Goal: Information Seeking & Learning: Learn about a topic

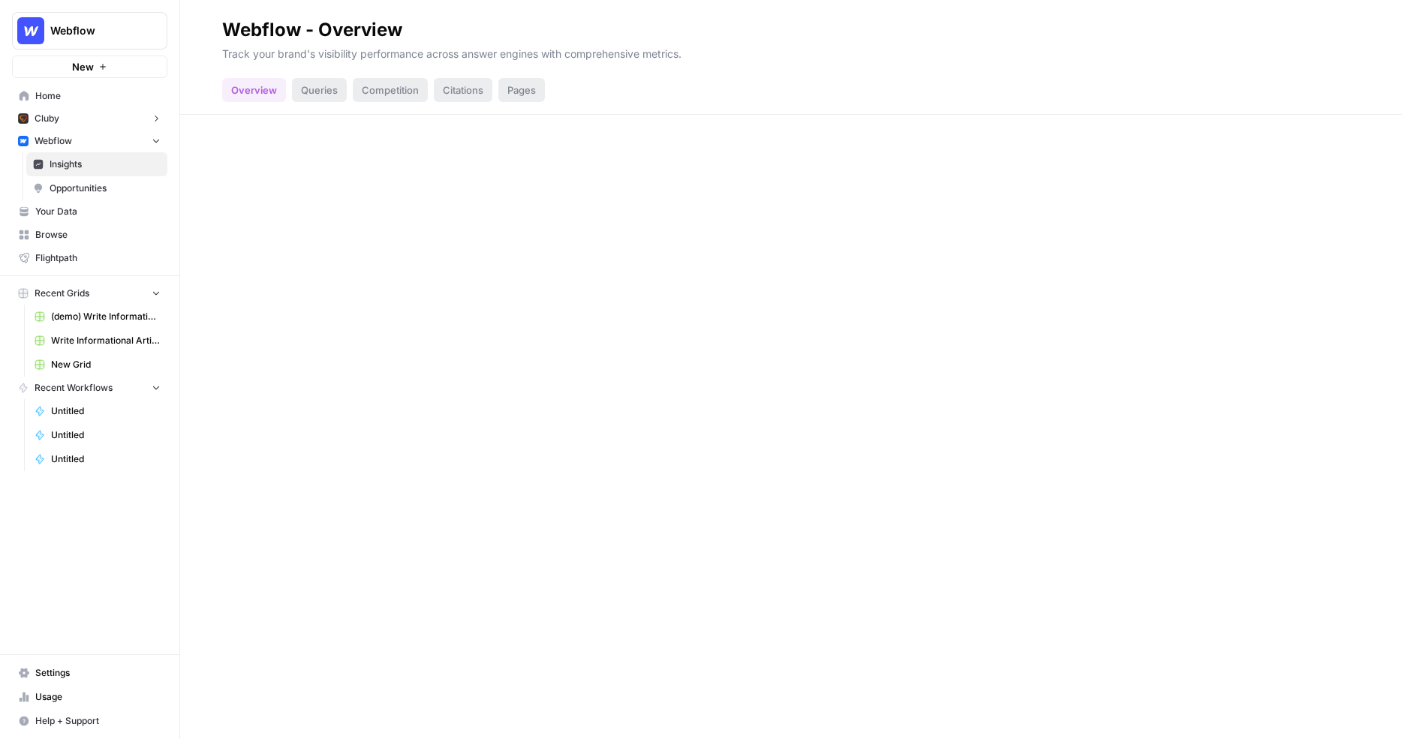
click at [102, 186] on span "Opportunities" at bounding box center [105, 189] width 111 height 14
click at [102, 168] on span "Insights" at bounding box center [105, 165] width 111 height 14
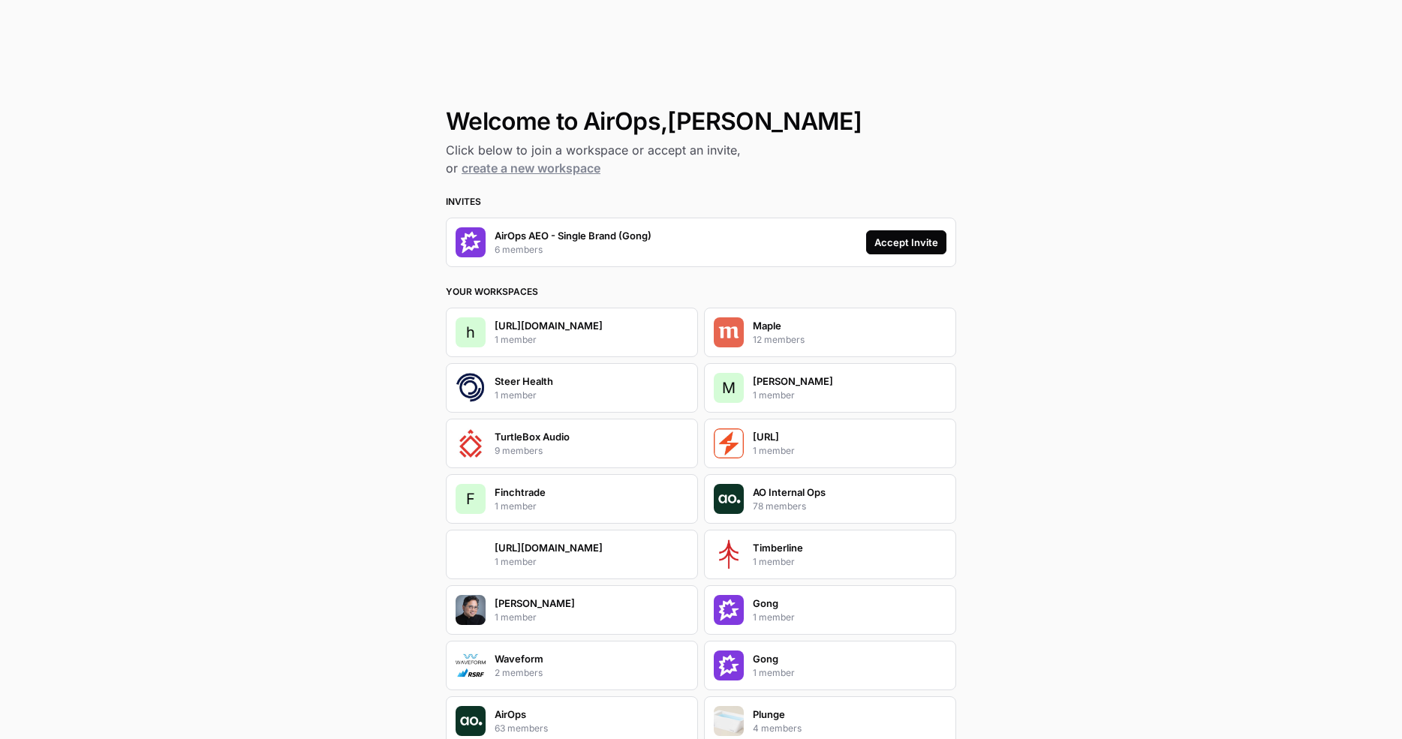
click at [928, 247] on div "Accept Invite" at bounding box center [906, 242] width 64 height 15
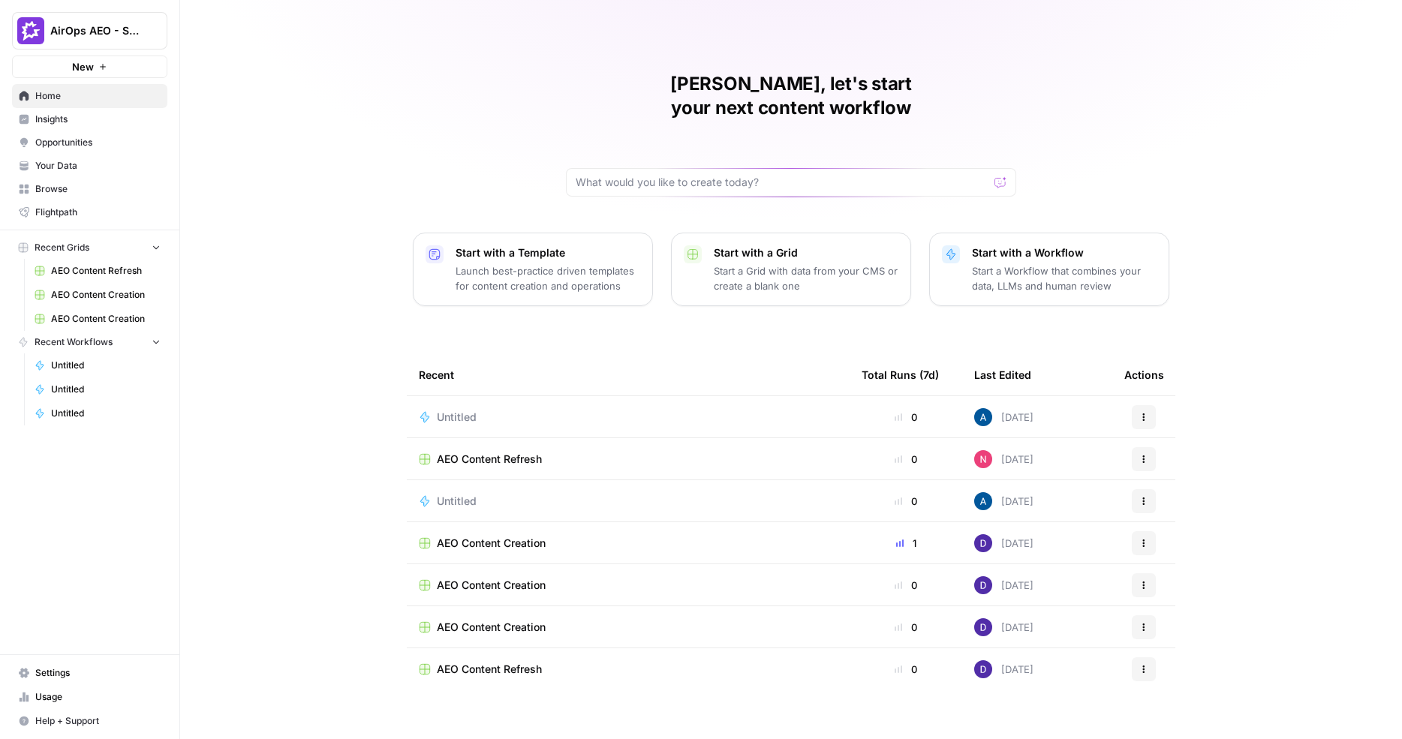
click at [77, 122] on span "Insights" at bounding box center [97, 120] width 125 height 14
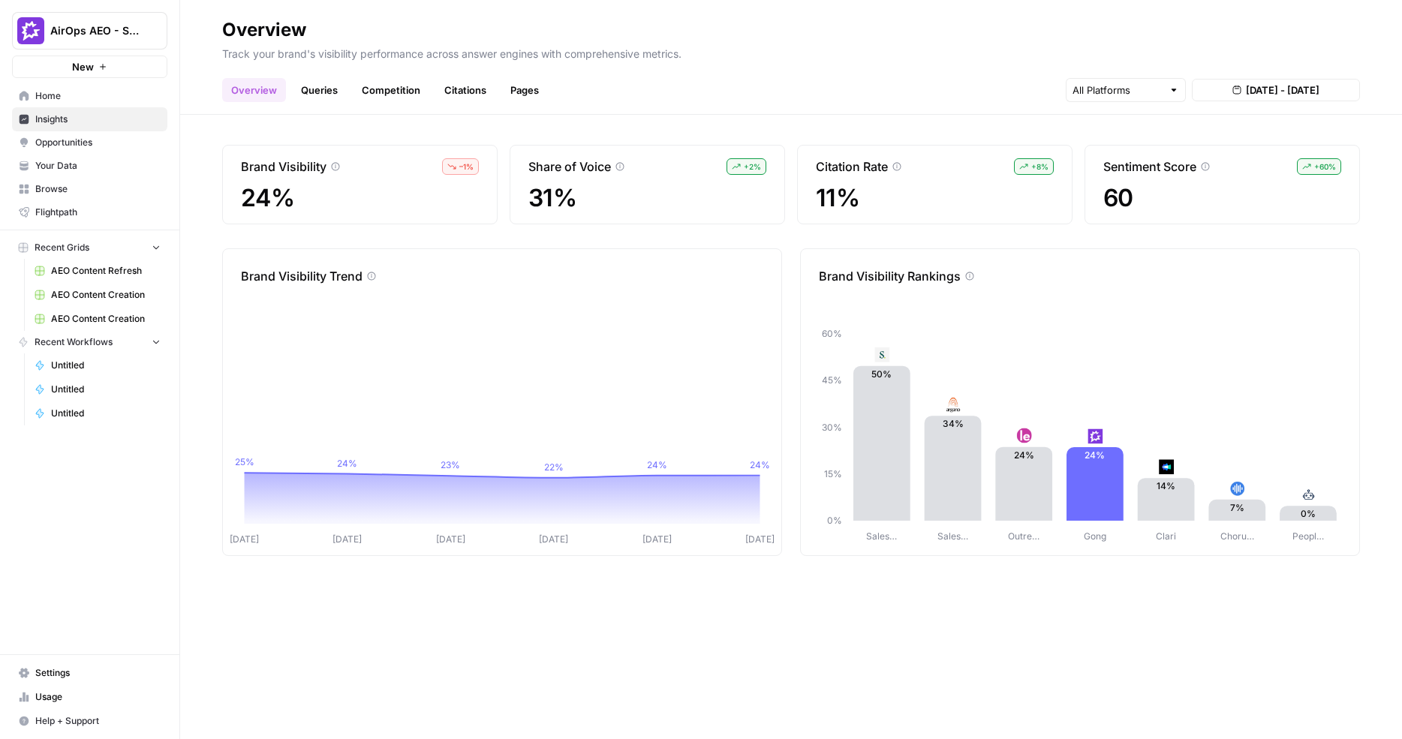
click at [116, 140] on span "Opportunities" at bounding box center [97, 143] width 125 height 14
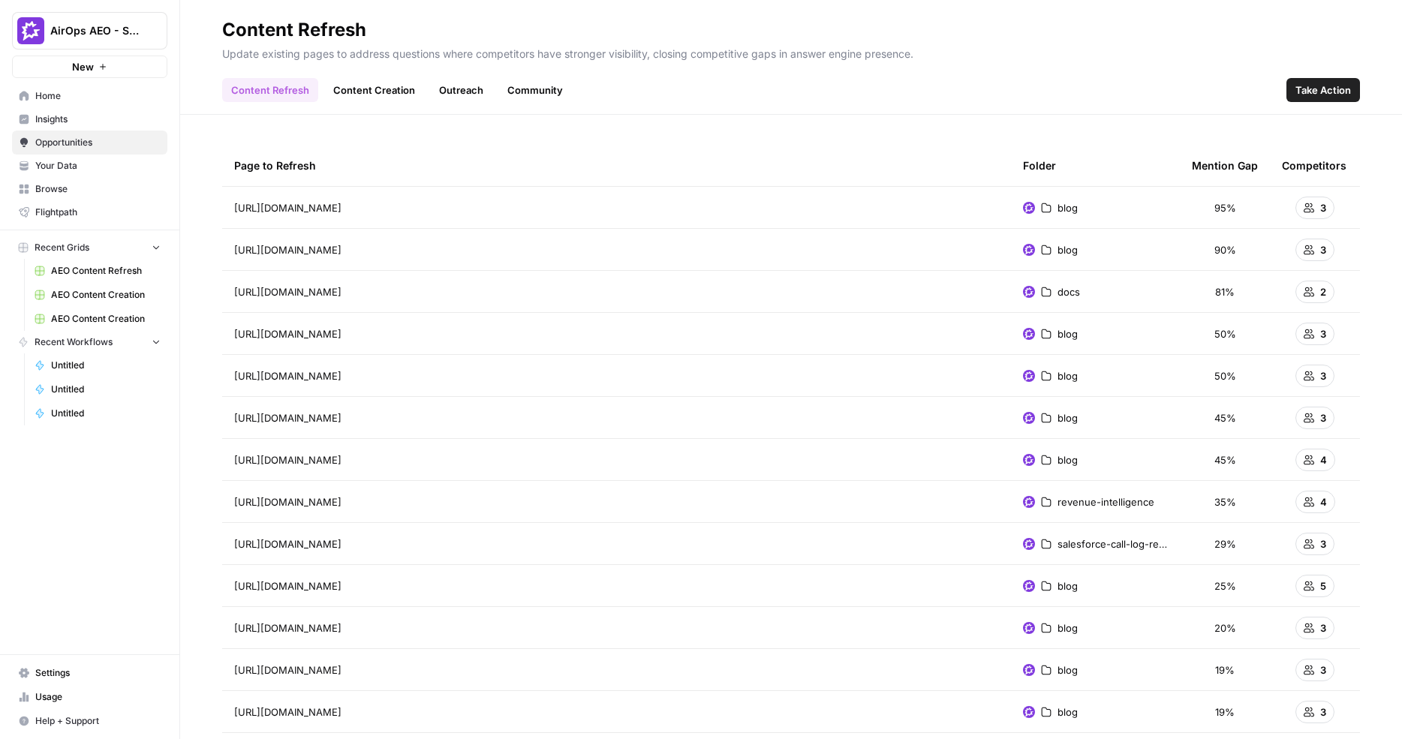
click at [369, 92] on link "Content Creation" at bounding box center [374, 90] width 100 height 24
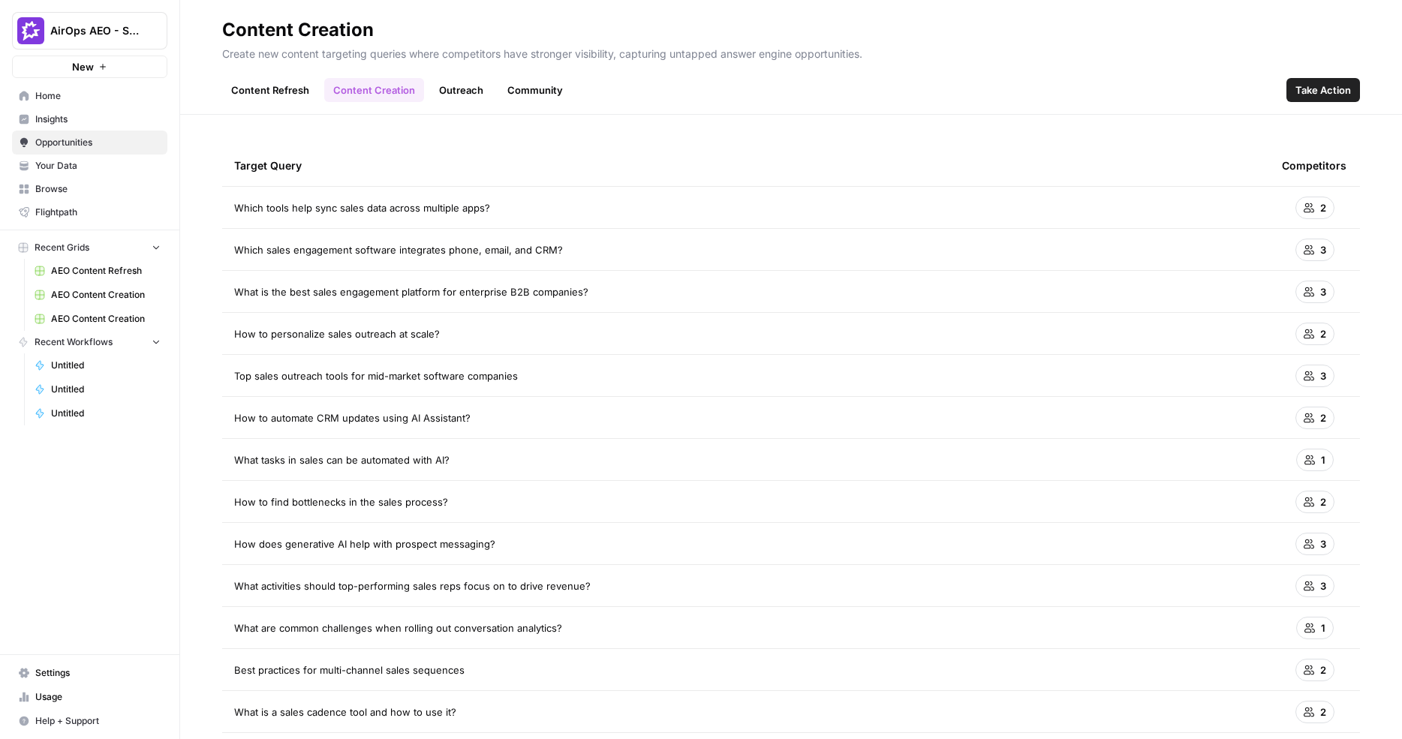
click at [450, 91] on link "Outreach" at bounding box center [461, 90] width 62 height 24
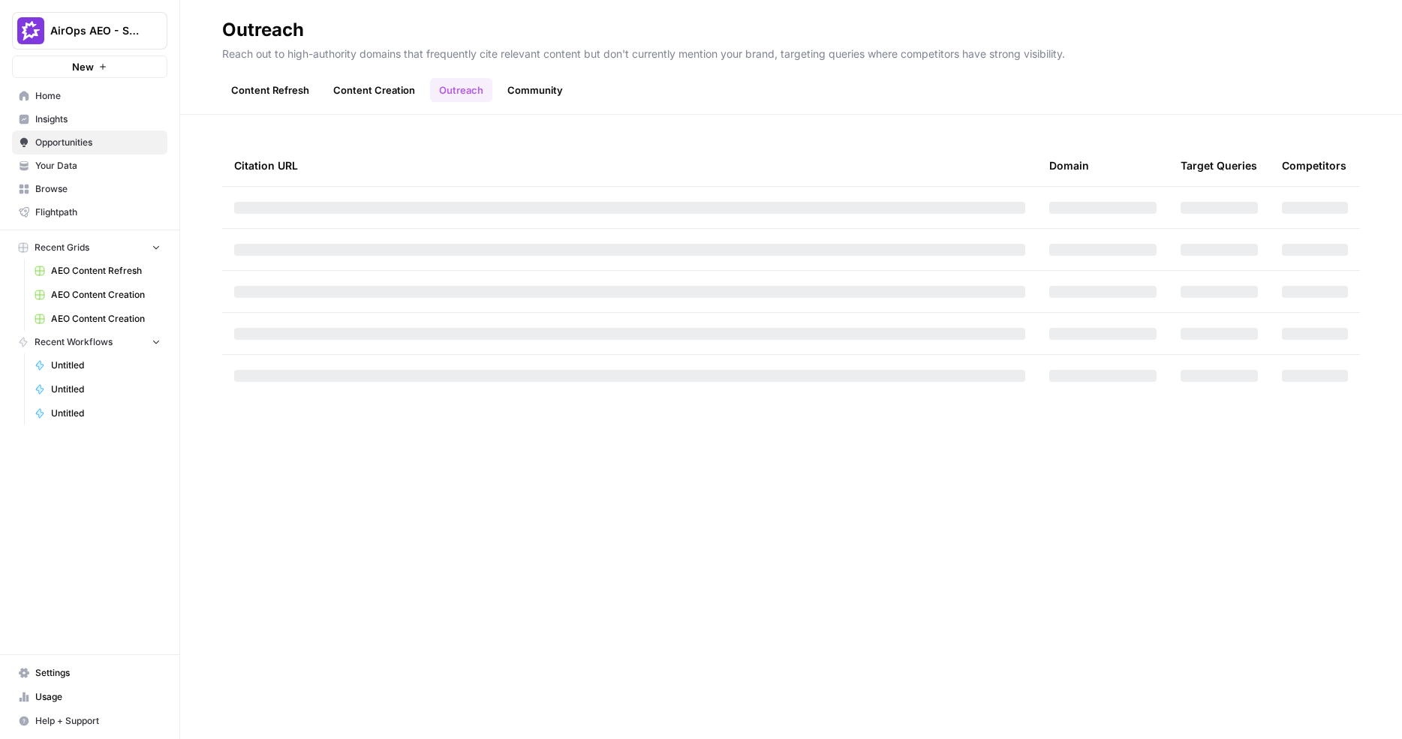
click at [274, 88] on link "Content Refresh" at bounding box center [270, 90] width 96 height 24
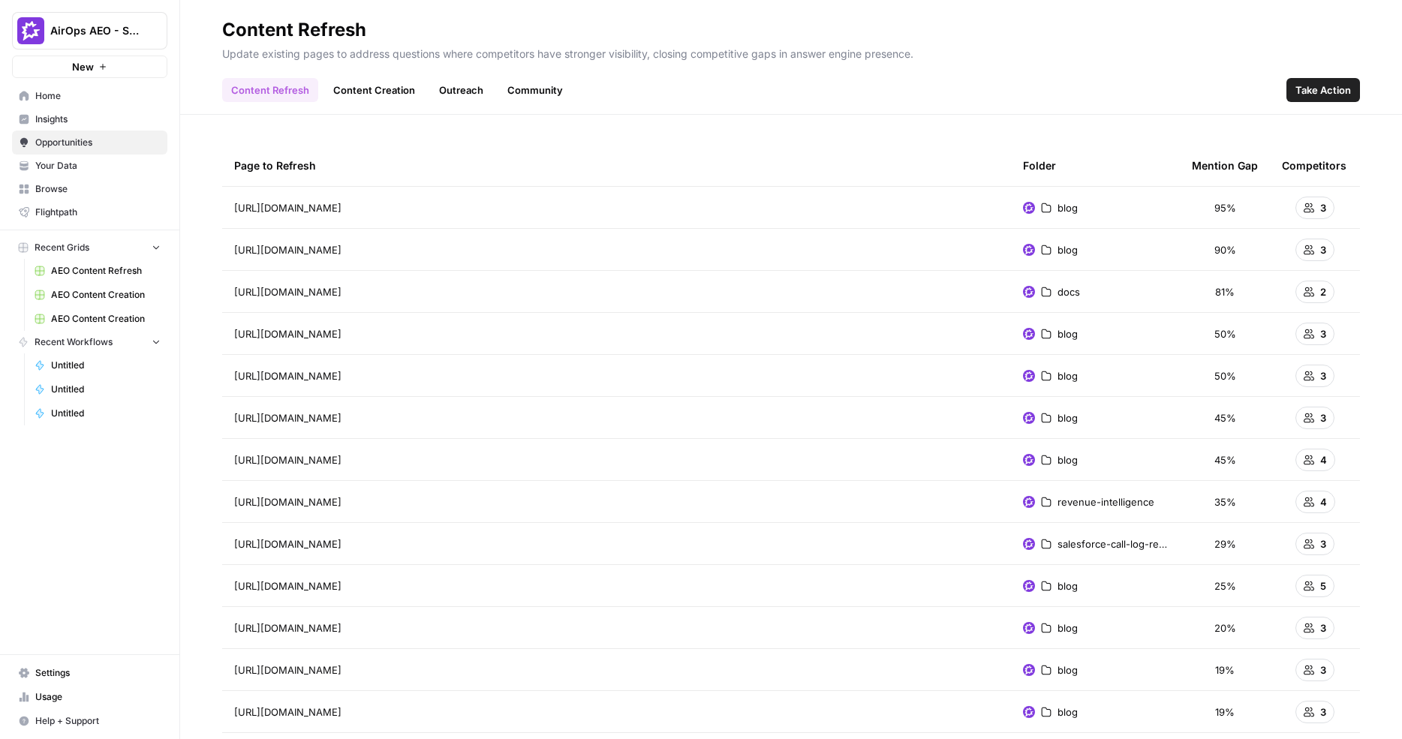
click at [1320, 85] on span "Take Action" at bounding box center [1324, 90] width 56 height 15
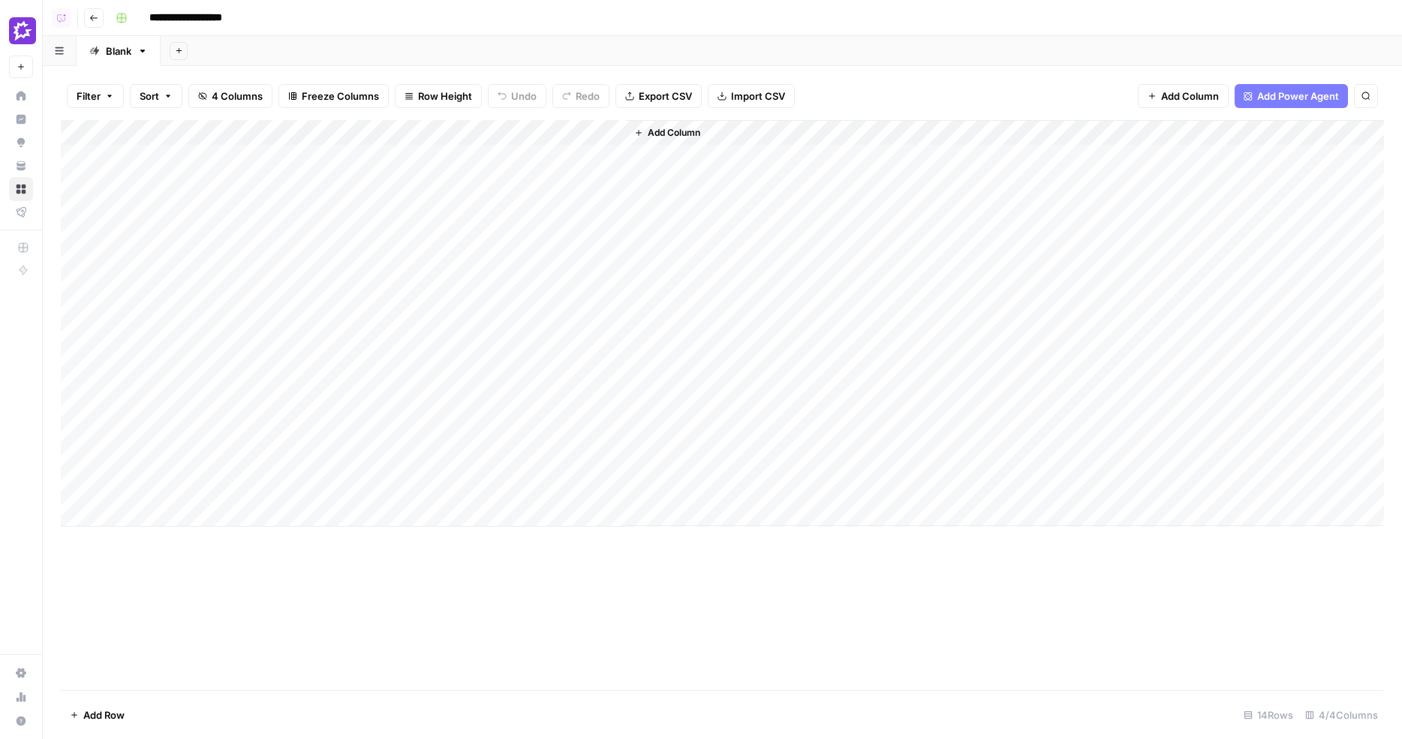
click at [435, 137] on div "Add Column" at bounding box center [722, 323] width 1323 height 407
click at [437, 65] on div "Add Sheet" at bounding box center [782, 51] width 1242 height 30
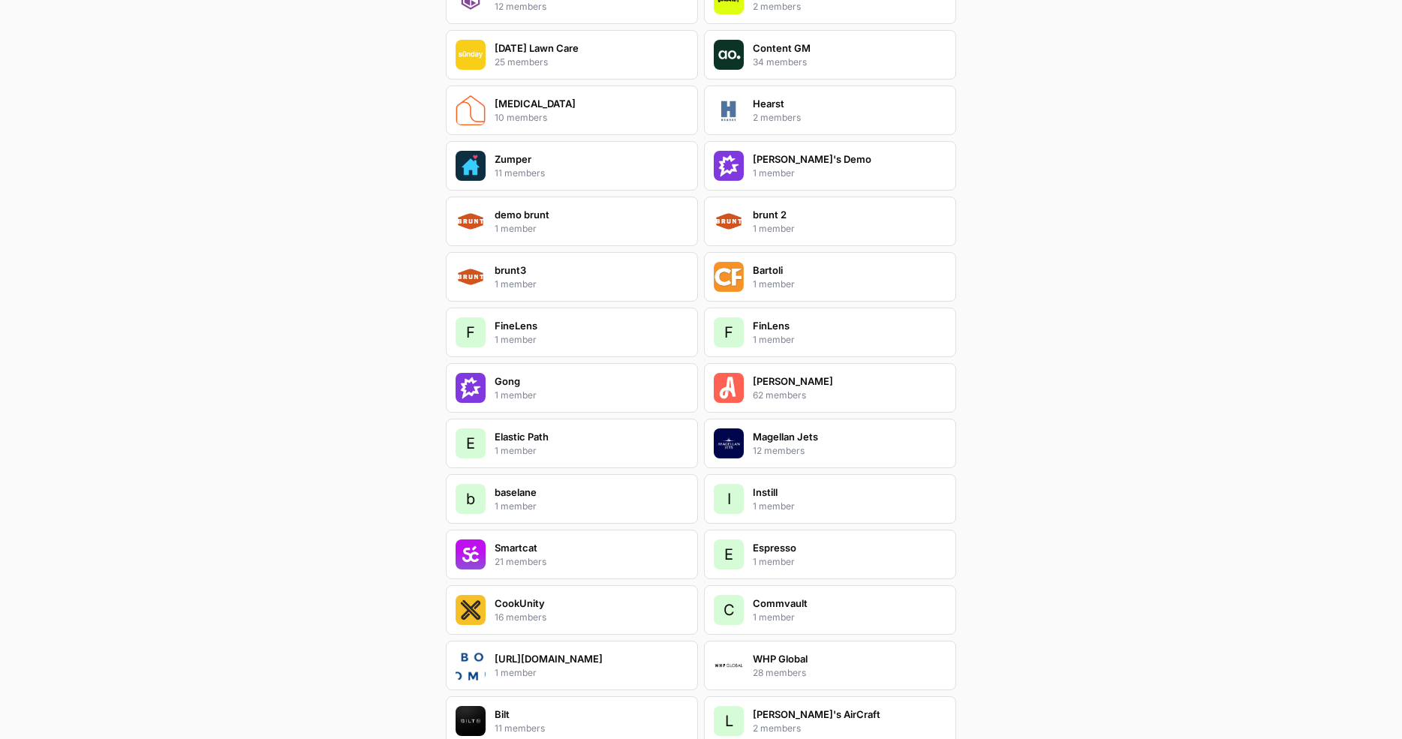
scroll to position [1759, 0]
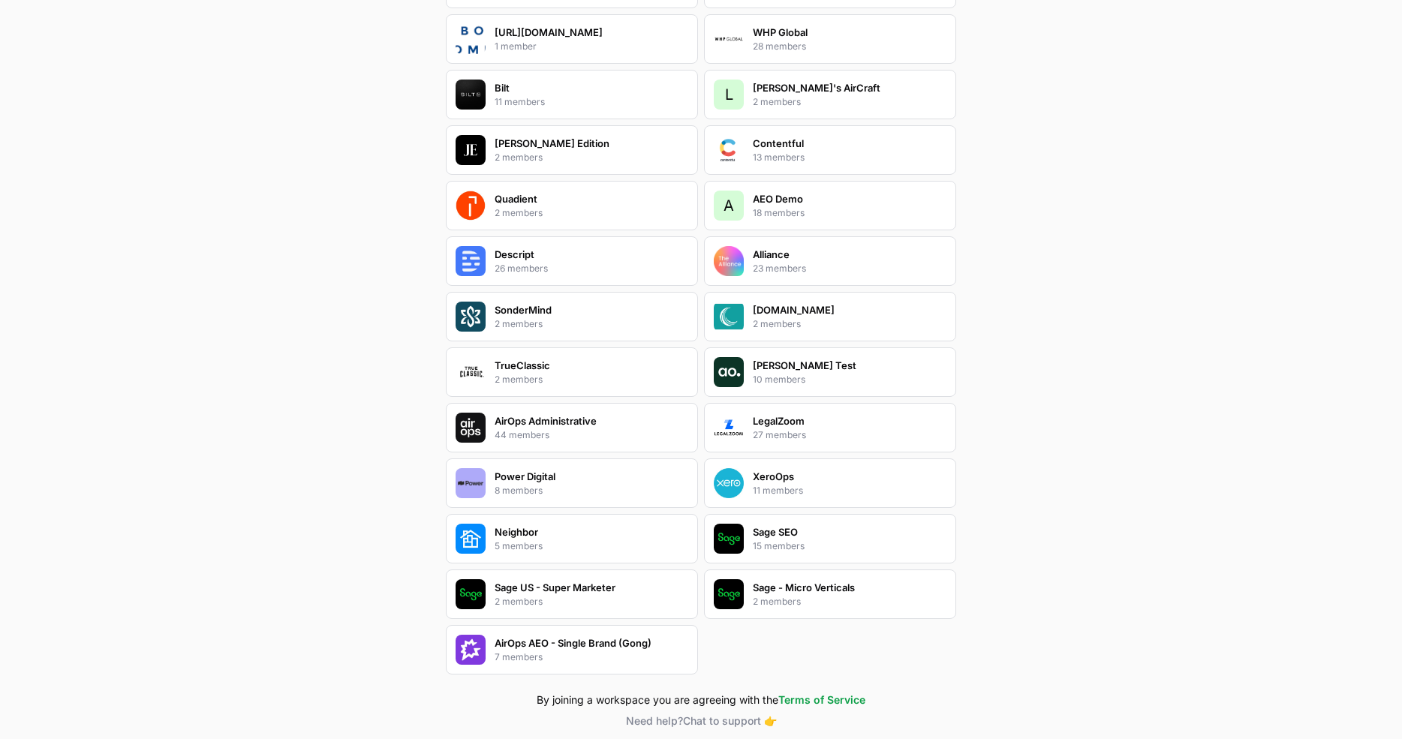
click at [599, 636] on p "AirOps AEO - Single Brand (Gong)" at bounding box center [573, 643] width 157 height 15
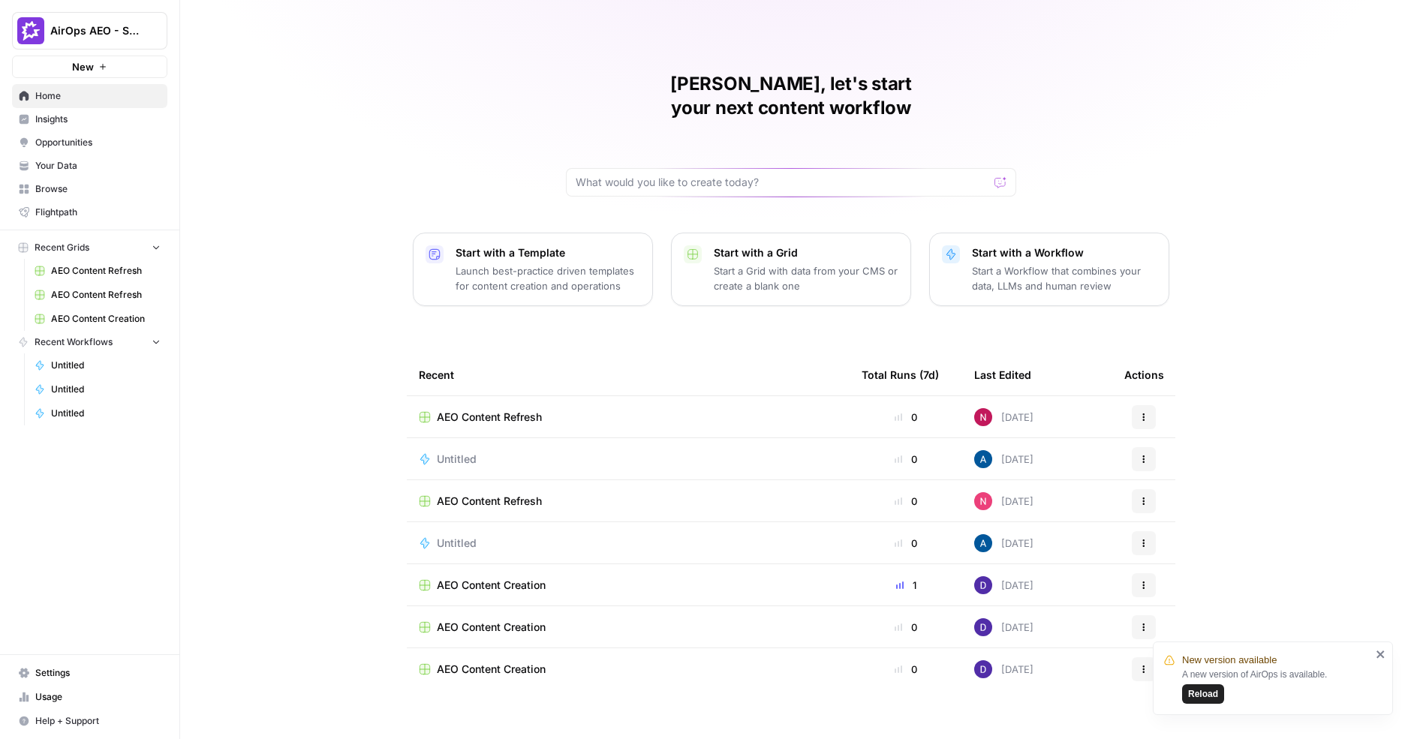
click at [98, 118] on span "Insights" at bounding box center [97, 120] width 125 height 14
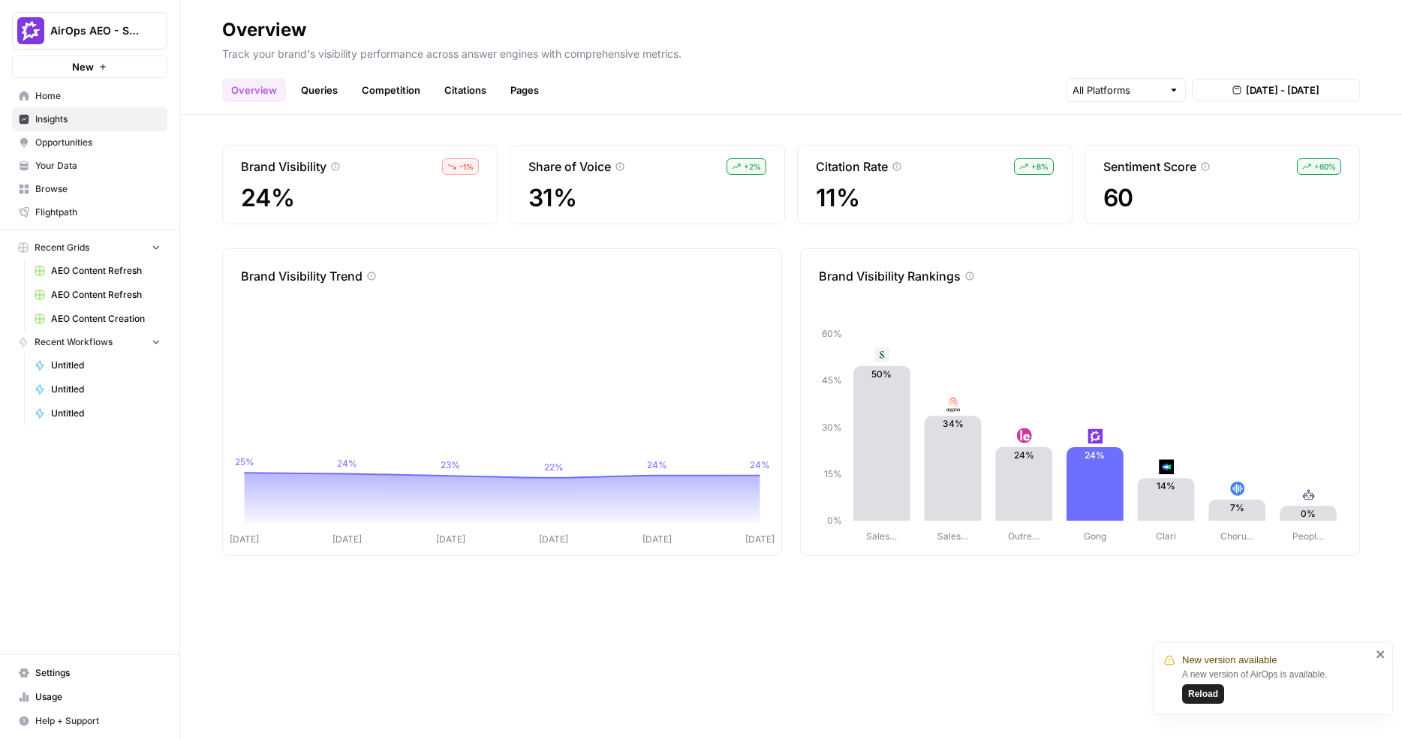
click at [75, 154] on link "Your Data" at bounding box center [89, 166] width 155 height 24
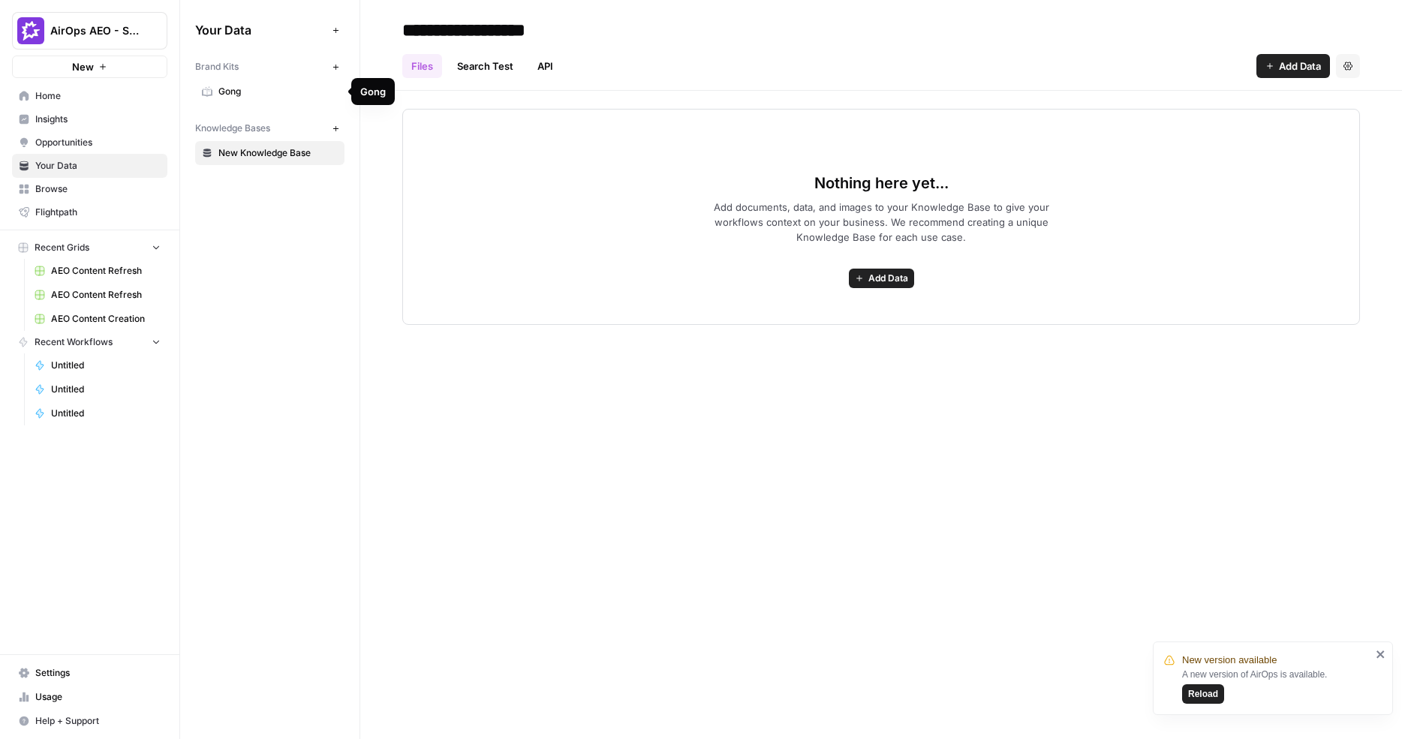
click at [258, 94] on span "Gong" at bounding box center [277, 92] width 119 height 14
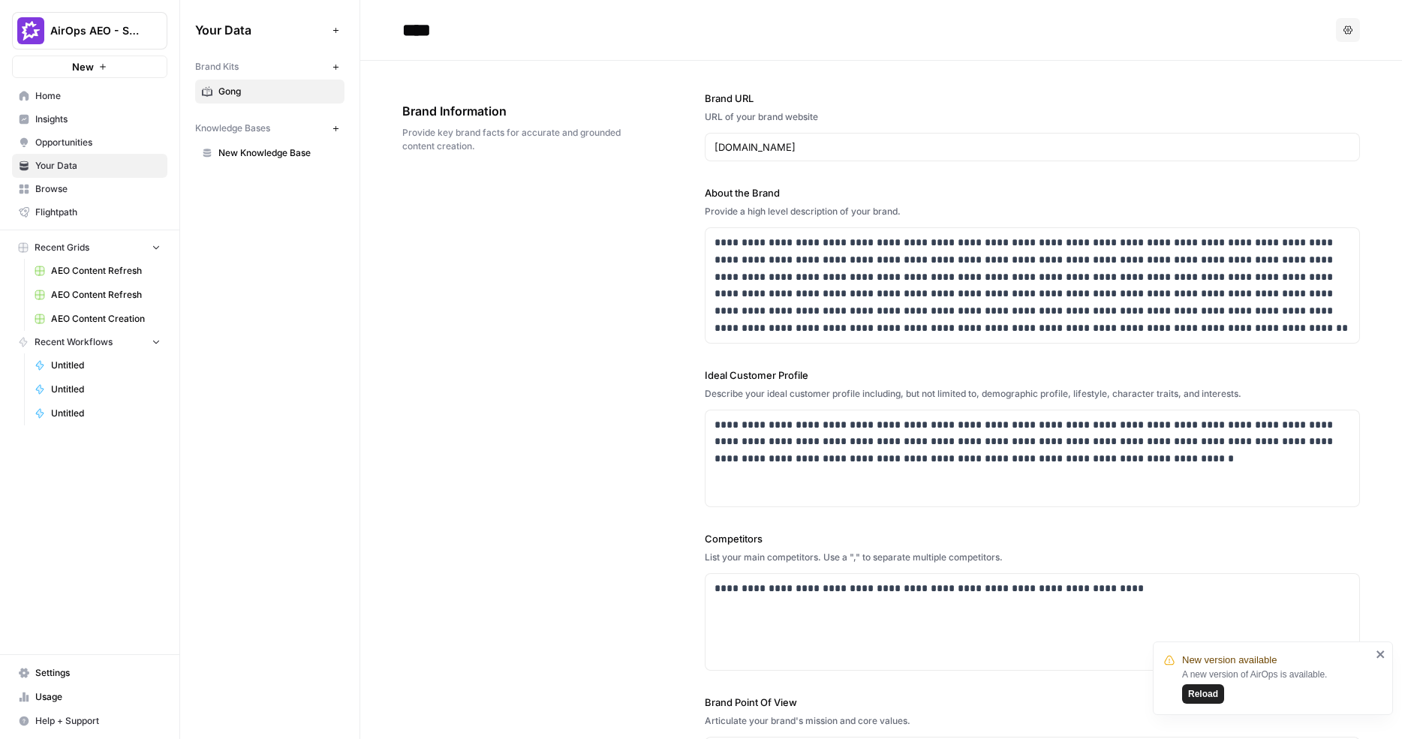
click at [105, 118] on span "Insights" at bounding box center [97, 120] width 125 height 14
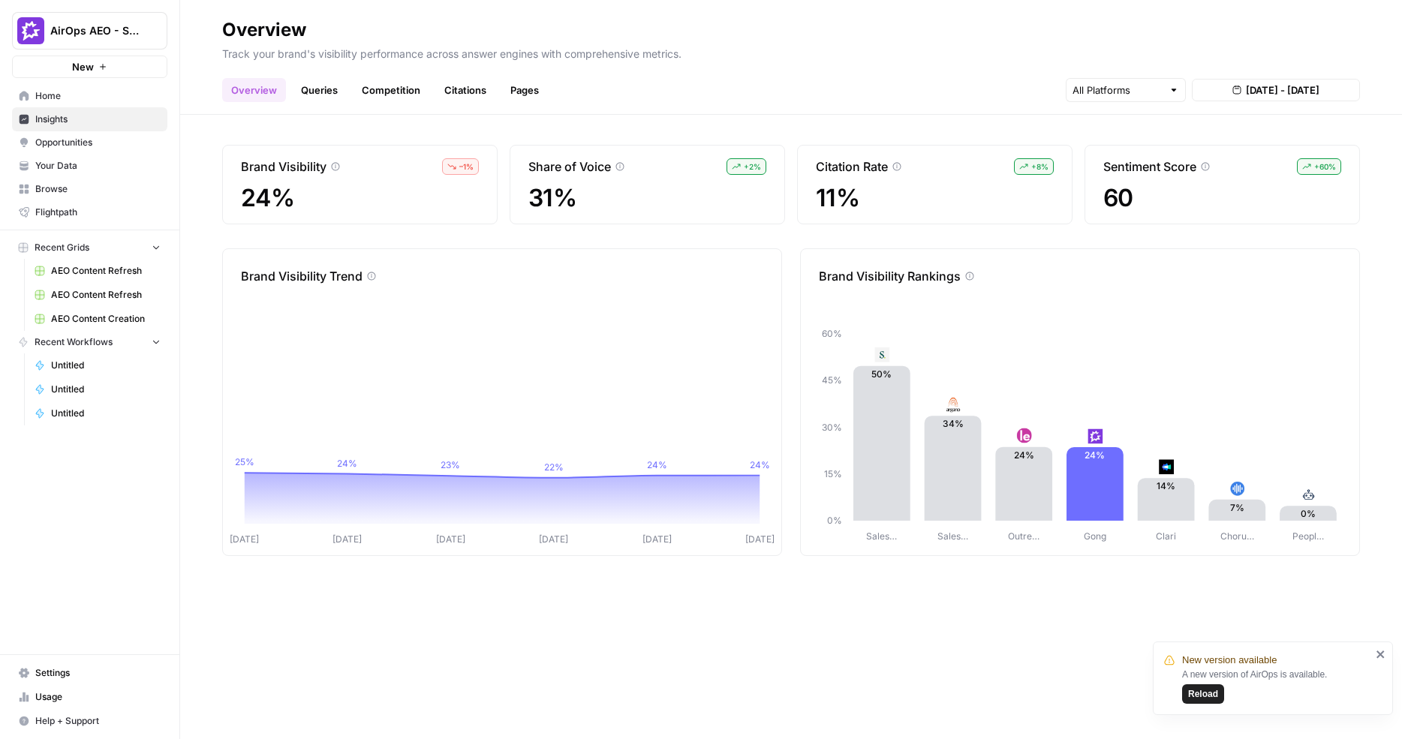
click at [112, 142] on span "Opportunities" at bounding box center [97, 143] width 125 height 14
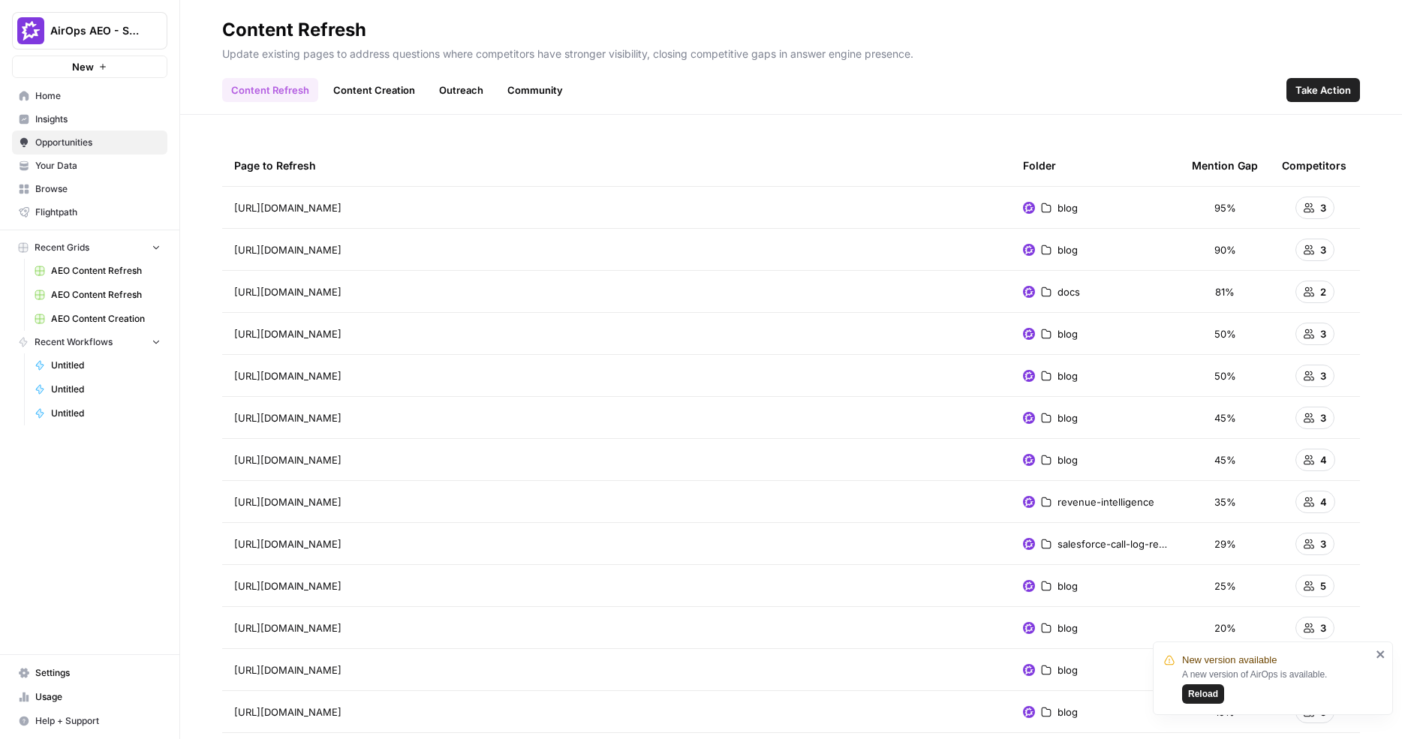
click at [465, 89] on link "Outreach" at bounding box center [461, 90] width 62 height 24
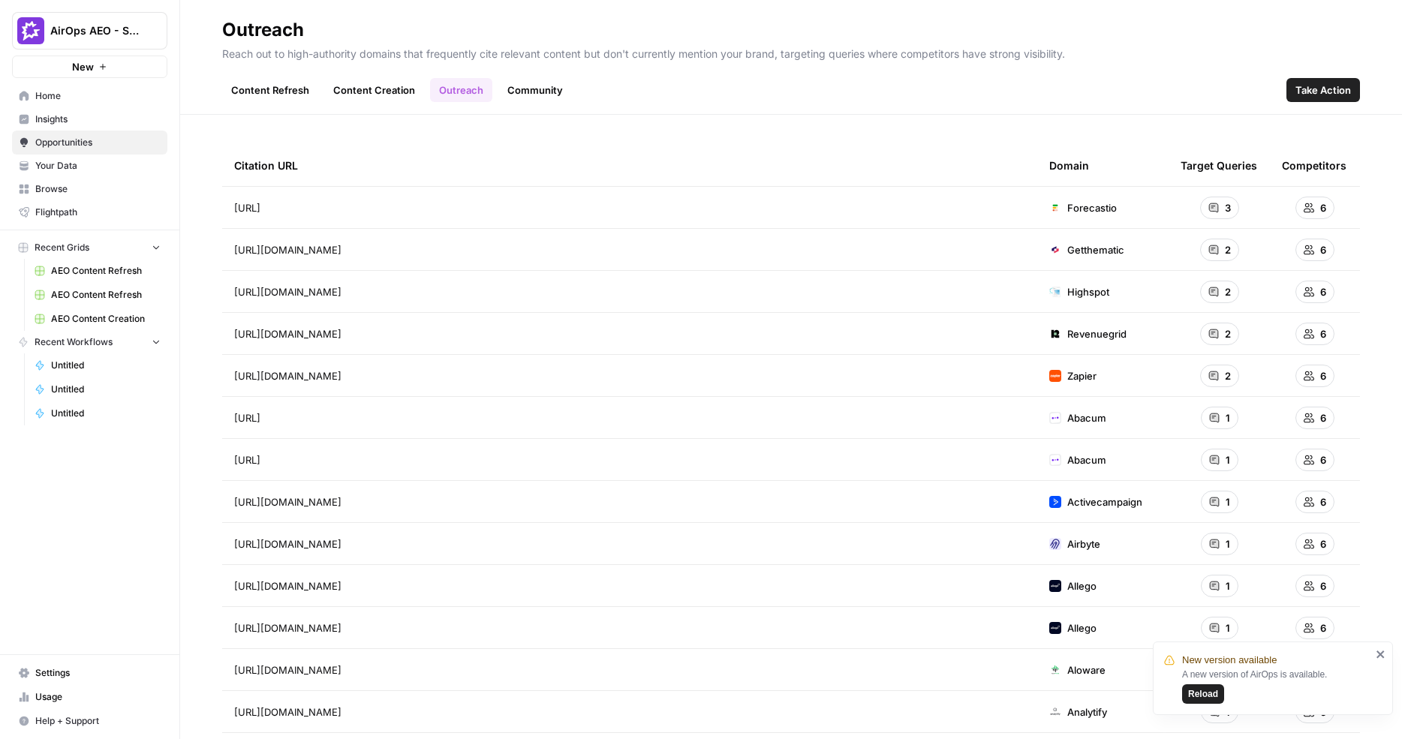
click at [1333, 90] on span "Take Action" at bounding box center [1324, 90] width 56 height 15
click at [260, 92] on link "Content Refresh" at bounding box center [270, 90] width 96 height 24
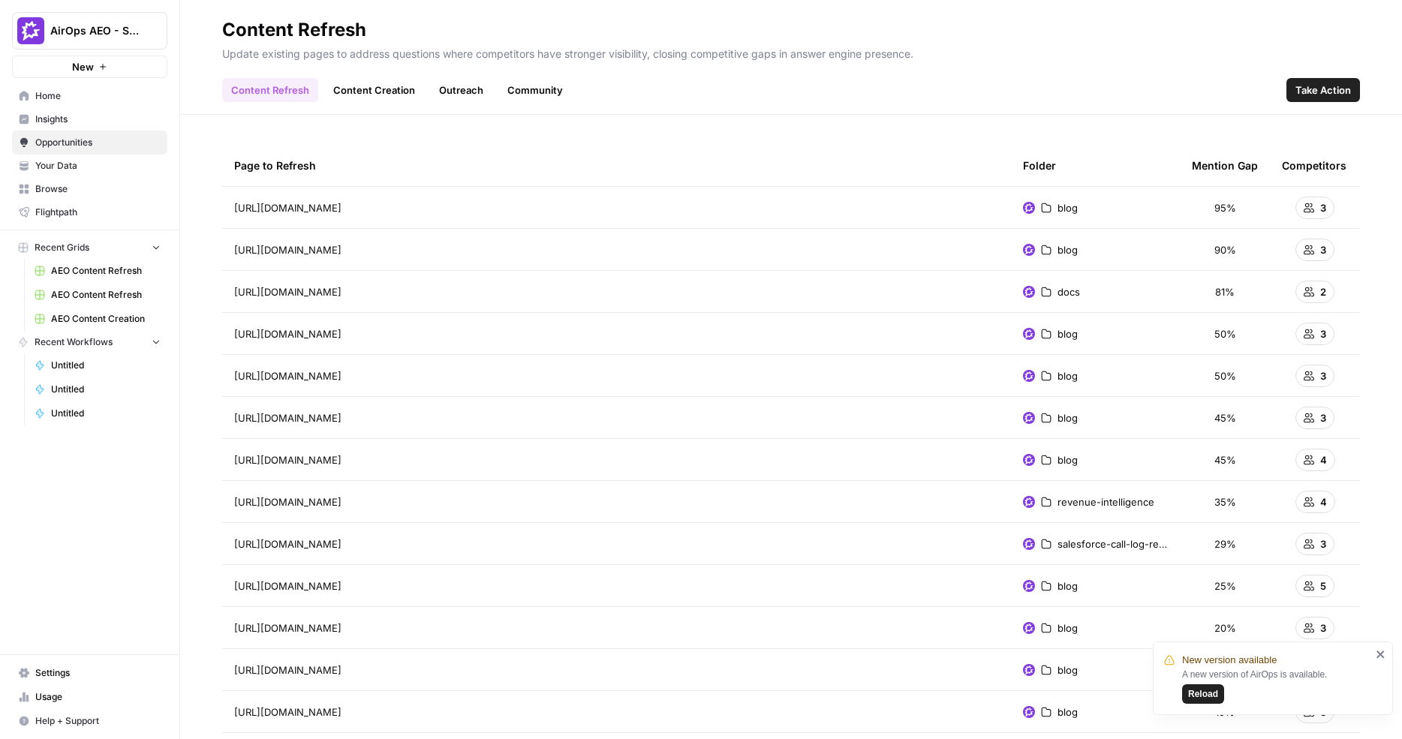
click at [73, 123] on span "Insights" at bounding box center [97, 120] width 125 height 14
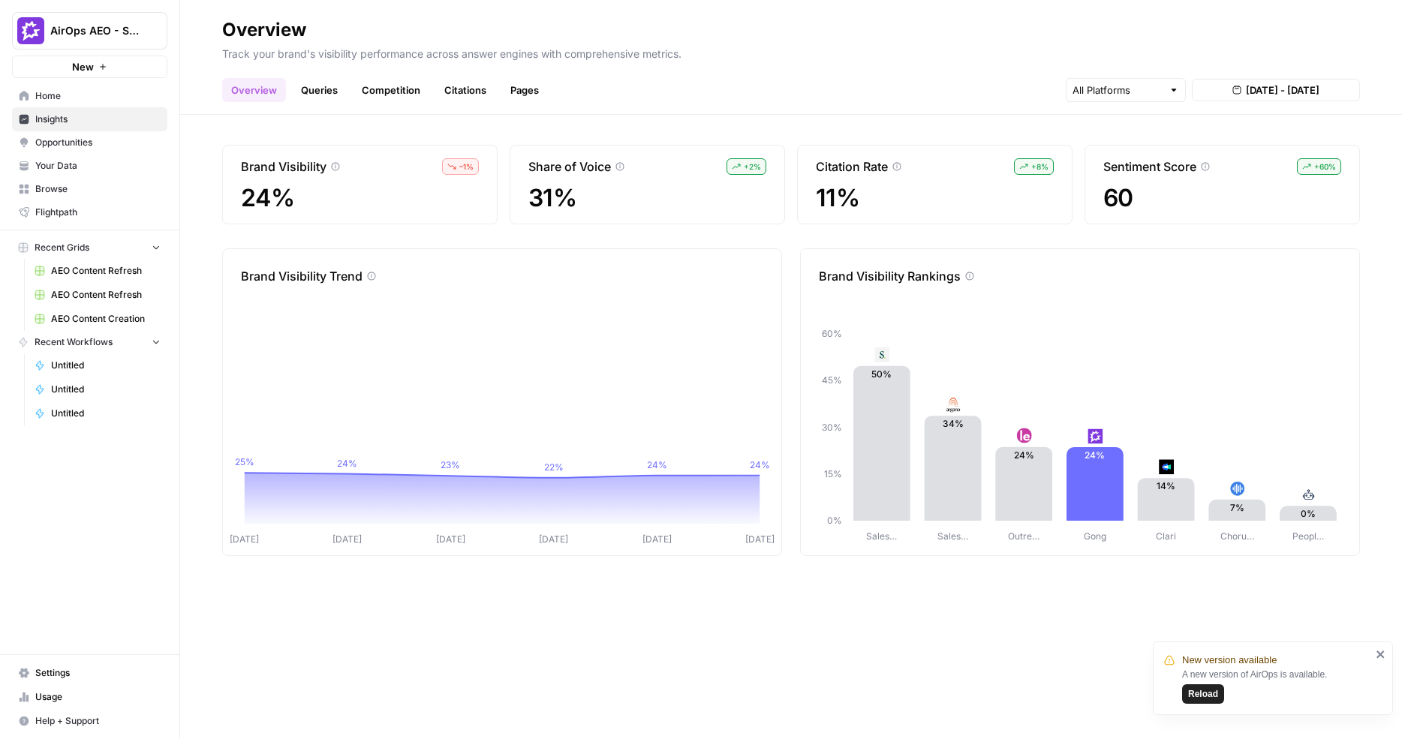
click at [108, 146] on span "Opportunities" at bounding box center [97, 143] width 125 height 14
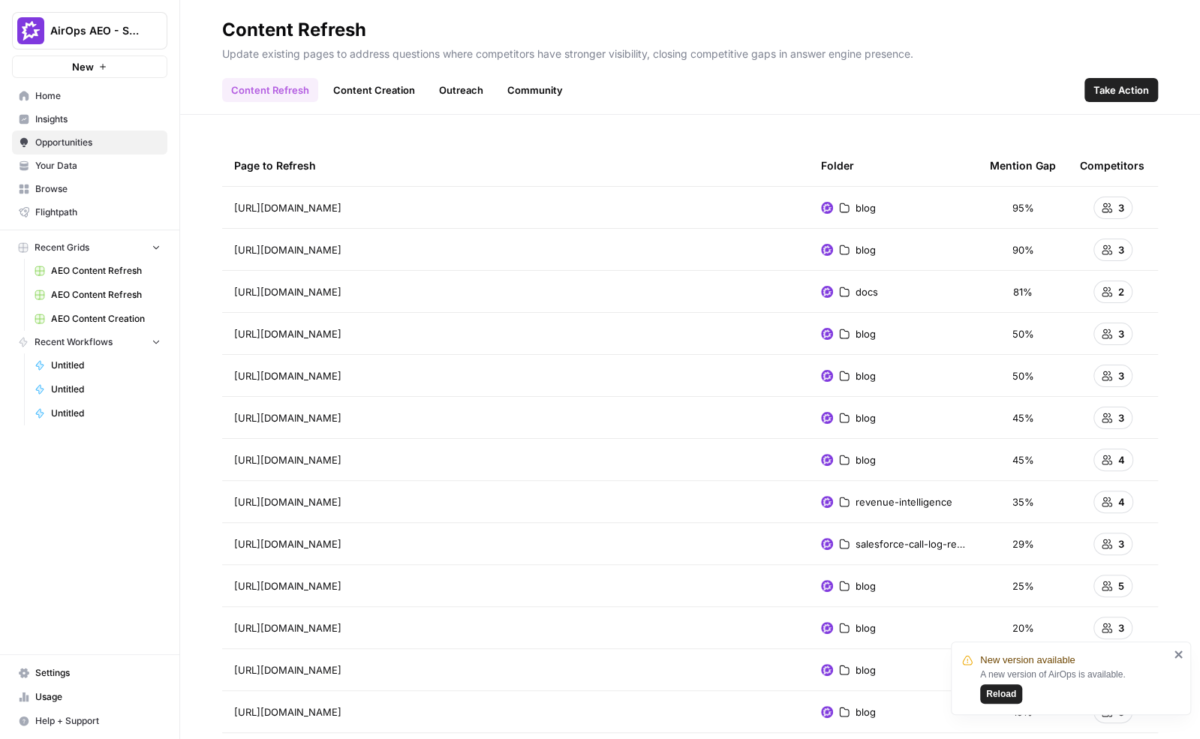
click at [86, 166] on span "Your Data" at bounding box center [97, 166] width 125 height 14
click at [107, 117] on span "Insights" at bounding box center [97, 120] width 125 height 14
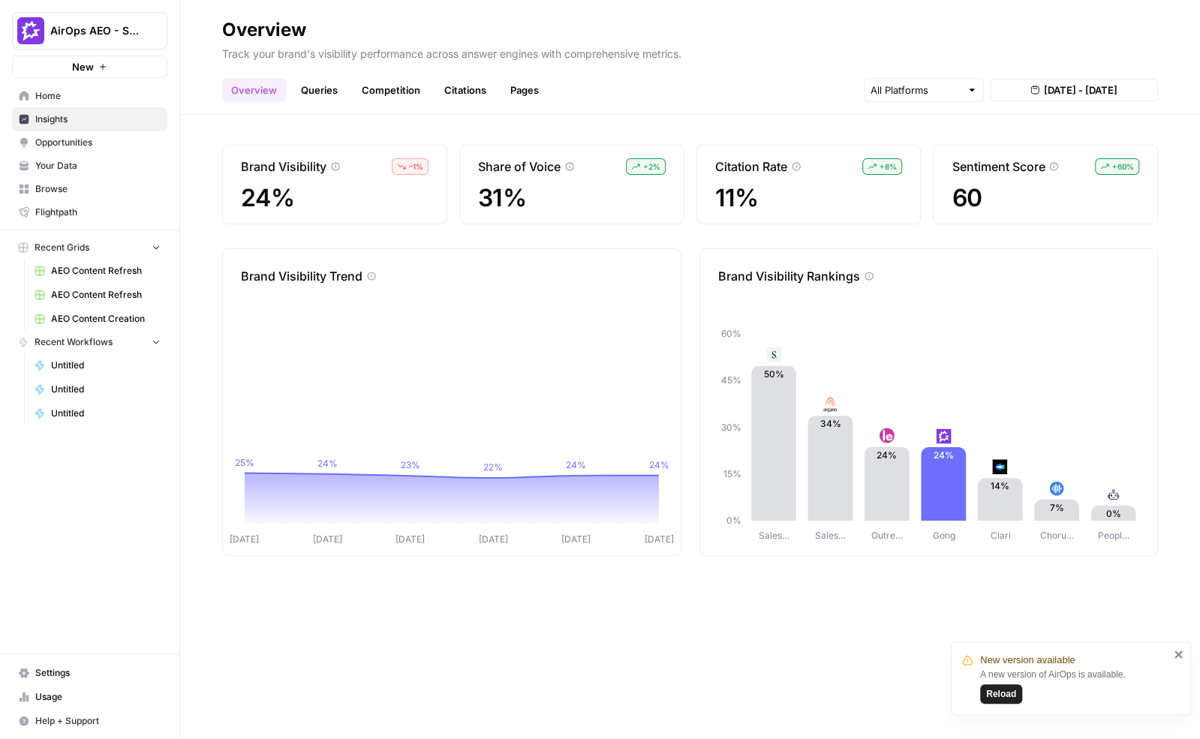
click at [588, 200] on span "31%" at bounding box center [572, 198] width 188 height 27
click at [1056, 87] on span "Aug 12, 2025 - Aug 18, 2025" at bounding box center [1081, 90] width 74 height 15
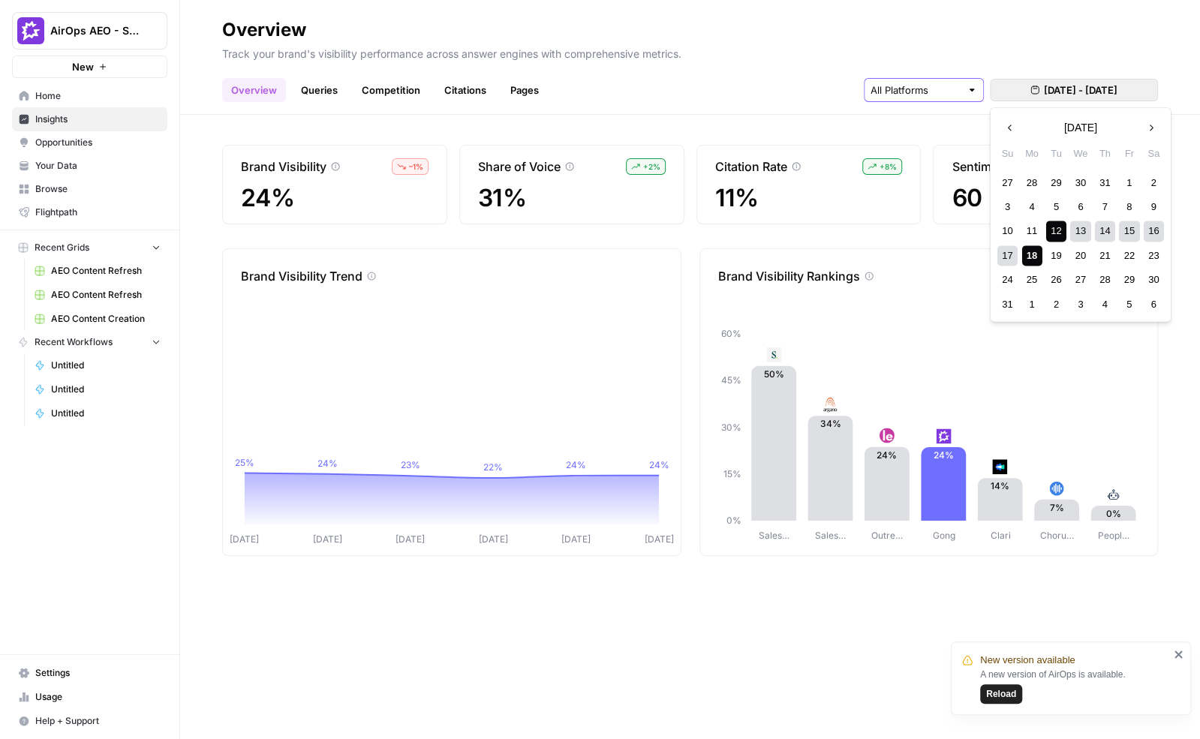
click at [931, 86] on input "text" at bounding box center [916, 90] width 90 height 15
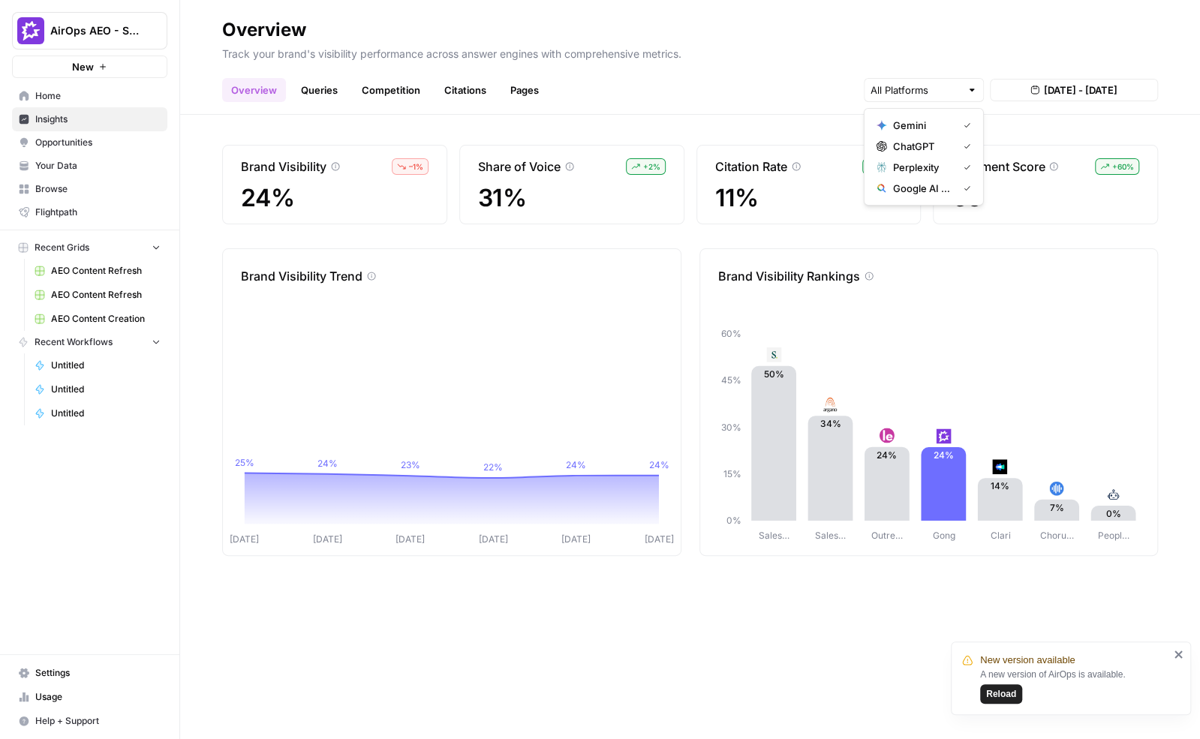
click at [646, 130] on div "Brand Visibility – 1 % 24% Share of Voice + 2 % 31% Citation Rate + 8 % 11% Sen…" at bounding box center [690, 427] width 1020 height 625
click at [318, 92] on link "Queries" at bounding box center [319, 90] width 55 height 24
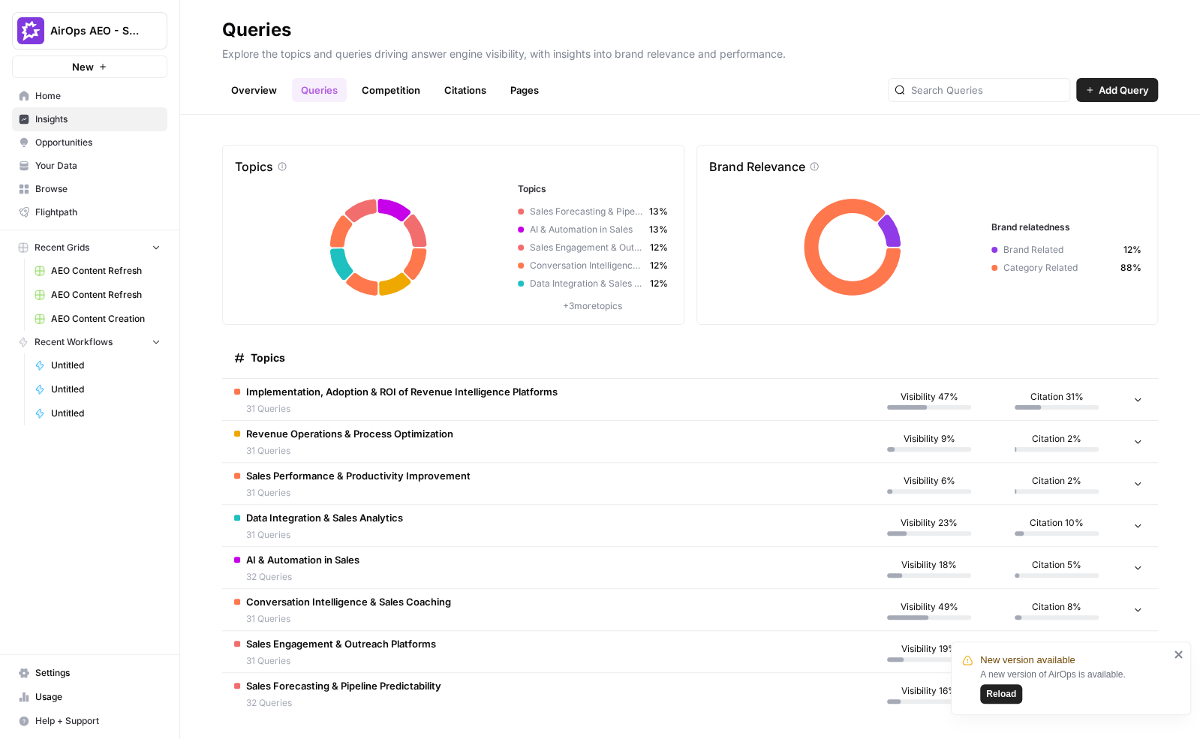
click at [635, 400] on td "Implementation, Adoption & ROI of Revenue Intelligence Platforms 31 Queries" at bounding box center [543, 399] width 643 height 41
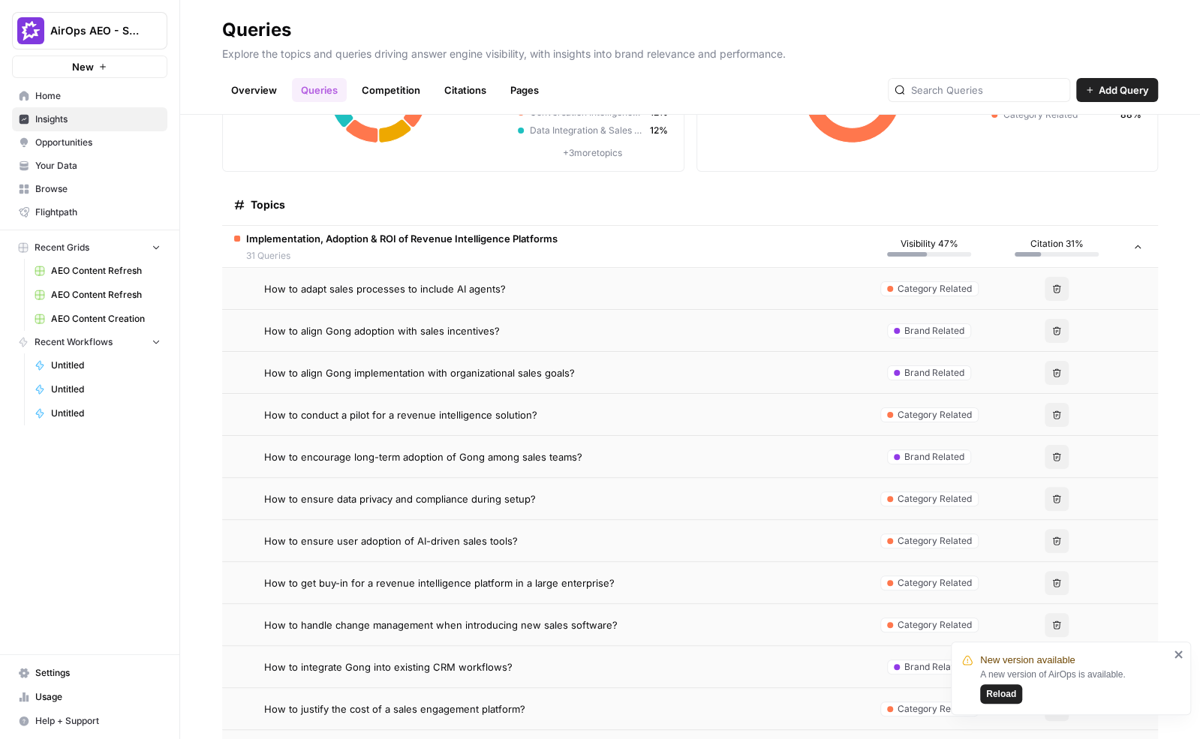
scroll to position [135, 0]
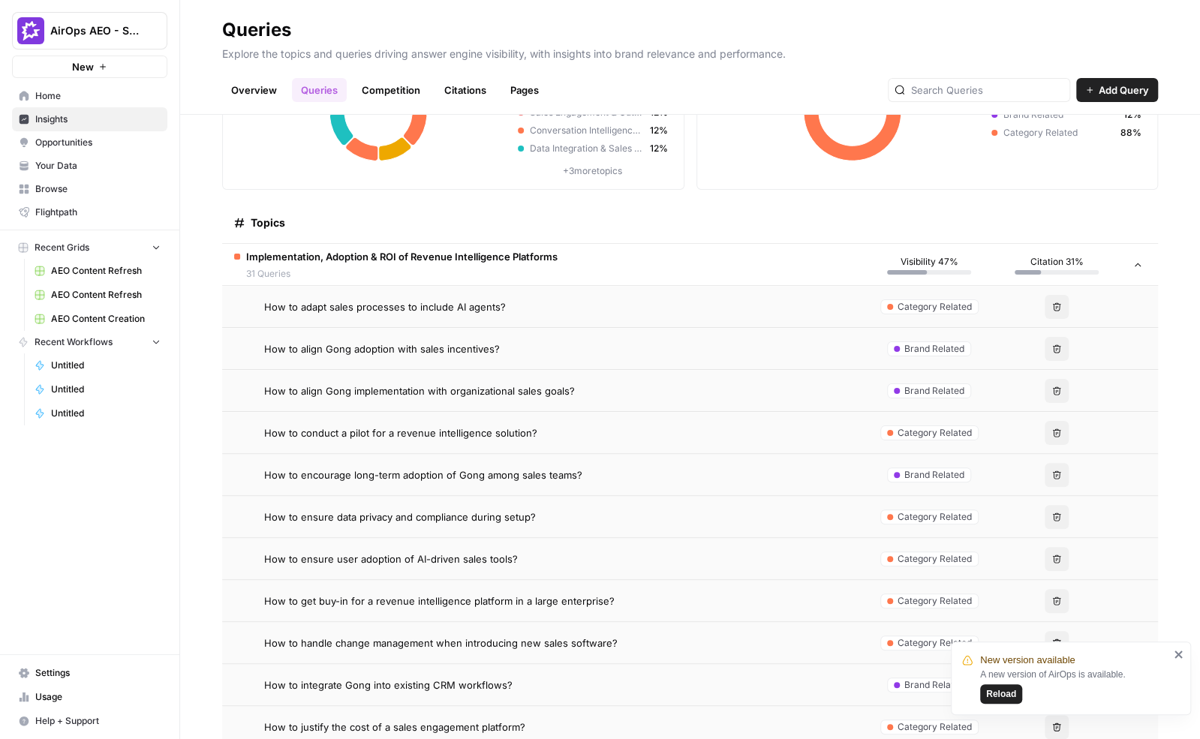
click at [546, 308] on div "How to adapt sales processes to include AI agents?" at bounding box center [558, 306] width 589 height 15
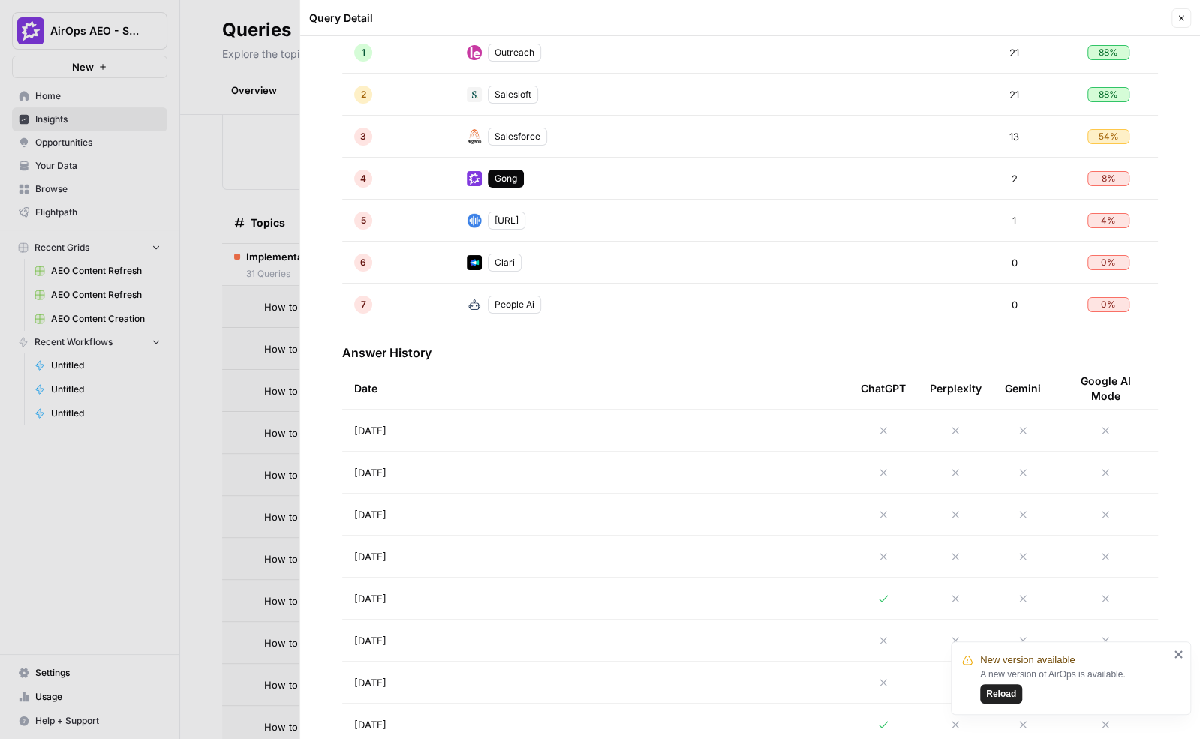
scroll to position [452, 0]
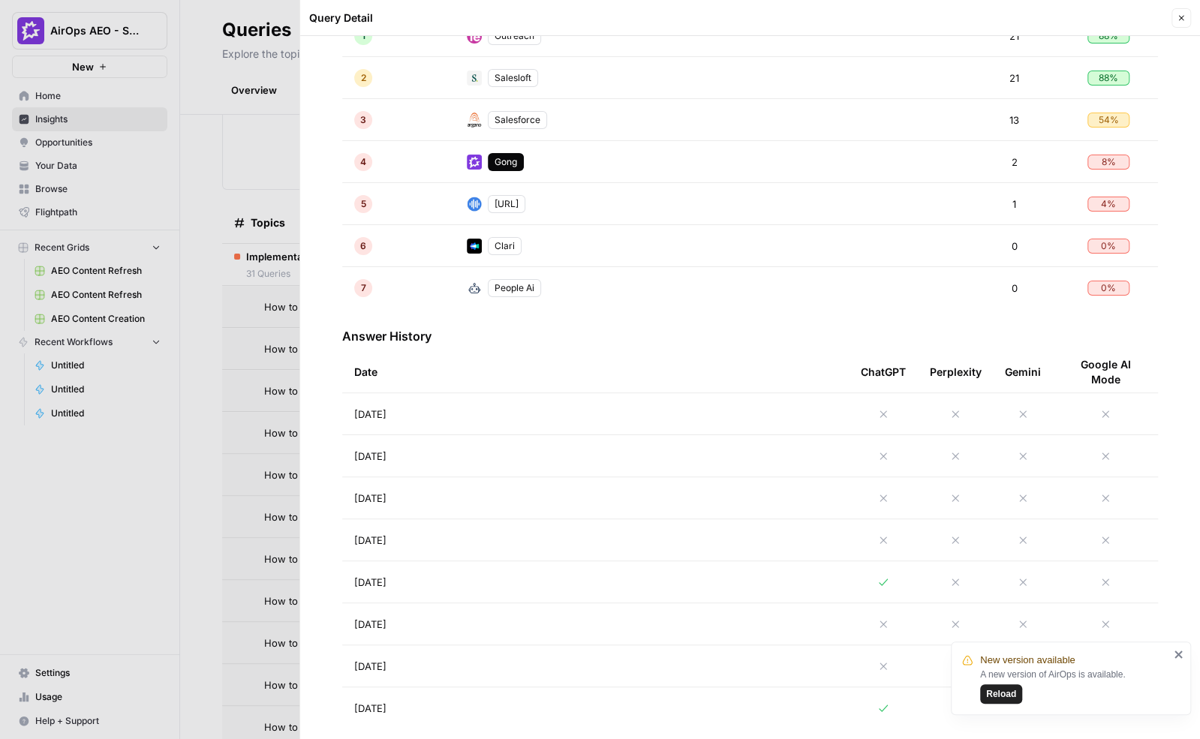
click at [535, 420] on td "Aug 18, 2025" at bounding box center [595, 413] width 507 height 41
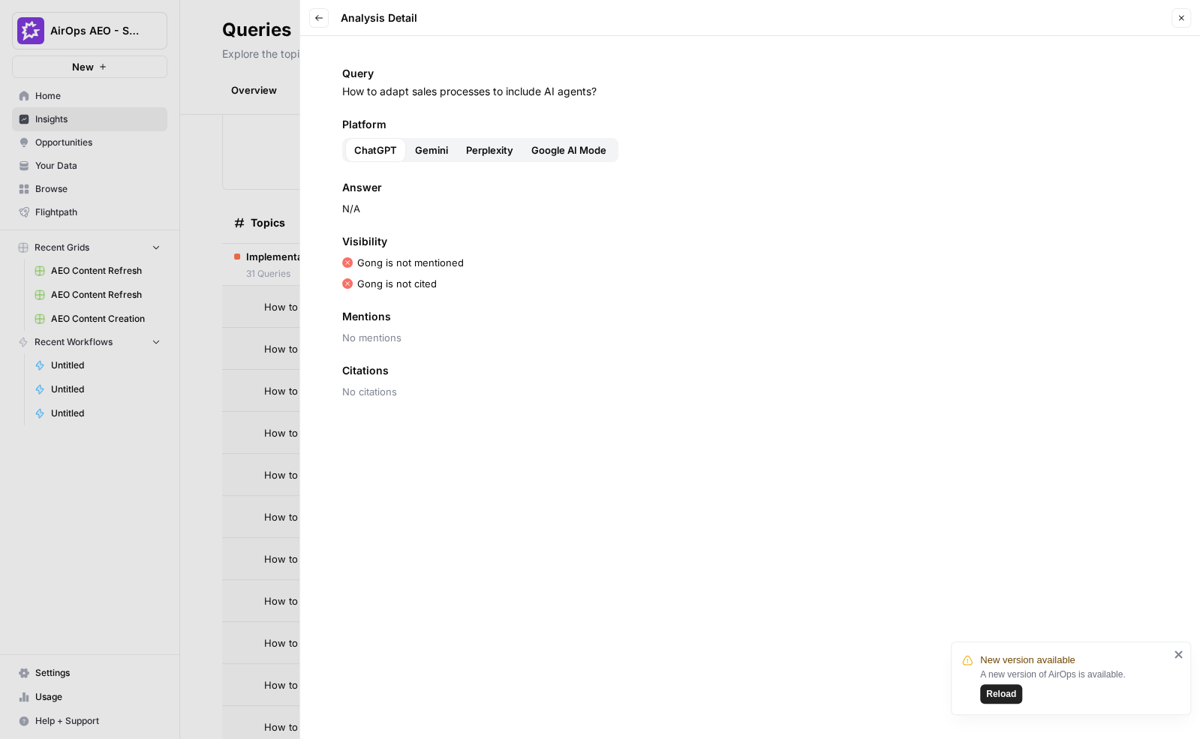
click at [319, 16] on icon "button" at bounding box center [319, 18] width 9 height 9
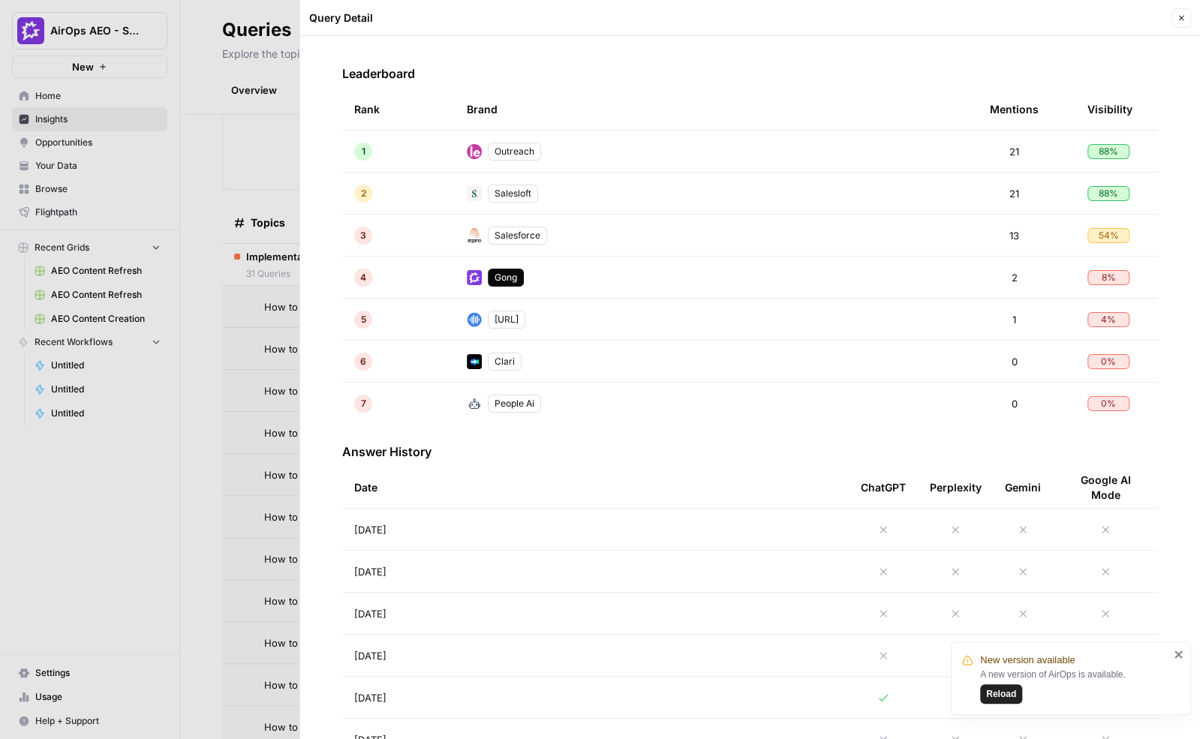
scroll to position [471, 0]
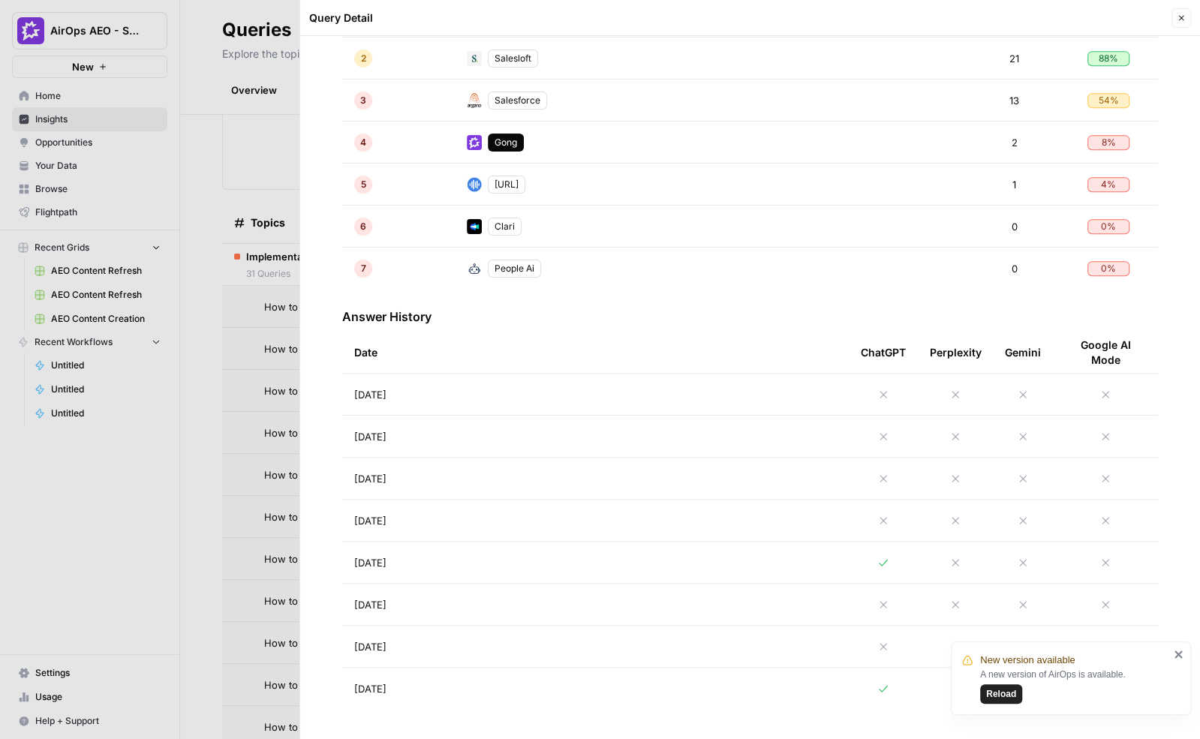
click at [621, 555] on td "Aug 14, 2025" at bounding box center [595, 562] width 507 height 41
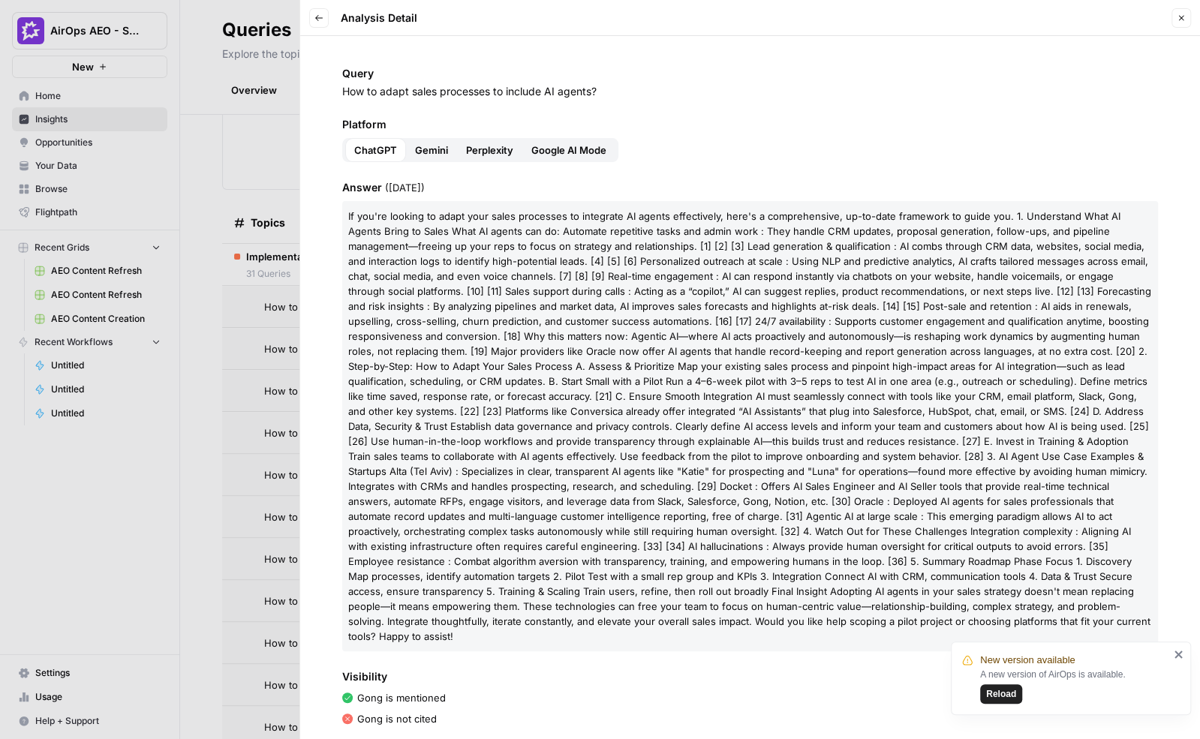
click at [322, 21] on icon "button" at bounding box center [319, 18] width 9 height 9
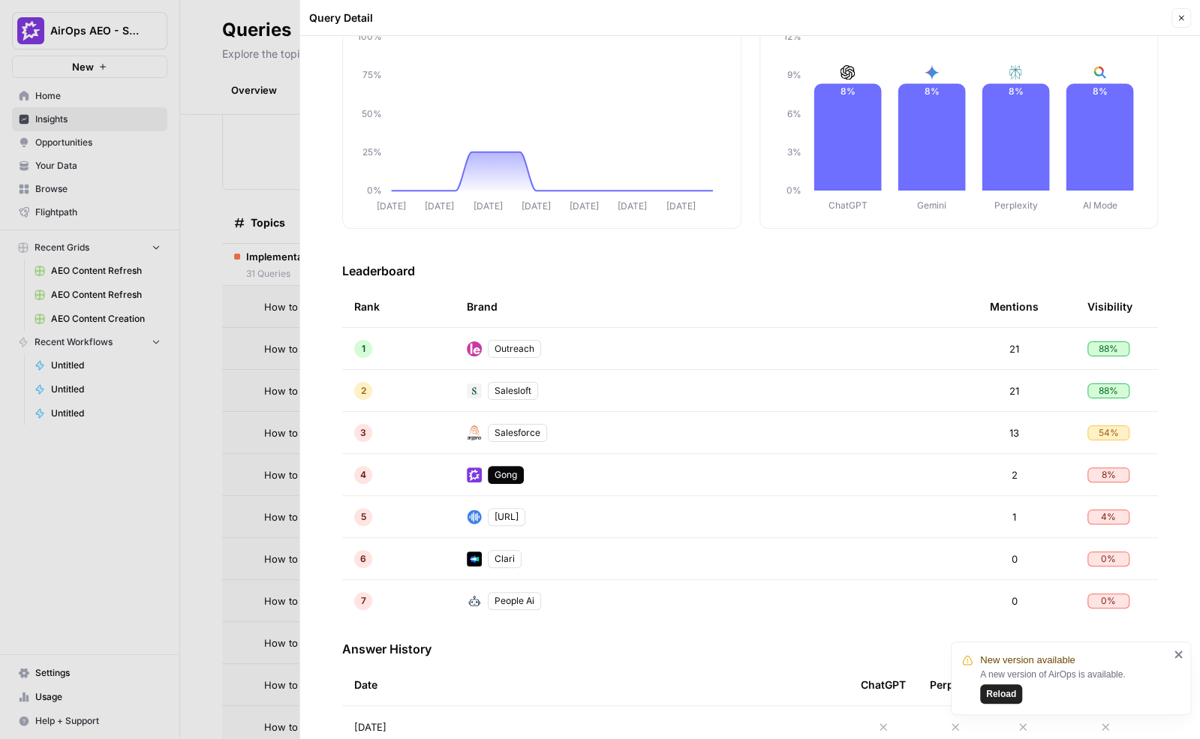
scroll to position [137, 0]
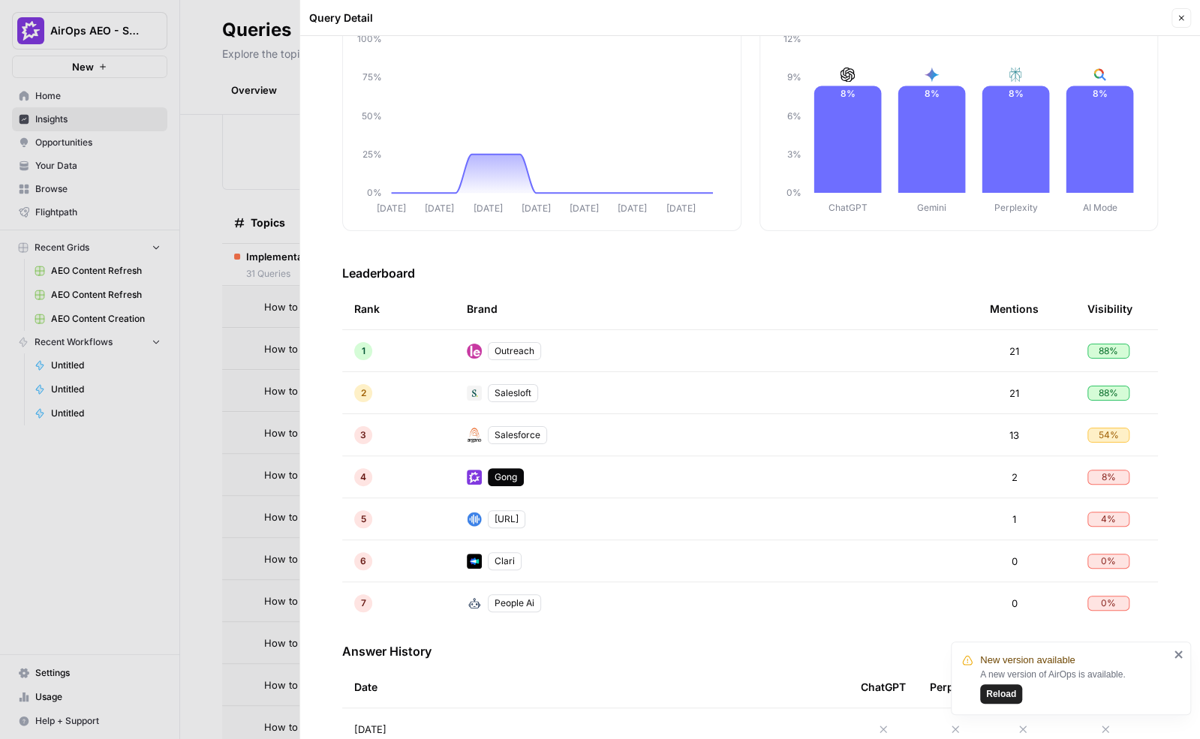
click at [251, 280] on div at bounding box center [600, 369] width 1200 height 739
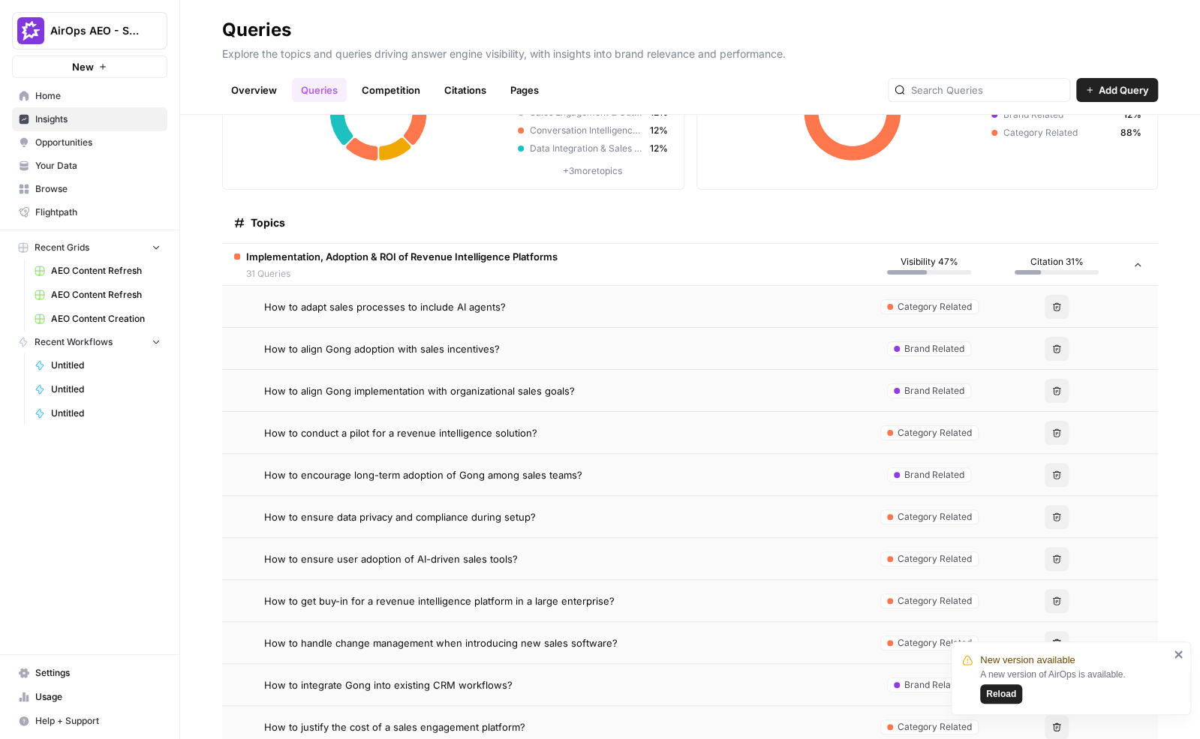
click at [645, 254] on td "Implementation, Adoption & ROI of Revenue Intelligence Platforms 31 Queries" at bounding box center [543, 264] width 643 height 41
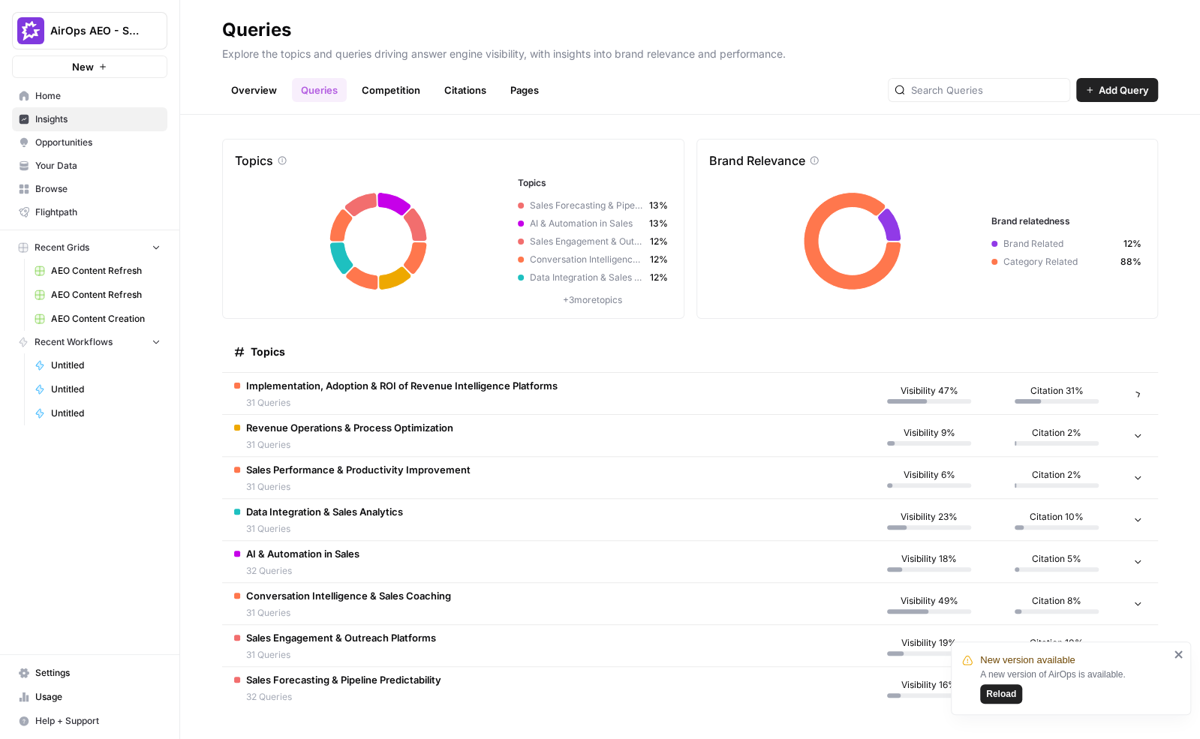
scroll to position [5, 0]
click at [1178, 650] on icon "close" at bounding box center [1179, 655] width 11 height 12
click at [408, 88] on link "Competition" at bounding box center [391, 90] width 77 height 24
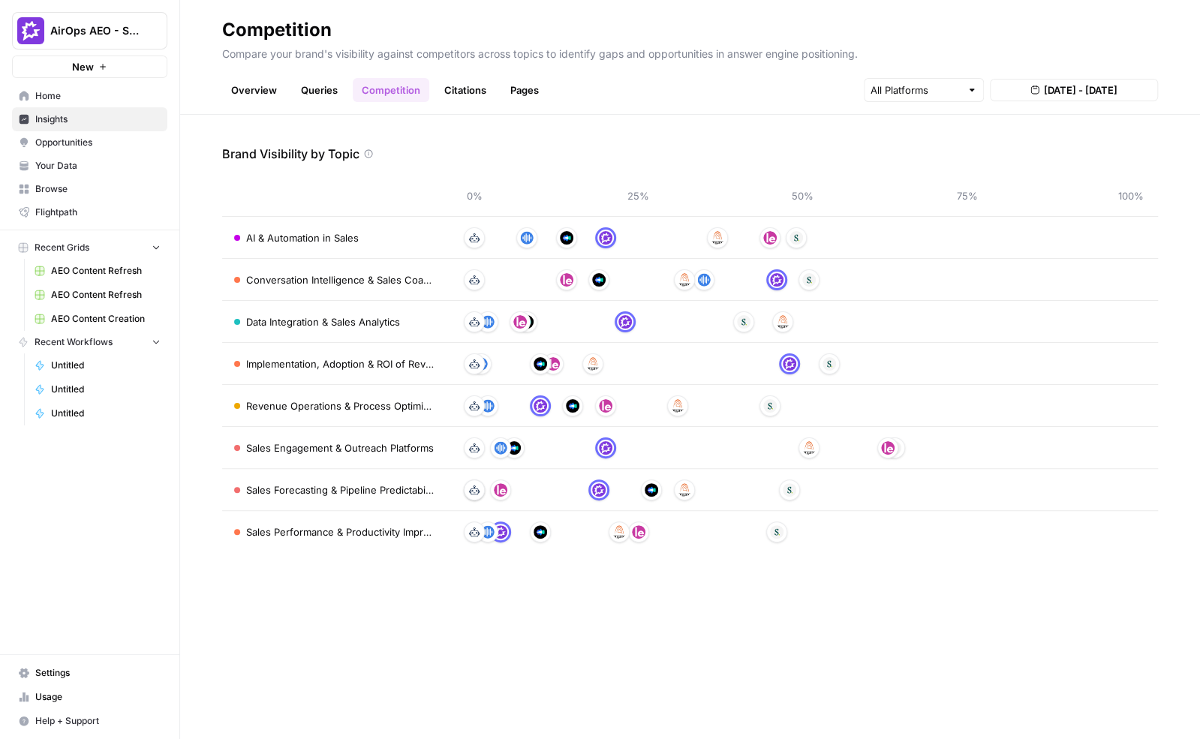
click at [469, 86] on link "Citations" at bounding box center [465, 90] width 60 height 24
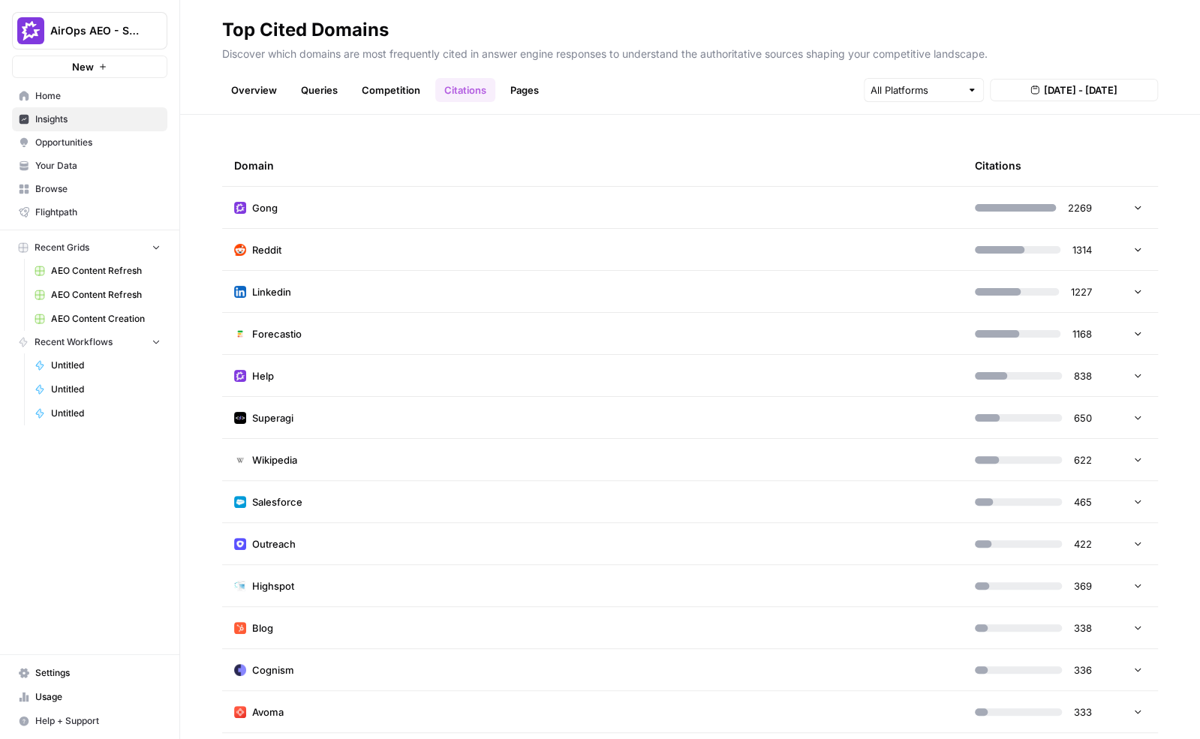
click at [515, 249] on td "Reddit" at bounding box center [592, 249] width 741 height 41
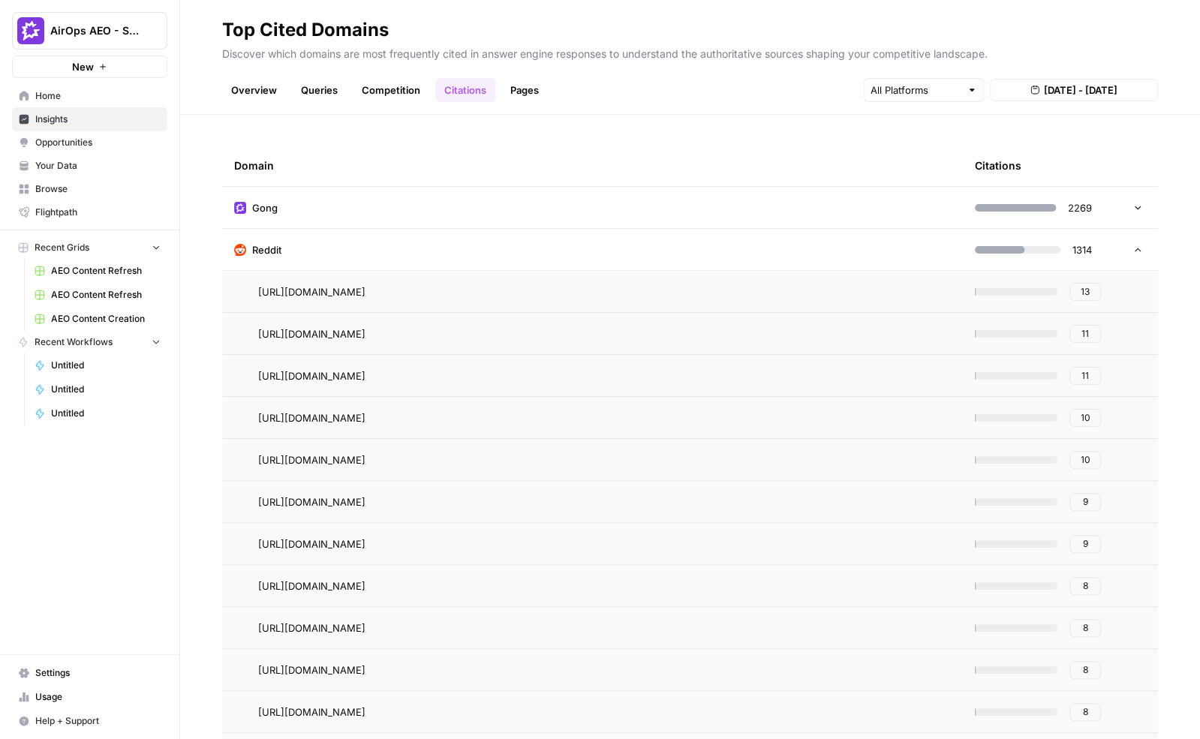
click at [1086, 293] on span "13" at bounding box center [1085, 292] width 9 height 14
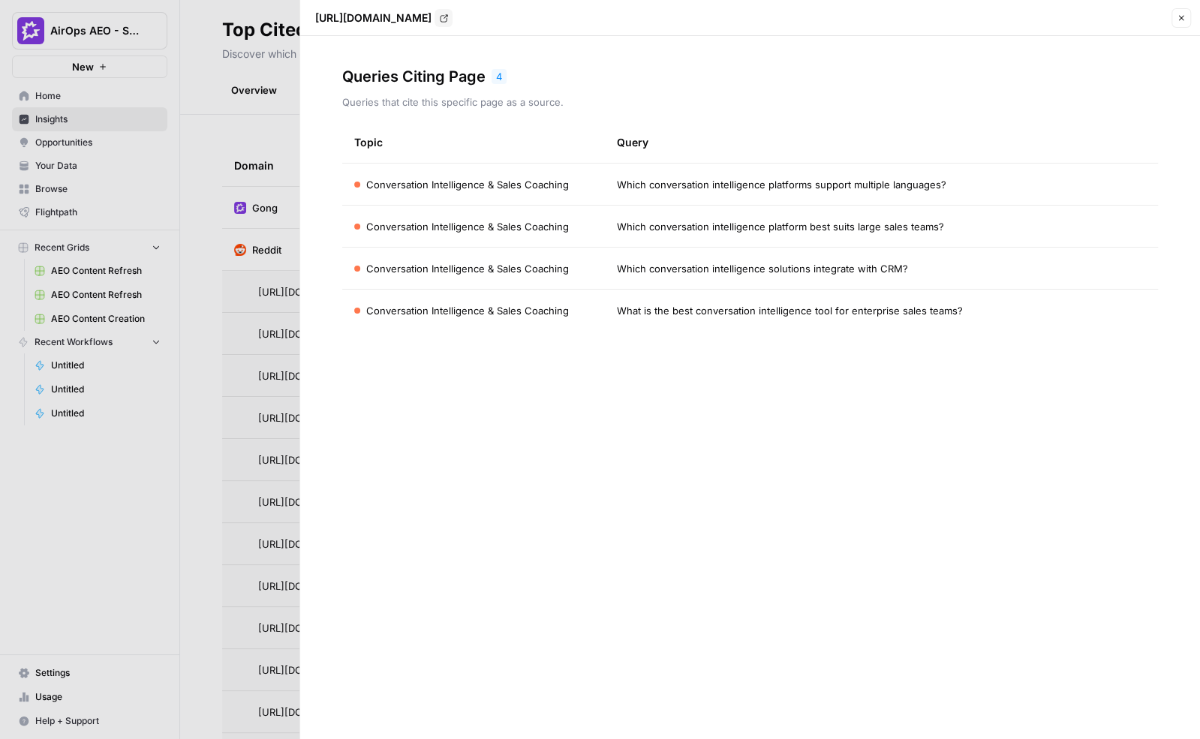
click at [263, 274] on div at bounding box center [600, 369] width 1200 height 739
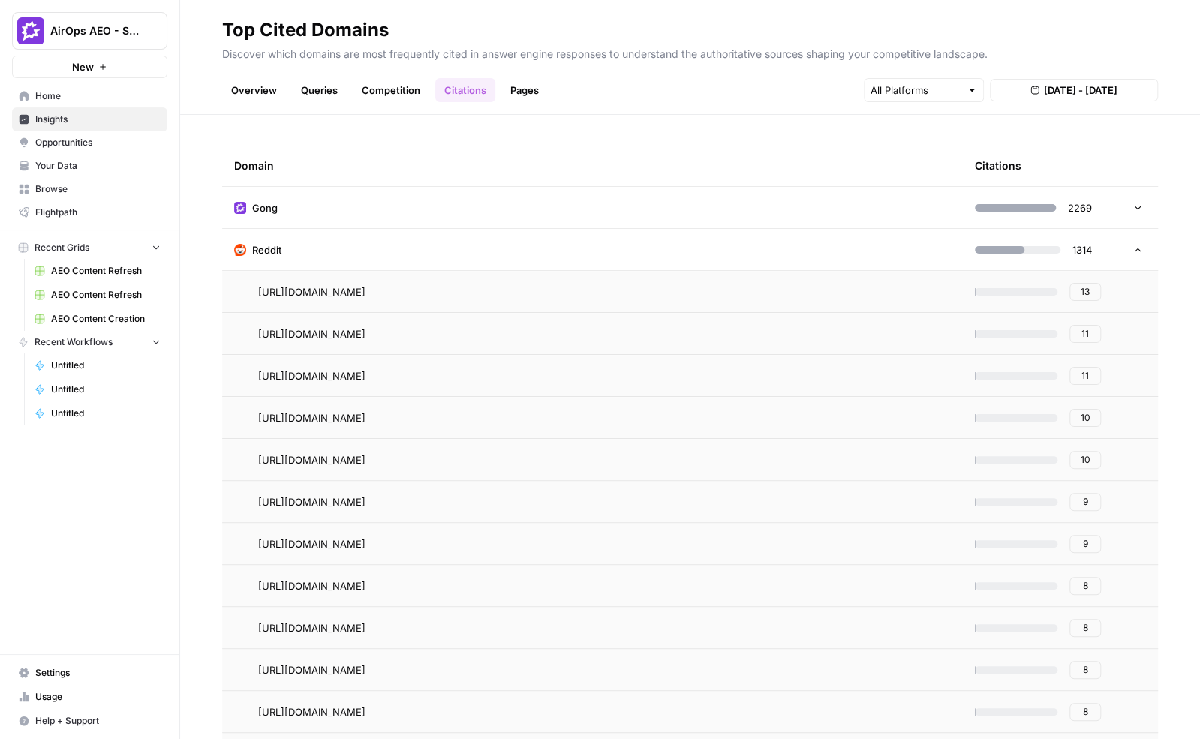
click at [531, 89] on link "Pages" at bounding box center [524, 90] width 47 height 24
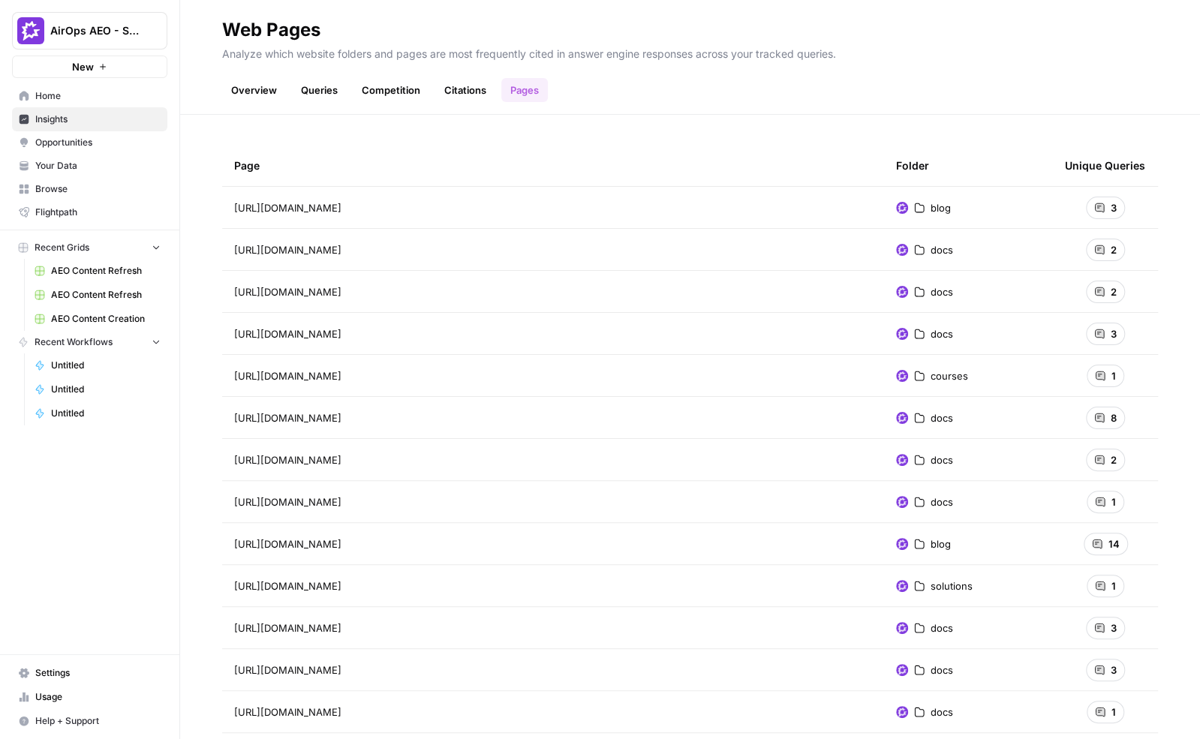
click at [1103, 206] on icon at bounding box center [1099, 207] width 9 height 9
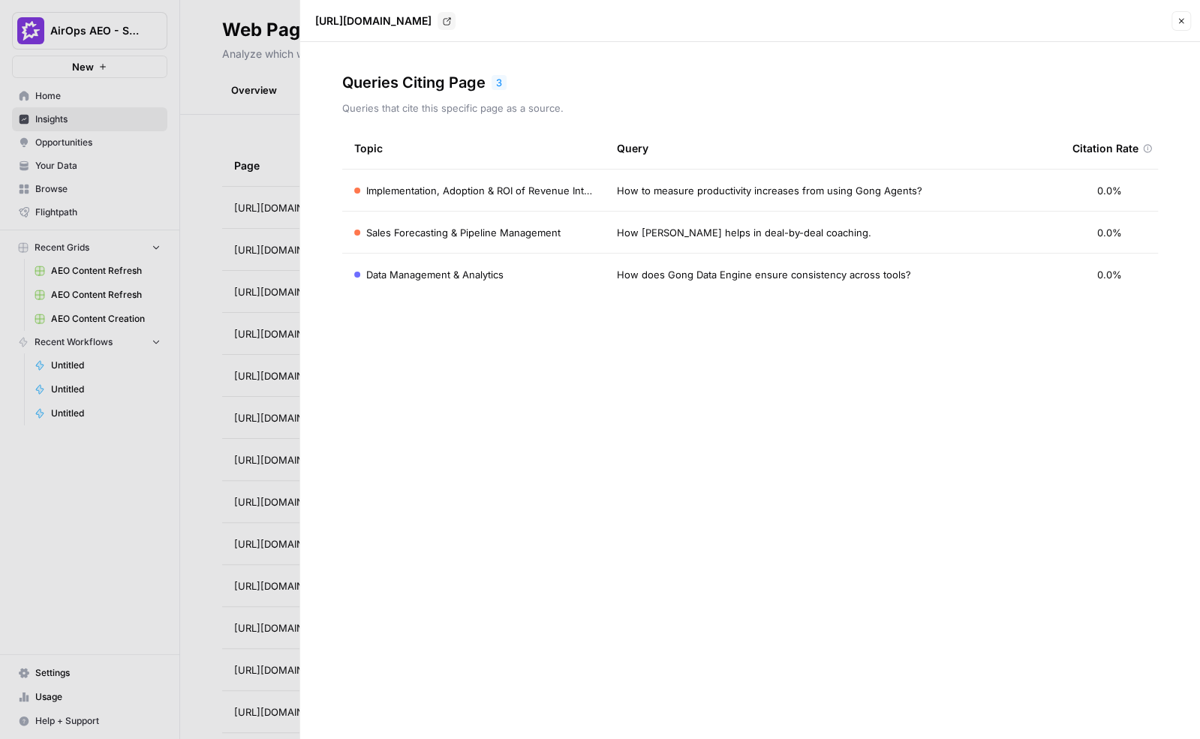
click at [219, 161] on div at bounding box center [600, 369] width 1200 height 739
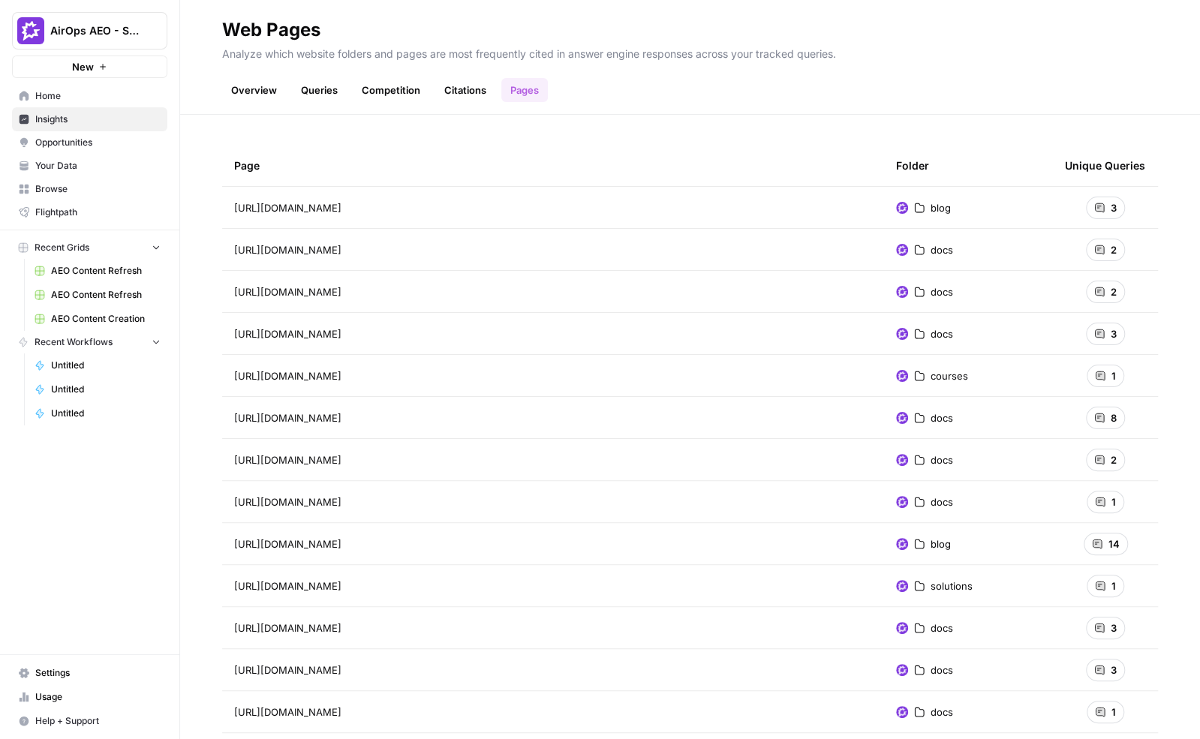
click at [456, 89] on link "Citations" at bounding box center [465, 90] width 60 height 24
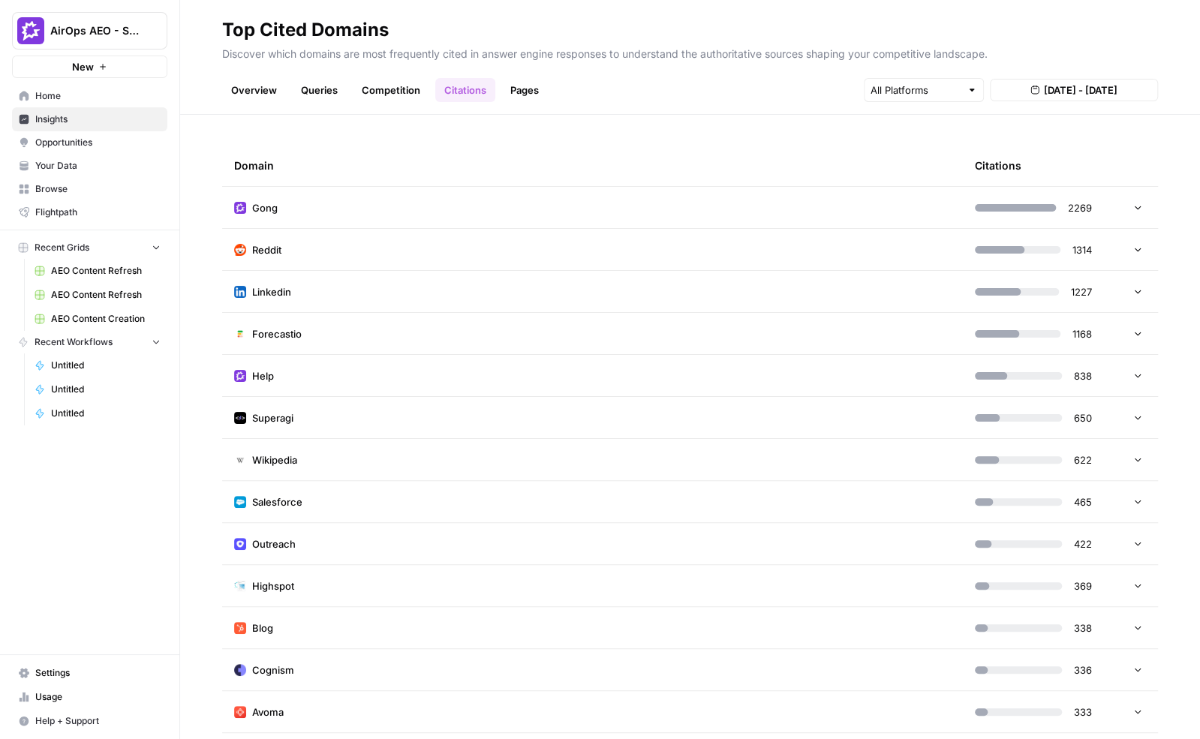
click at [74, 143] on span "Opportunities" at bounding box center [97, 143] width 125 height 14
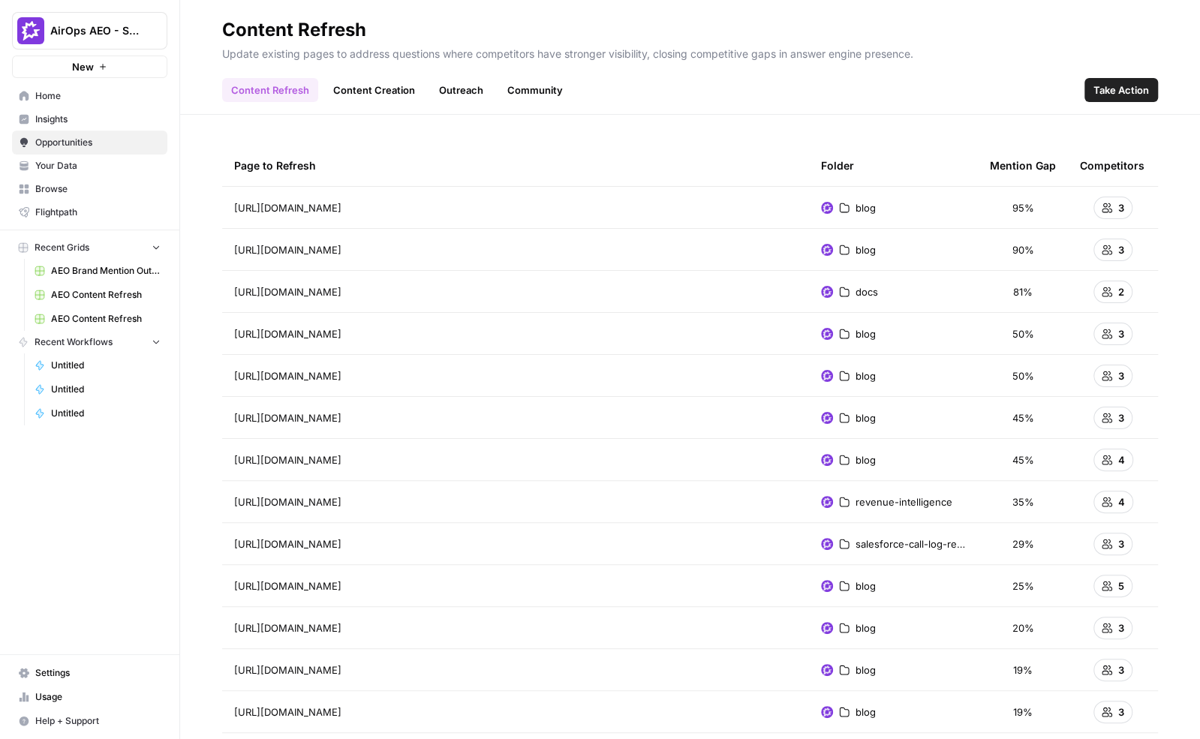
click at [358, 89] on link "Content Creation" at bounding box center [374, 90] width 100 height 24
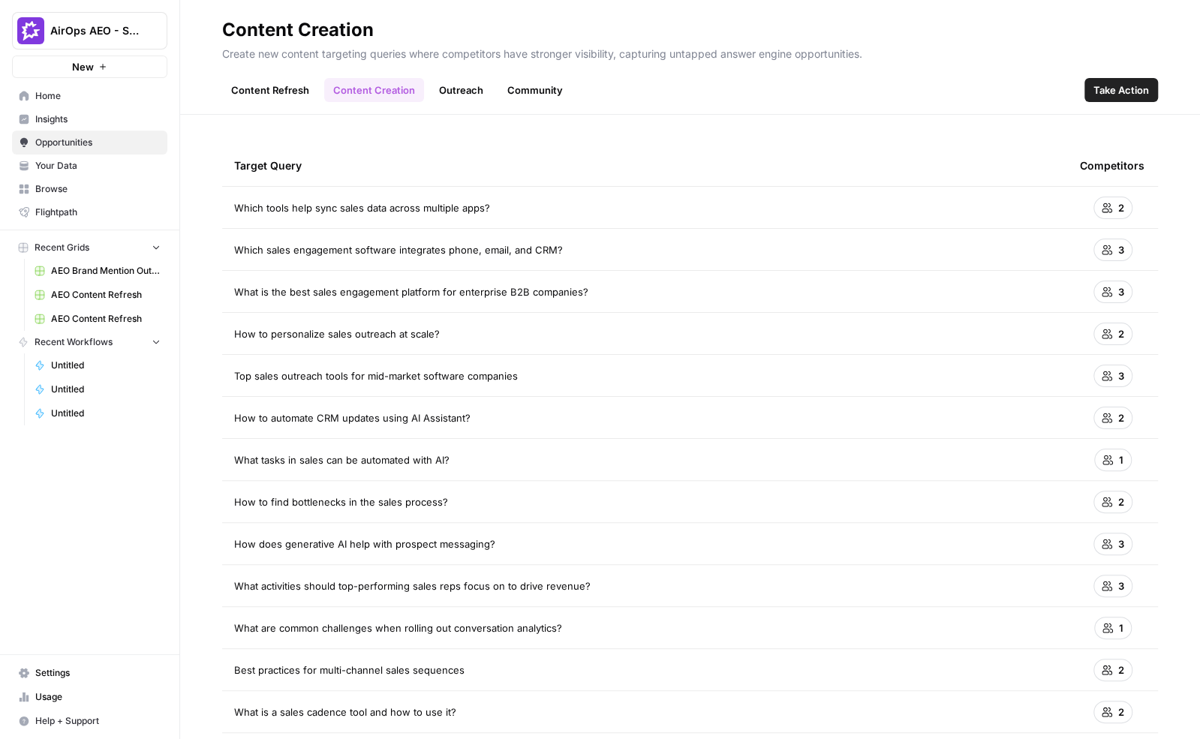
click at [456, 93] on link "Outreach" at bounding box center [461, 90] width 62 height 24
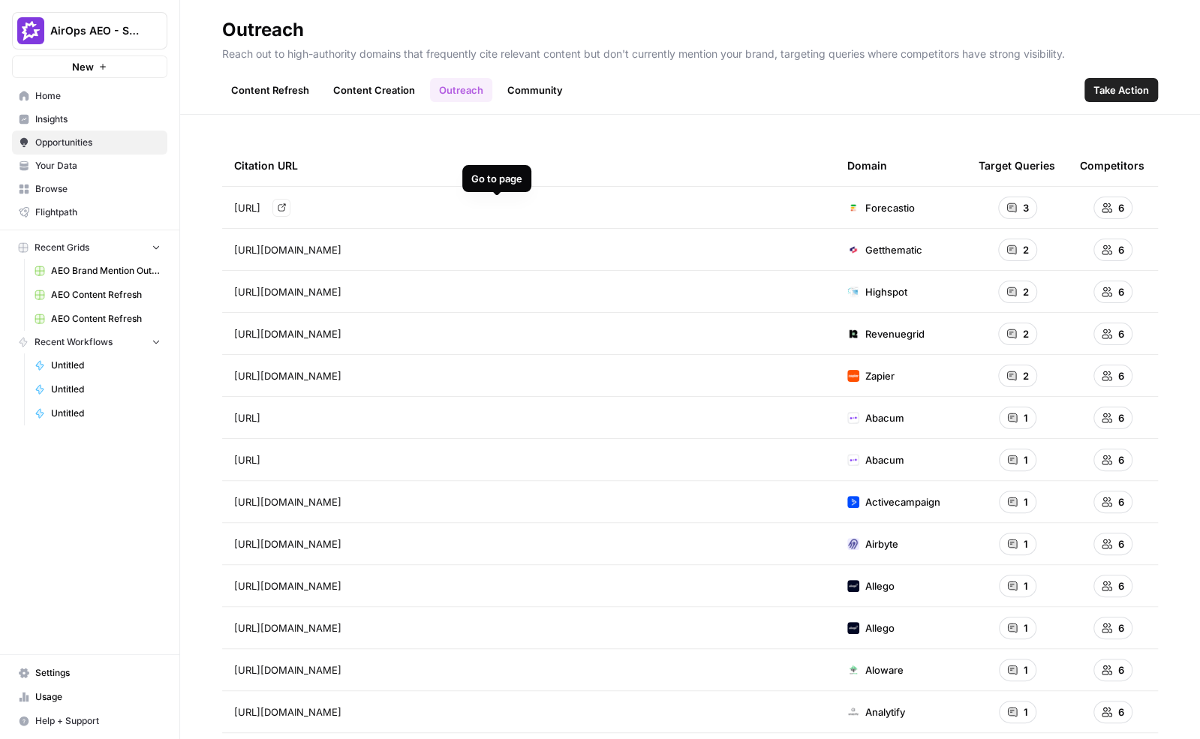
click at [285, 210] on icon "Go to page https://forecastio.ai/blog/sales-forecasting-software" at bounding box center [282, 208] width 8 height 8
click at [522, 88] on link "Community" at bounding box center [535, 90] width 74 height 24
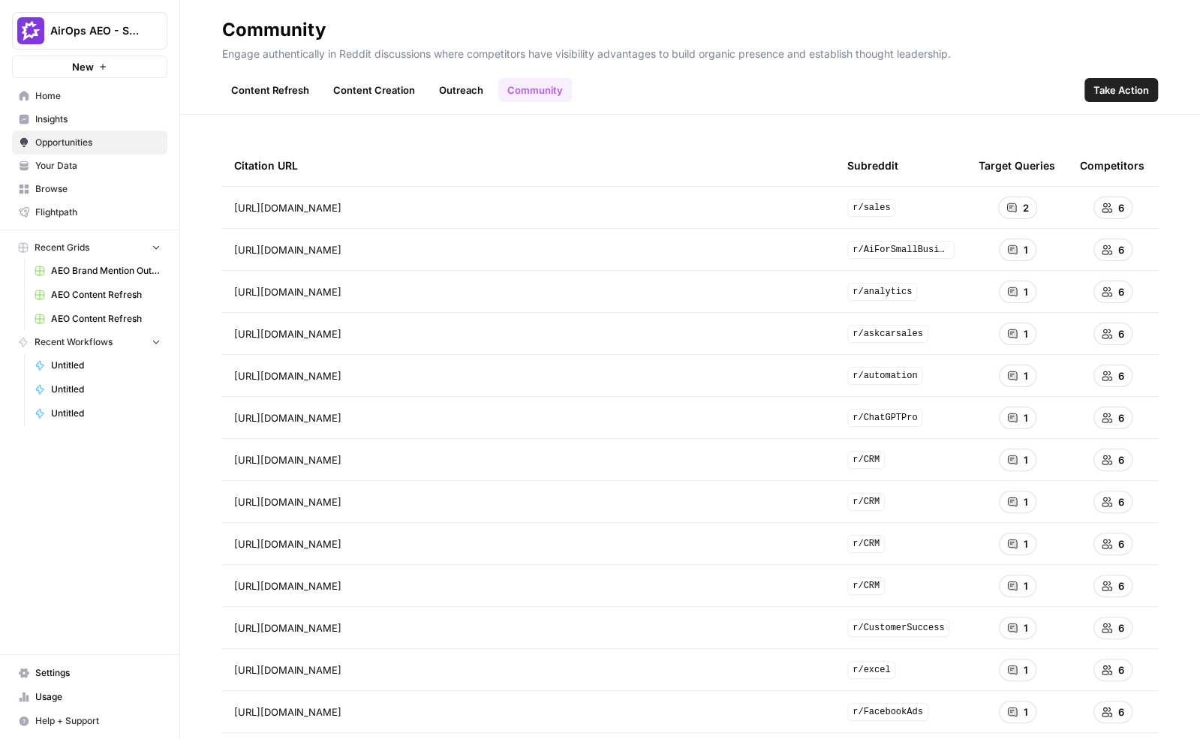
click at [1114, 95] on span "Take Action" at bounding box center [1122, 90] width 56 height 15
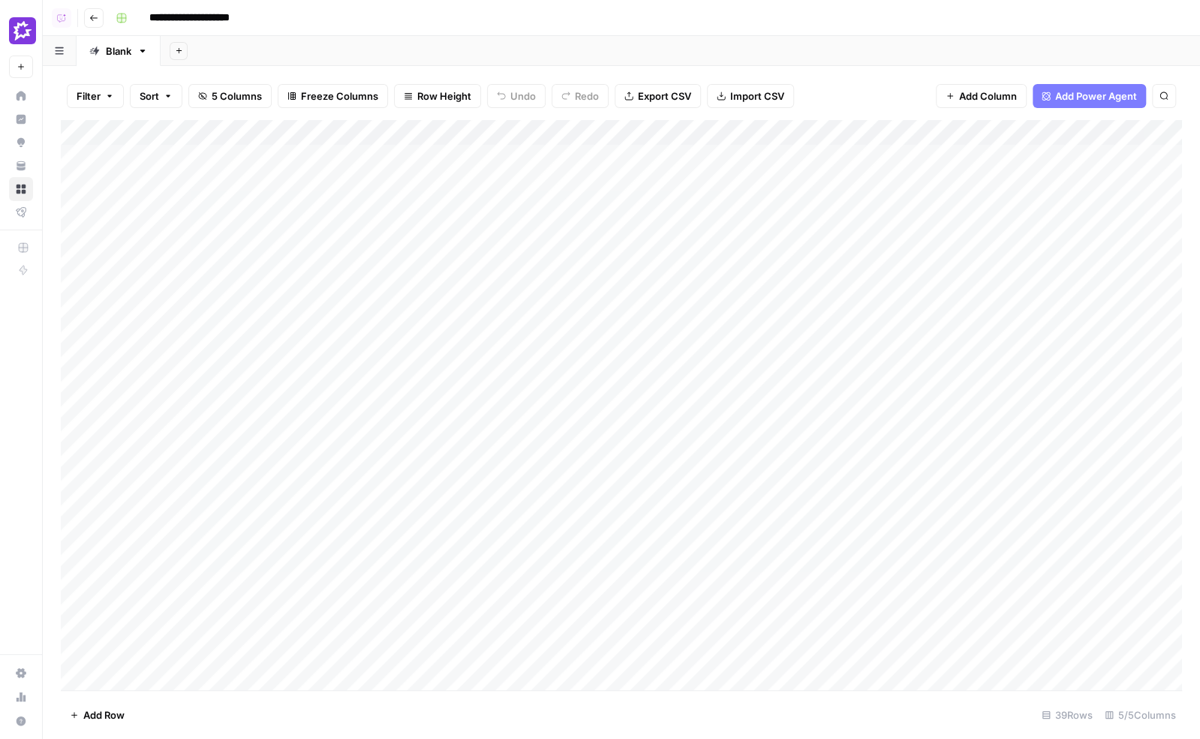
click at [510, 131] on div "Add Column" at bounding box center [621, 405] width 1121 height 571
click at [70, 154] on div "Add Column" at bounding box center [621, 405] width 1121 height 571
click at [71, 181] on div "Add Column" at bounding box center [621, 405] width 1121 height 571
click at [71, 214] on div "Add Column" at bounding box center [621, 405] width 1121 height 571
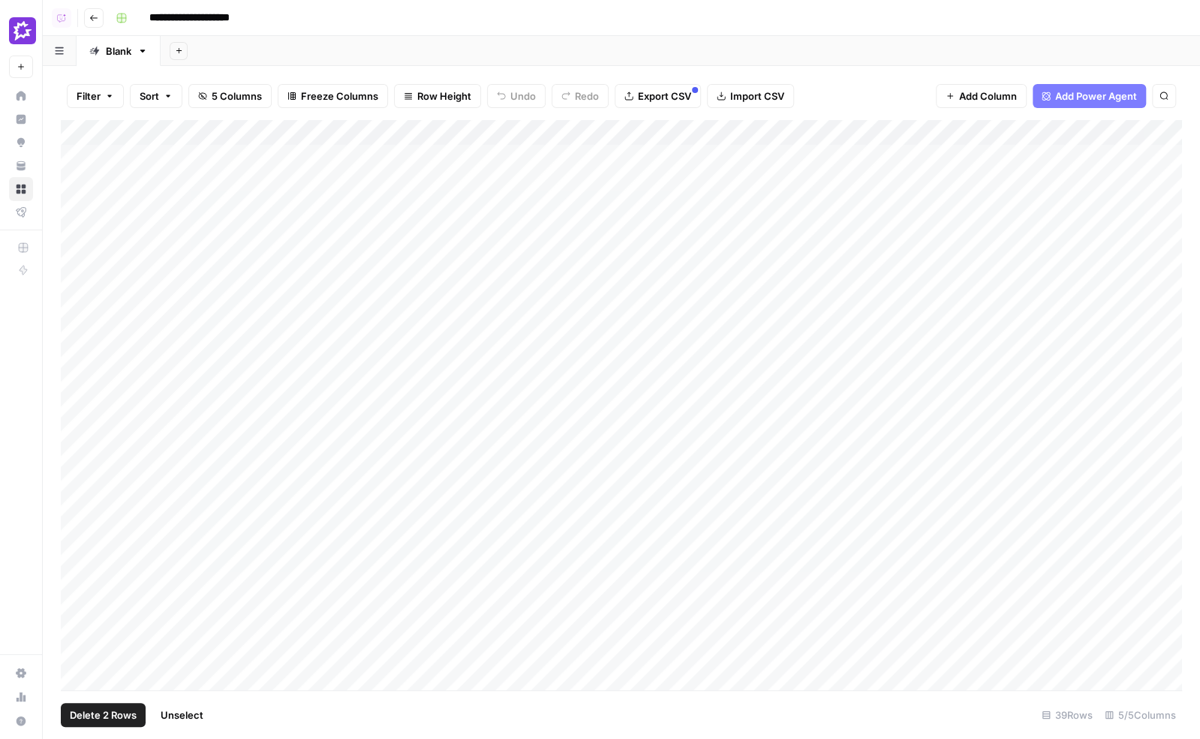
click at [71, 186] on div "Add Column" at bounding box center [621, 405] width 1121 height 571
click at [71, 158] on div "Add Column" at bounding box center [621, 405] width 1121 height 571
click at [486, 132] on div "Add Column" at bounding box center [621, 405] width 1121 height 571
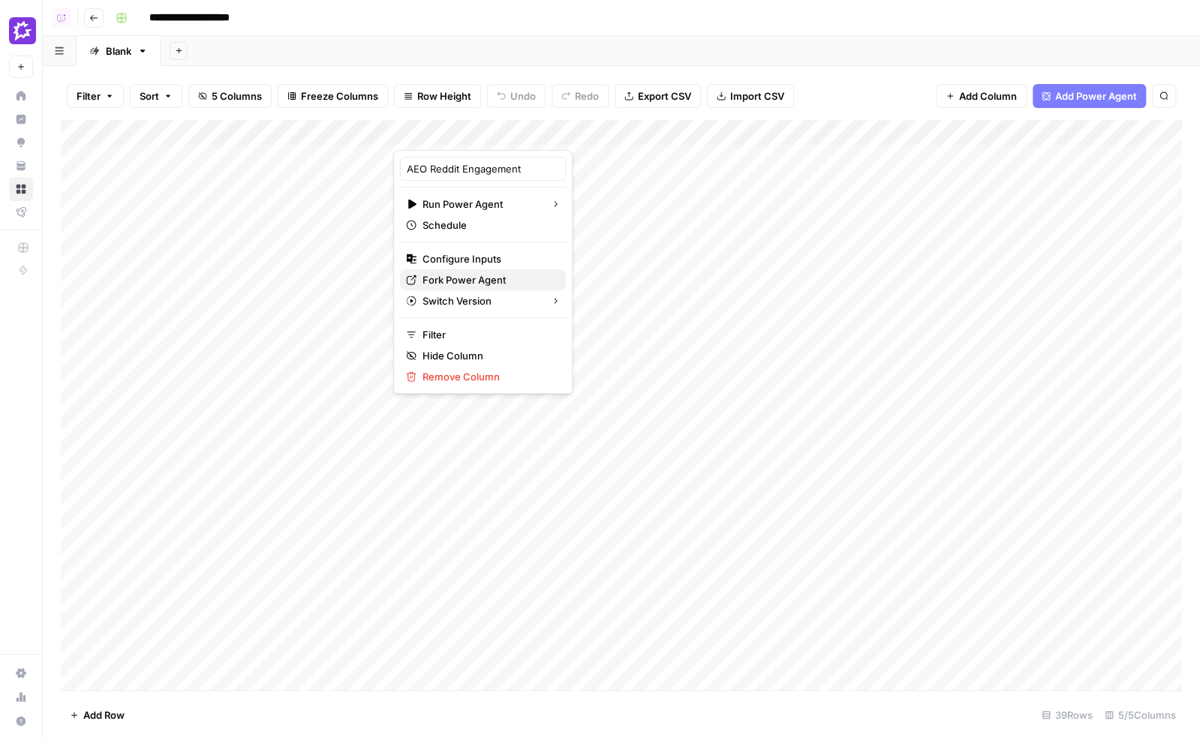
click at [474, 275] on span "Fork Power Agent" at bounding box center [488, 279] width 131 height 15
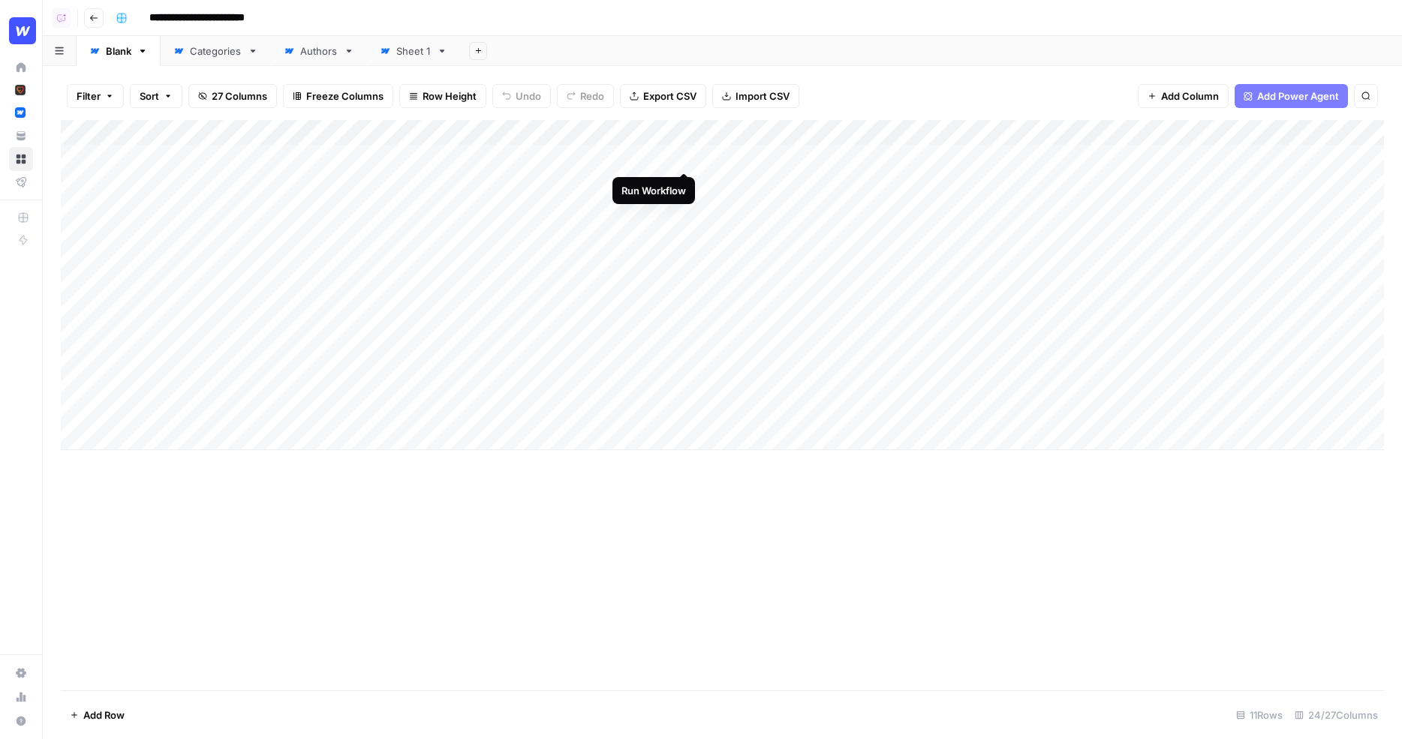
click at [685, 155] on div "Add Column" at bounding box center [722, 285] width 1323 height 330
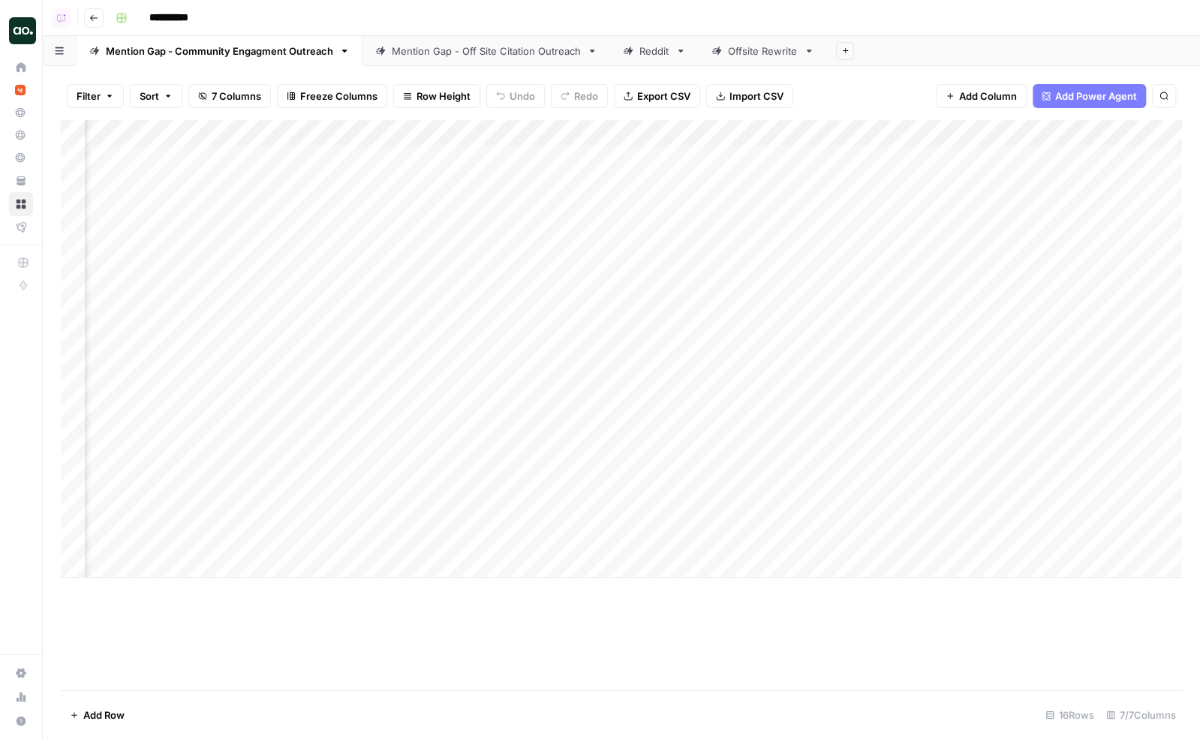
scroll to position [0, 1060]
click at [1063, 156] on div "Add Column" at bounding box center [621, 349] width 1121 height 458
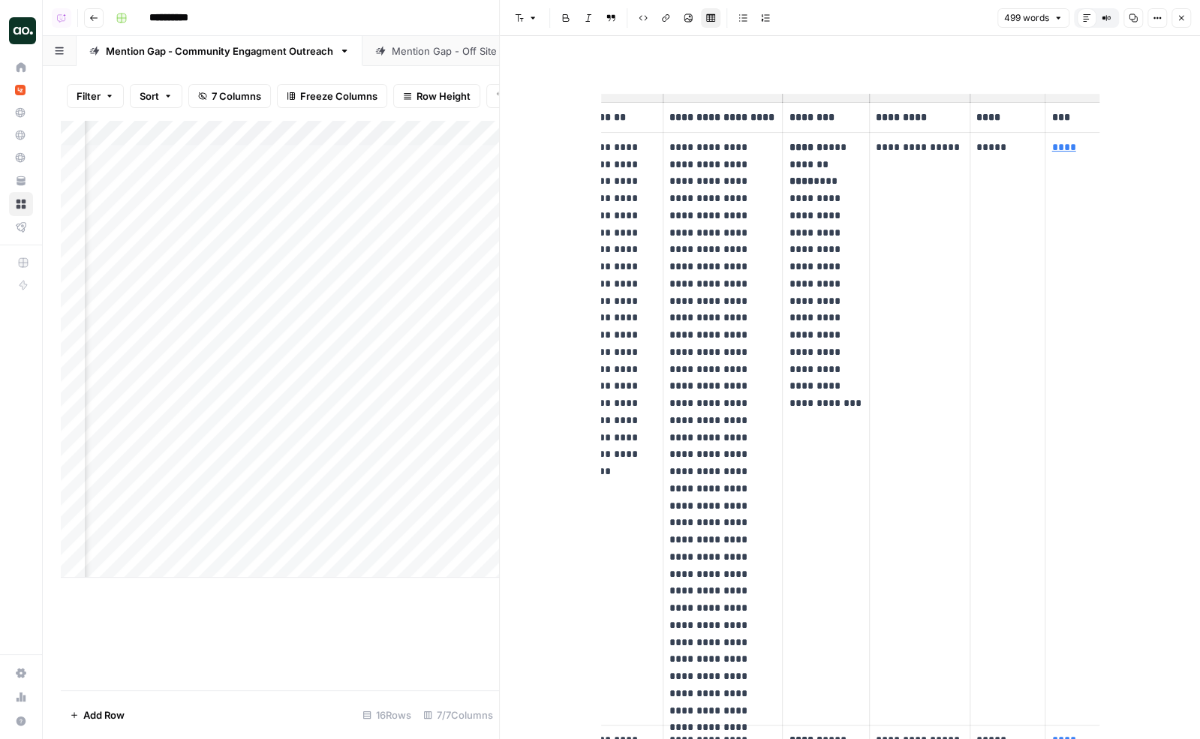
scroll to position [0, 77]
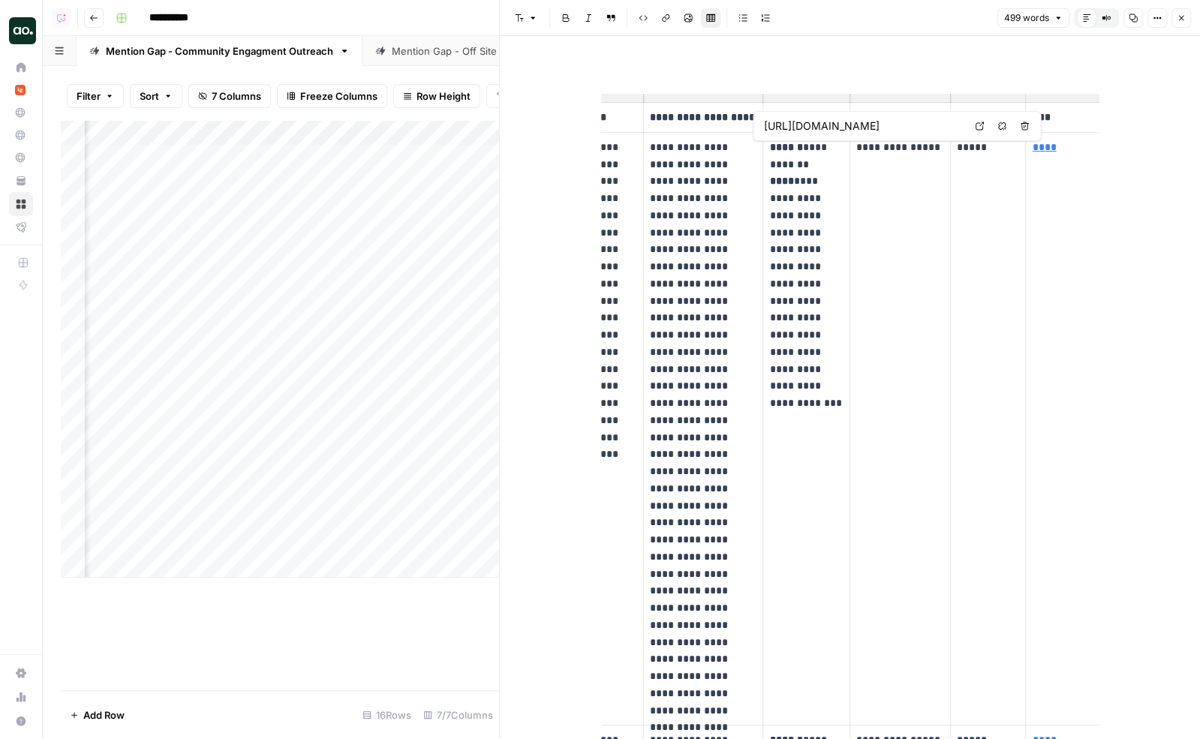
click at [982, 127] on icon at bounding box center [979, 126] width 9 height 9
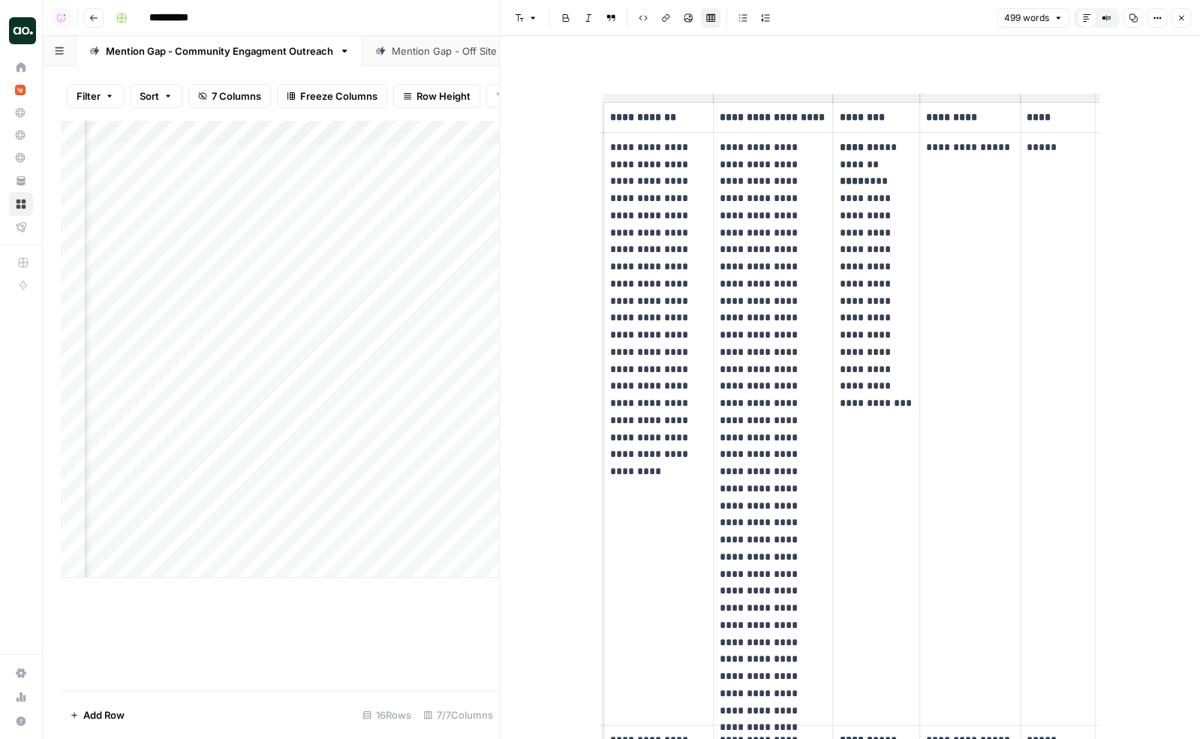
scroll to position [0, 0]
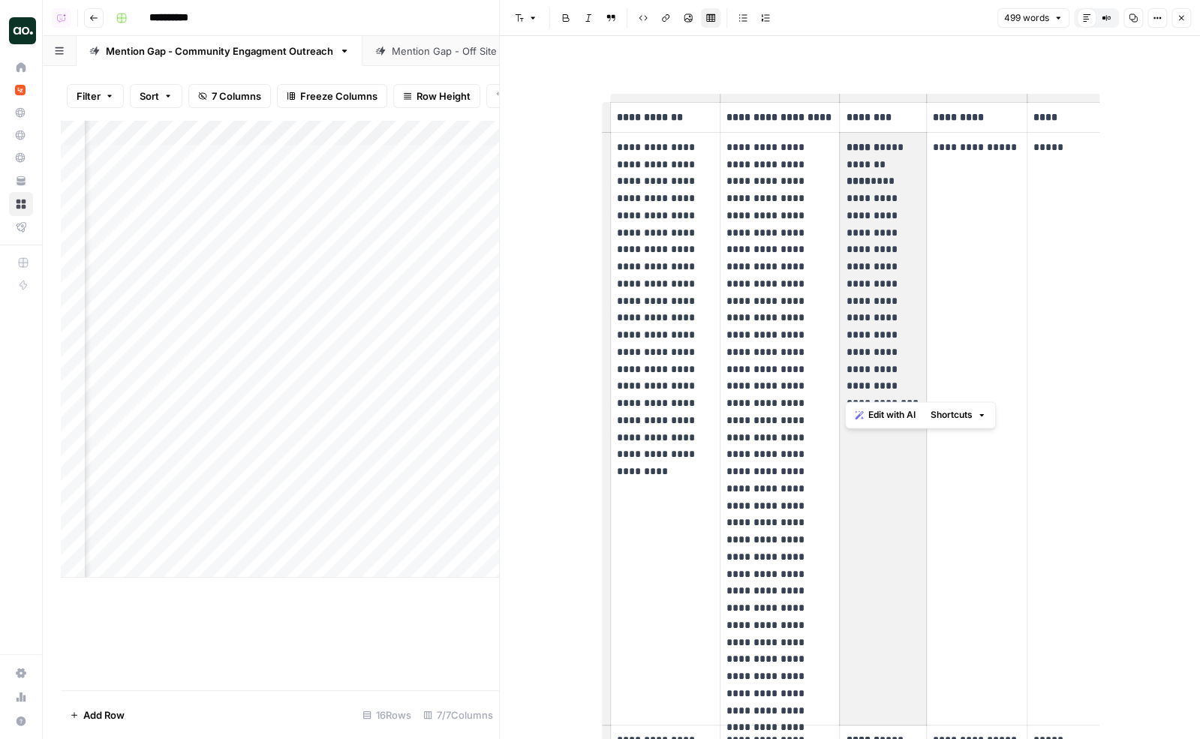
drag, startPoint x: 870, startPoint y: 179, endPoint x: 897, endPoint y: 387, distance: 209.7
click at [897, 387] on p "**********" at bounding box center [883, 267] width 74 height 256
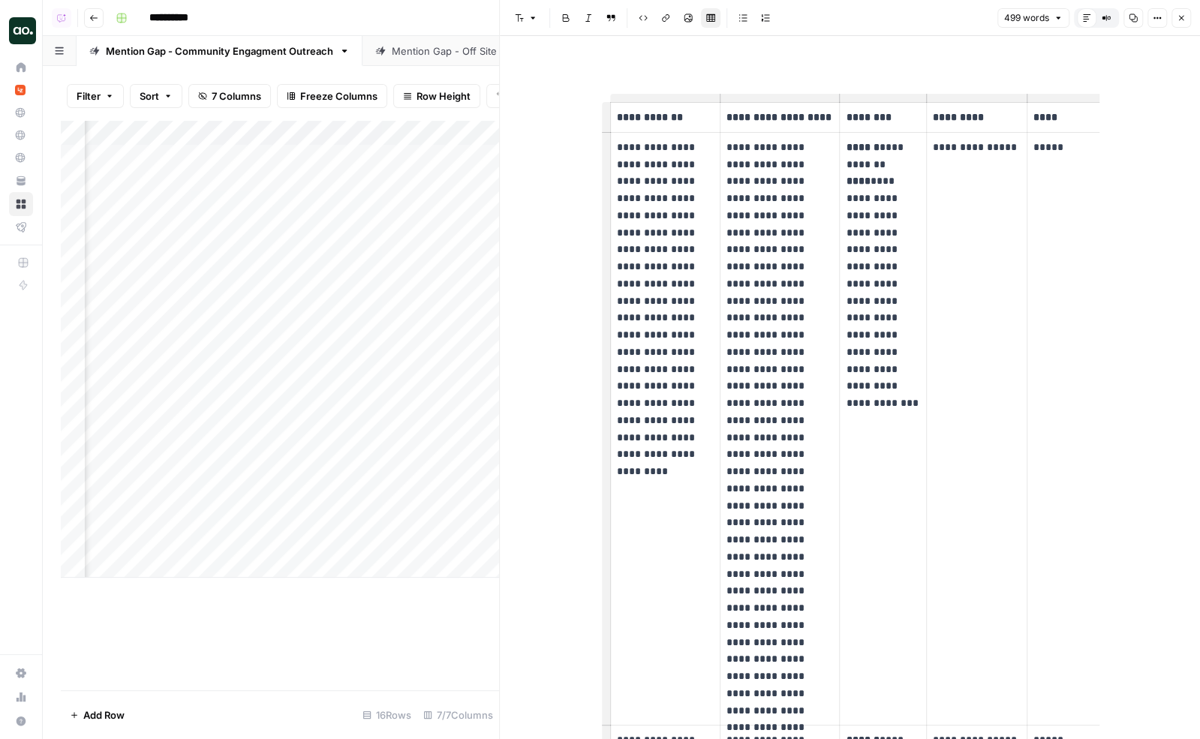
click at [617, 147] on p "**********" at bounding box center [666, 293] width 98 height 308
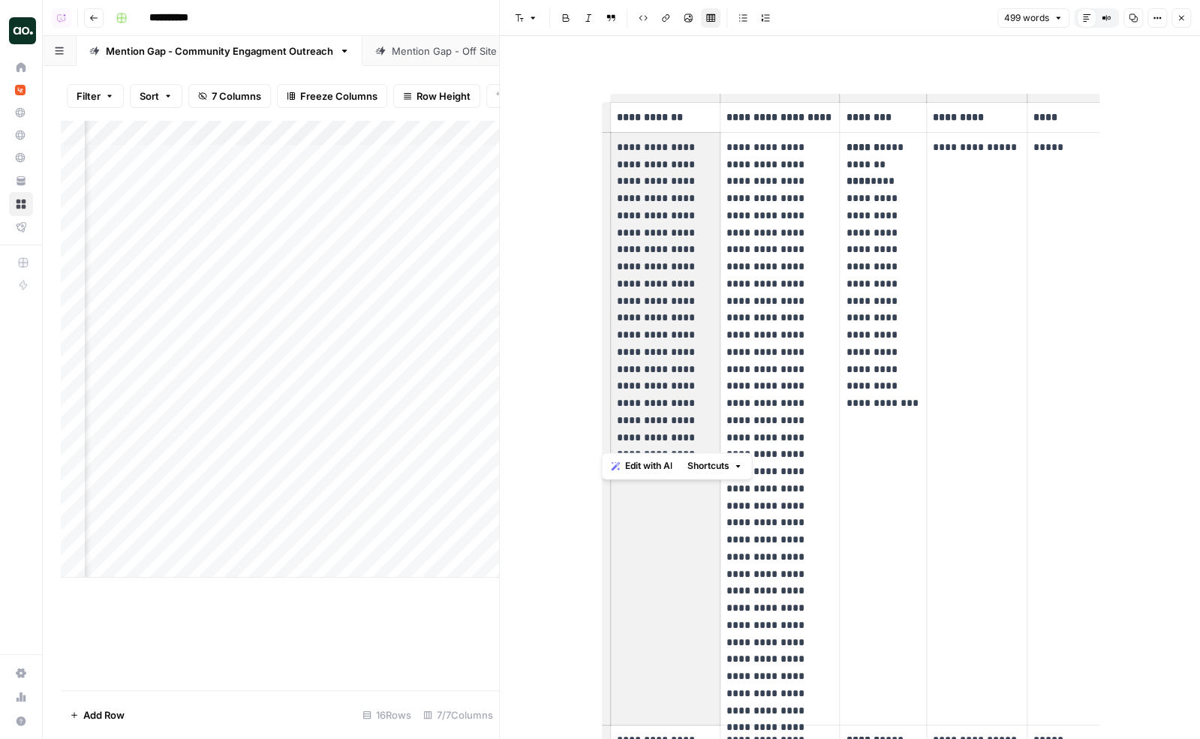
drag, startPoint x: 626, startPoint y: 160, endPoint x: 667, endPoint y: 304, distance: 149.7
click at [667, 304] on p "**********" at bounding box center [666, 293] width 98 height 308
click at [667, 303] on p "**********" at bounding box center [666, 293] width 98 height 308
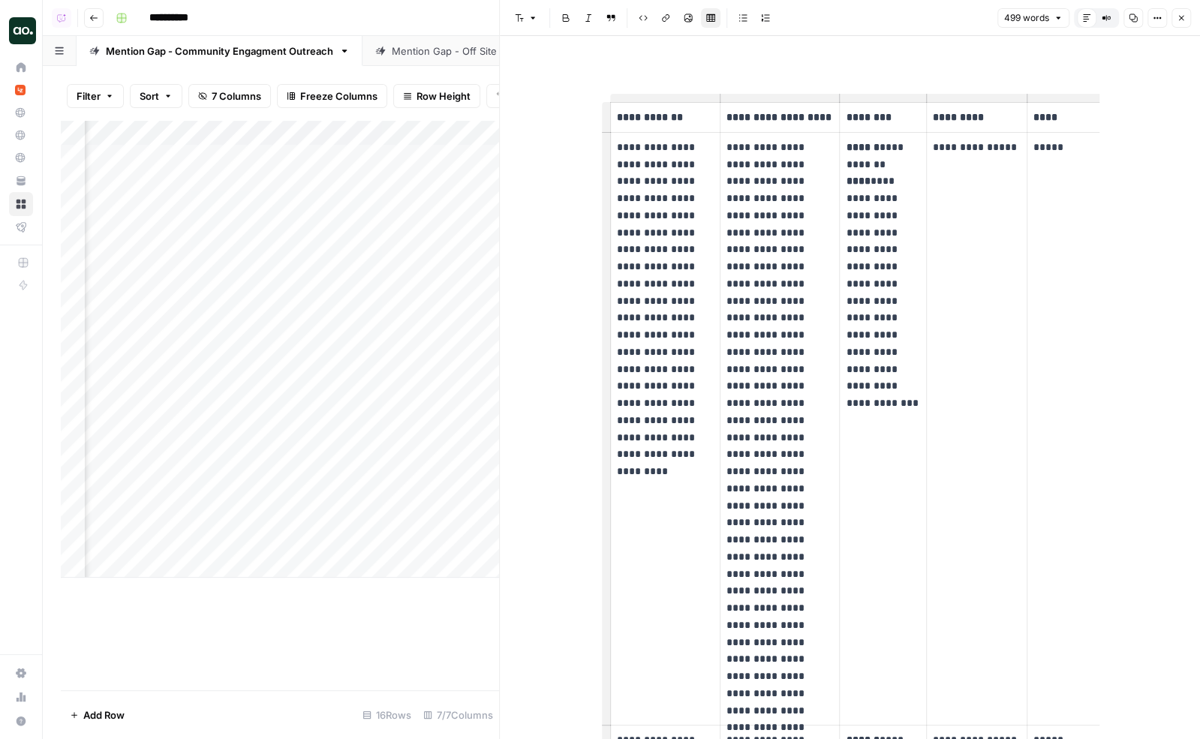
scroll to position [0, 77]
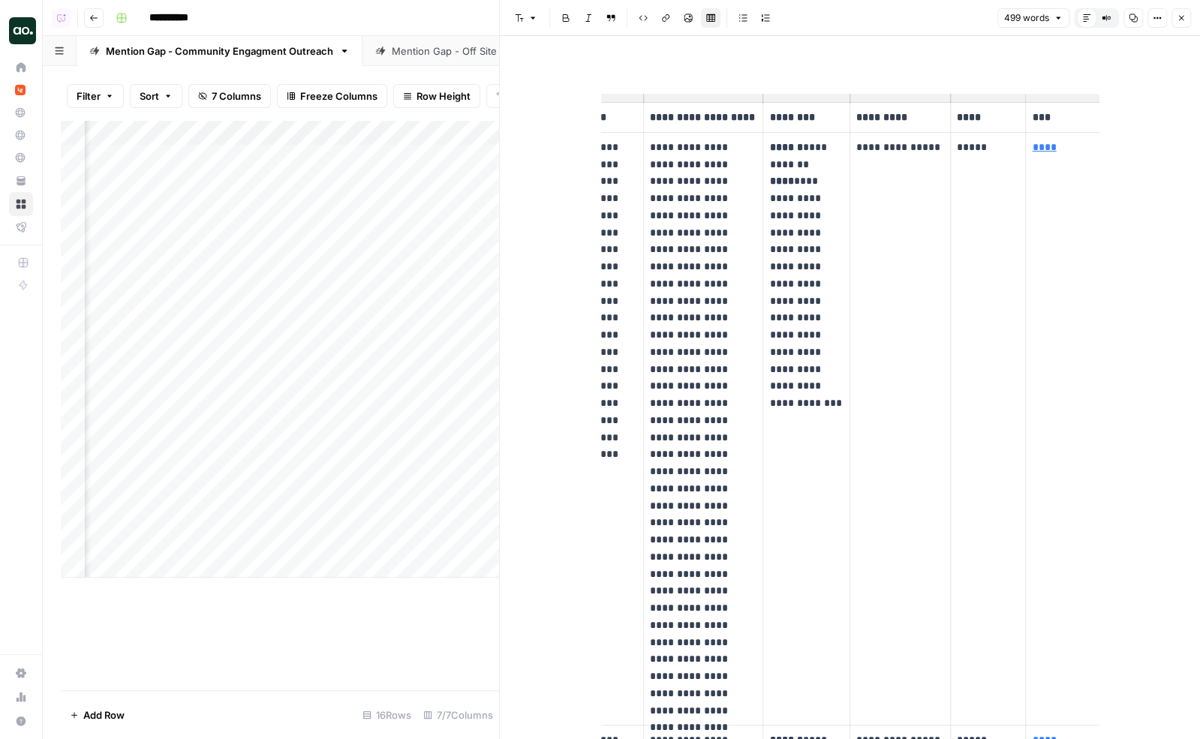
click at [1180, 20] on icon "button" at bounding box center [1181, 18] width 5 height 5
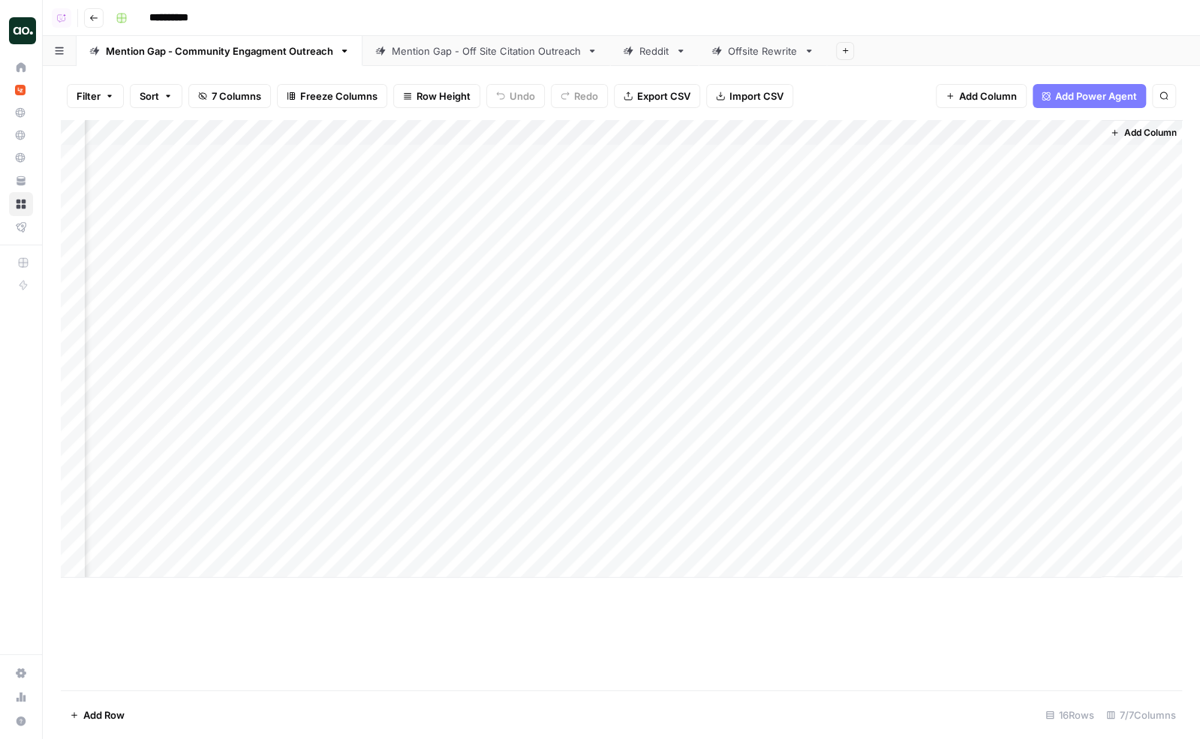
scroll to position [0, 1043]
click at [447, 56] on div "Mention Gap - Off Site Citation Outreach" at bounding box center [486, 51] width 189 height 15
click at [1065, 155] on div "Add Column" at bounding box center [621, 374] width 1121 height 509
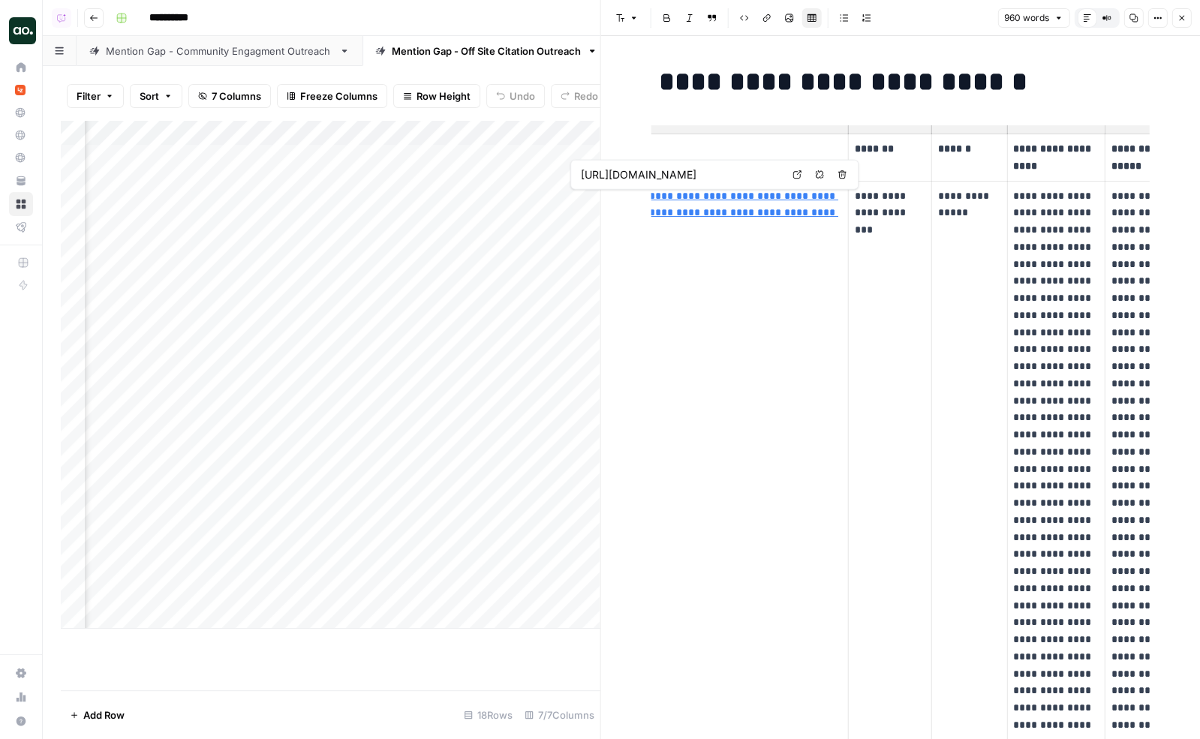
scroll to position [0, 117]
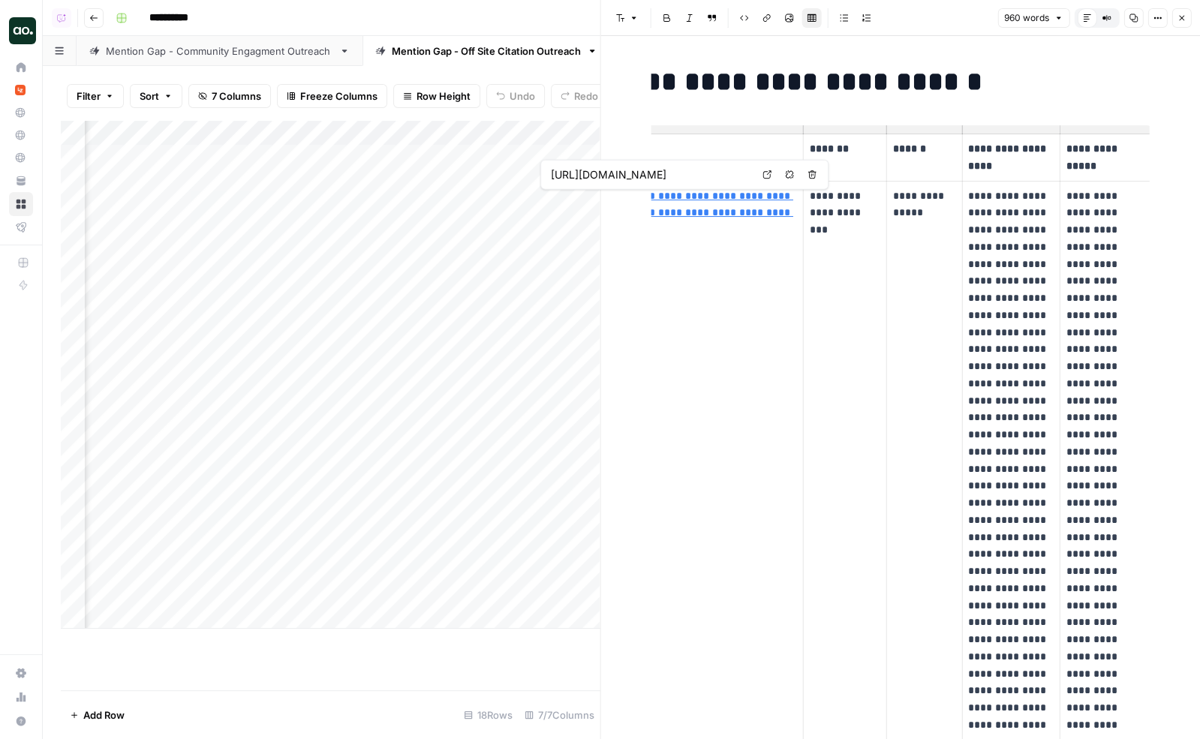
click at [820, 215] on p "**********" at bounding box center [845, 213] width 71 height 51
drag, startPoint x: 809, startPoint y: 194, endPoint x: 855, endPoint y: 226, distance: 56.0
click at [855, 226] on p "**********" at bounding box center [845, 213] width 71 height 51
click at [917, 210] on p "**********" at bounding box center [924, 205] width 62 height 35
drag, startPoint x: 943, startPoint y: 218, endPoint x: 888, endPoint y: 197, distance: 59.0
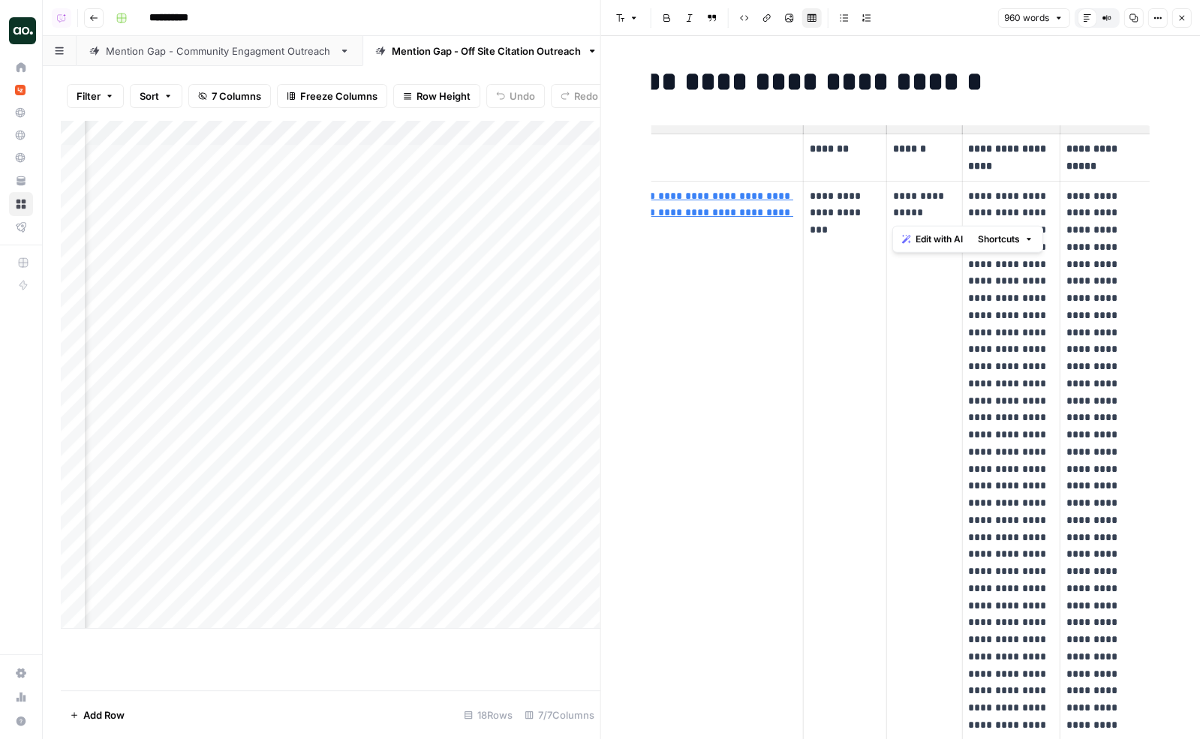
click at [888, 197] on td "**********" at bounding box center [923, 554] width 75 height 747
click at [939, 211] on p "**********" at bounding box center [924, 205] width 62 height 35
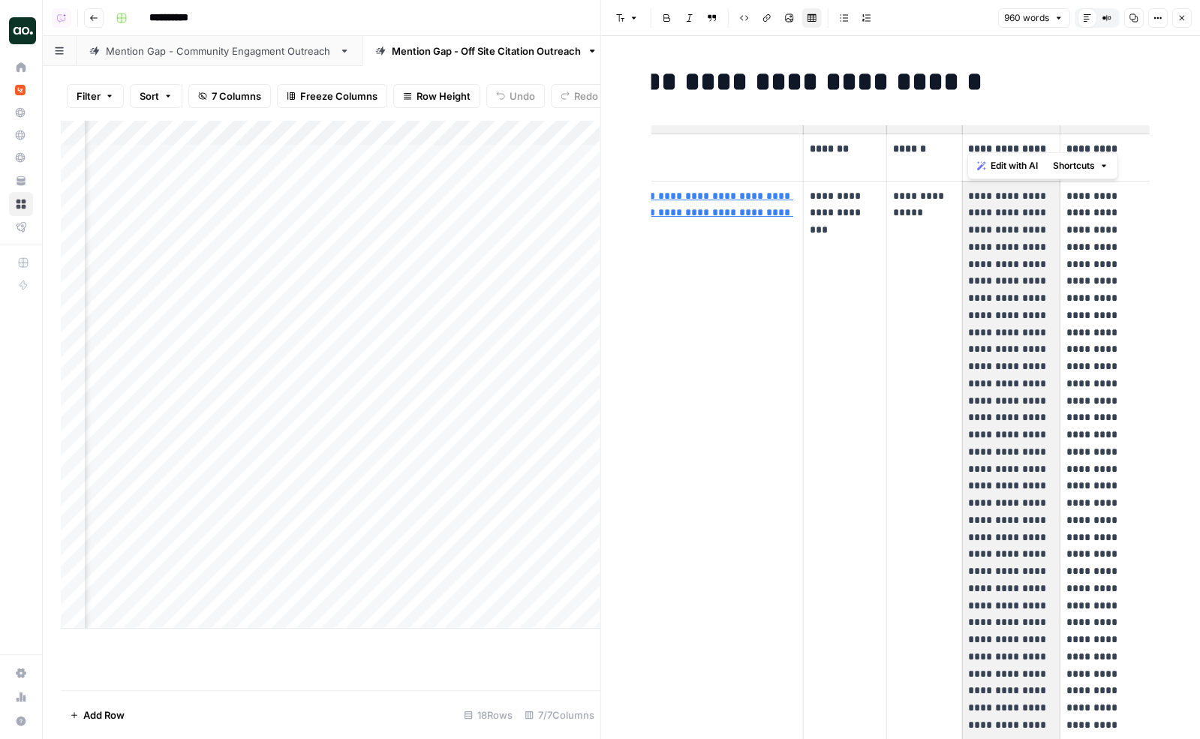
drag, startPoint x: 968, startPoint y: 196, endPoint x: 1028, endPoint y: 362, distance: 176.4
click at [1028, 362] on p "**********" at bounding box center [1010, 555] width 85 height 734
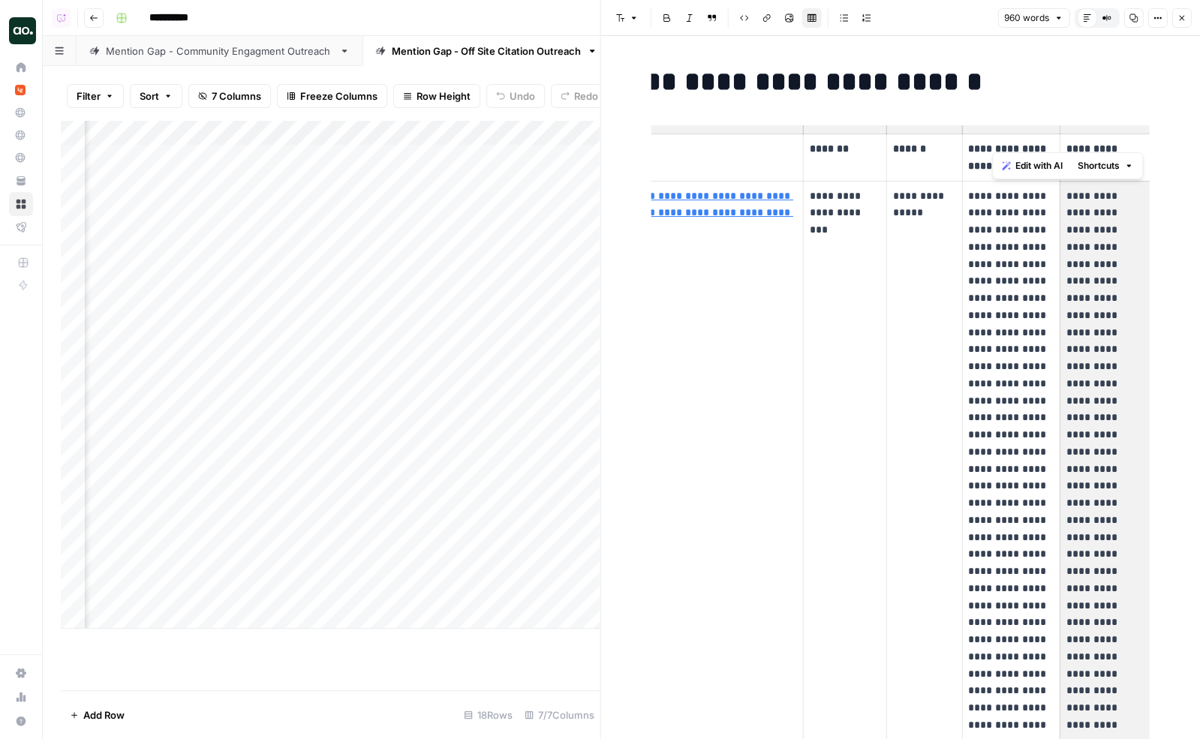
drag, startPoint x: 1064, startPoint y: 196, endPoint x: 1114, endPoint y: 459, distance: 267.3
click at [1114, 459] on p "**********" at bounding box center [1105, 538] width 78 height 700
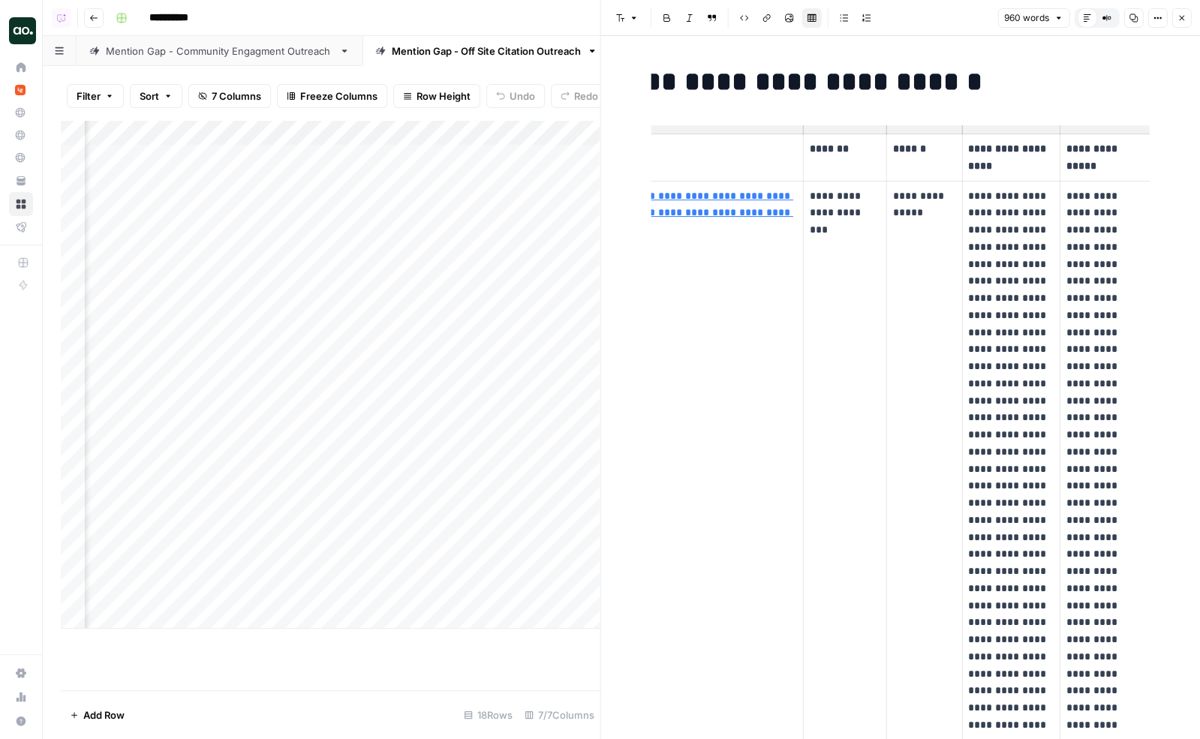
click at [1178, 15] on icon "button" at bounding box center [1181, 18] width 9 height 9
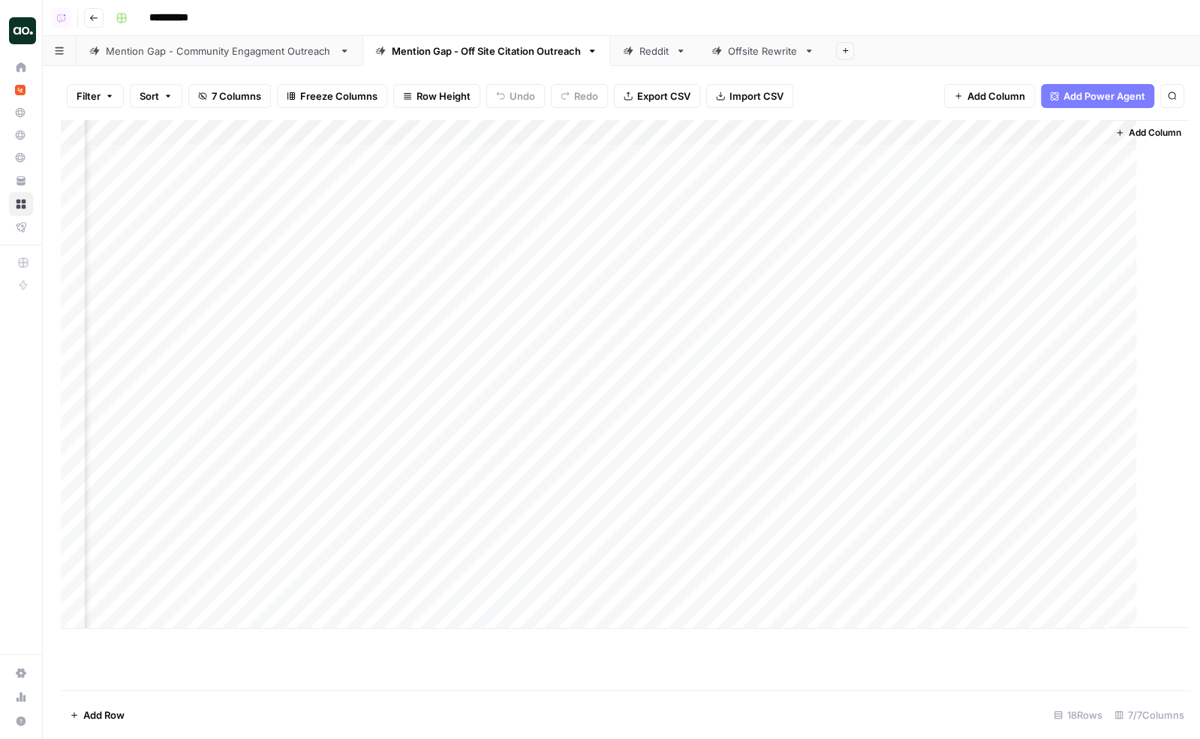
scroll to position [0, 169]
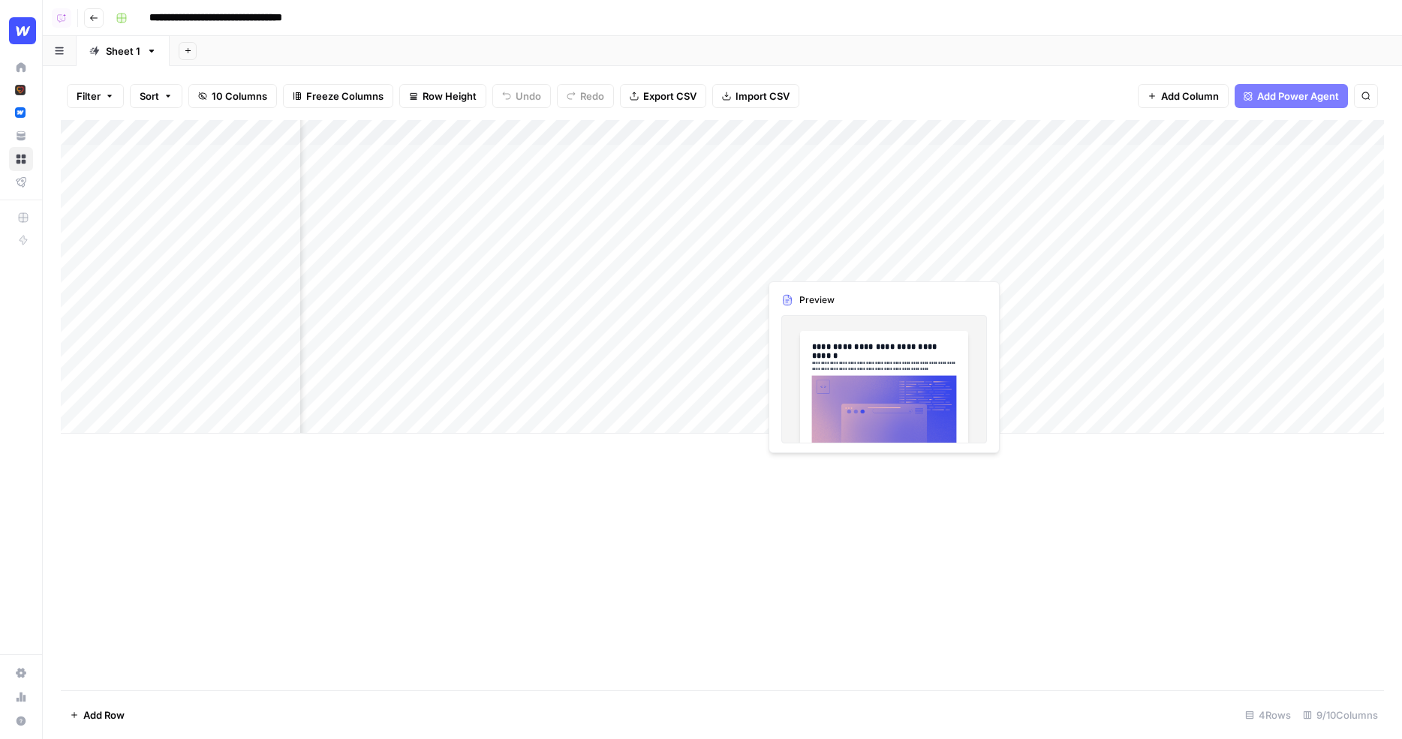
scroll to position [0, 582]
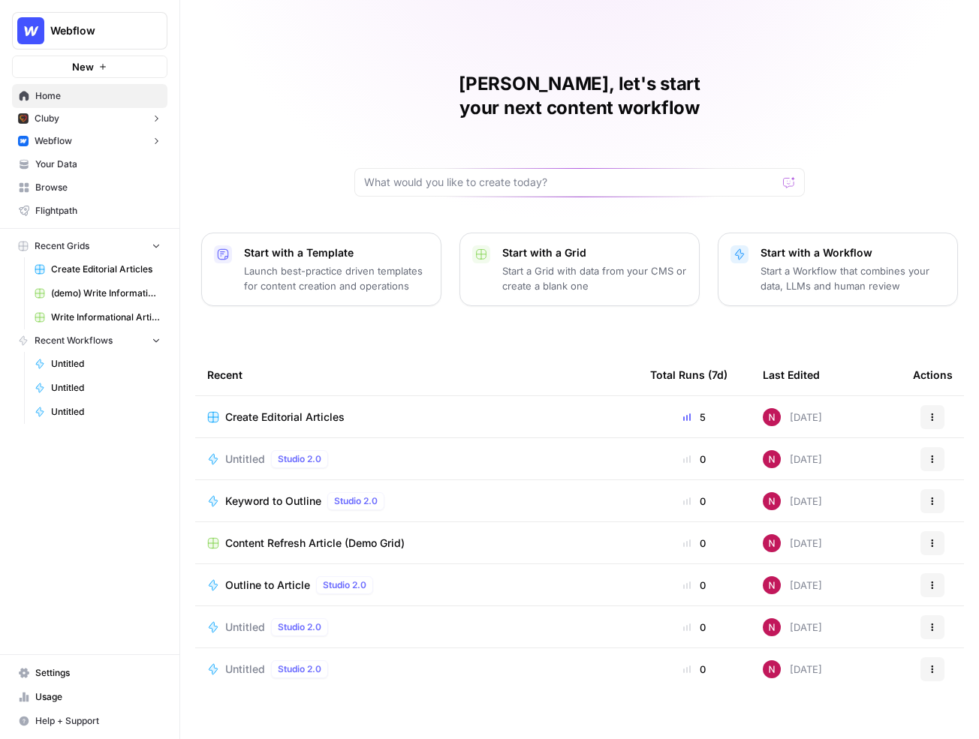
click at [123, 31] on span "Webflow" at bounding box center [95, 30] width 91 height 15
type input "v"
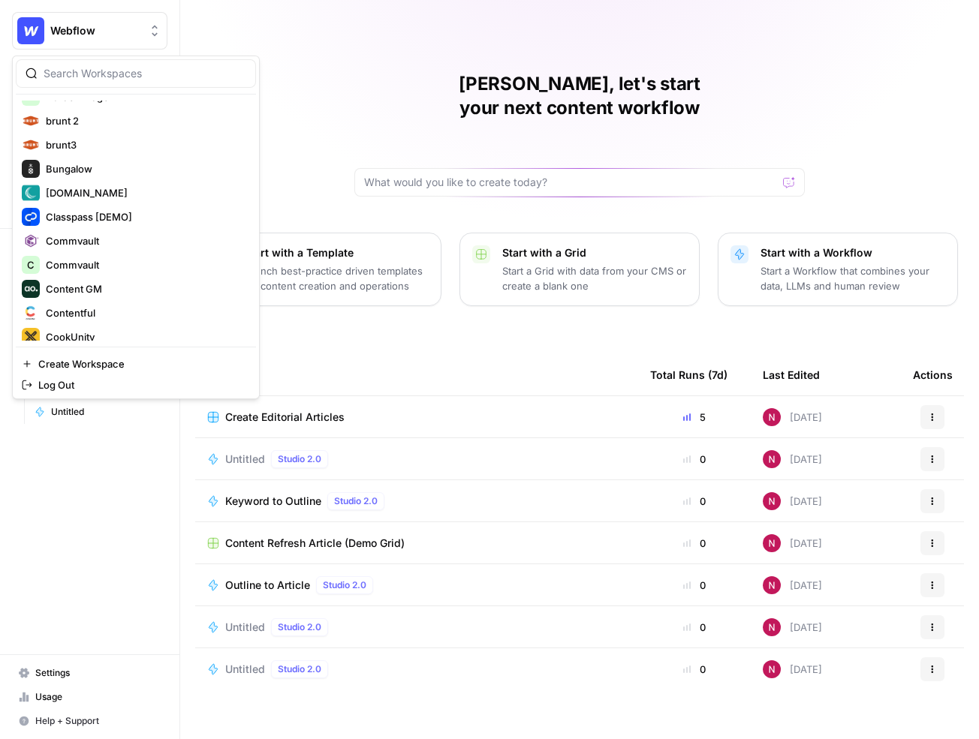
scroll to position [428, 0]
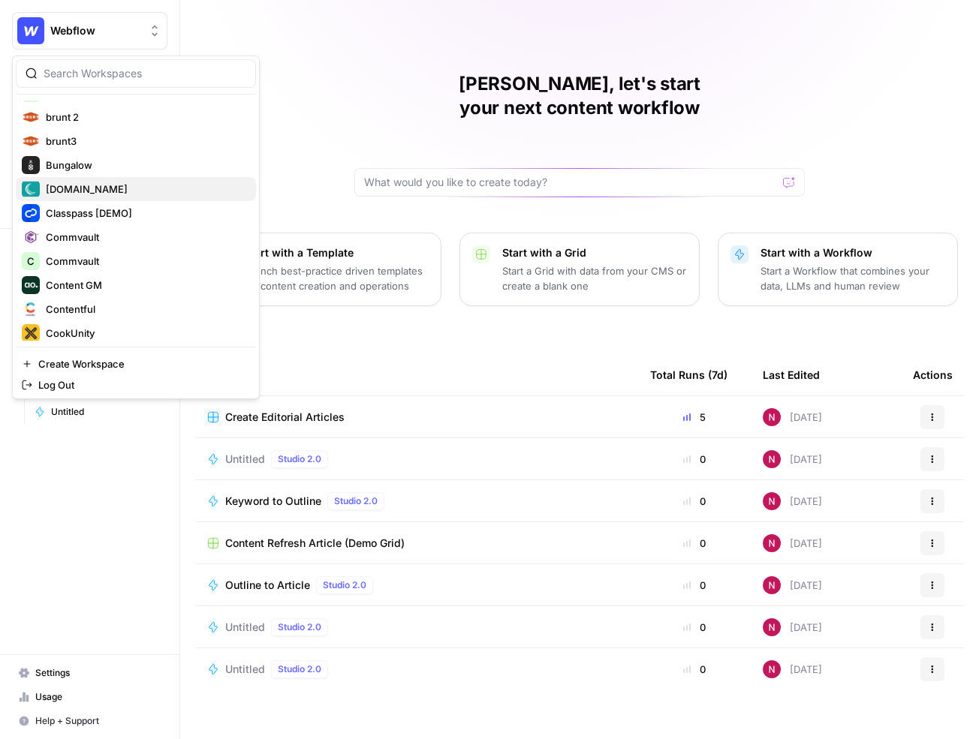
click at [119, 190] on span "[DOMAIN_NAME]" at bounding box center [145, 189] width 198 height 15
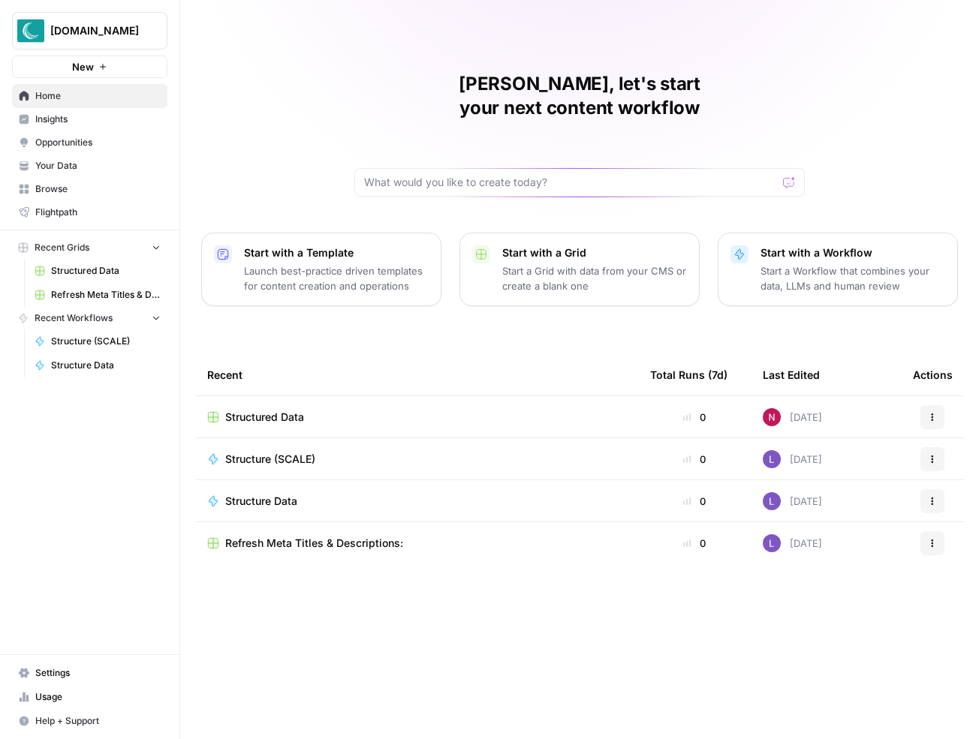
click at [80, 188] on span "Browse" at bounding box center [97, 189] width 125 height 14
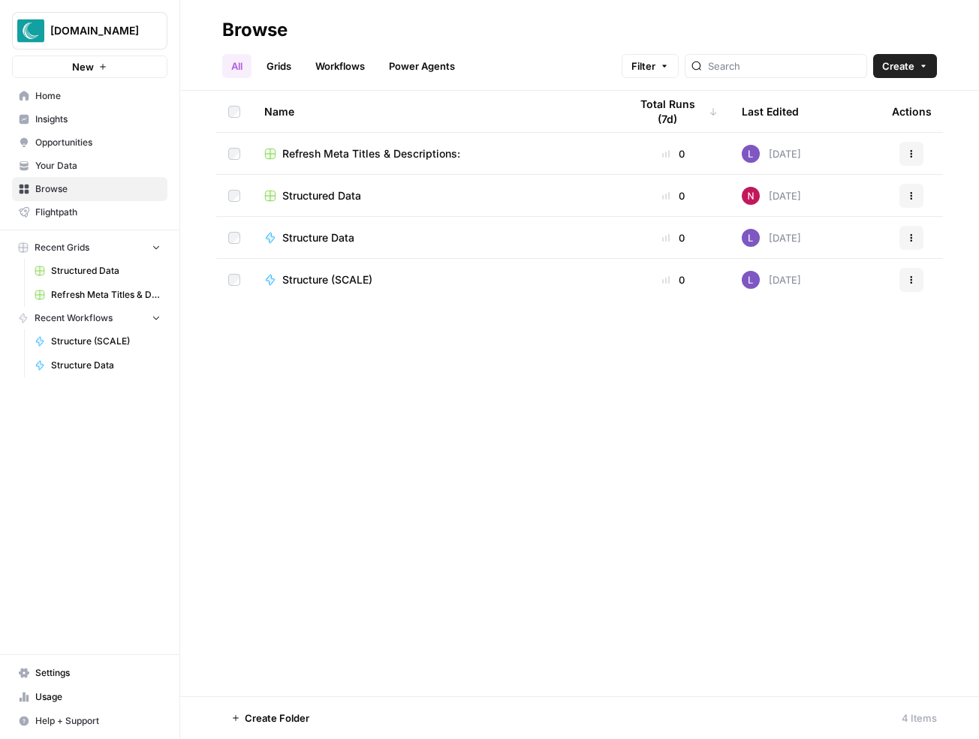
click at [899, 71] on span "Create" at bounding box center [898, 66] width 32 height 15
click at [859, 125] on span "Grid" at bounding box center [876, 122] width 84 height 15
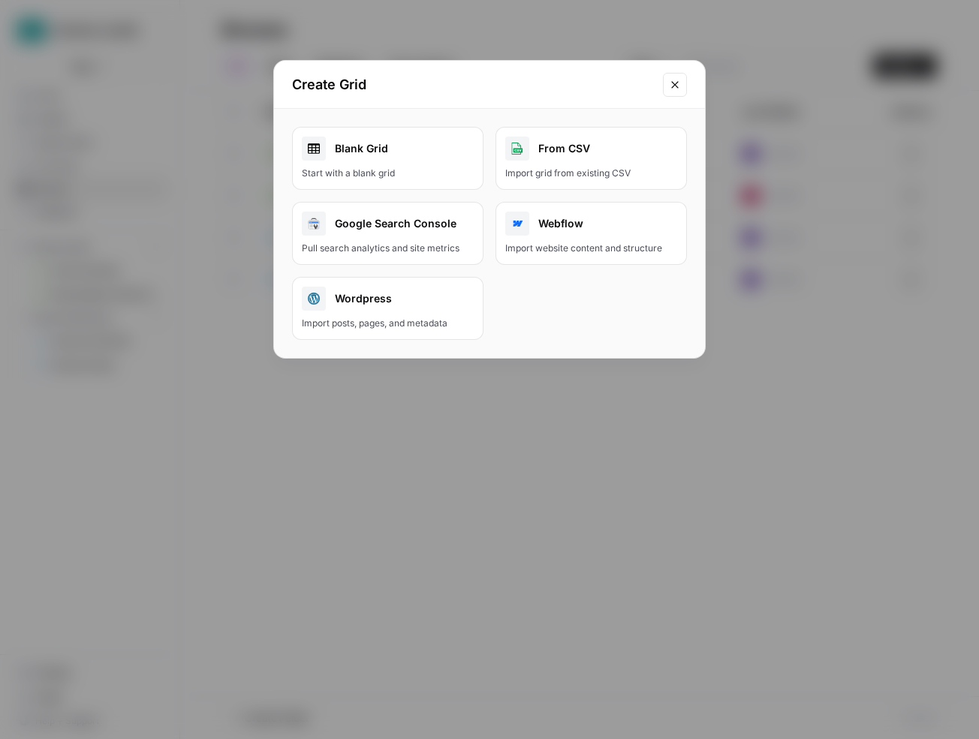
click at [667, 87] on button "Close modal" at bounding box center [675, 85] width 24 height 24
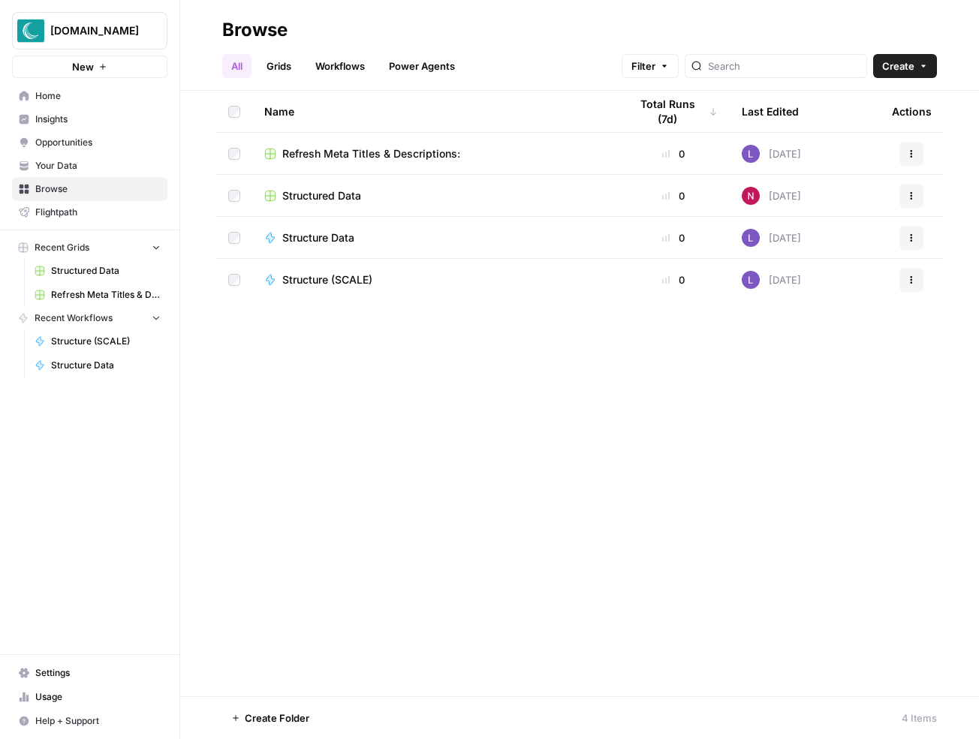
click at [88, 68] on span "New" at bounding box center [83, 66] width 22 height 15
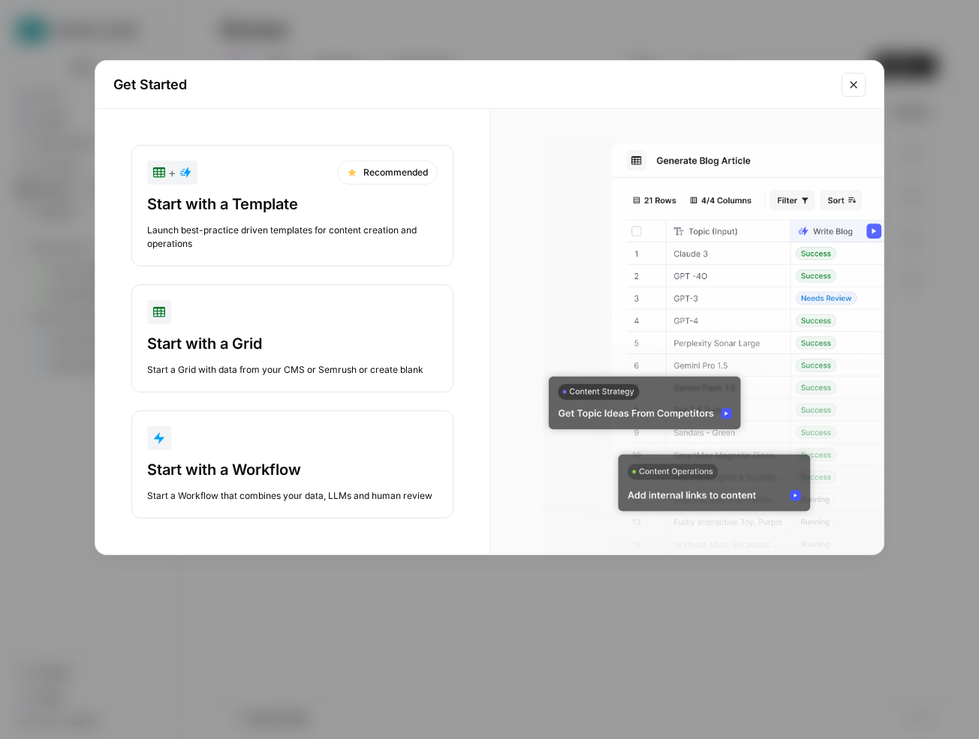
click at [283, 209] on div "Start with a Template" at bounding box center [292, 204] width 290 height 21
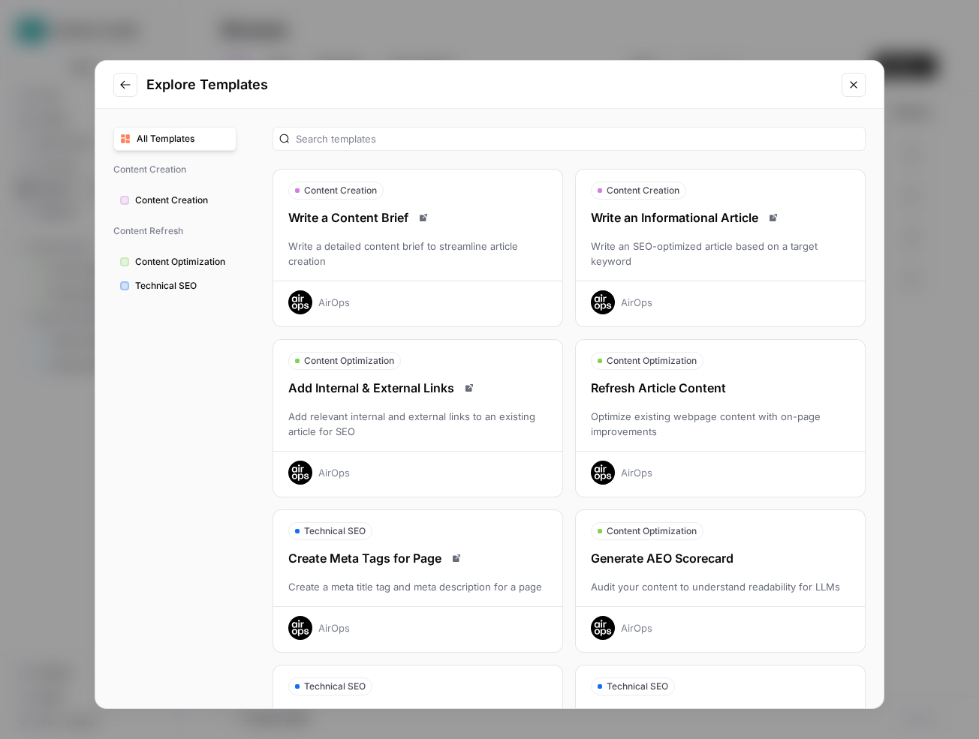
click at [715, 221] on div "Write an Informational Article" at bounding box center [720, 218] width 289 height 18
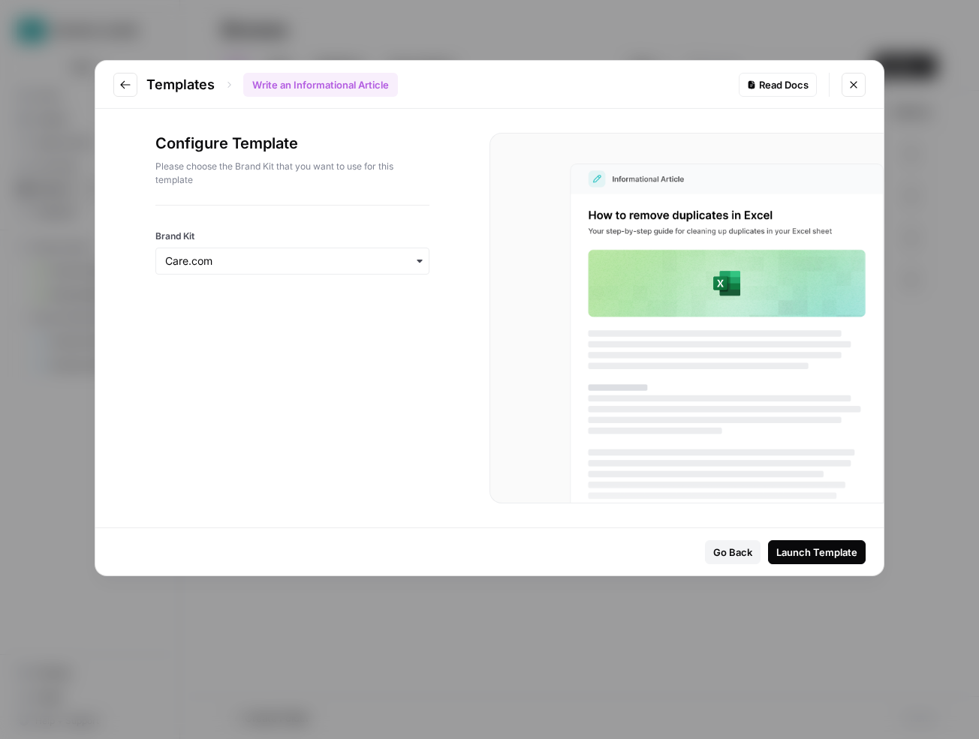
click at [808, 552] on div "Launch Template" at bounding box center [816, 552] width 81 height 15
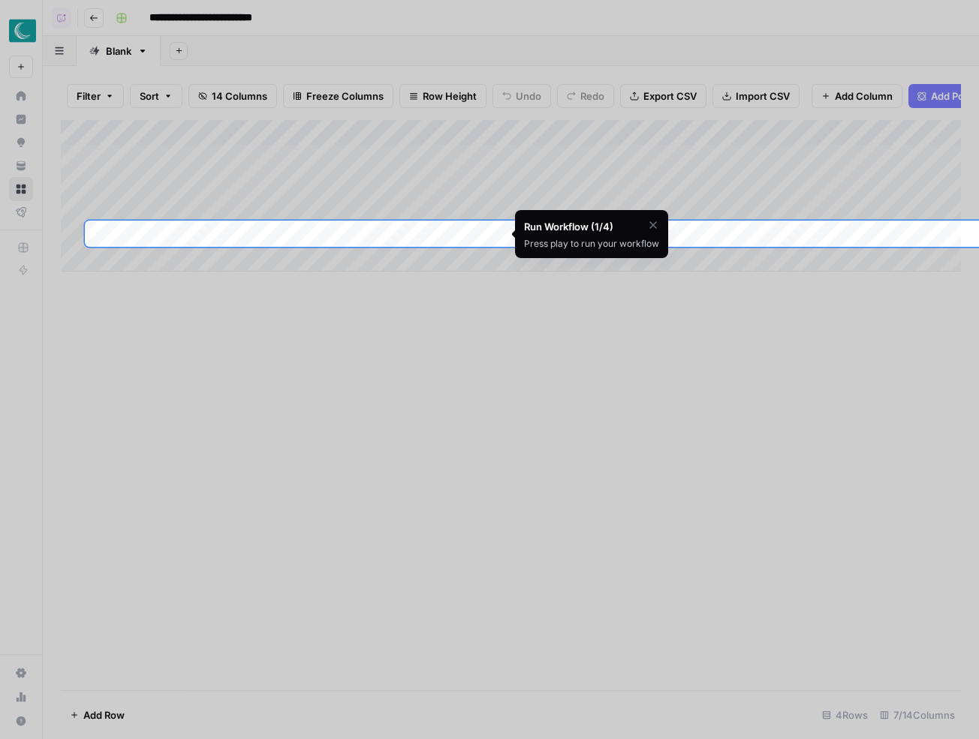
click at [363, 237] on div "Add Column" at bounding box center [511, 196] width 900 height 152
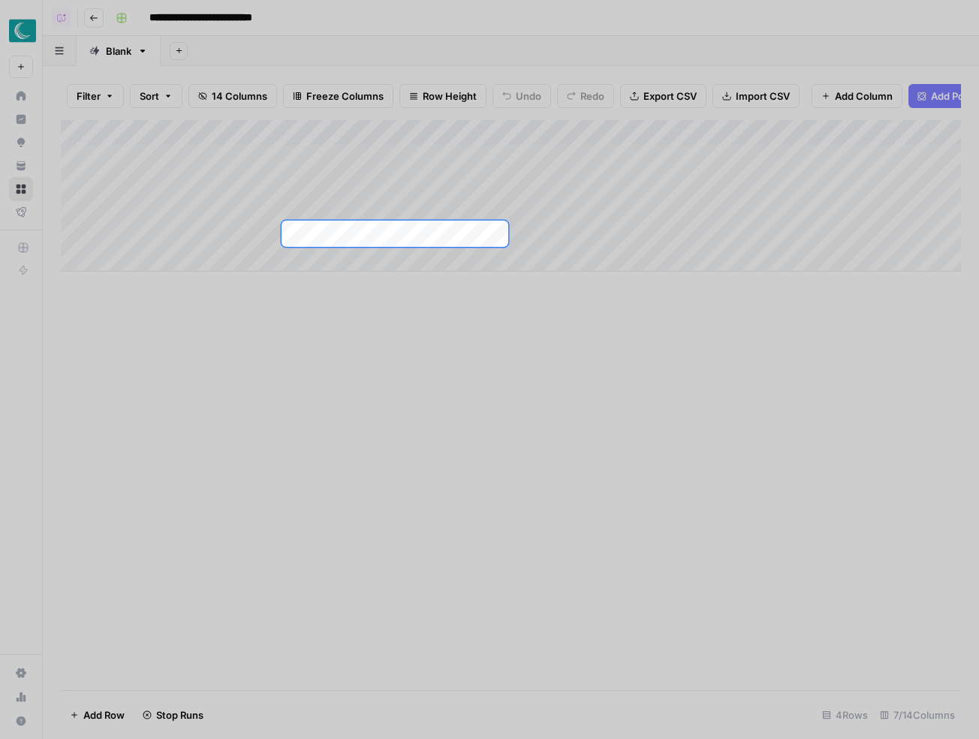
click at [392, 233] on div "Add Column" at bounding box center [511, 196] width 900 height 152
click at [419, 362] on div at bounding box center [489, 616] width 979 height 739
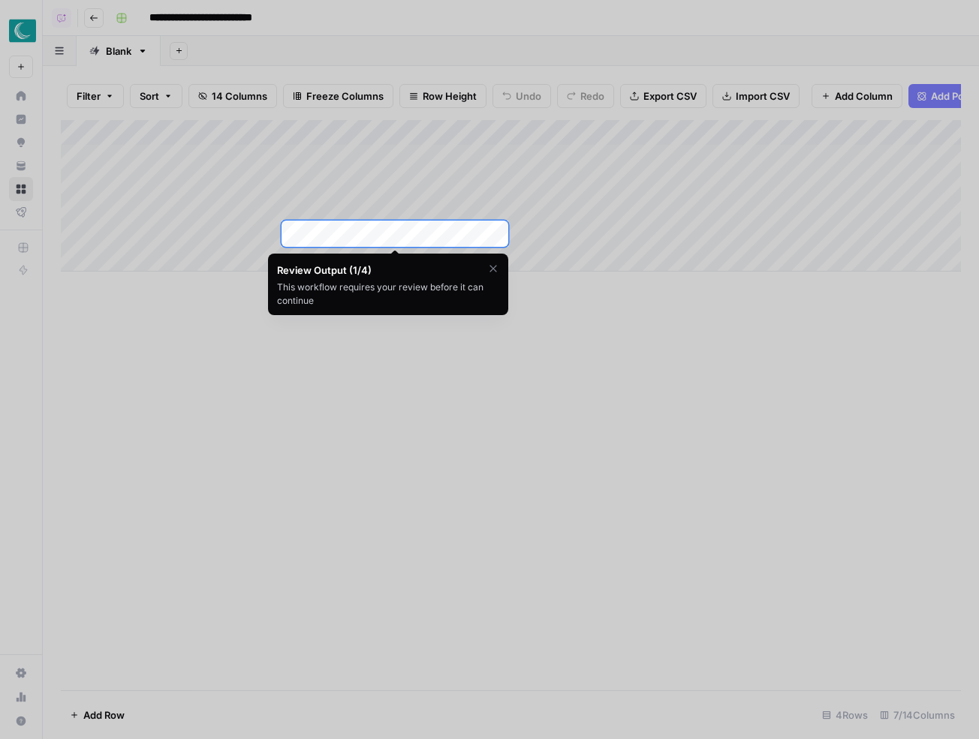
click at [492, 274] on icon "button" at bounding box center [493, 269] width 12 height 12
click at [423, 294] on span "Skip Tutorial" at bounding box center [410, 296] width 47 height 12
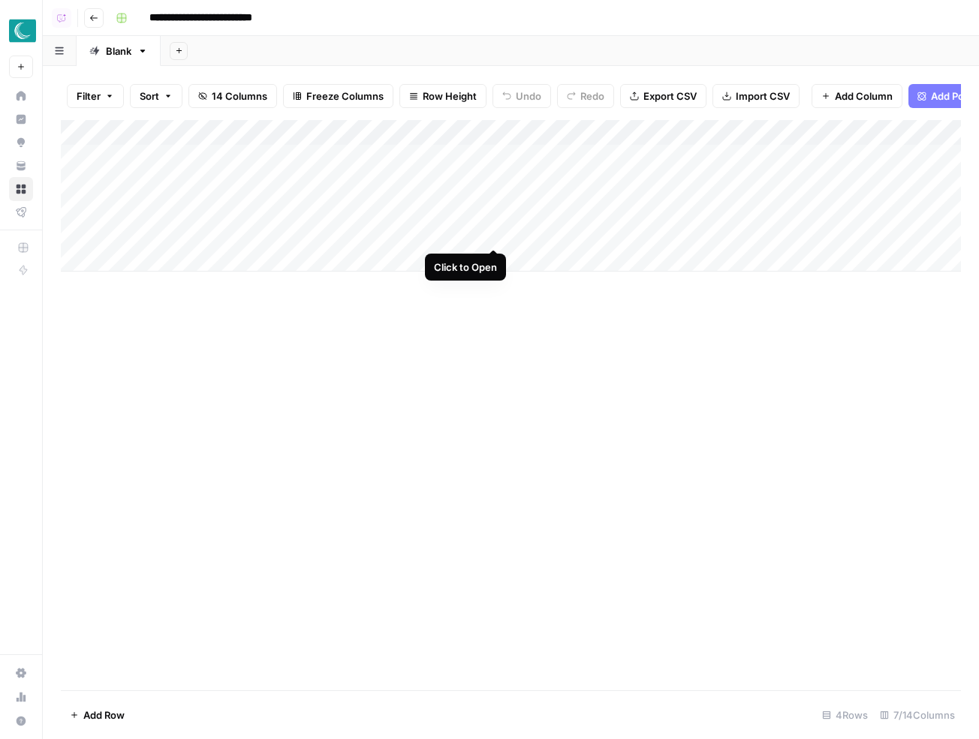
click at [494, 233] on div "Add Column" at bounding box center [511, 196] width 900 height 152
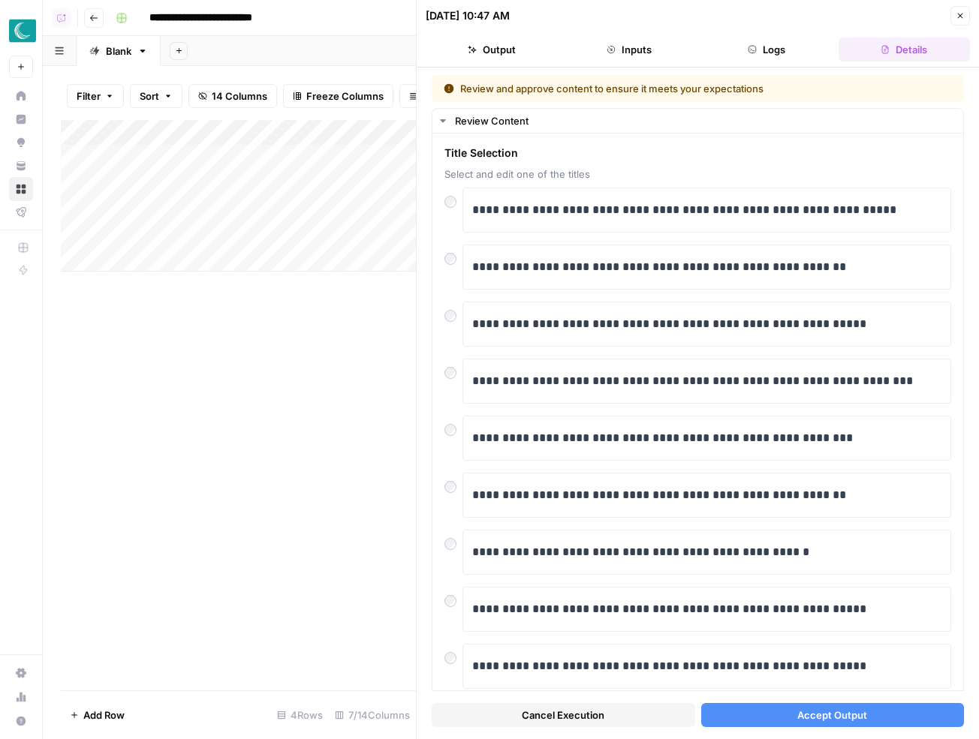
click at [832, 717] on span "Accept Output" at bounding box center [832, 715] width 70 height 15
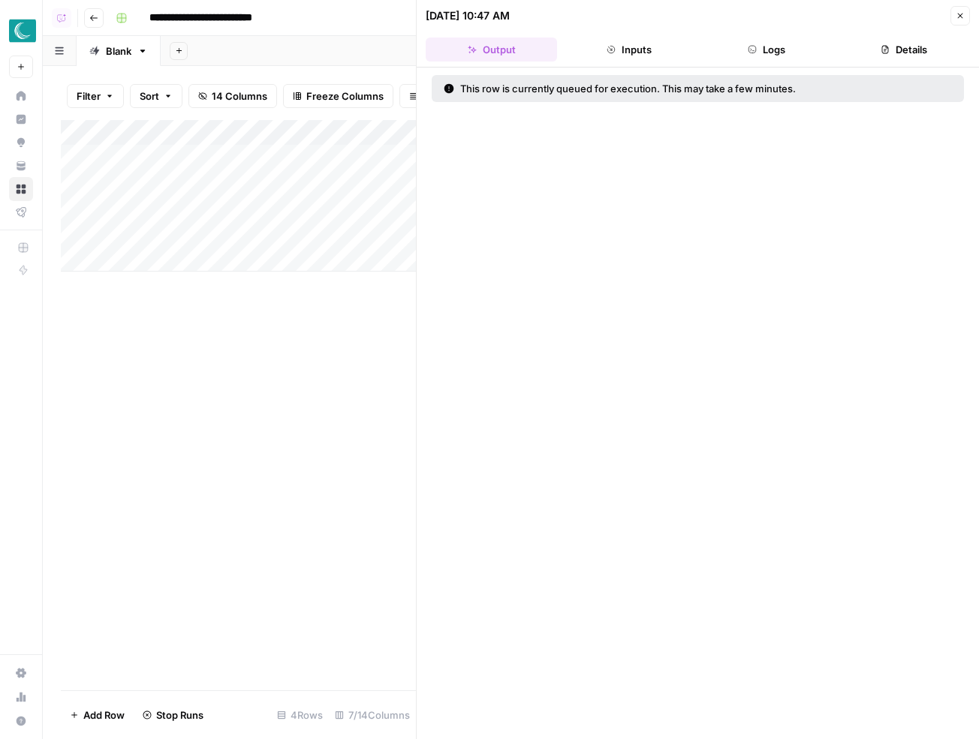
click at [959, 14] on icon "button" at bounding box center [960, 16] width 5 height 5
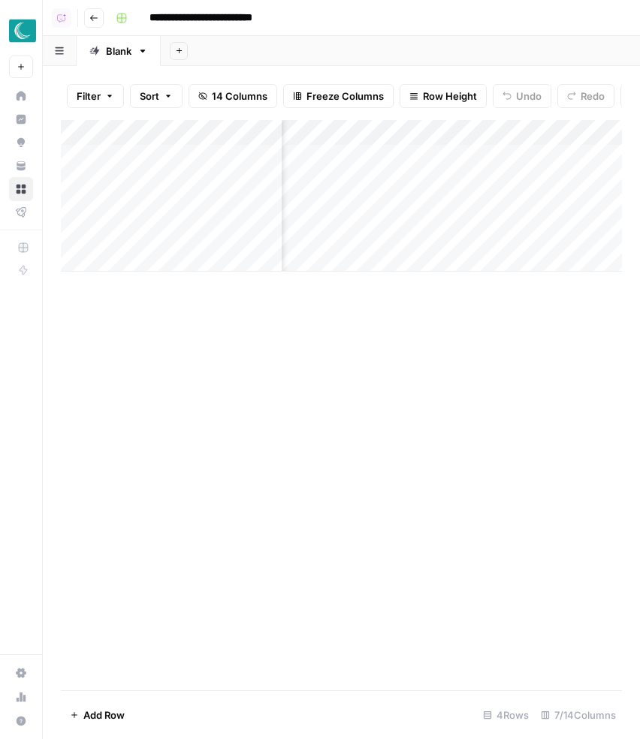
scroll to position [0, 189]
click at [441, 233] on div "Add Column" at bounding box center [341, 196] width 561 height 152
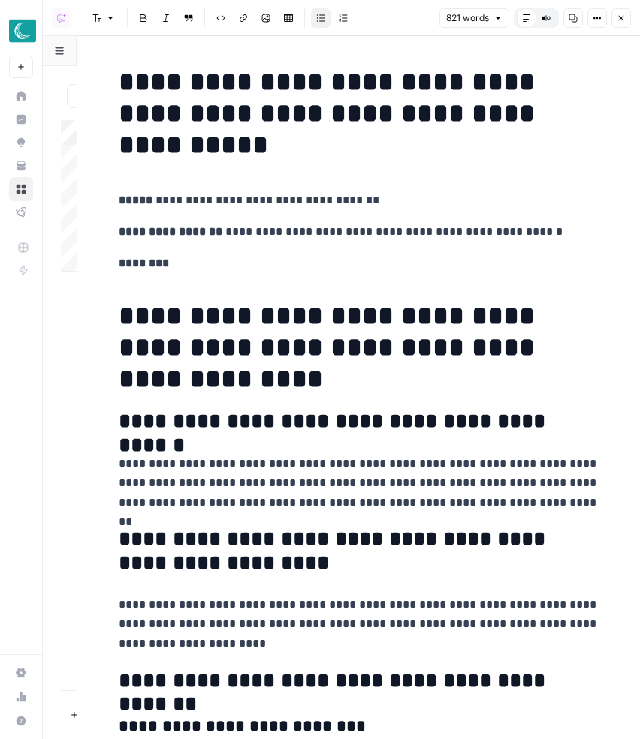
click at [621, 14] on icon "button" at bounding box center [620, 18] width 9 height 9
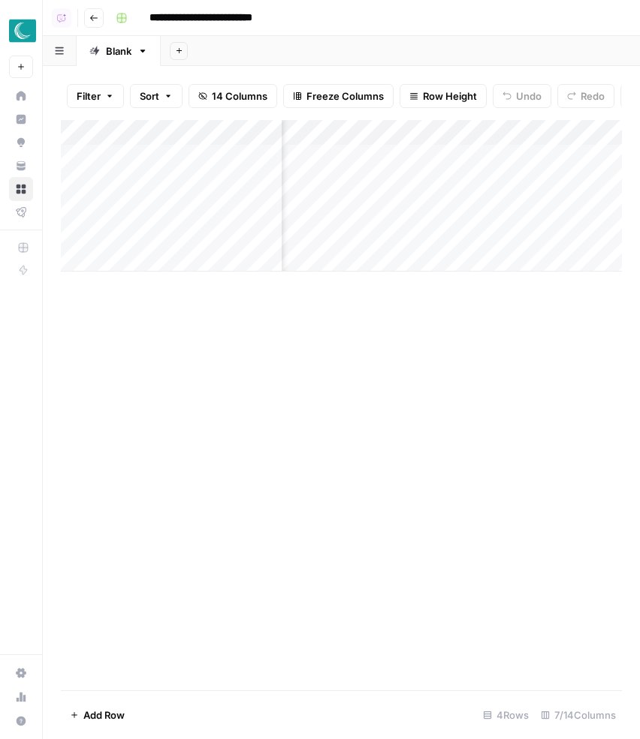
click at [209, 101] on button "14 Columns" at bounding box center [232, 96] width 89 height 24
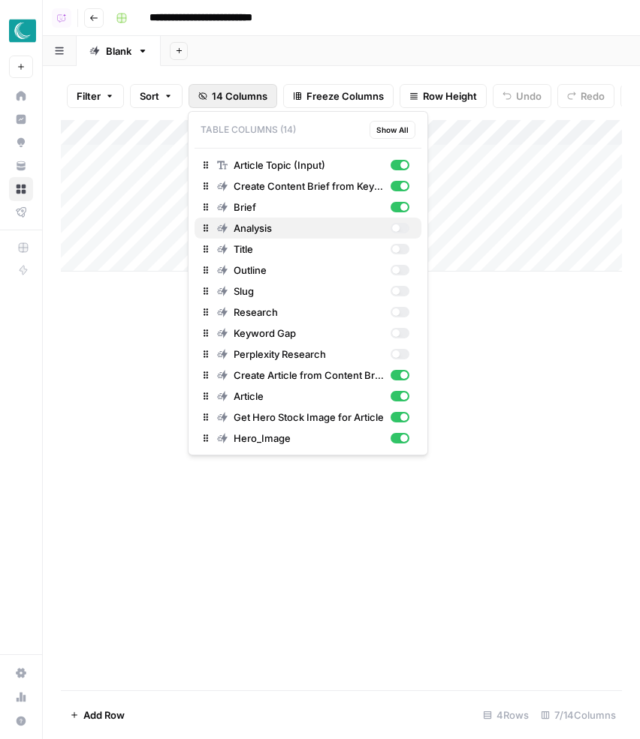
click at [402, 227] on div "button" at bounding box center [399, 228] width 19 height 11
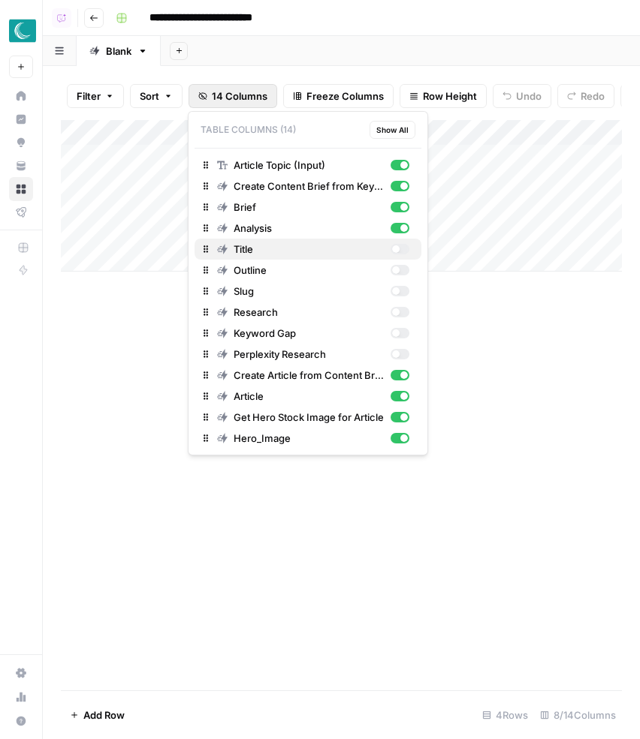
click at [399, 250] on div "button" at bounding box center [399, 249] width 19 height 11
click at [399, 271] on div "button" at bounding box center [399, 270] width 19 height 11
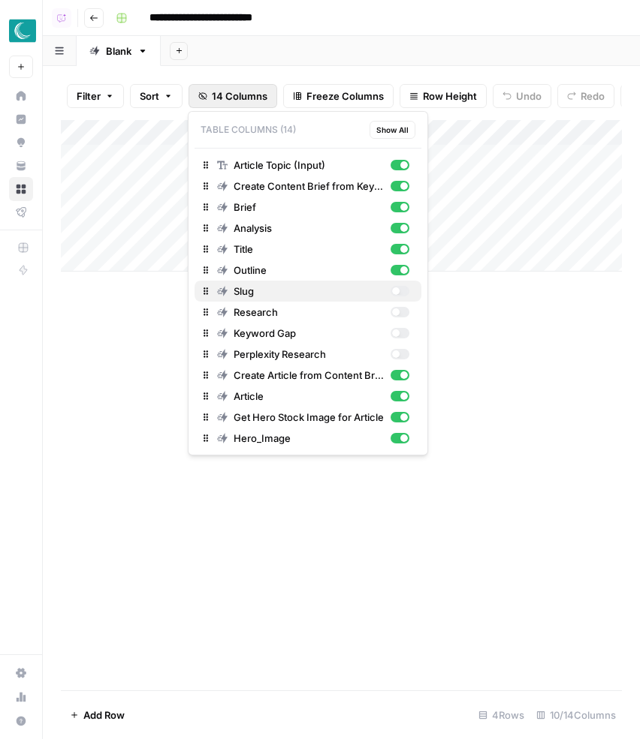
click at [399, 288] on div "button" at bounding box center [396, 291] width 8 height 8
click at [399, 312] on div "button" at bounding box center [396, 312] width 8 height 8
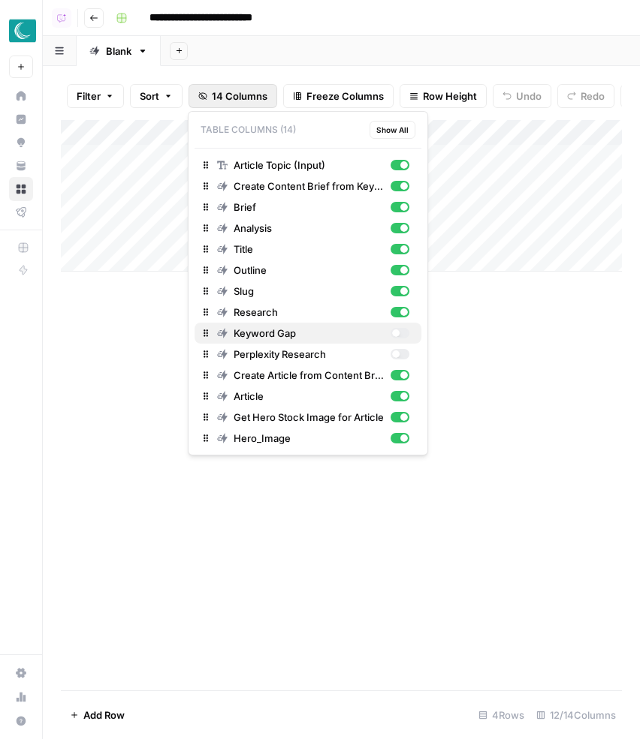
click at [399, 332] on div "button" at bounding box center [399, 333] width 19 height 11
click at [399, 354] on div "button" at bounding box center [396, 355] width 8 height 8
click at [469, 368] on div "Add Column" at bounding box center [341, 405] width 561 height 570
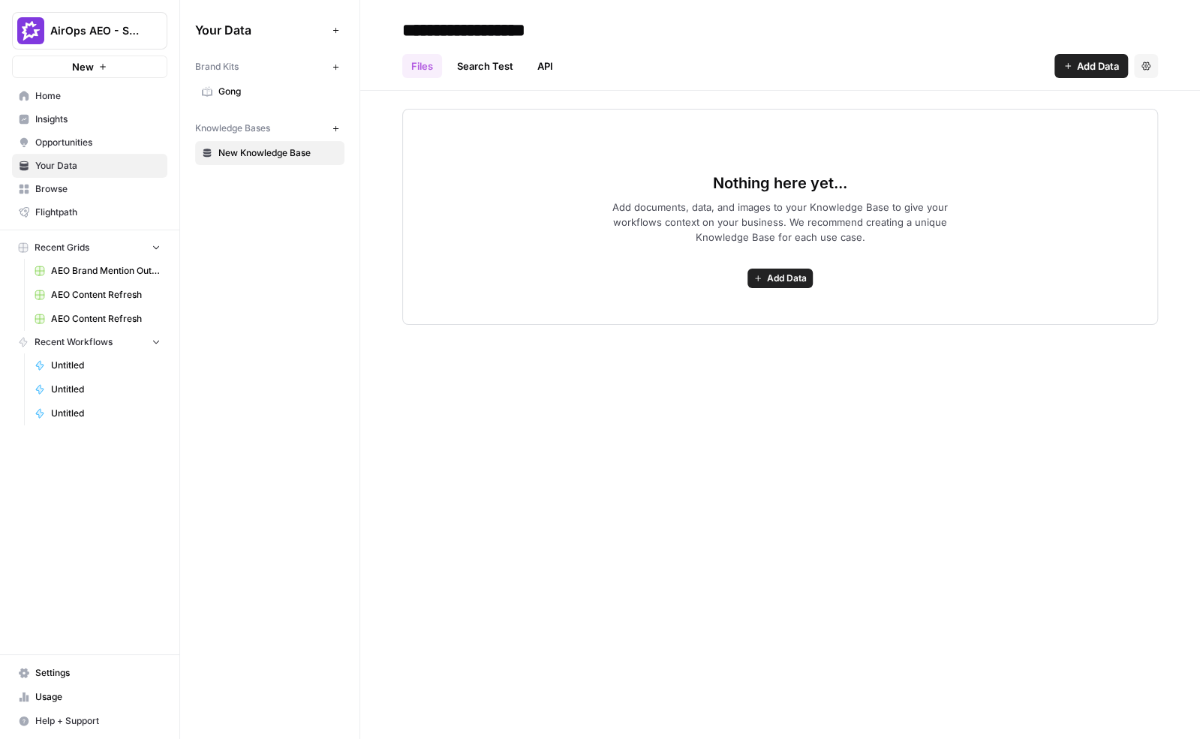
click at [245, 86] on span "Gong" at bounding box center [277, 92] width 119 height 14
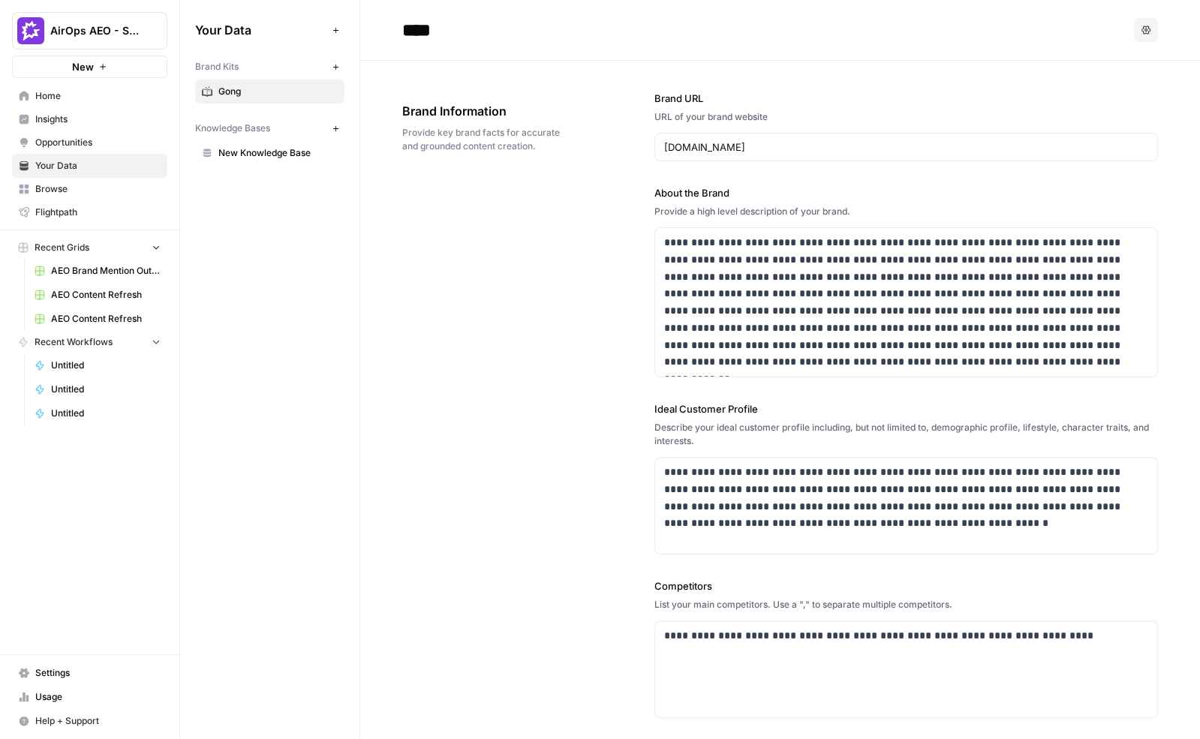
click at [579, 461] on div "**********" at bounding box center [780, 487] width 756 height 853
click at [301, 154] on span "New Knowledge Base" at bounding box center [277, 153] width 119 height 14
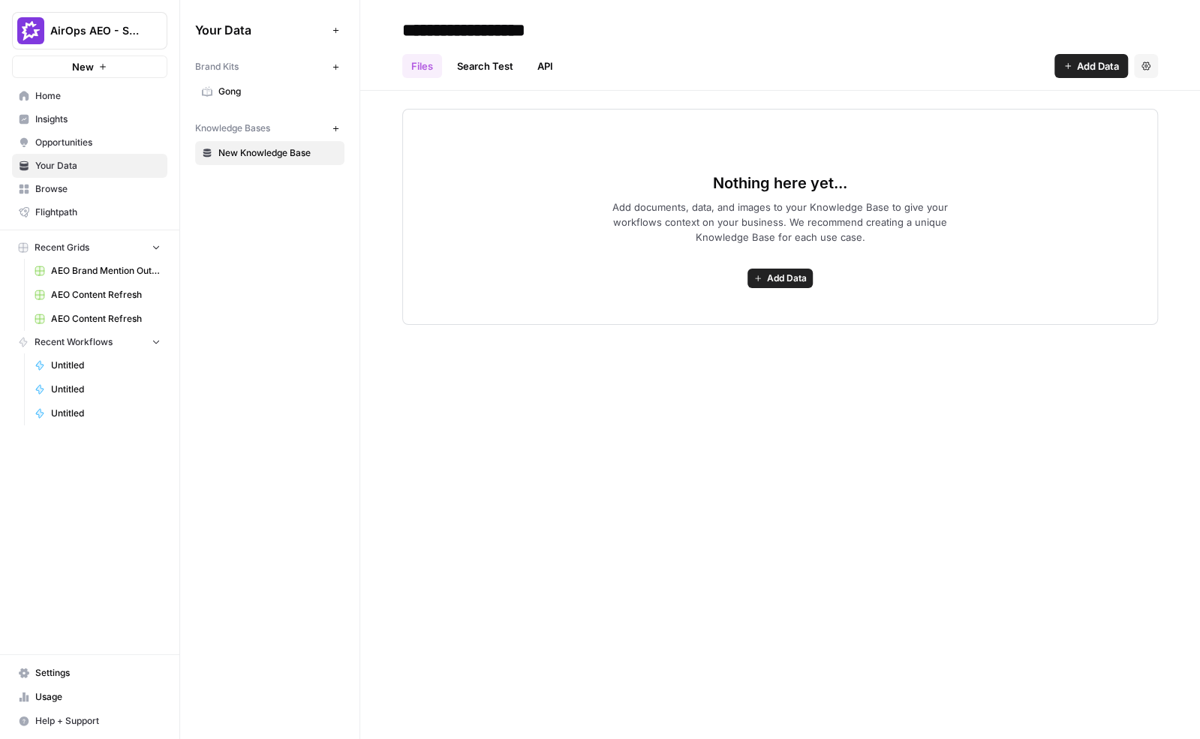
click at [1073, 64] on button "Add Data" at bounding box center [1092, 66] width 74 height 24
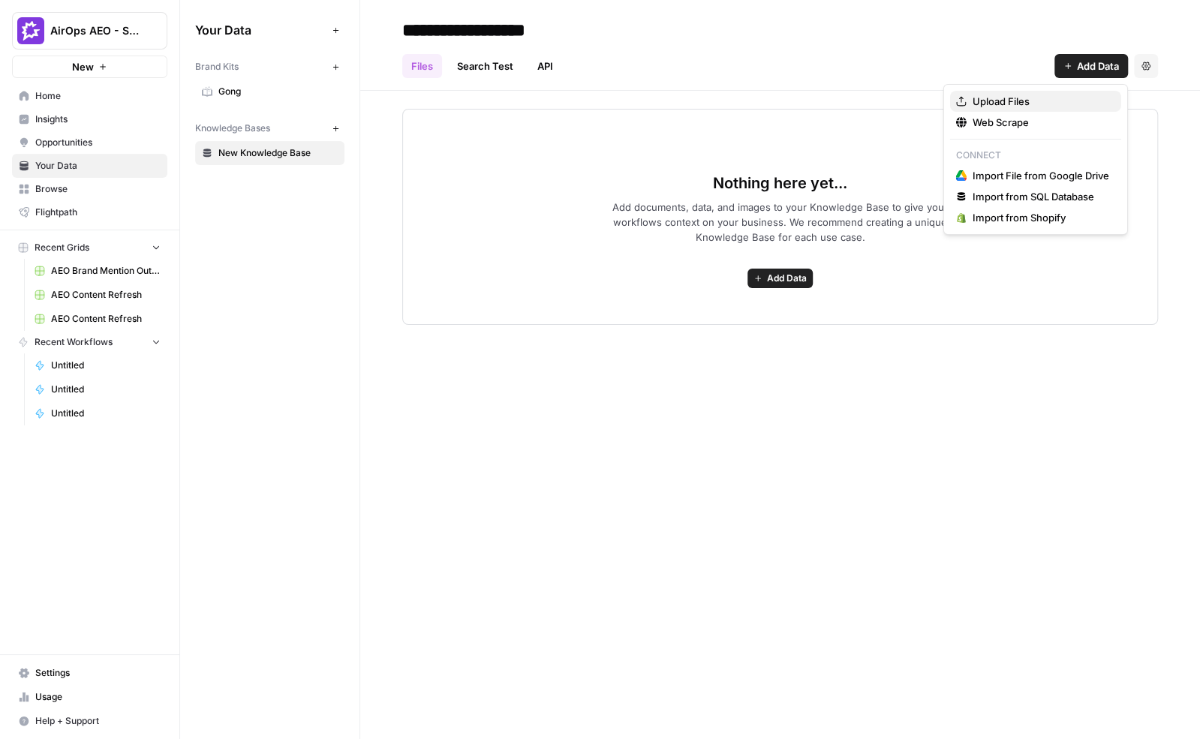
click at [1014, 105] on span "Upload Files" at bounding box center [1041, 101] width 137 height 15
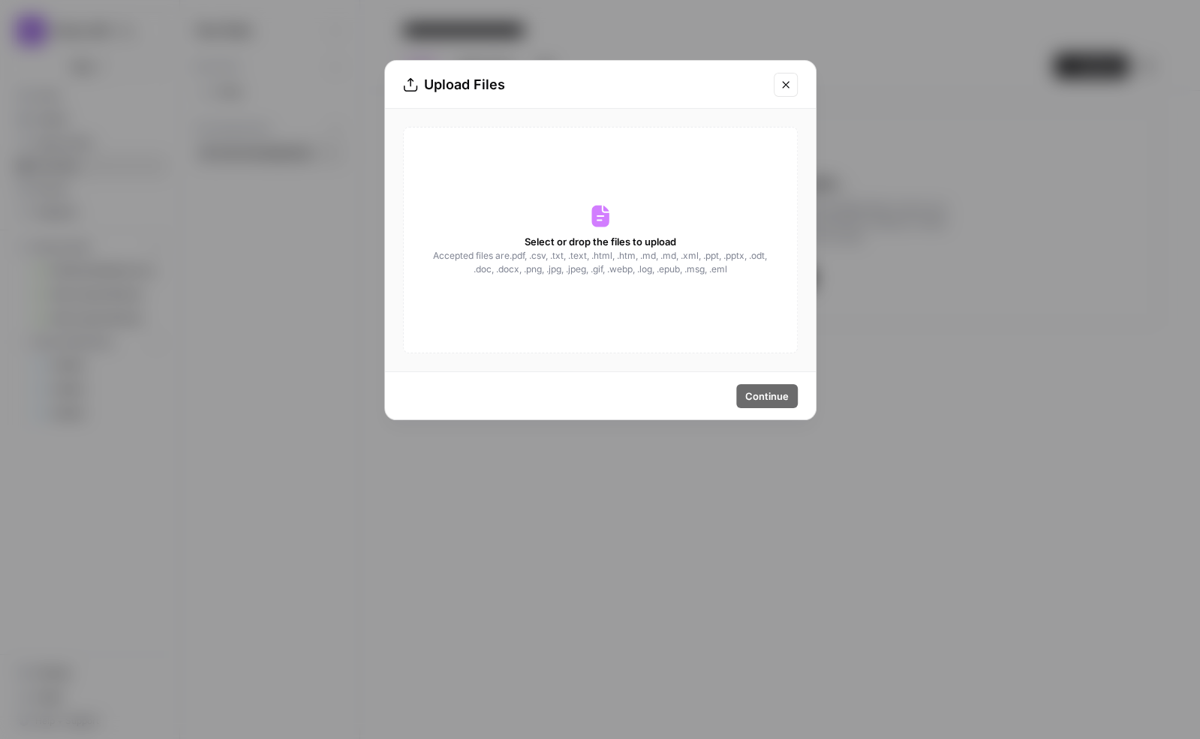
click at [782, 79] on icon "Close modal" at bounding box center [786, 85] width 12 height 12
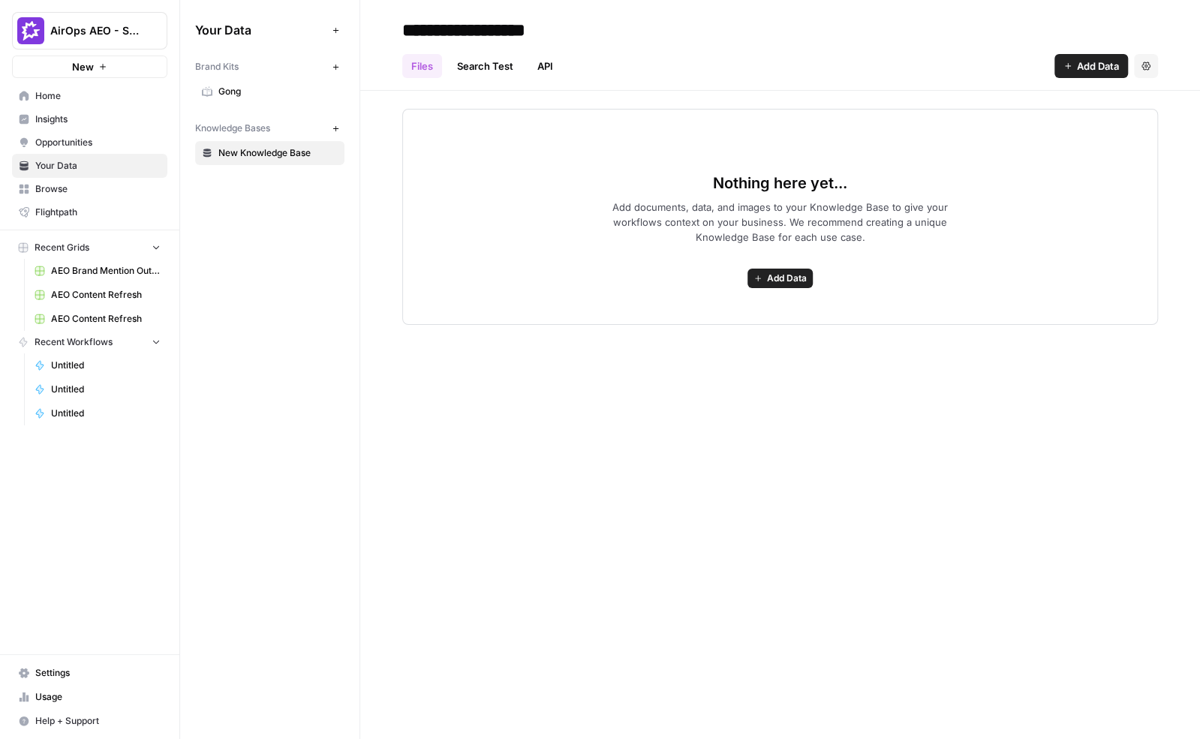
click at [1070, 66] on icon "button" at bounding box center [1068, 66] width 9 height 9
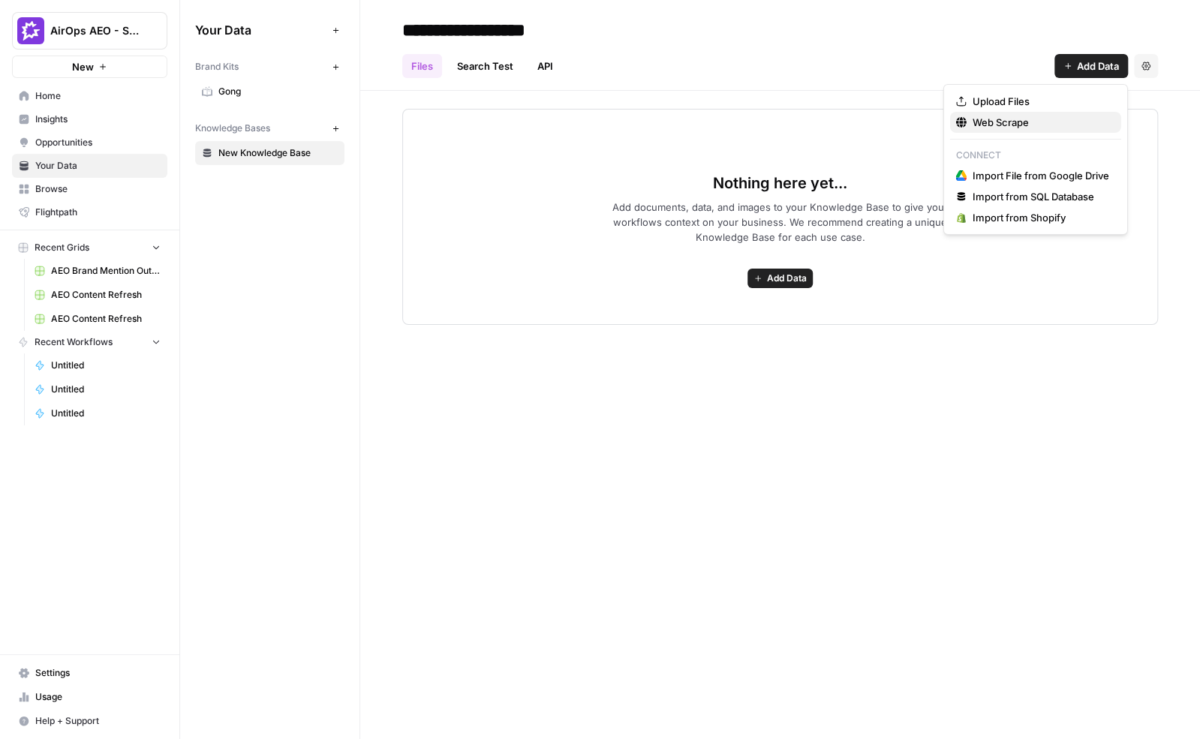
click at [1001, 124] on span "Web Scrape" at bounding box center [1041, 122] width 137 height 15
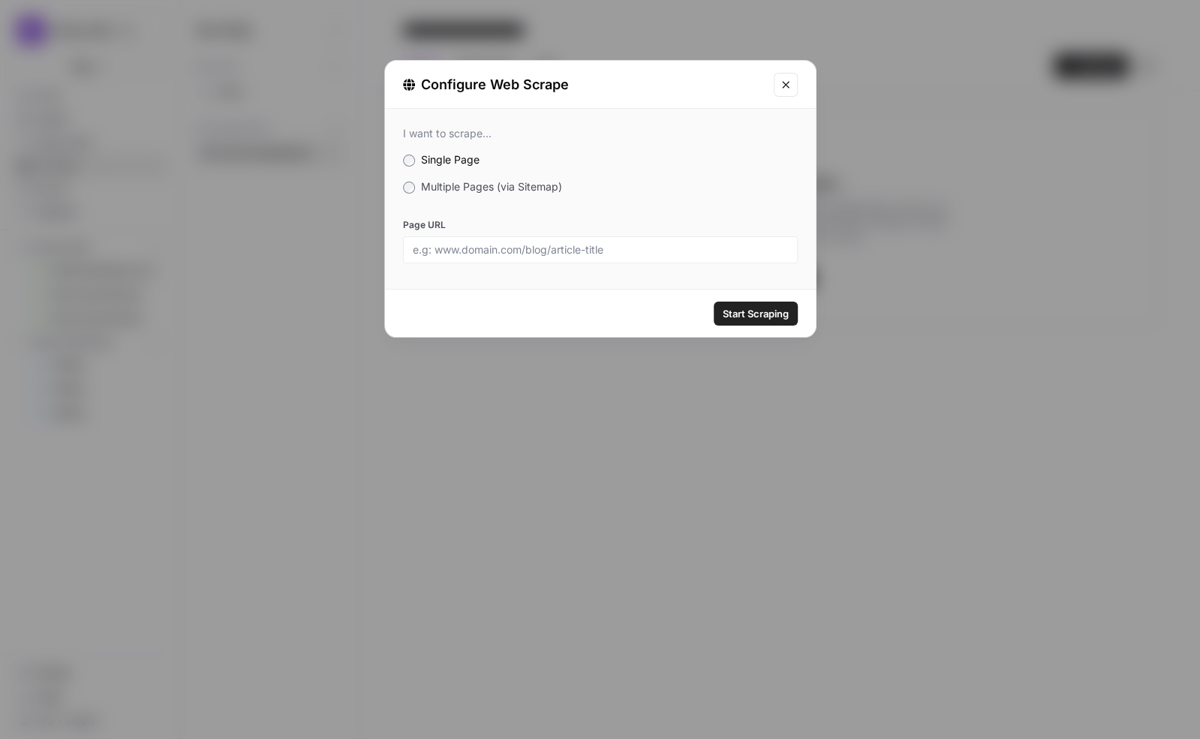
click at [436, 188] on span "Multiple Pages (via Sitemap)" at bounding box center [491, 186] width 141 height 13
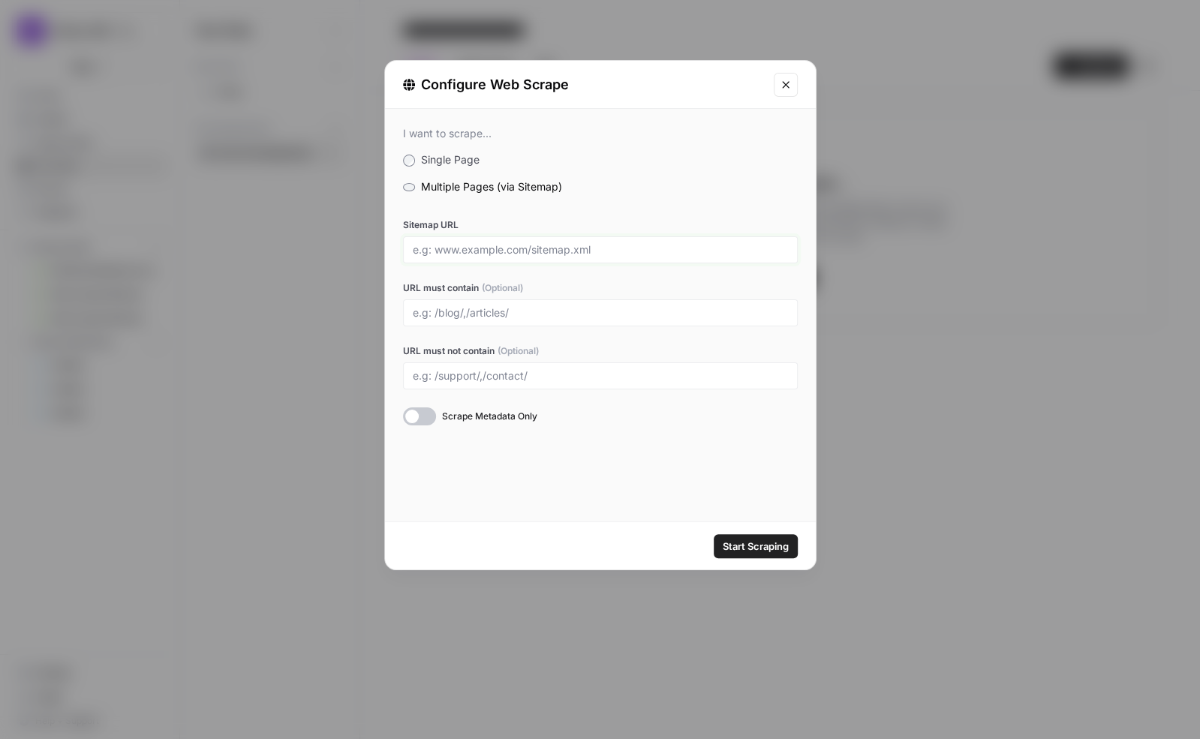
click at [472, 252] on input "Sitemap URL" at bounding box center [600, 250] width 375 height 14
click at [789, 83] on icon "Close modal" at bounding box center [786, 85] width 12 height 12
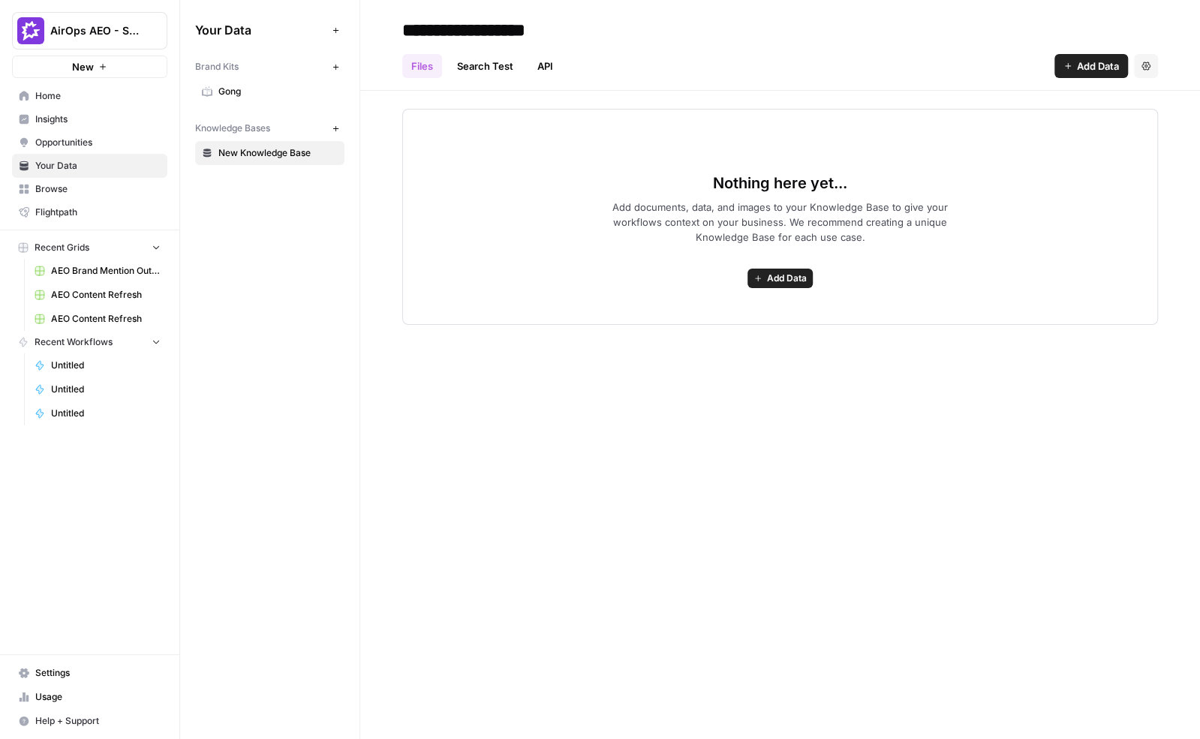
click at [1079, 68] on span "Add Data" at bounding box center [1098, 66] width 42 height 15
click at [547, 70] on link "API" at bounding box center [545, 66] width 34 height 24
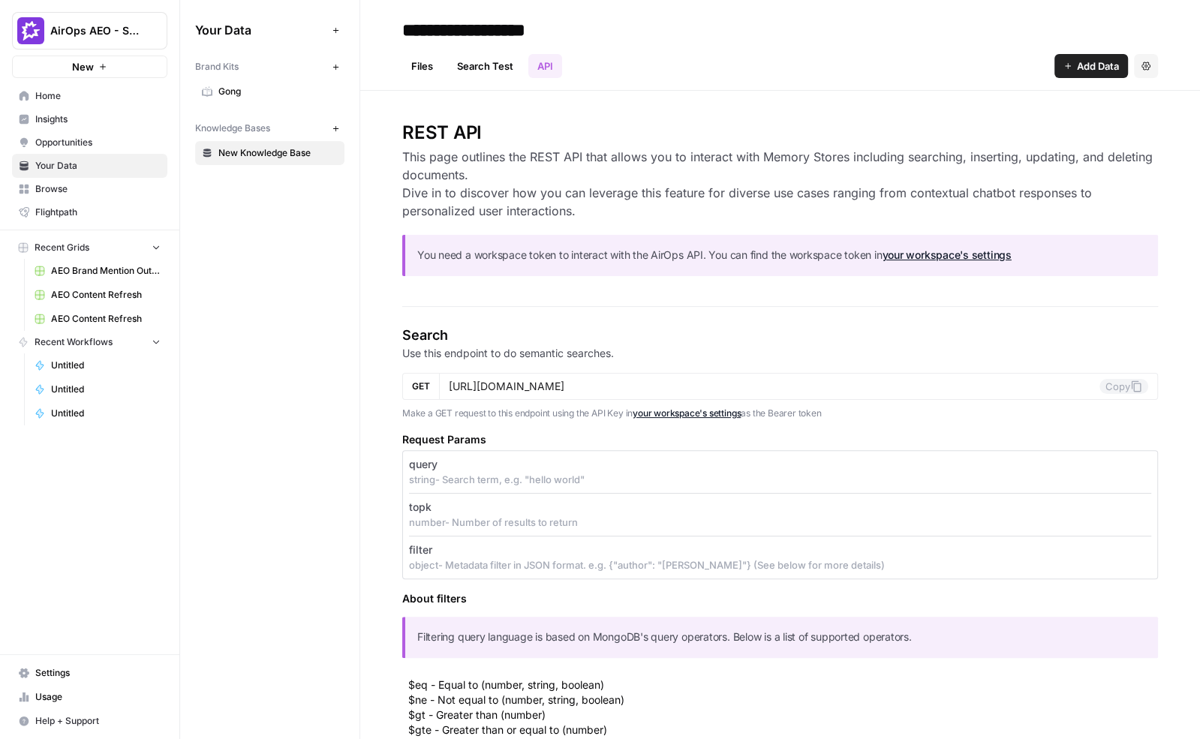
click at [278, 128] on div "Knowledge Bases" at bounding box center [260, 129] width 131 height 14
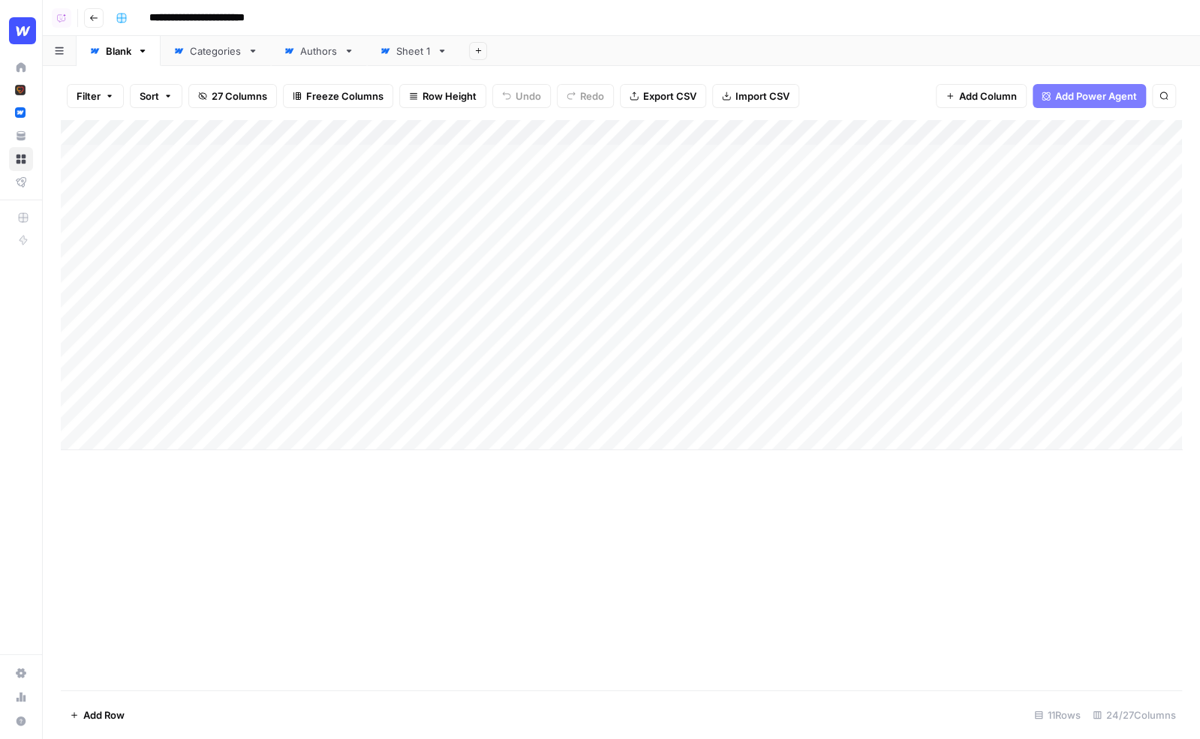
drag, startPoint x: 136, startPoint y: 155, endPoint x: 173, endPoint y: 423, distance: 270.5
click at [173, 423] on div "Add Column" at bounding box center [621, 285] width 1121 height 330
click at [310, 115] on div "Filter Sort 27 Columns Freeze Columns Row Height Undo Redo Export CSV Import CS…" at bounding box center [621, 96] width 1121 height 48
click at [597, 113] on div "Filter Sort 27 Columns Freeze Columns Row Height Undo Redo Export CSV Import CS…" at bounding box center [621, 96] width 1121 height 48
click at [682, 158] on div "Add Column" at bounding box center [621, 285] width 1121 height 330
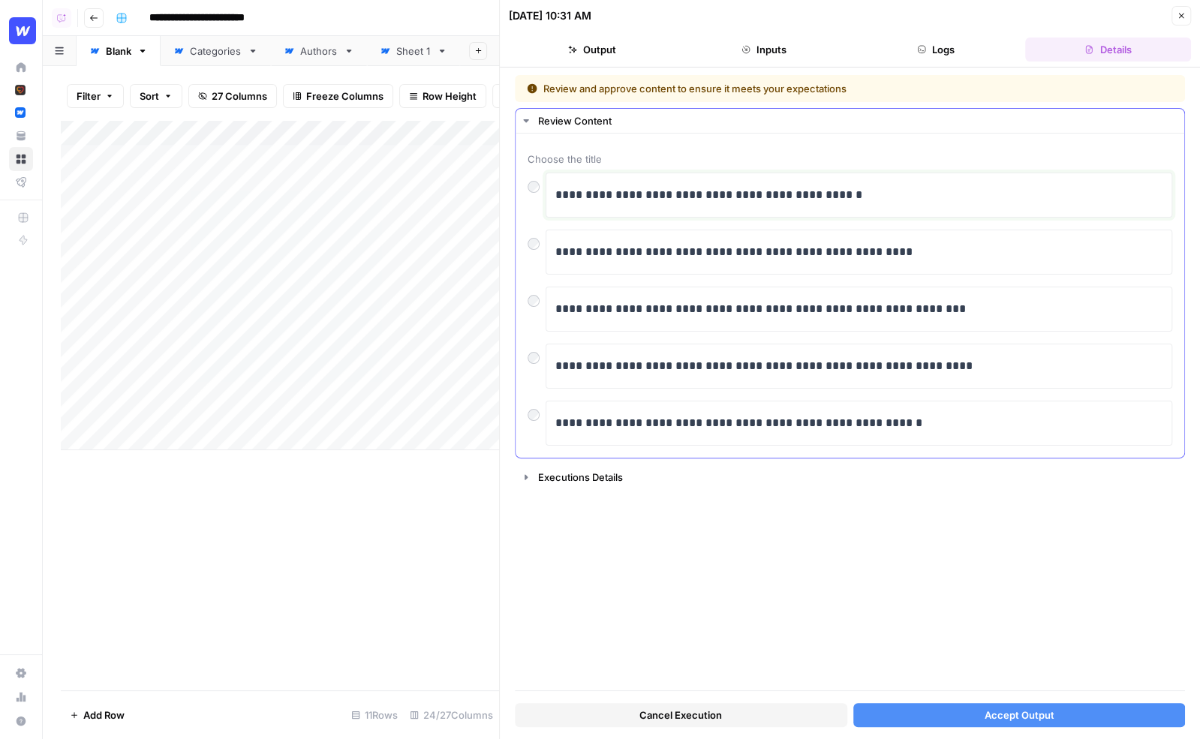
click at [883, 196] on p "**********" at bounding box center [859, 195] width 609 height 20
click at [924, 248] on p "**********" at bounding box center [859, 252] width 609 height 20
click at [926, 251] on p "**********" at bounding box center [859, 252] width 609 height 20
click at [996, 713] on span "Accept Output" at bounding box center [1019, 715] width 70 height 15
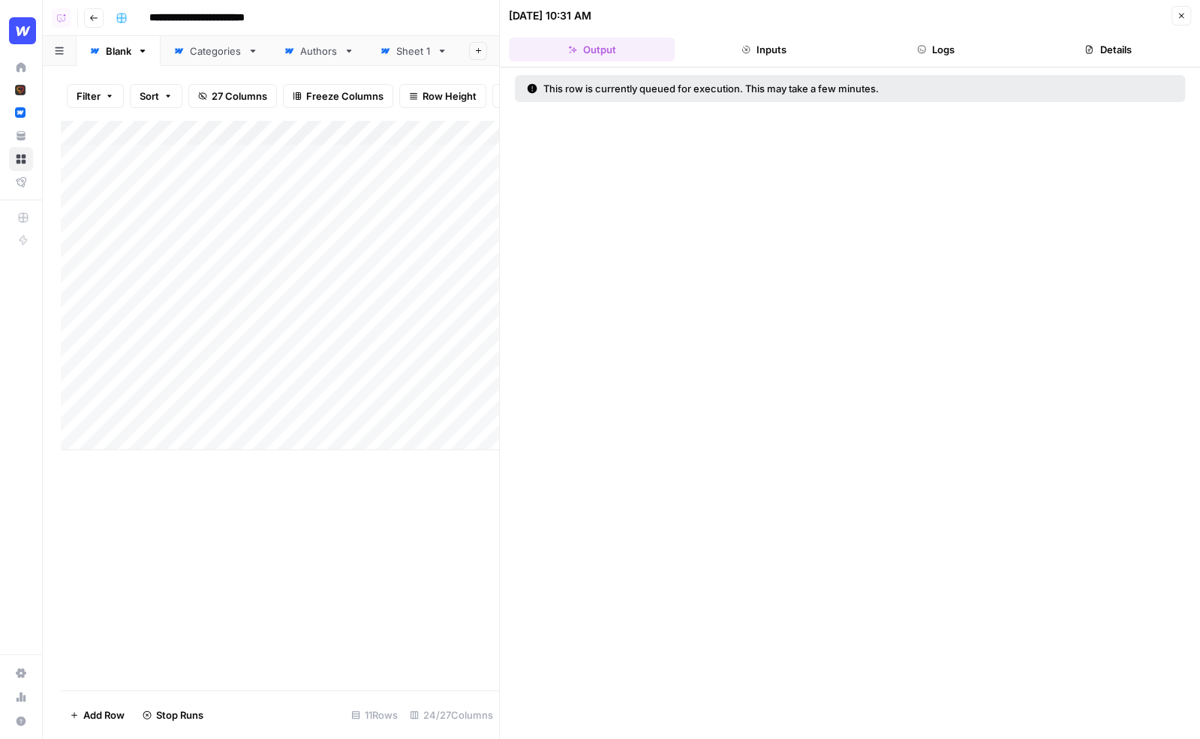
click at [1184, 10] on button "Close" at bounding box center [1182, 16] width 20 height 20
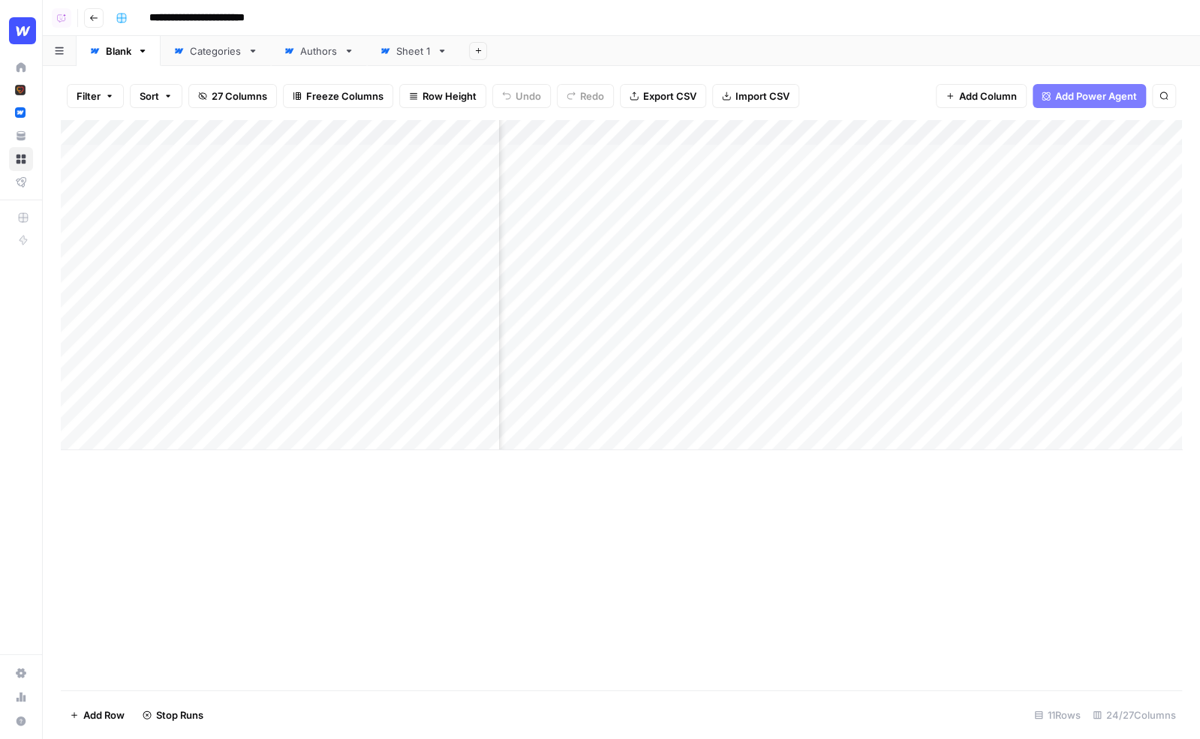
scroll to position [0, 613]
click at [835, 181] on div "Add Column" at bounding box center [621, 285] width 1121 height 330
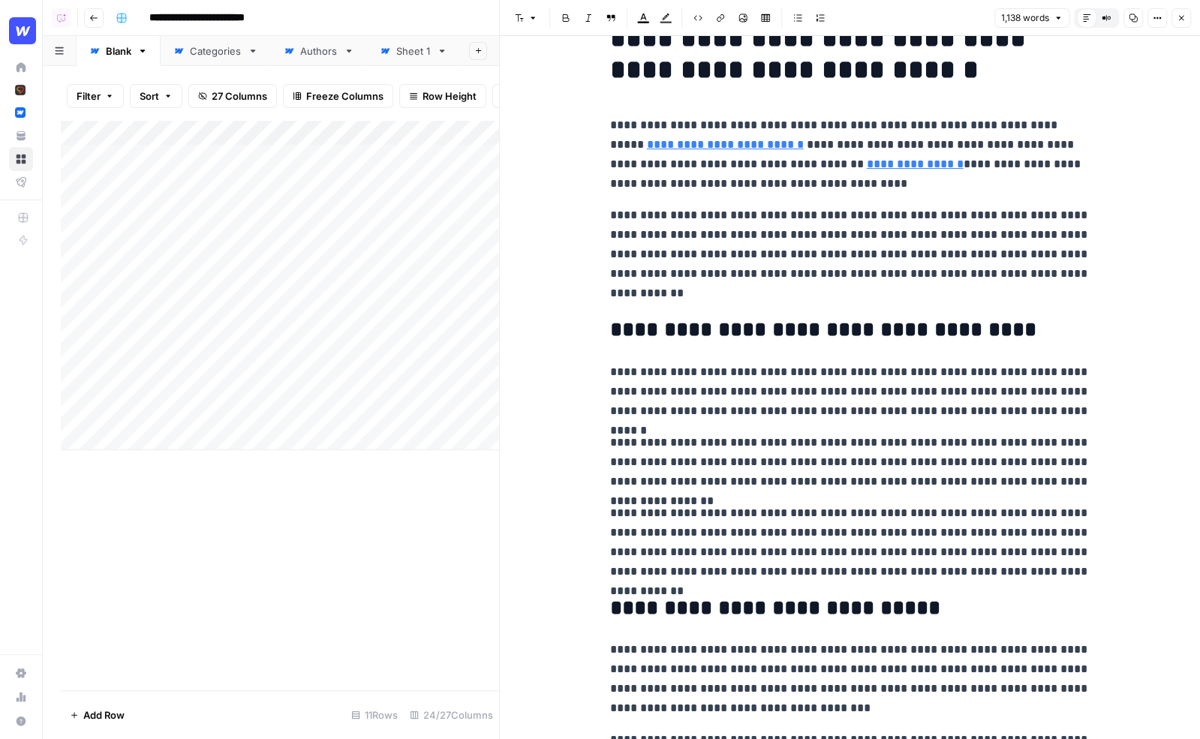
scroll to position [37, 0]
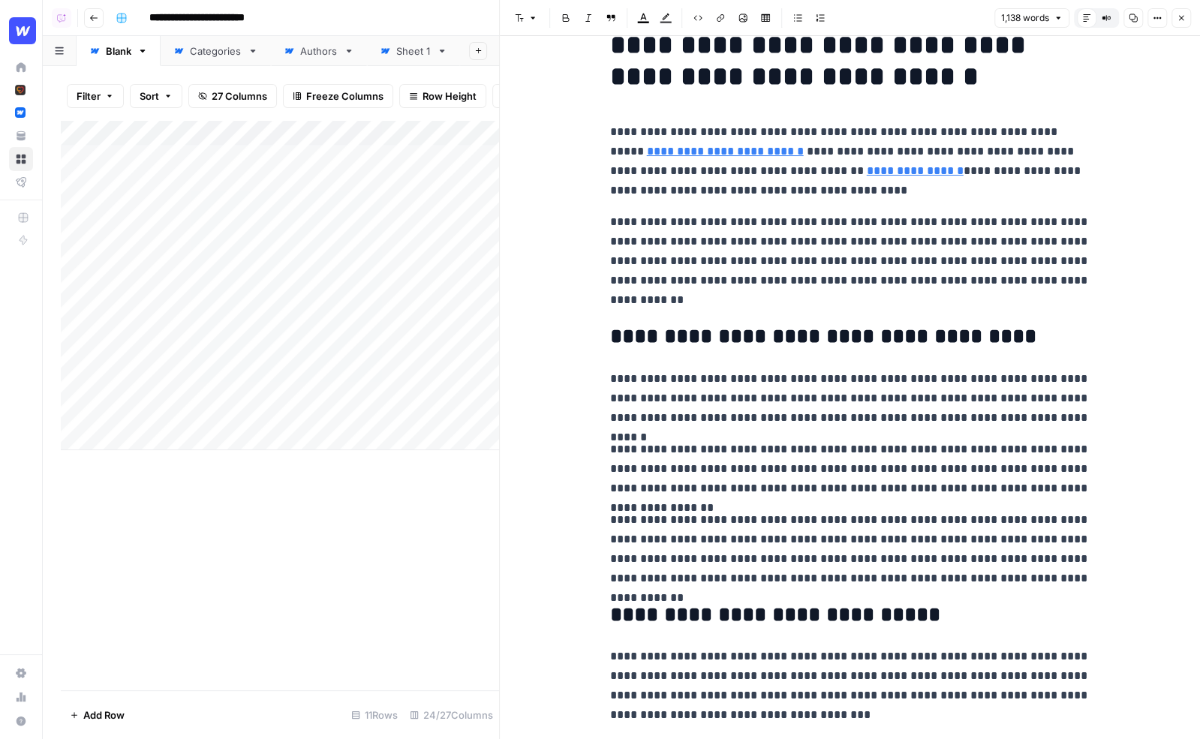
click at [827, 299] on p "**********" at bounding box center [850, 261] width 480 height 98
click at [675, 302] on p "**********" at bounding box center [850, 261] width 480 height 98
drag, startPoint x: 660, startPoint y: 304, endPoint x: 609, endPoint y: 224, distance: 94.1
click at [610, 224] on p "**********" at bounding box center [850, 261] width 480 height 98
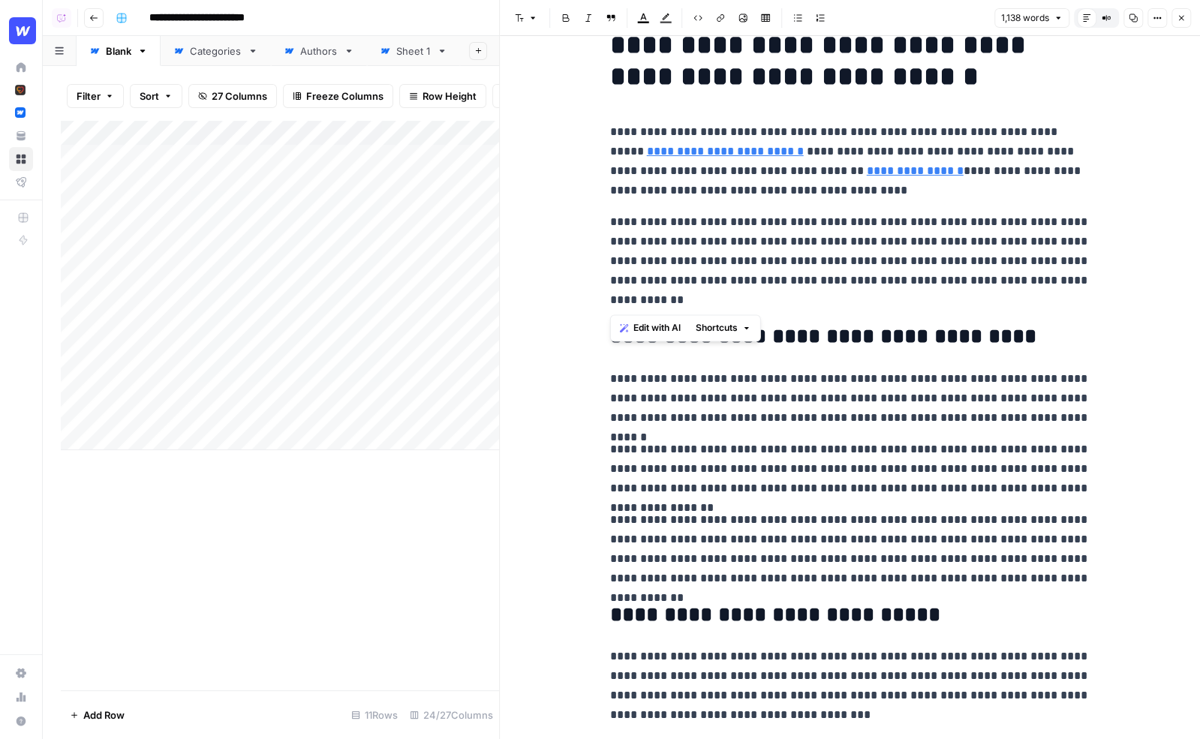
click at [670, 333] on span "Edit with AI" at bounding box center [657, 328] width 47 height 14
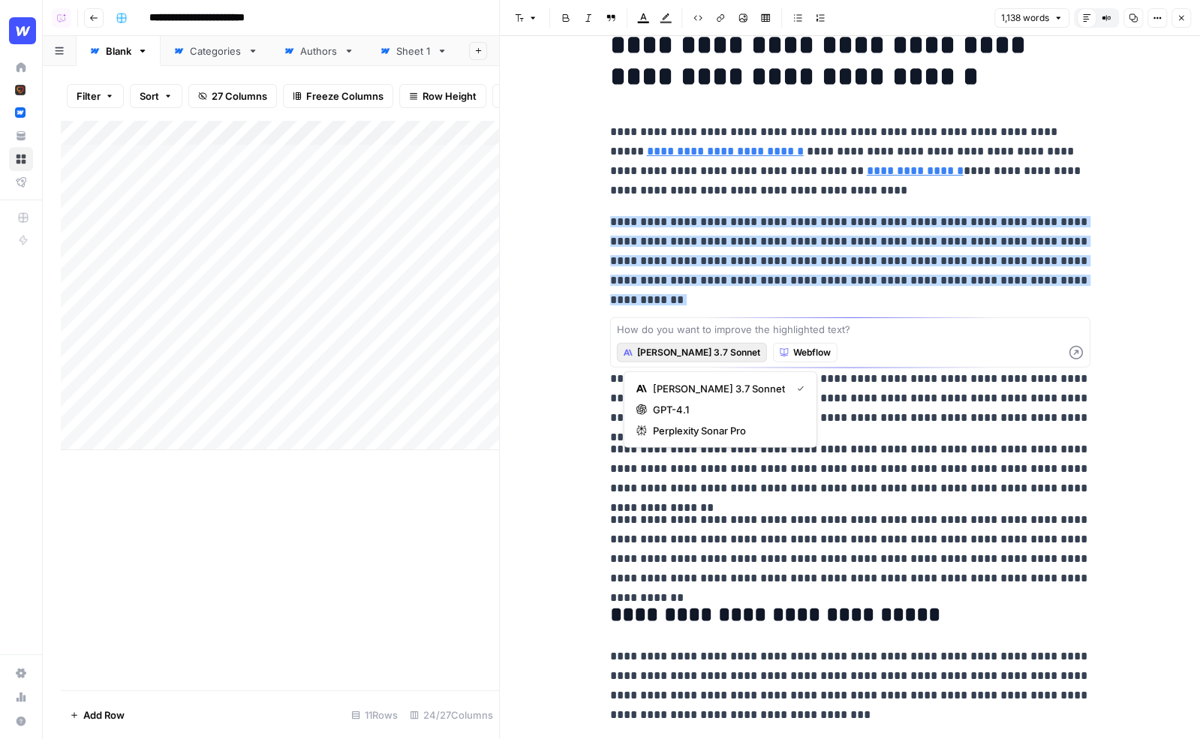
click at [674, 357] on span "Claude 3.7 Sonnet" at bounding box center [698, 353] width 123 height 14
click at [793, 354] on span "Webflow" at bounding box center [812, 353] width 38 height 14
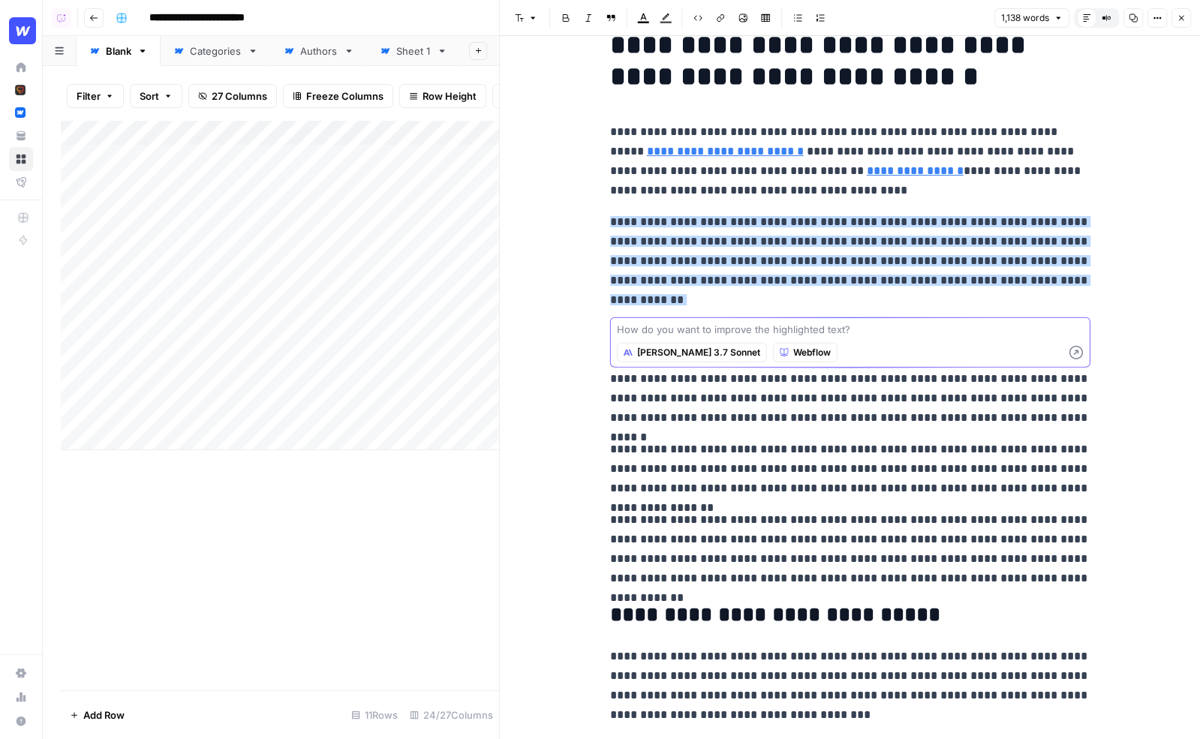
click at [742, 335] on textarea at bounding box center [850, 329] width 467 height 15
click at [710, 299] on p "**********" at bounding box center [850, 261] width 480 height 98
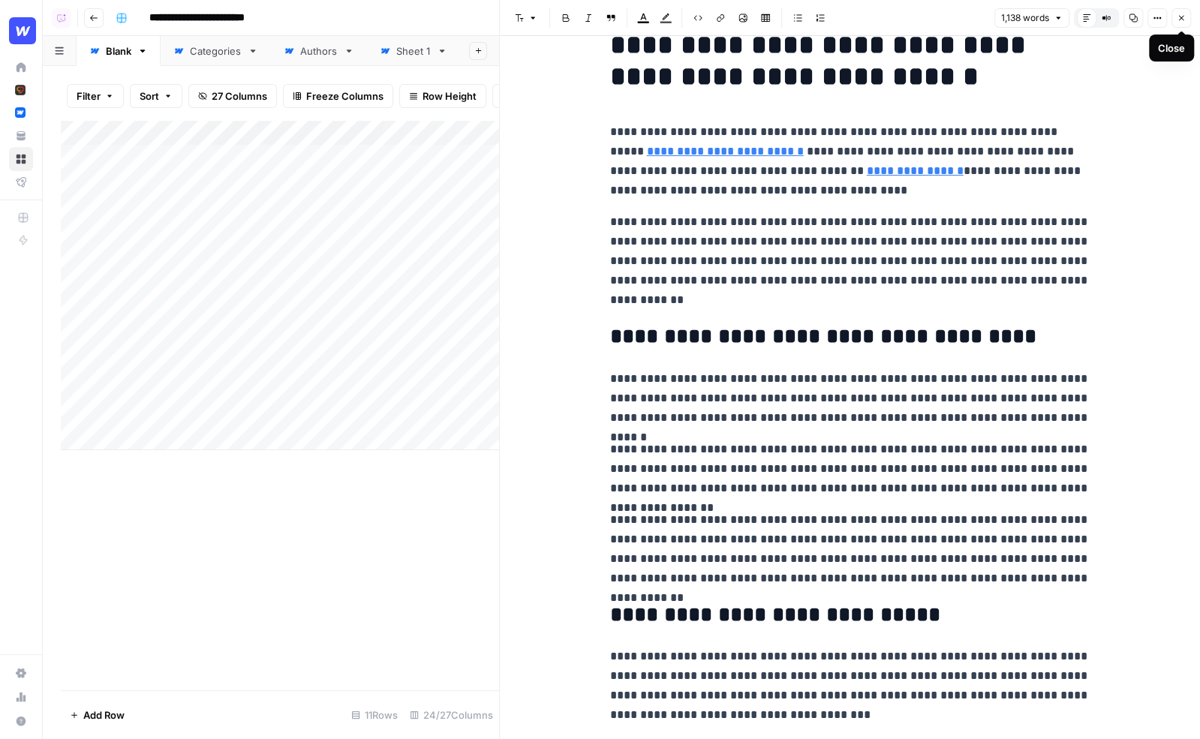
click at [1184, 20] on icon "button" at bounding box center [1181, 18] width 9 height 9
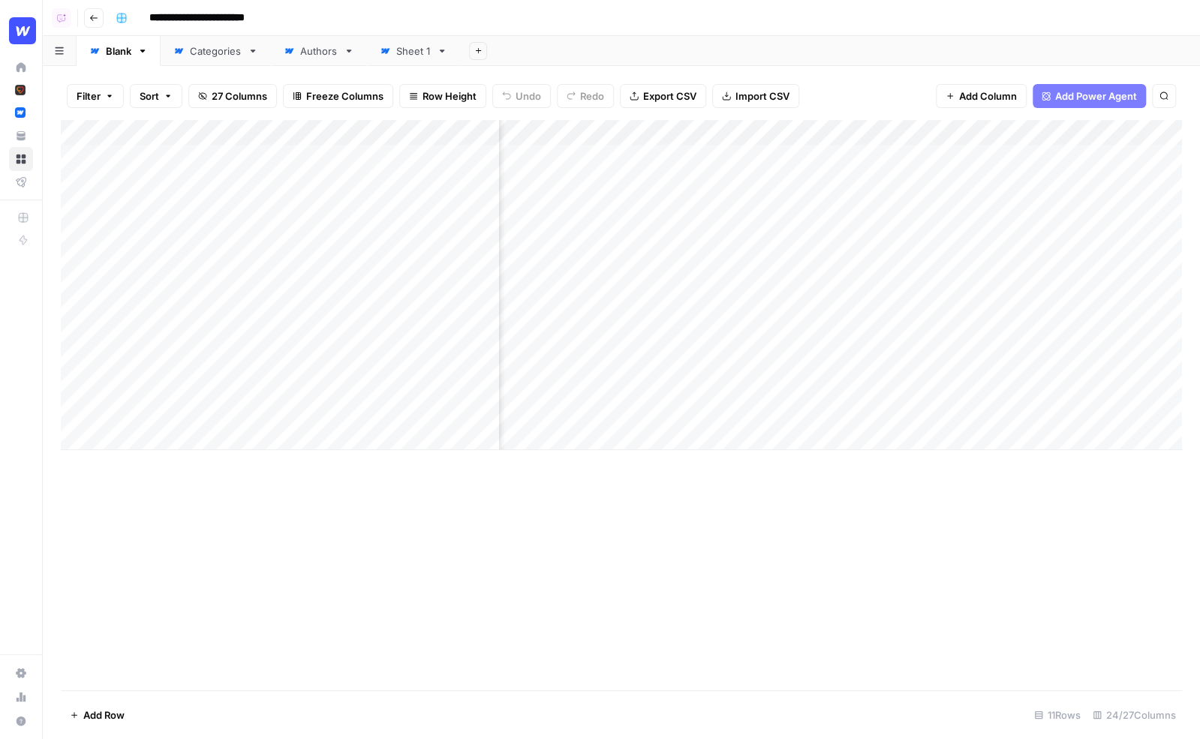
scroll to position [0, 1495]
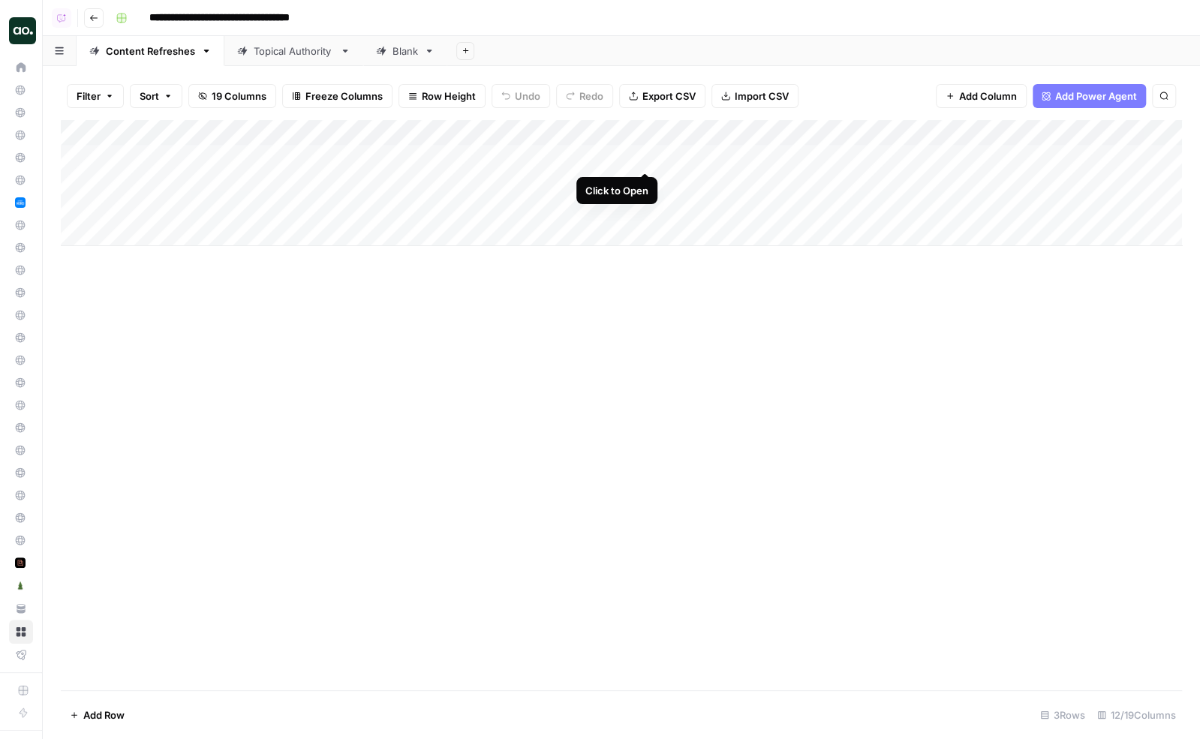
click at [645, 157] on div "Add Column" at bounding box center [621, 183] width 1121 height 126
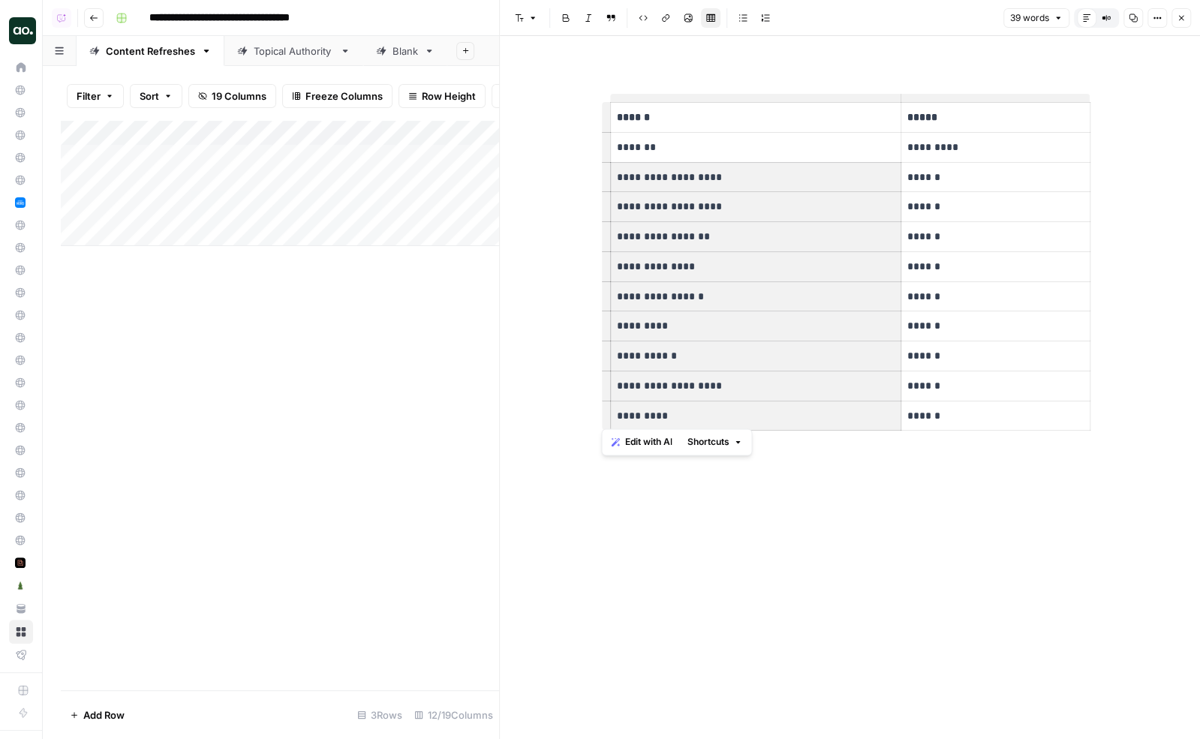
drag, startPoint x: 617, startPoint y: 176, endPoint x: 767, endPoint y: 411, distance: 278.8
click at [767, 411] on tbody "**********" at bounding box center [850, 267] width 480 height 328
click at [756, 181] on p "**********" at bounding box center [756, 177] width 278 height 17
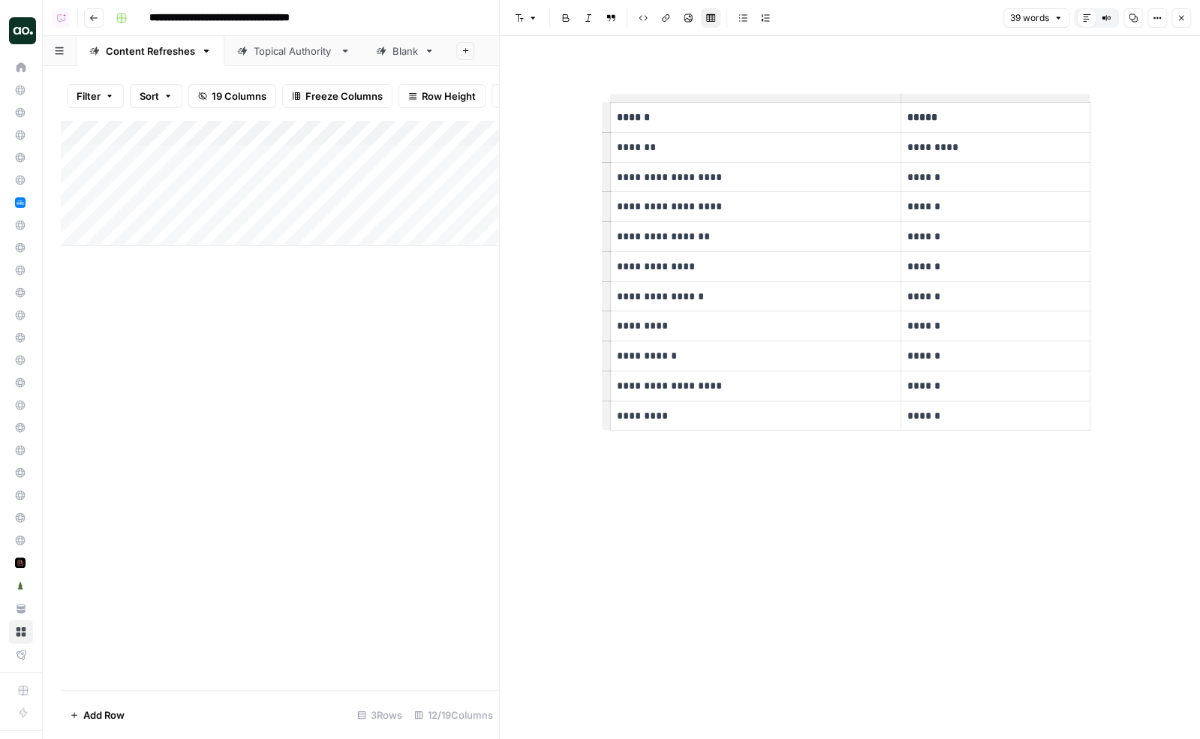
click at [1182, 23] on button "Close" at bounding box center [1182, 18] width 20 height 20
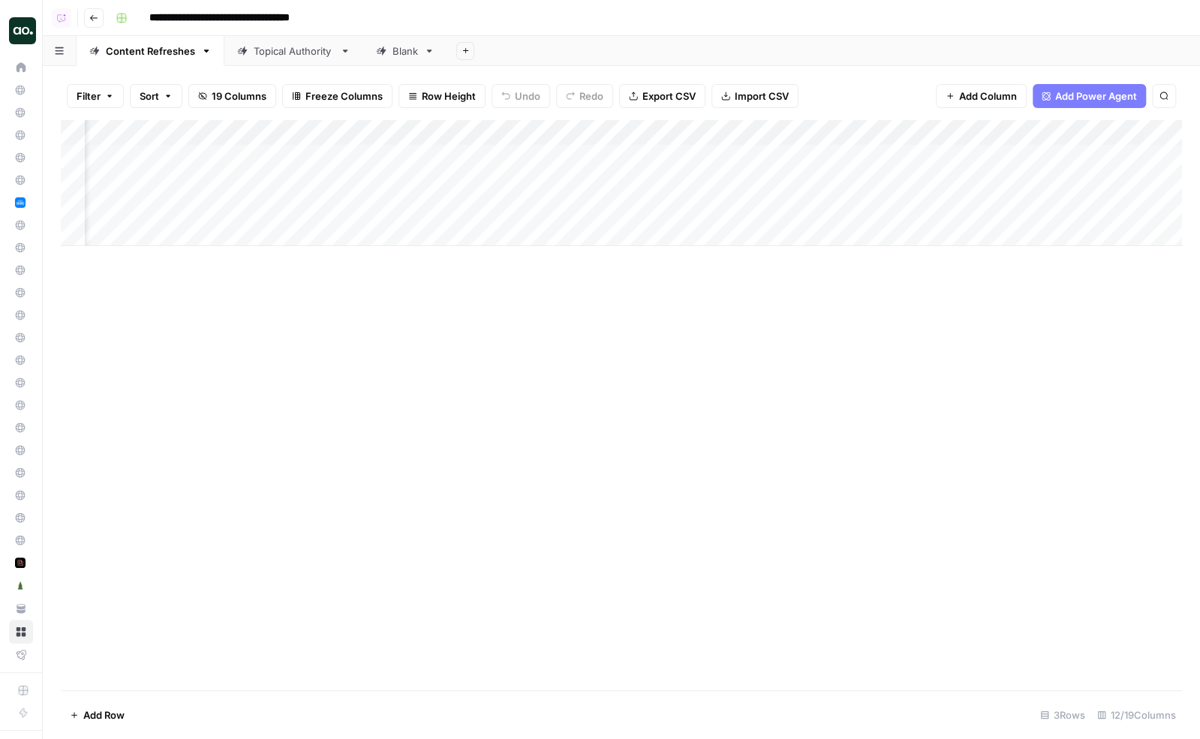
scroll to position [0, 69]
click at [844, 158] on div "Add Column" at bounding box center [621, 183] width 1121 height 126
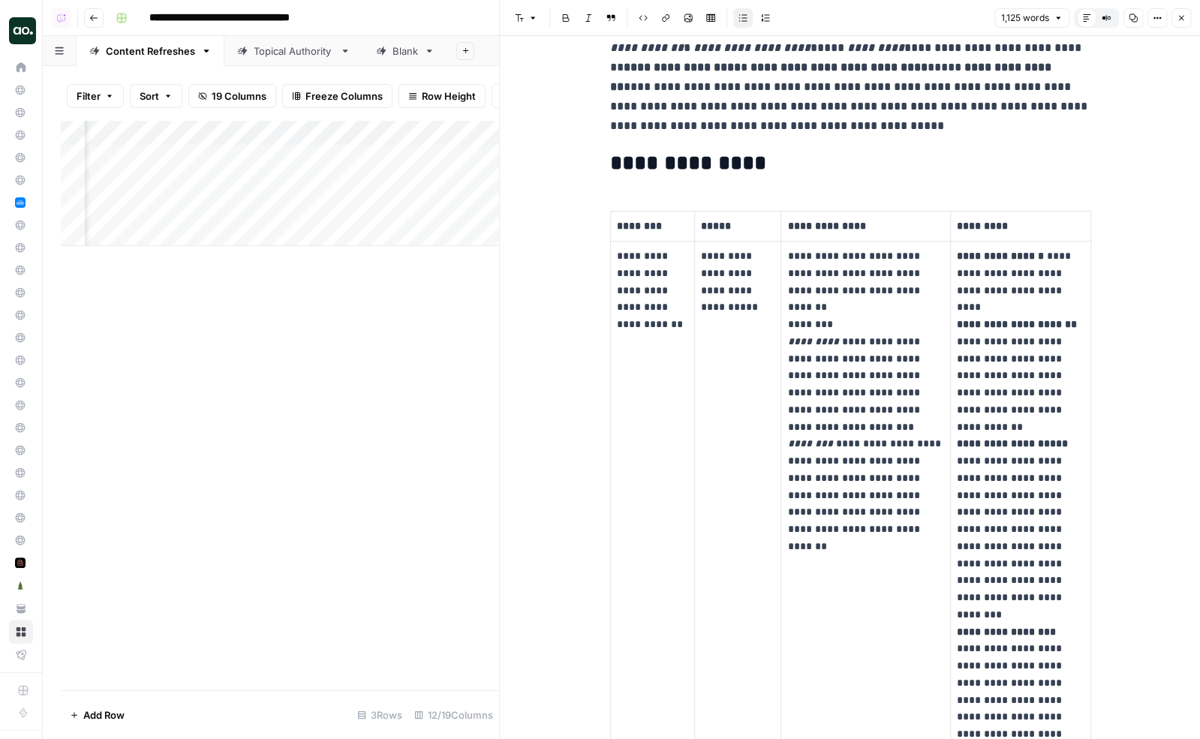
scroll to position [189, 0]
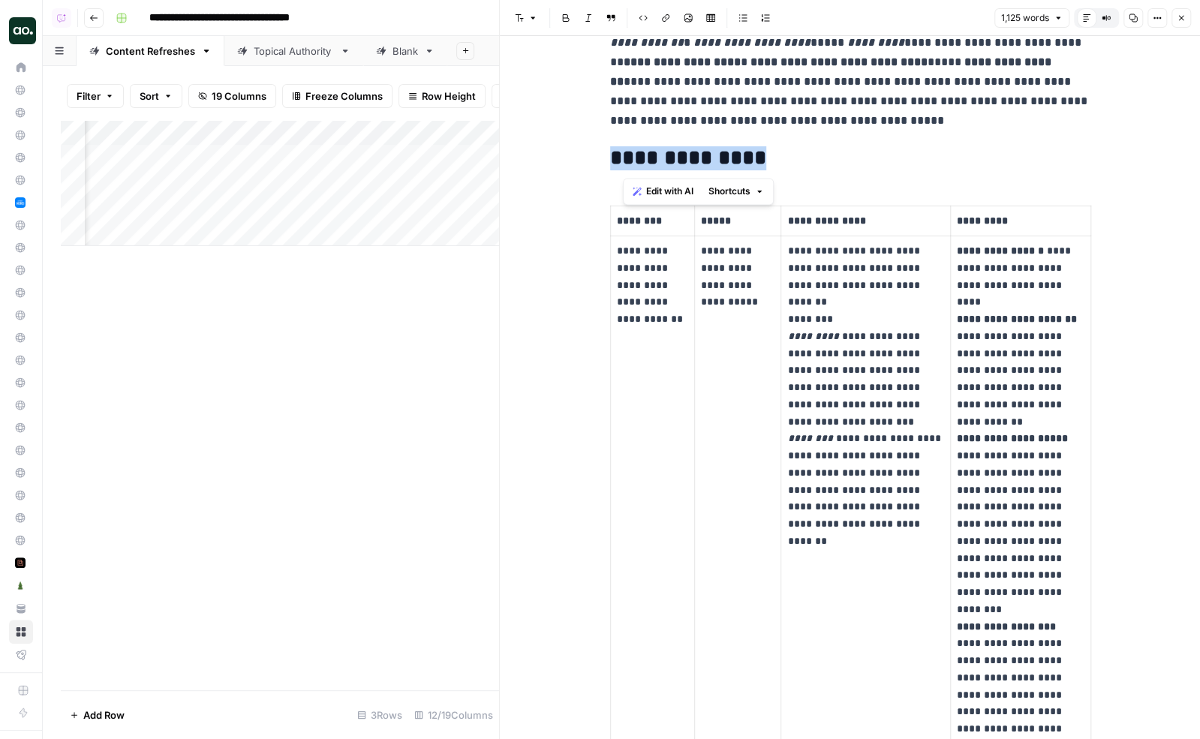
drag, startPoint x: 770, startPoint y: 159, endPoint x: 613, endPoint y: 155, distance: 156.9
click at [613, 155] on h2 "**********" at bounding box center [850, 158] width 480 height 24
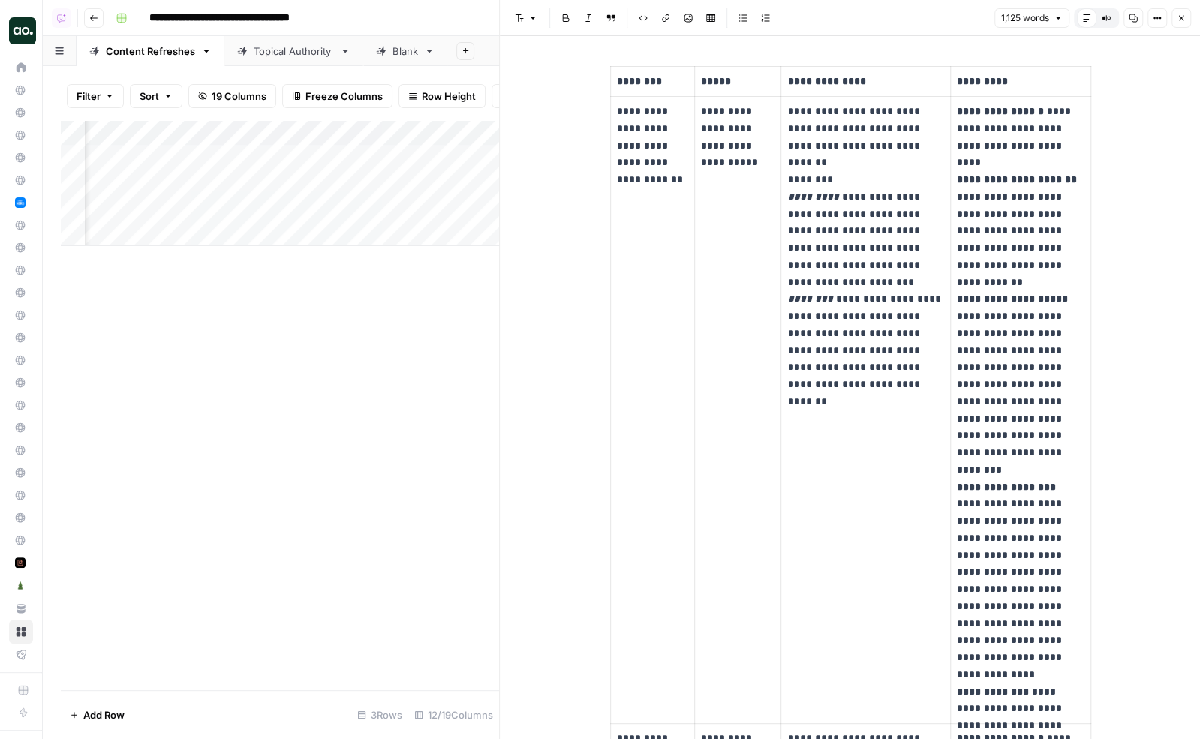
scroll to position [337, 0]
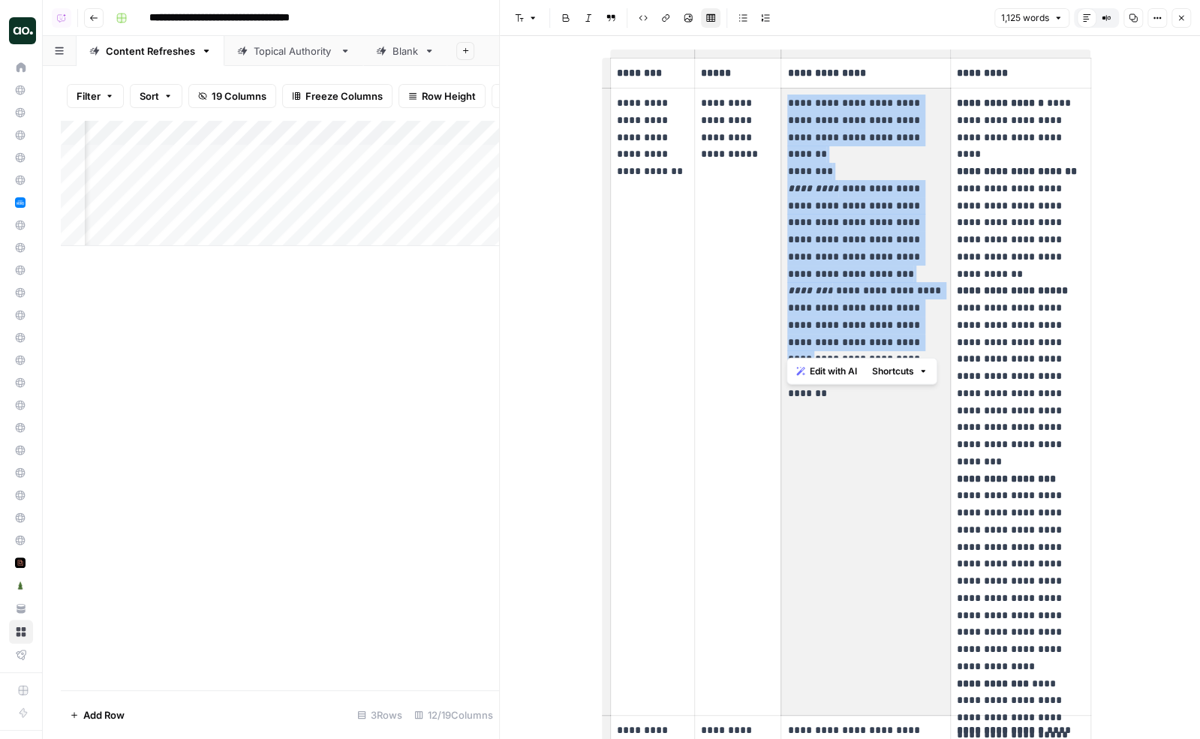
drag, startPoint x: 789, startPoint y: 102, endPoint x: 886, endPoint y: 316, distance: 235.1
click at [886, 315] on p "**********" at bounding box center [865, 223] width 157 height 256
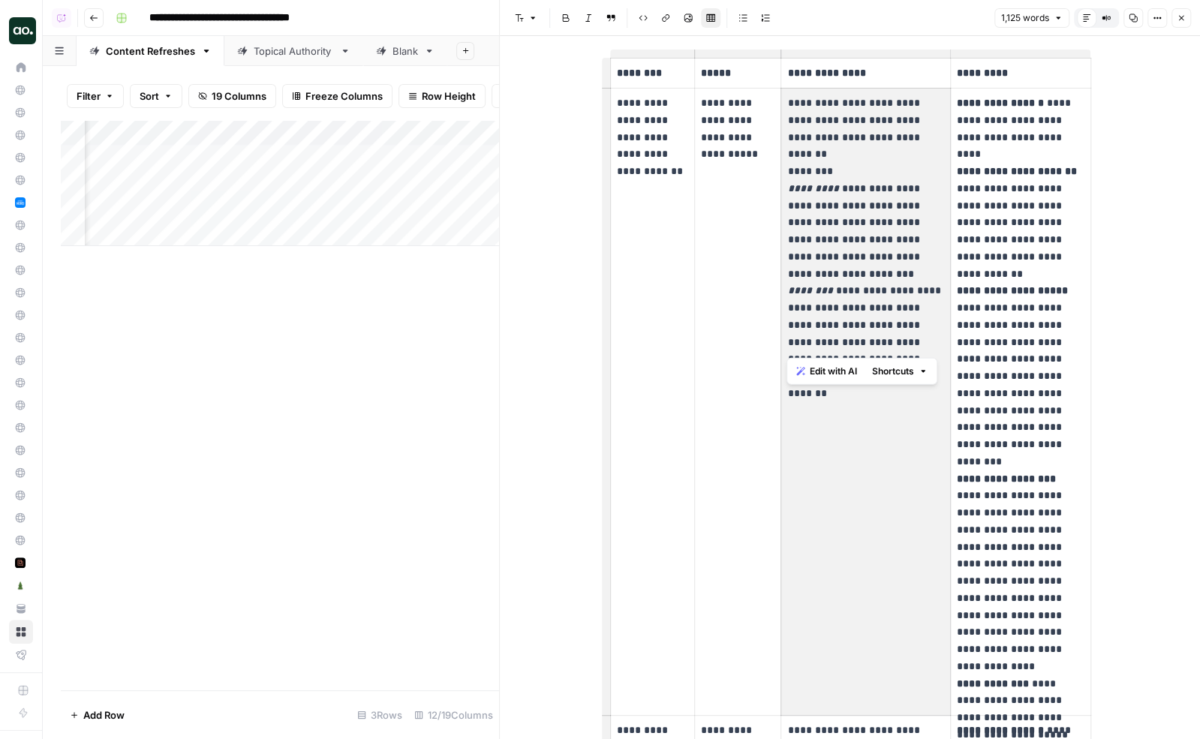
click at [886, 316] on p "**********" at bounding box center [865, 223] width 157 height 256
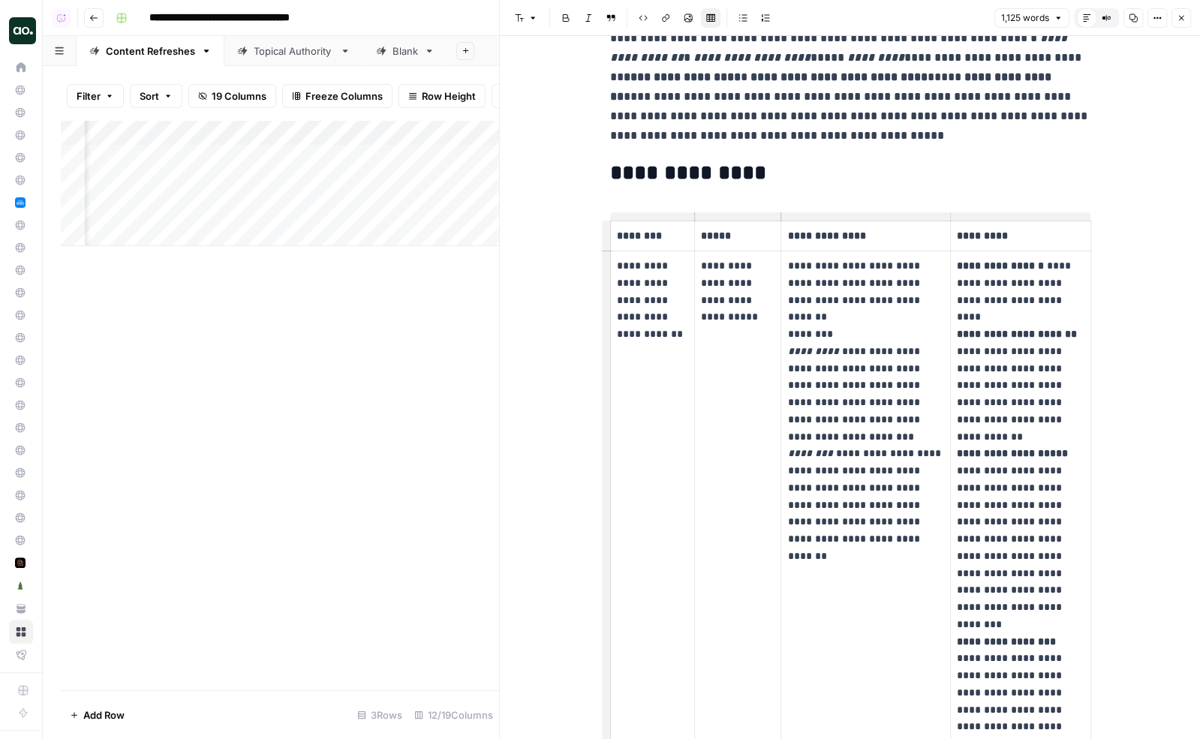
scroll to position [0, 0]
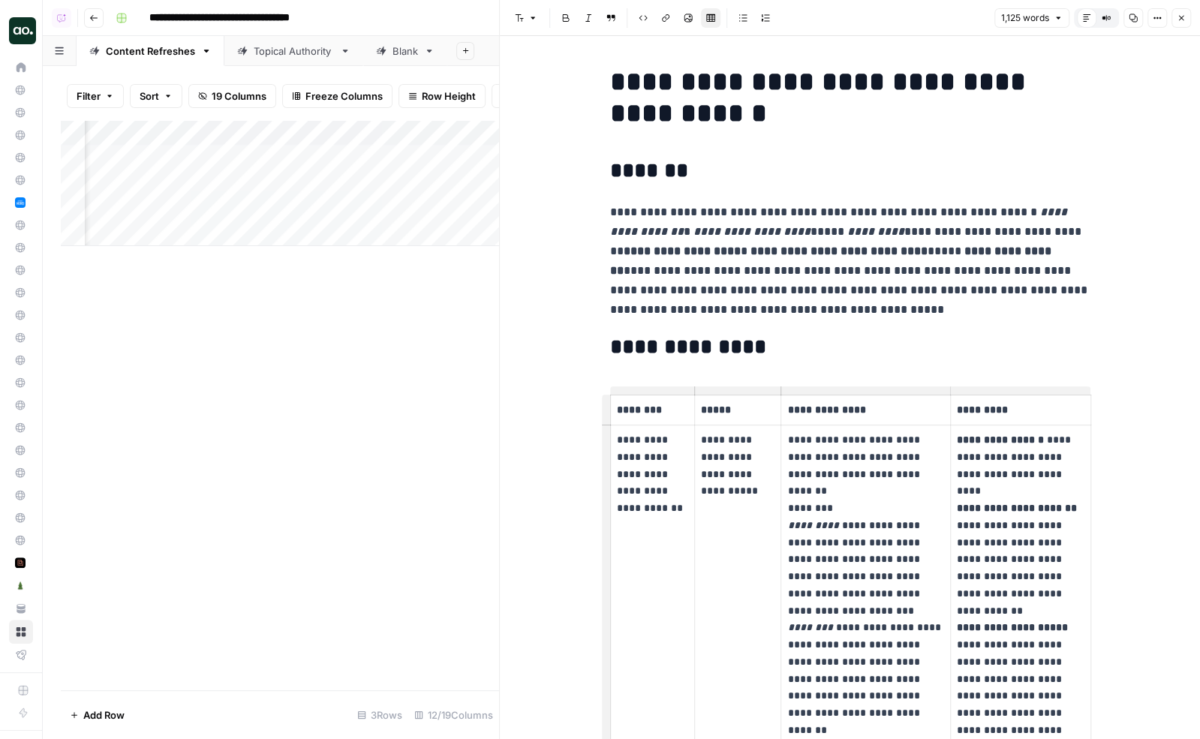
click at [1182, 18] on icon "button" at bounding box center [1181, 18] width 5 height 5
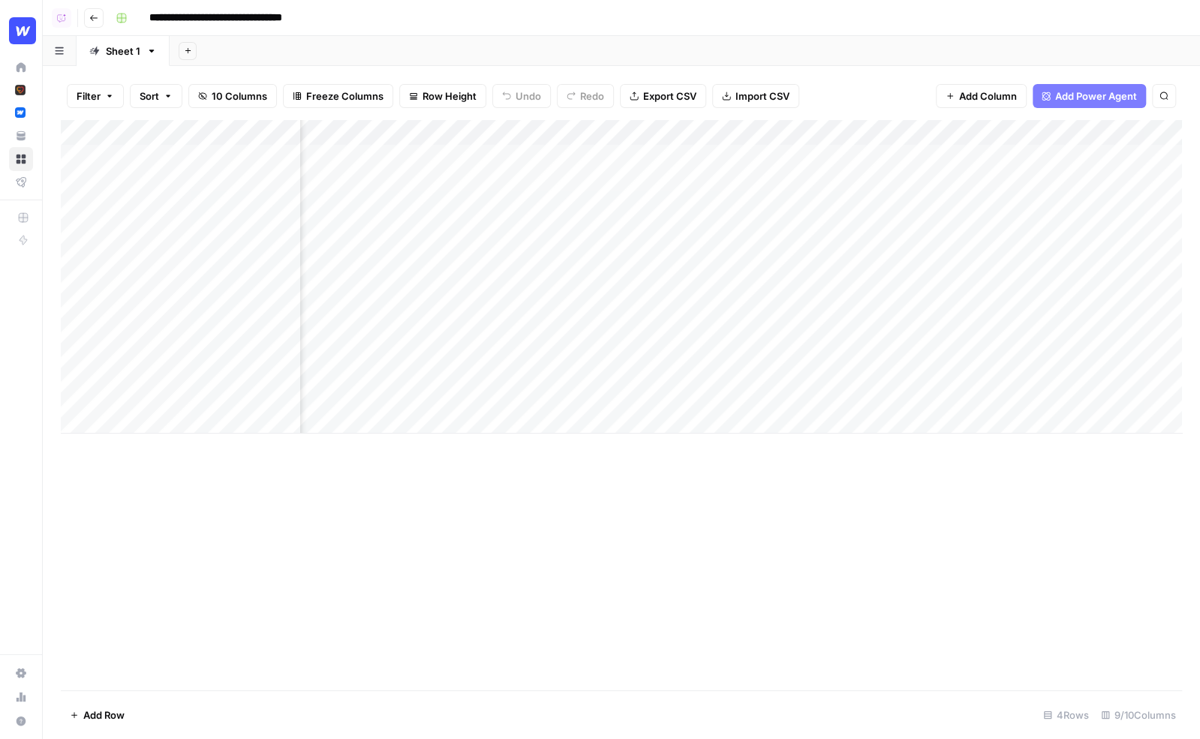
scroll to position [0, 784]
click at [1043, 154] on div "Add Column" at bounding box center [621, 277] width 1121 height 314
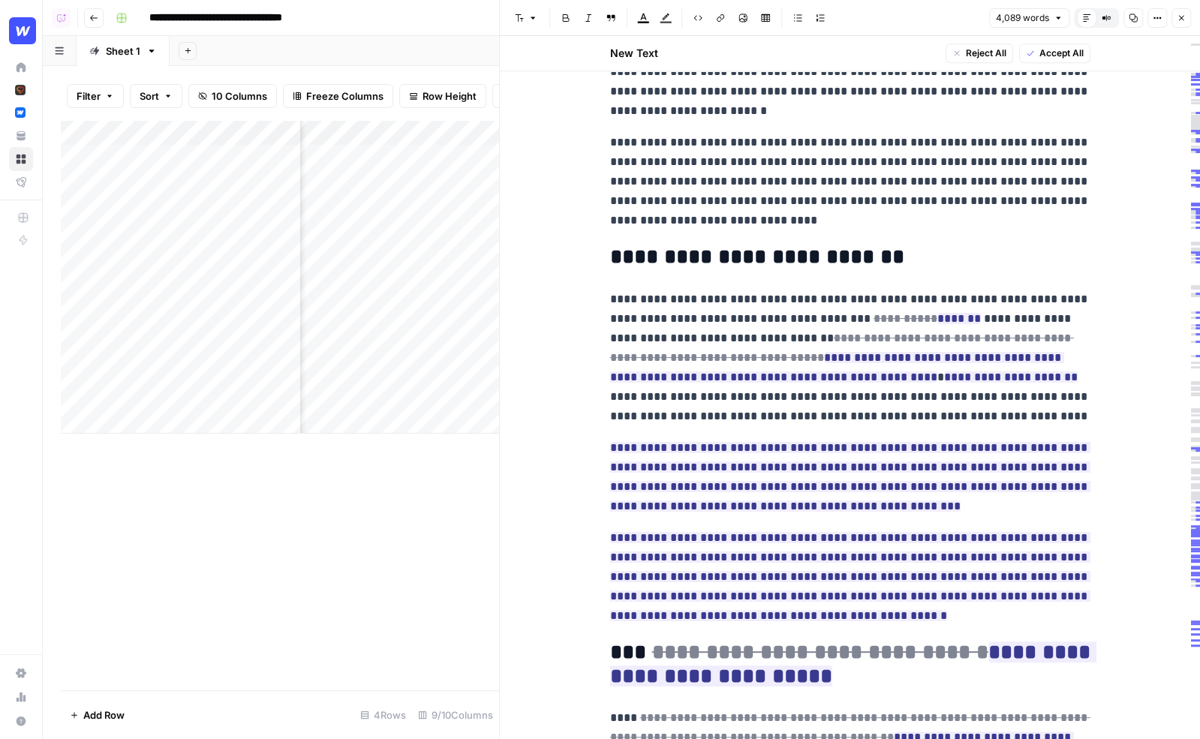
scroll to position [509, 0]
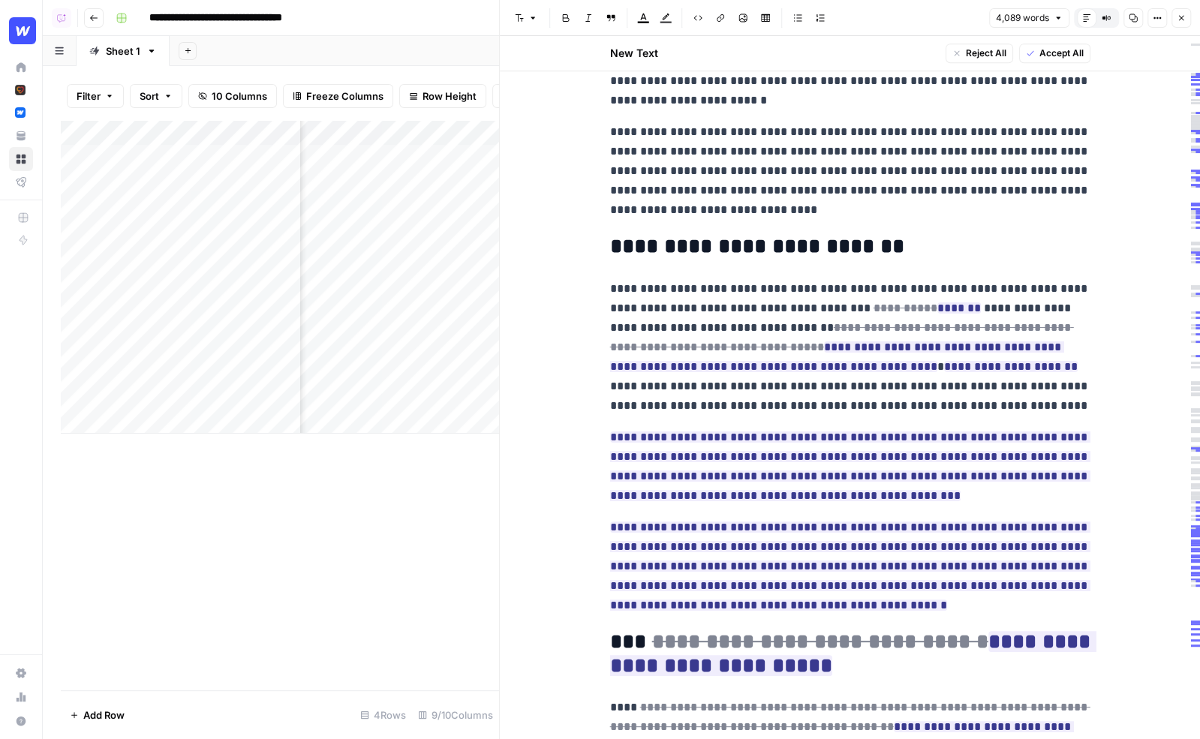
click at [981, 407] on p "**********" at bounding box center [850, 347] width 480 height 137
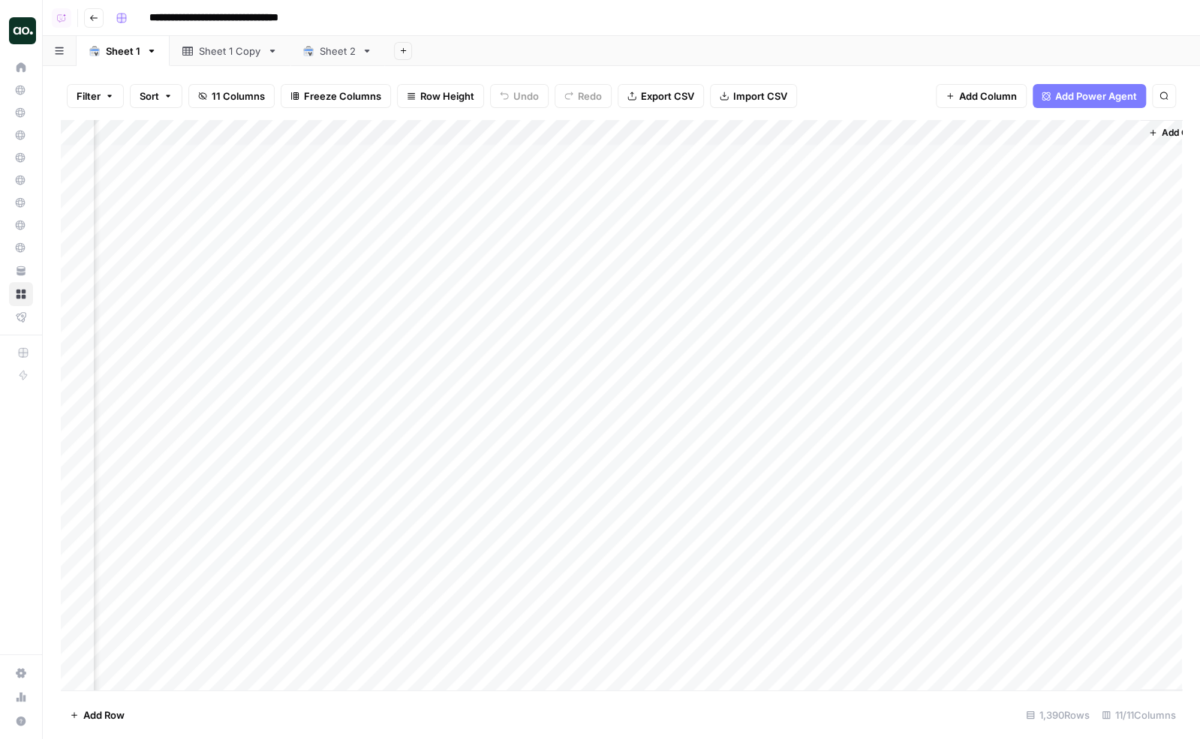
scroll to position [0, 679]
click at [606, 132] on div "Add Column" at bounding box center [621, 405] width 1121 height 571
click at [597, 233] on span "Schedule" at bounding box center [644, 237] width 131 height 15
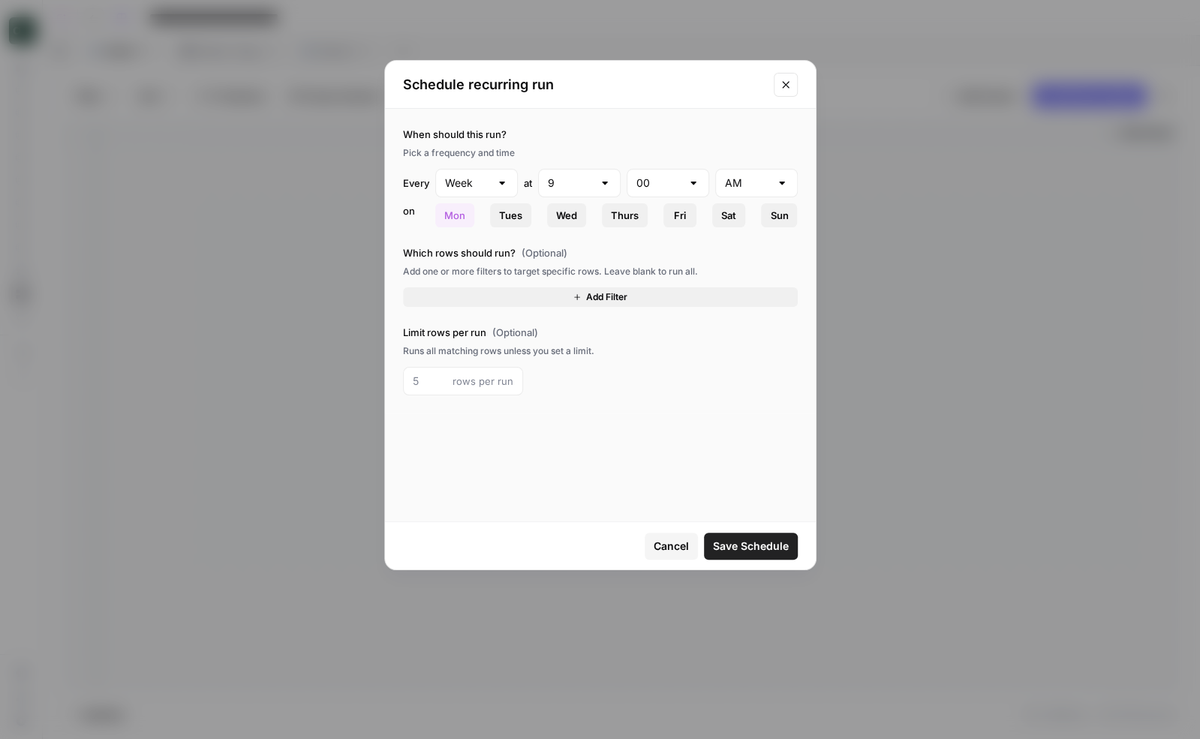
click at [507, 291] on button "Add Filter" at bounding box center [600, 297] width 395 height 20
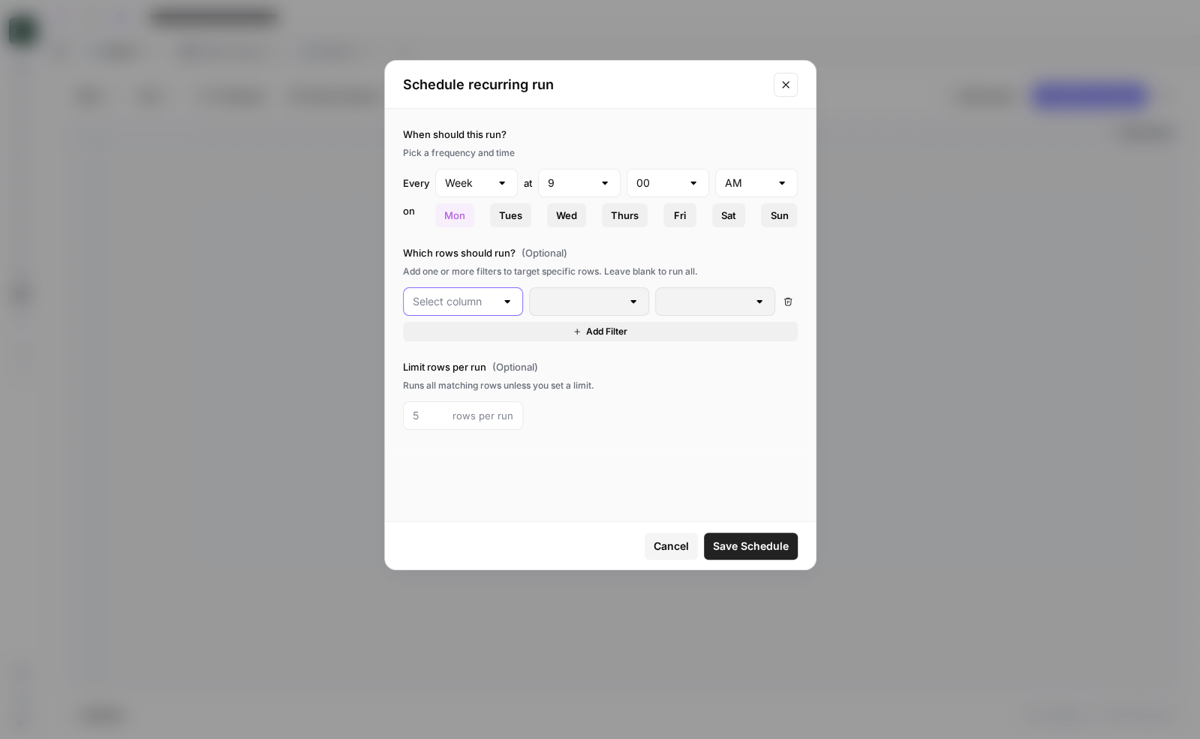
click at [478, 299] on input "text" at bounding box center [454, 301] width 83 height 15
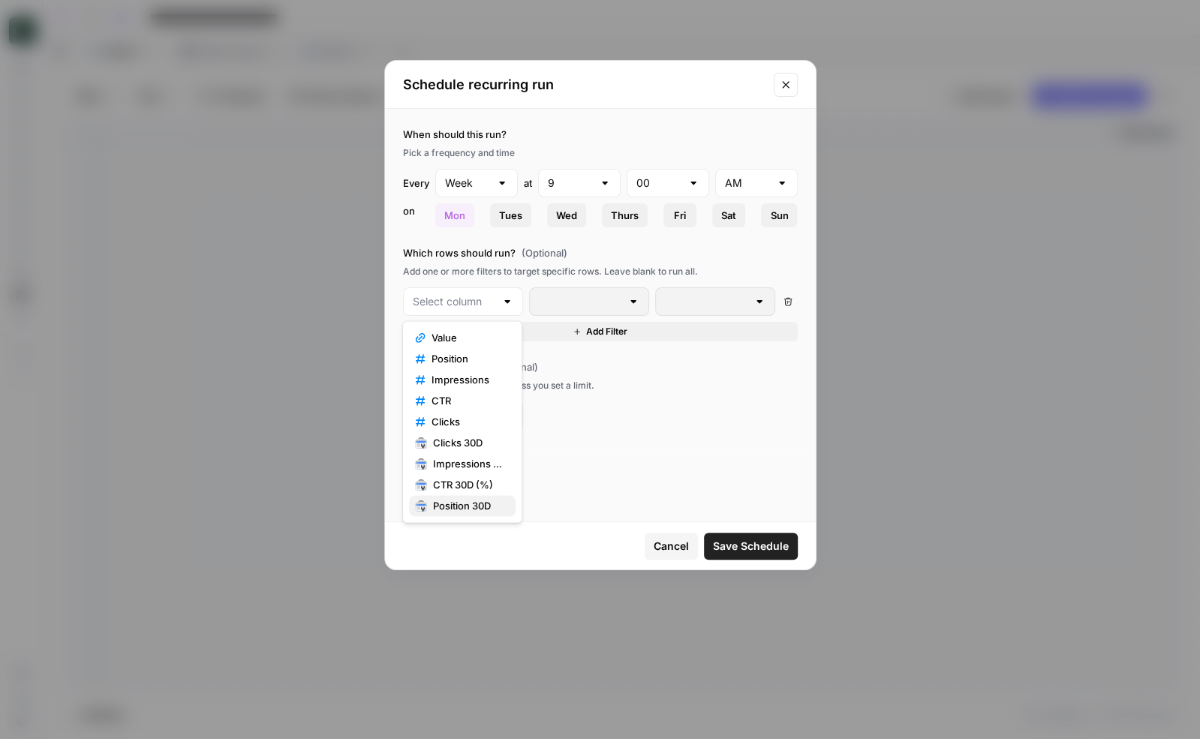
click at [470, 507] on span "Position 30D" at bounding box center [468, 505] width 71 height 15
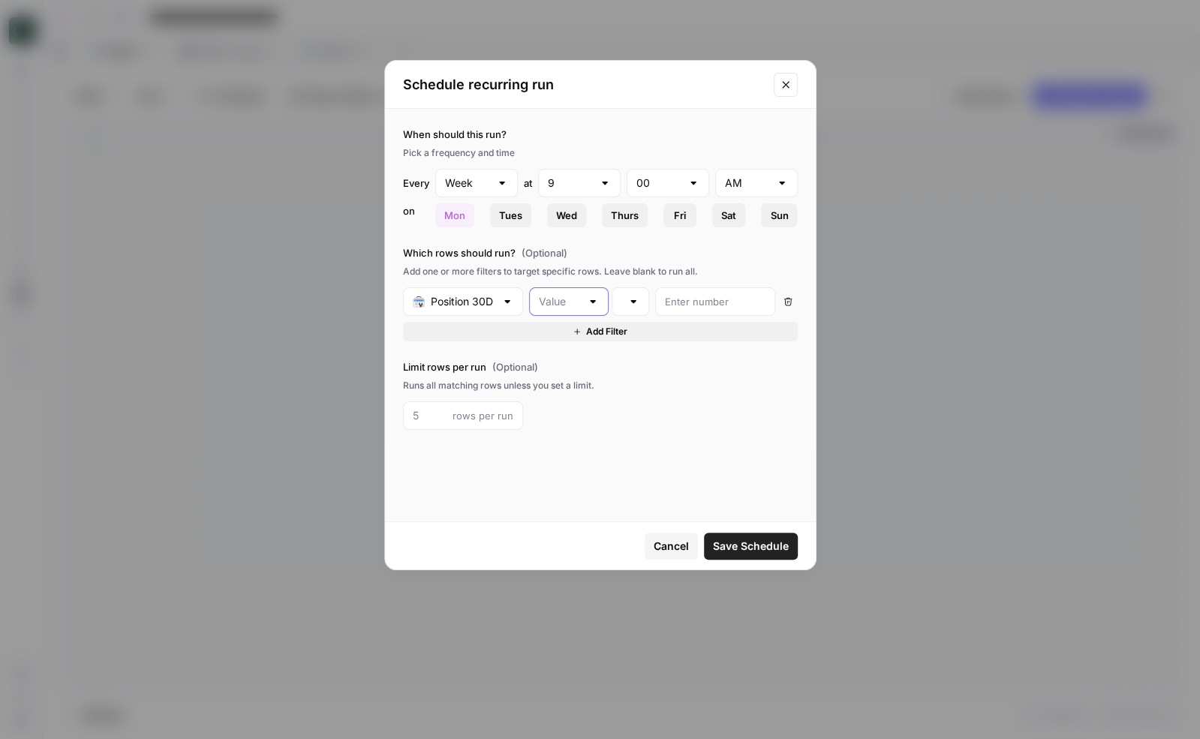
click at [561, 305] on input "text" at bounding box center [560, 301] width 42 height 15
click at [570, 360] on span "Change" at bounding box center [565, 358] width 49 height 15
type input "Change"
click at [703, 303] on input "number" at bounding box center [715, 301] width 101 height 15
type input "0"
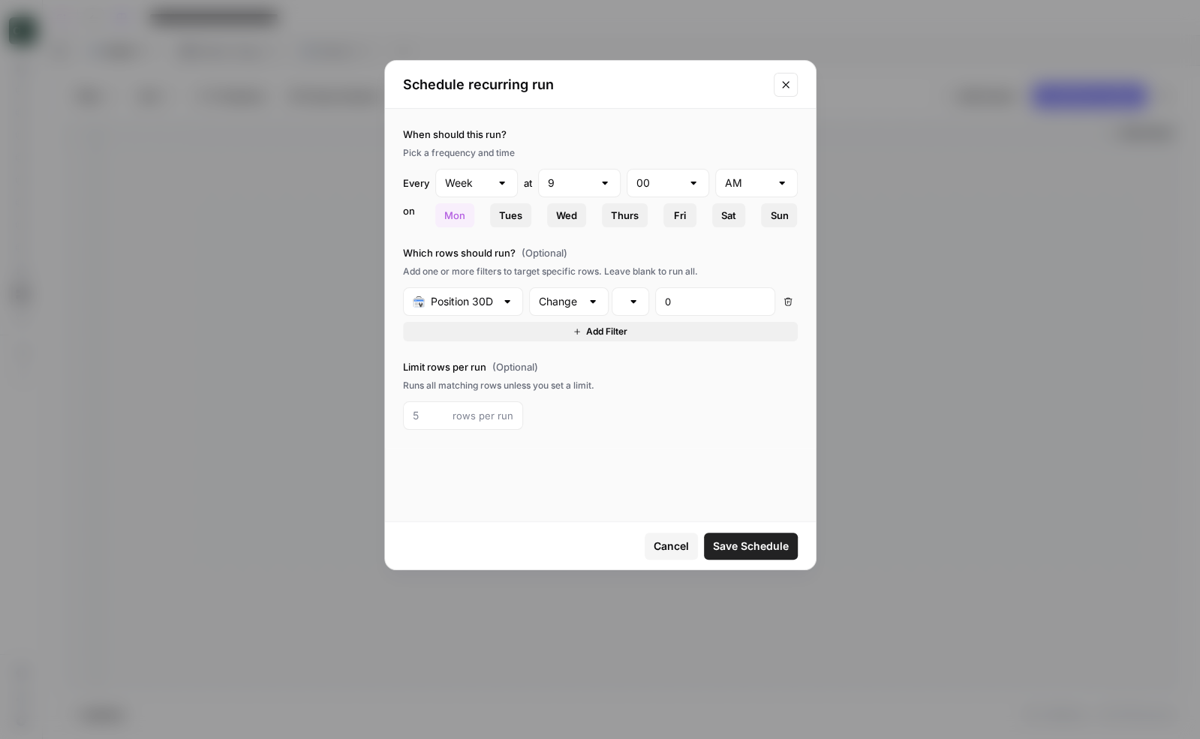
click at [722, 360] on label "Limit rows per run (Optional)" at bounding box center [600, 367] width 395 height 15
click at [781, 90] on icon "Close modal" at bounding box center [786, 85] width 12 height 12
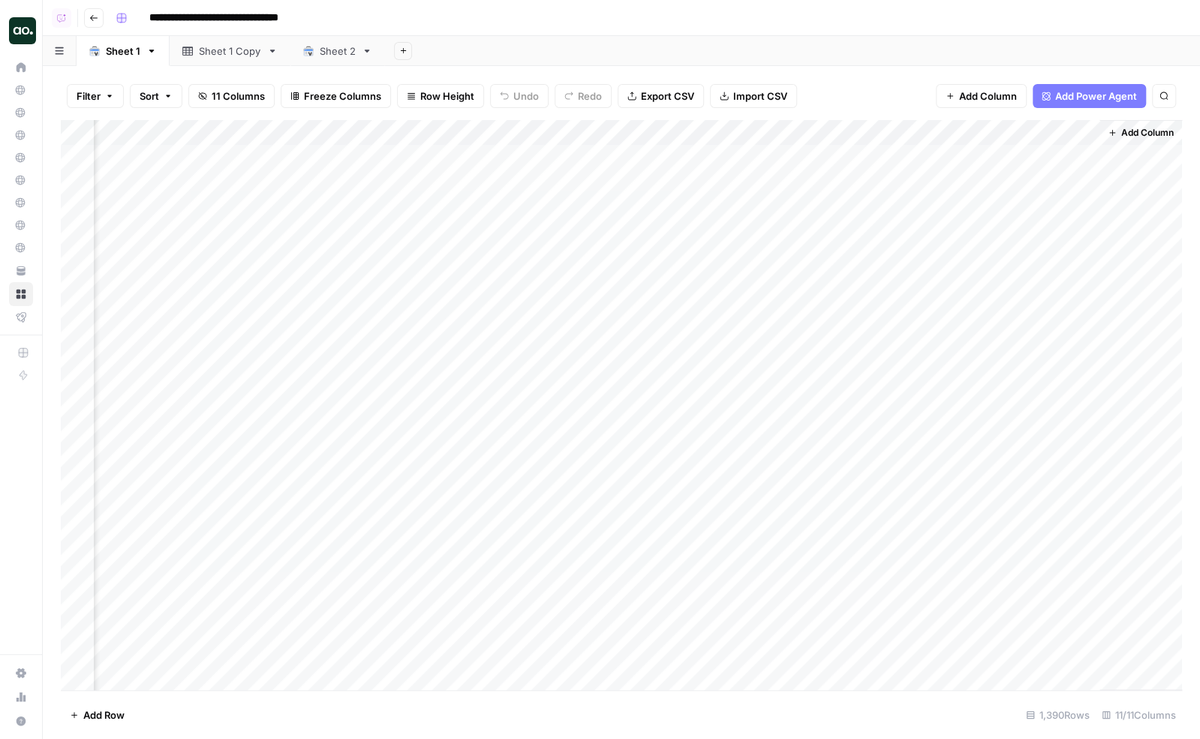
click at [833, 62] on div "Add Sheet" at bounding box center [792, 51] width 815 height 30
click at [840, 57] on div "Add Sheet" at bounding box center [792, 51] width 815 height 30
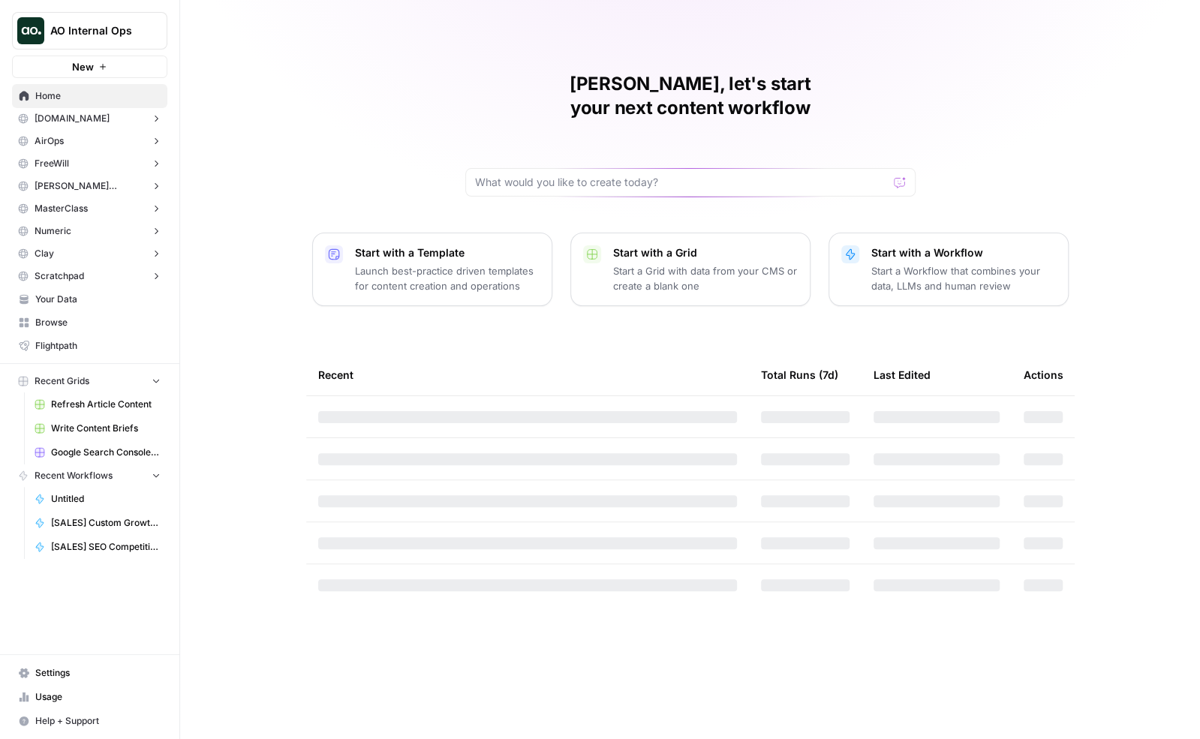
click at [121, 28] on span "AO Internal Ops" at bounding box center [95, 30] width 91 height 15
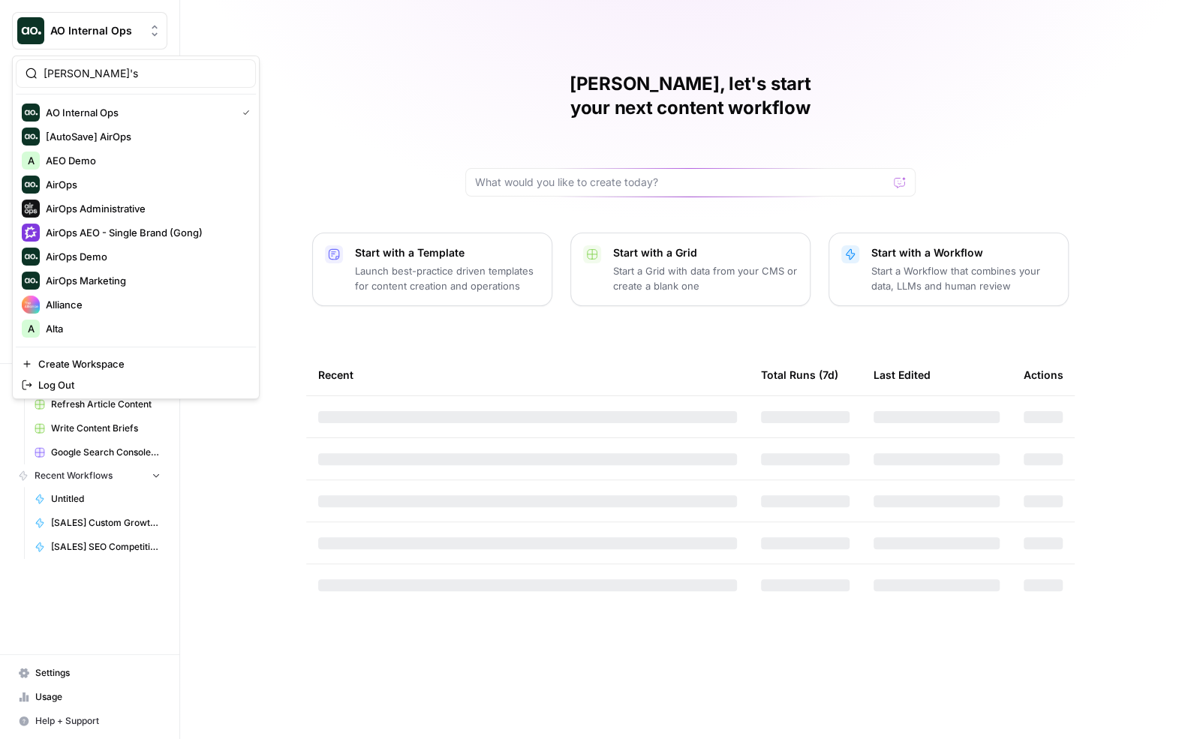
type input "nick's"
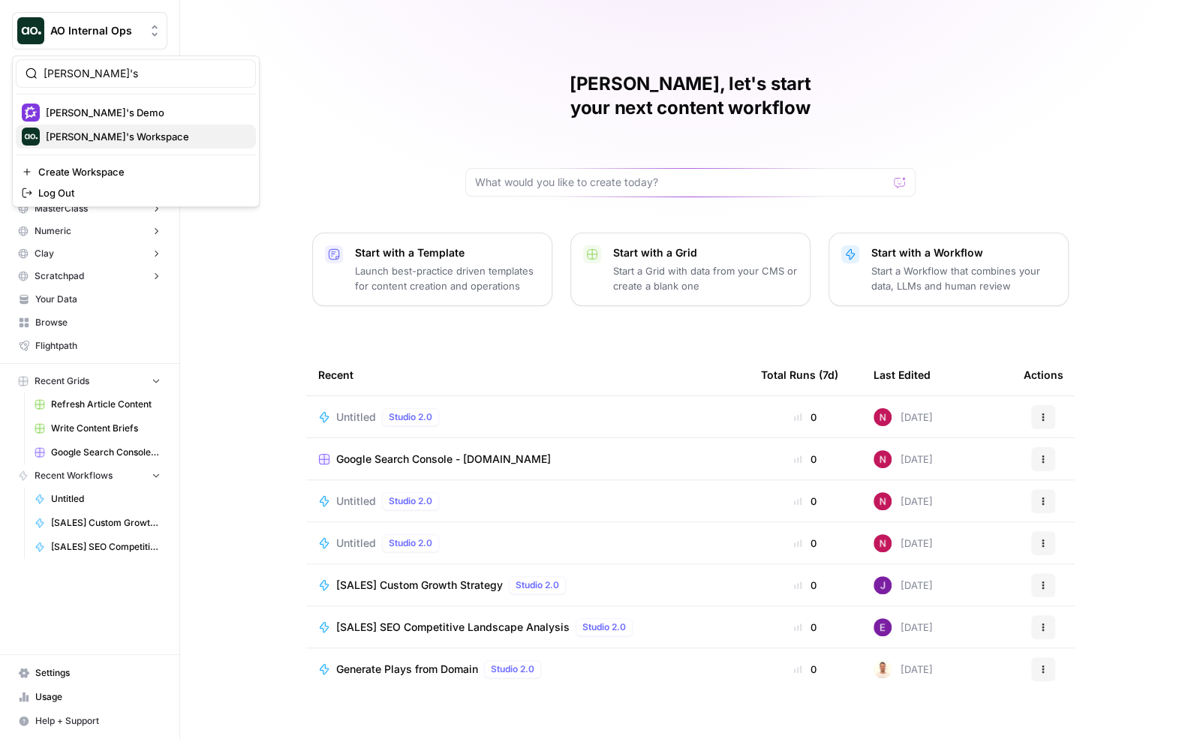
click at [107, 132] on span "Nick's Workspace" at bounding box center [145, 136] width 198 height 15
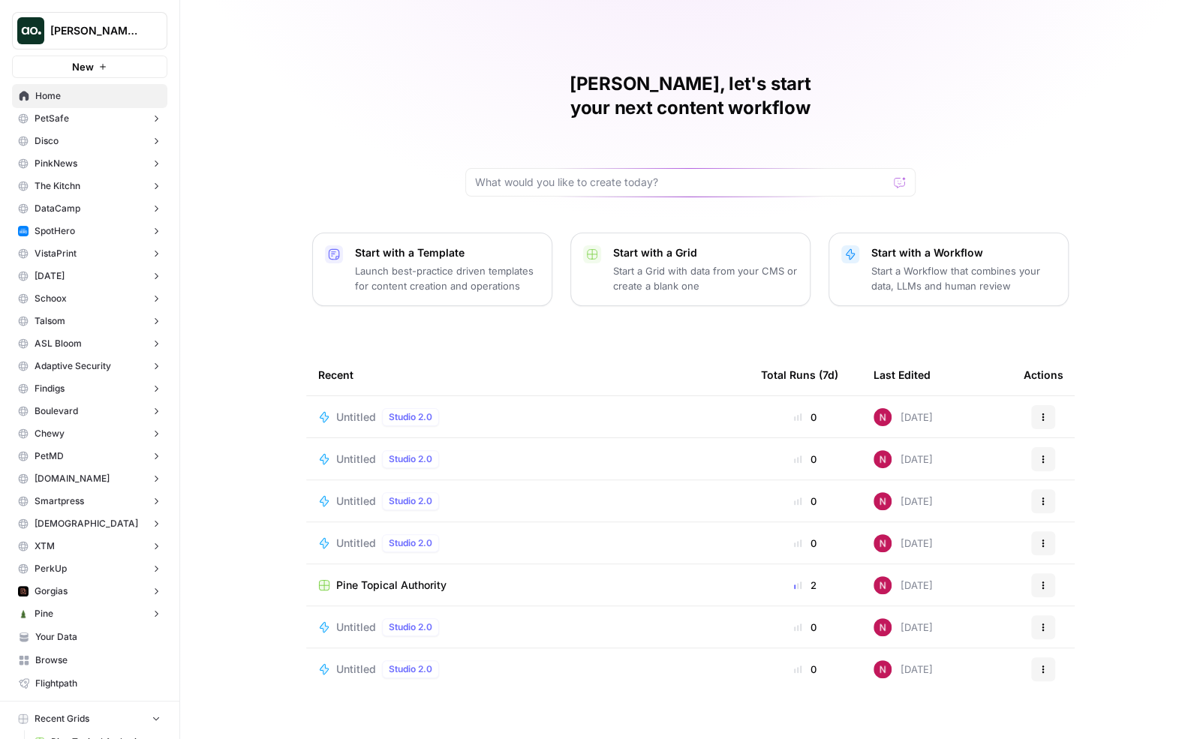
click at [900, 245] on p "Start with a Workflow" at bounding box center [963, 252] width 185 height 15
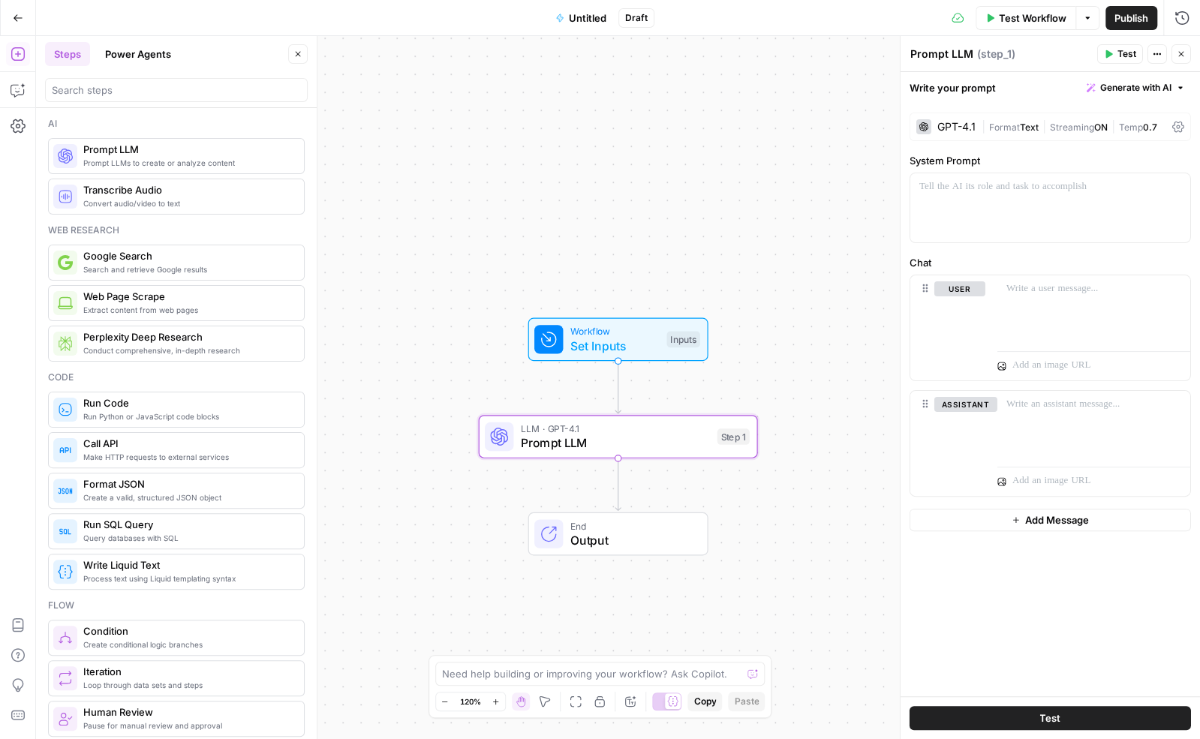
click at [964, 118] on div "GPT-4.1 | Format Text | Streaming ON | Temp 0.7" at bounding box center [1050, 127] width 281 height 29
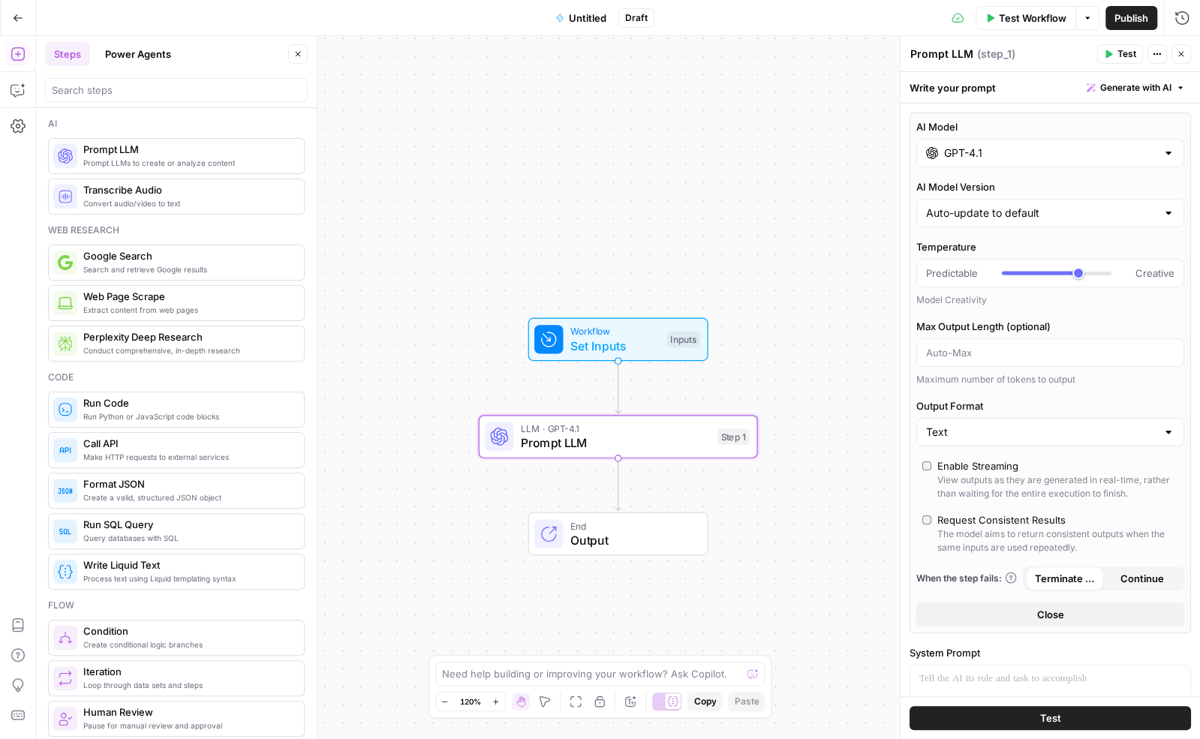
click at [968, 146] on input "GPT-4.1" at bounding box center [1050, 153] width 212 height 15
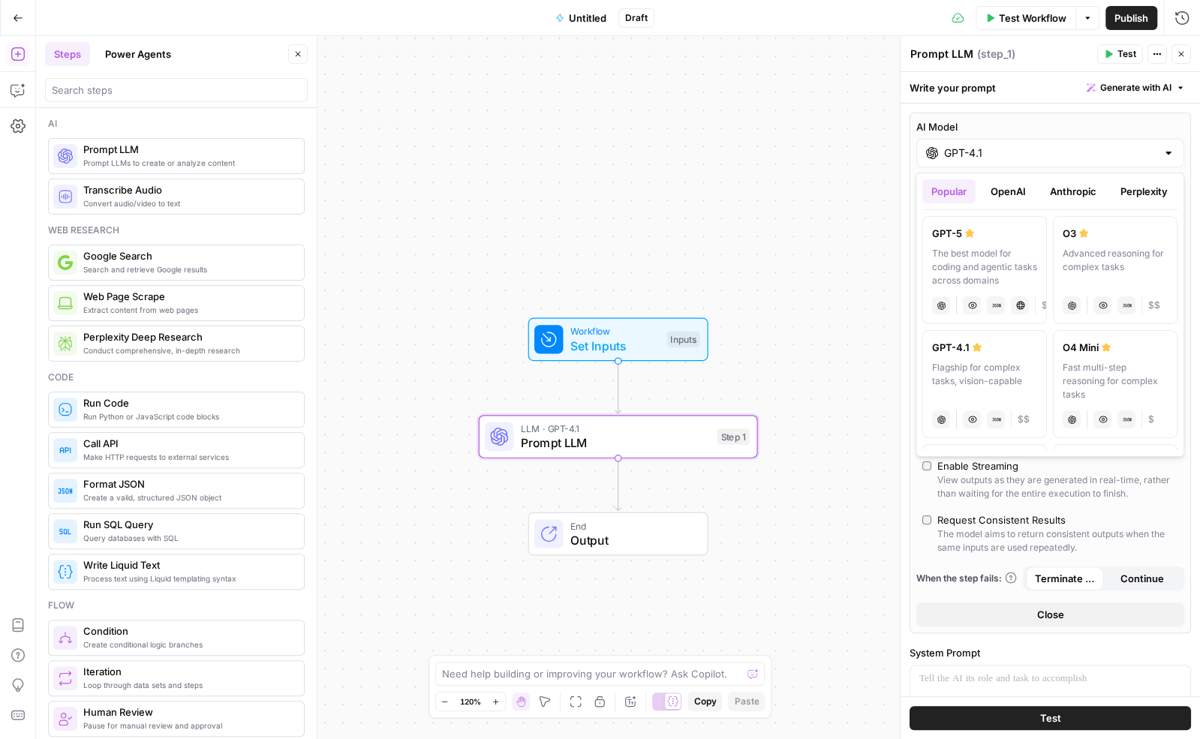
click at [1001, 190] on button "OpenAI" at bounding box center [1008, 191] width 53 height 24
click at [1070, 191] on button "Anthropic" at bounding box center [1073, 191] width 65 height 24
click at [1127, 188] on button "Perplexity" at bounding box center [1144, 191] width 65 height 24
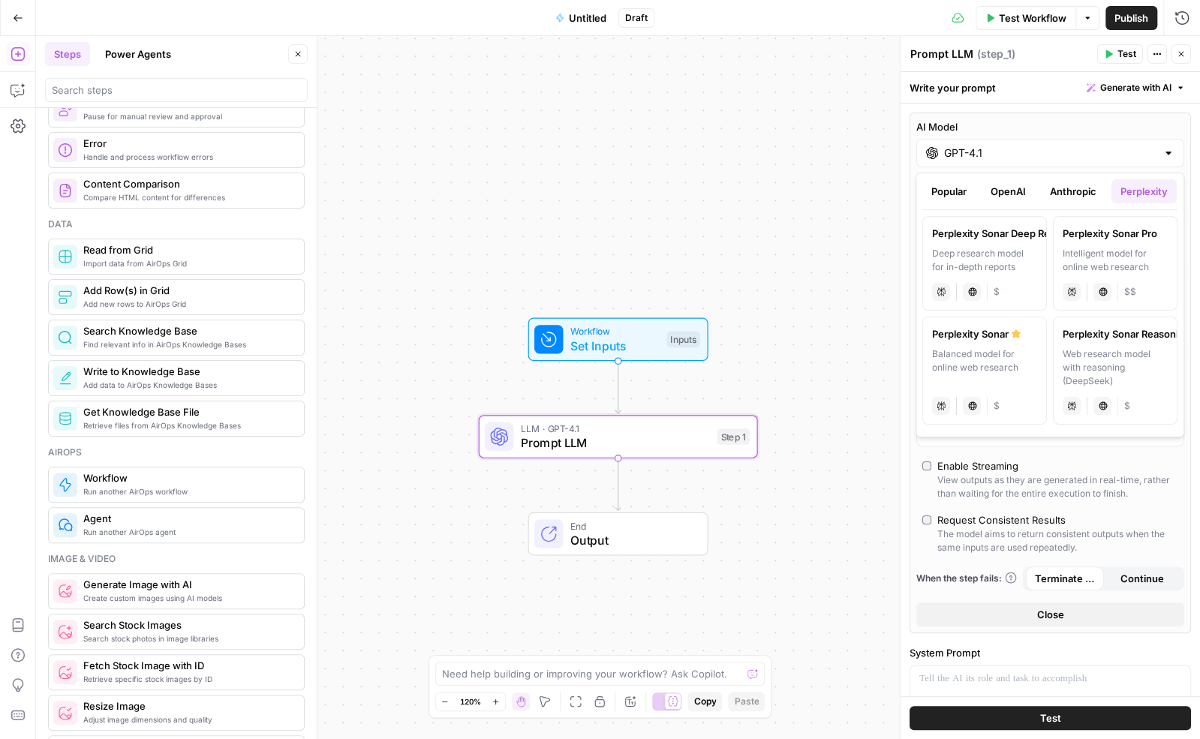
scroll to position [629, 0]
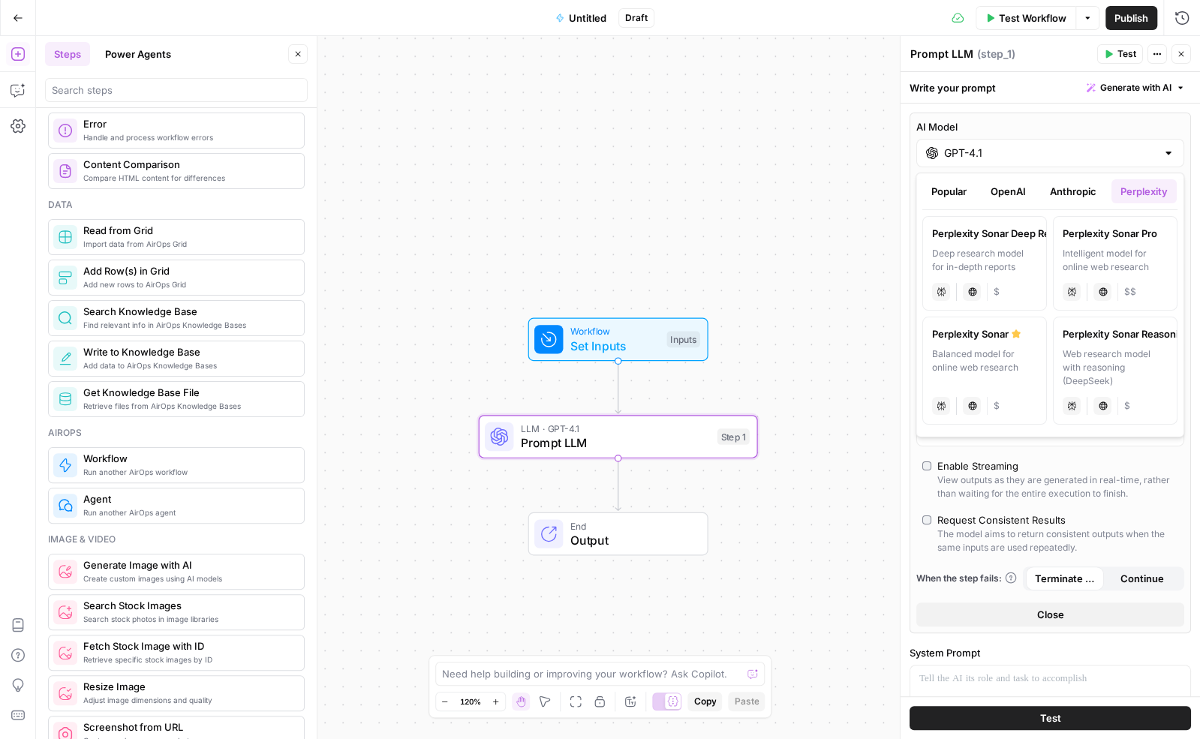
click at [129, 55] on button "Power Agents" at bounding box center [138, 54] width 84 height 24
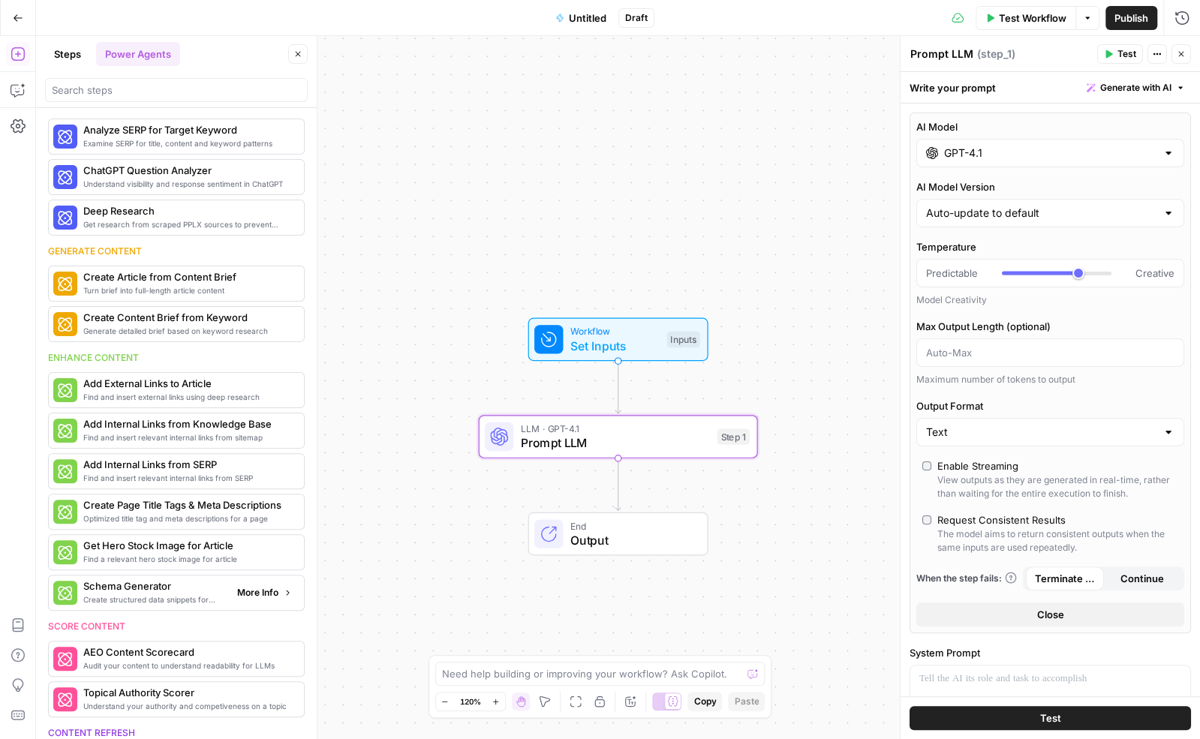
scroll to position [0, 0]
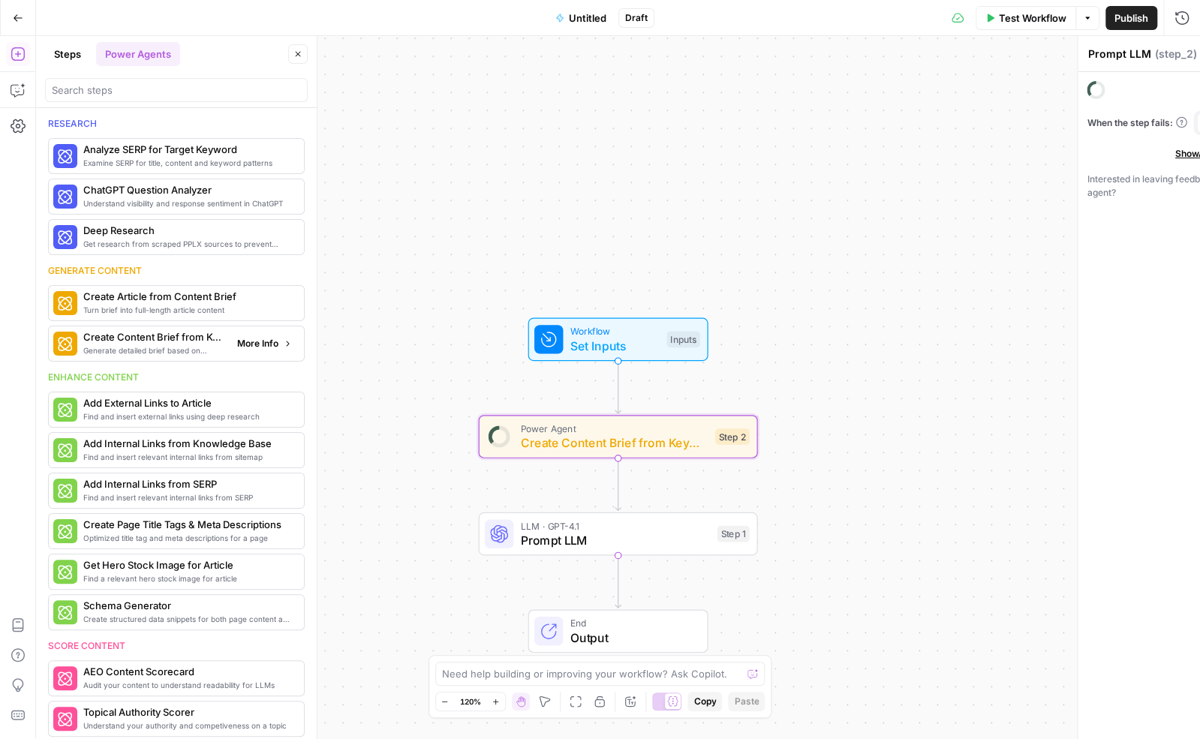
type textarea "Create Content Brief from Keyword"
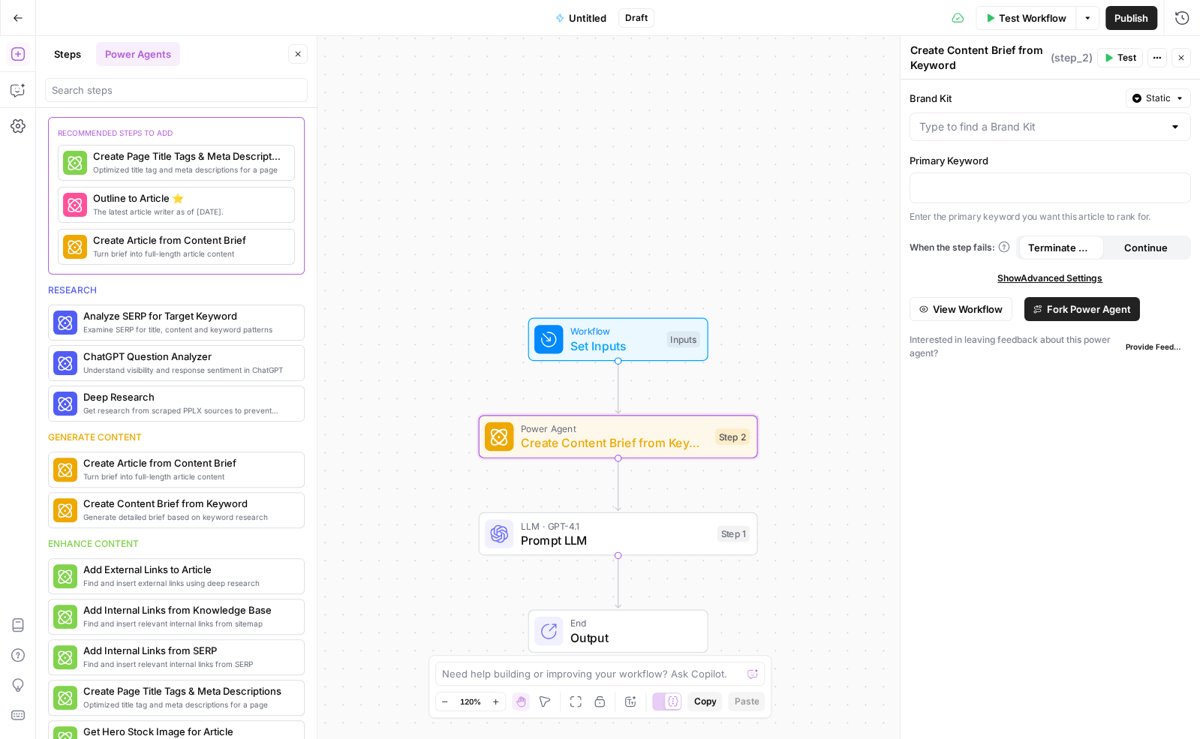
click at [1089, 297] on button "Fork Power Agent" at bounding box center [1083, 309] width 116 height 24
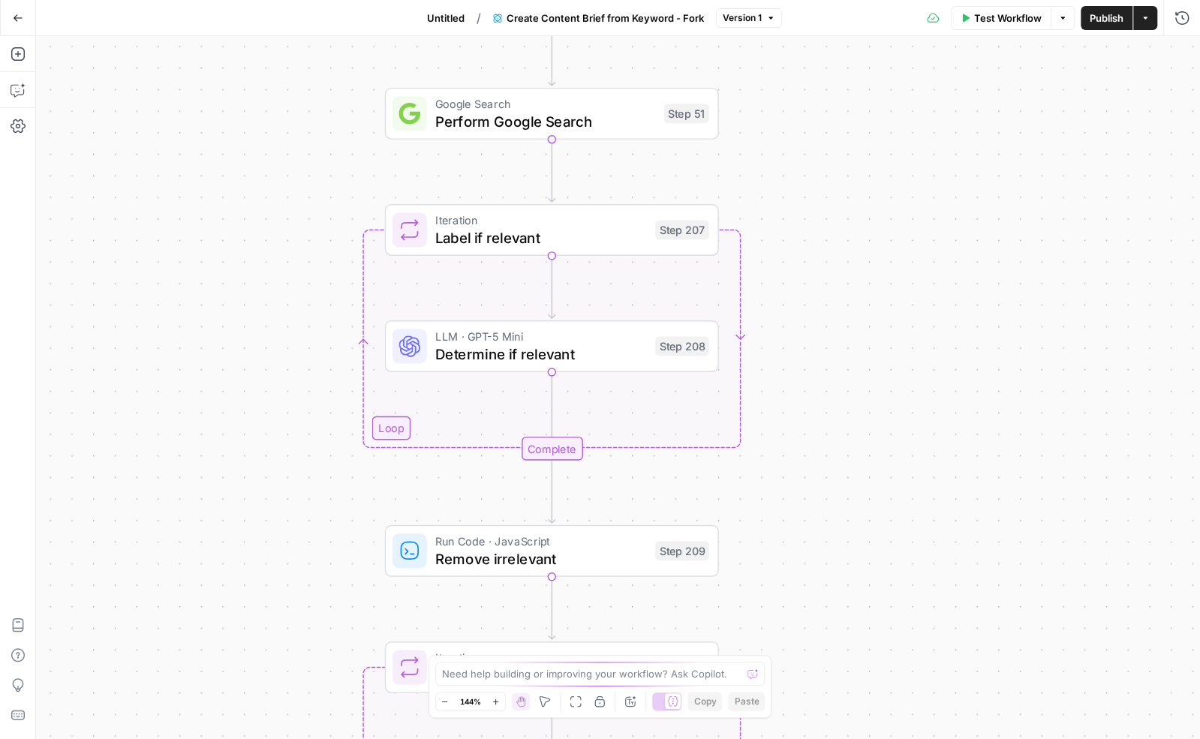
drag, startPoint x: 715, startPoint y: 130, endPoint x: 874, endPoint y: 610, distance: 506.1
click at [874, 609] on div "Workflow Set Inputs Inputs Google Search Perform Google Search Step 51 Loop Ite…" at bounding box center [618, 387] width 1164 height 703
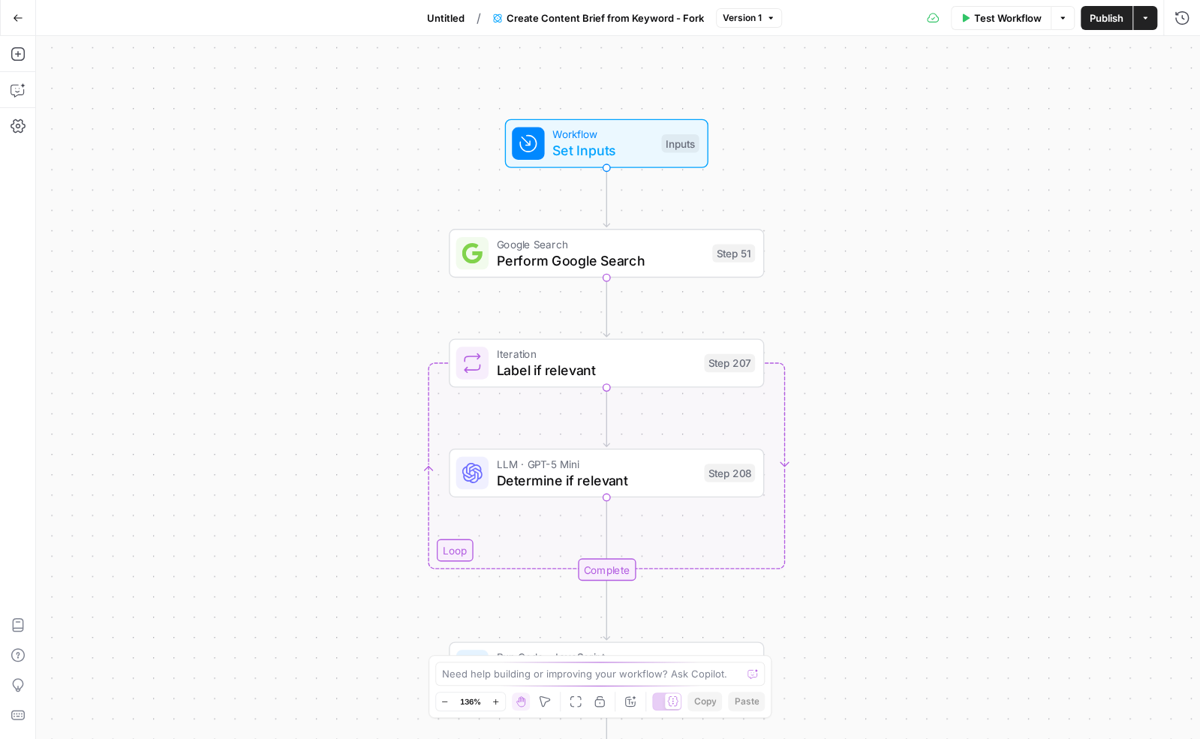
drag, startPoint x: 854, startPoint y: 185, endPoint x: 851, endPoint y: 282, distance: 97.6
click at [851, 282] on div "Workflow Set Inputs Inputs Google Search Perform Google Search Step 51 Loop Ite…" at bounding box center [618, 387] width 1164 height 703
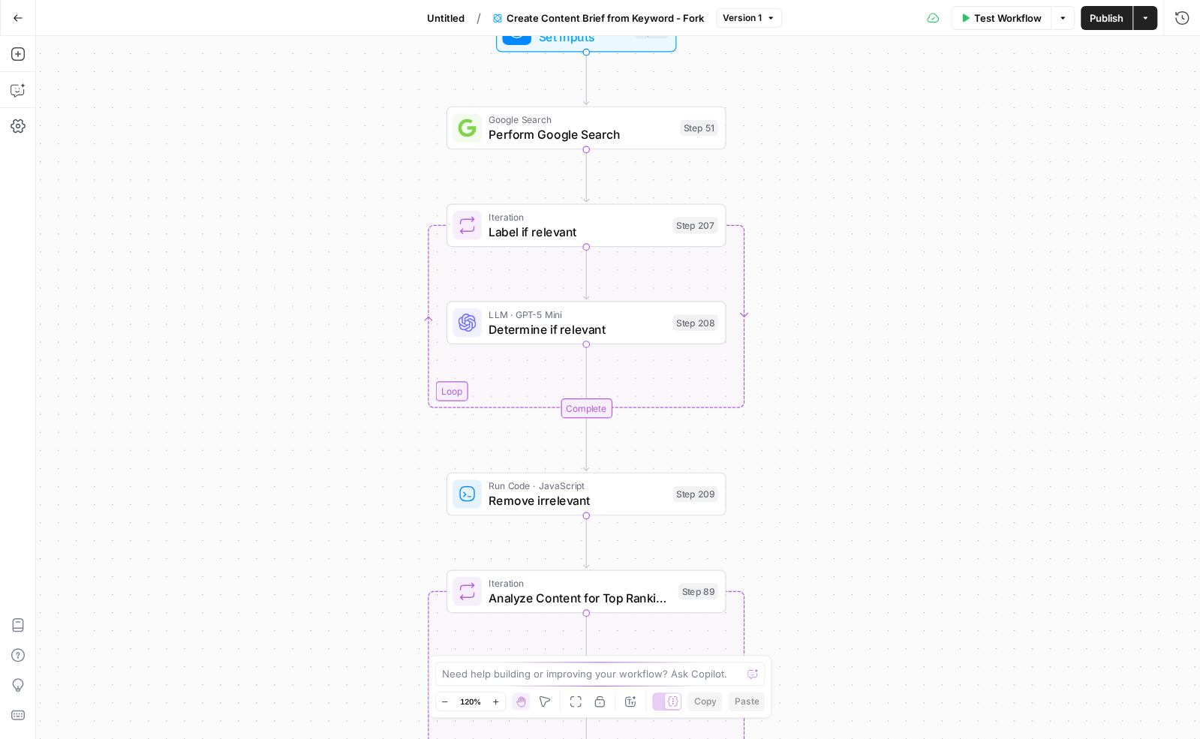
drag, startPoint x: 851, startPoint y: 453, endPoint x: 802, endPoint y: 321, distance: 141.8
click at [802, 321] on div "Workflow Set Inputs Inputs Google Search Perform Google Search Step 51 Loop Ite…" at bounding box center [618, 387] width 1164 height 703
click at [544, 330] on span "Determine if relevant" at bounding box center [575, 328] width 177 height 18
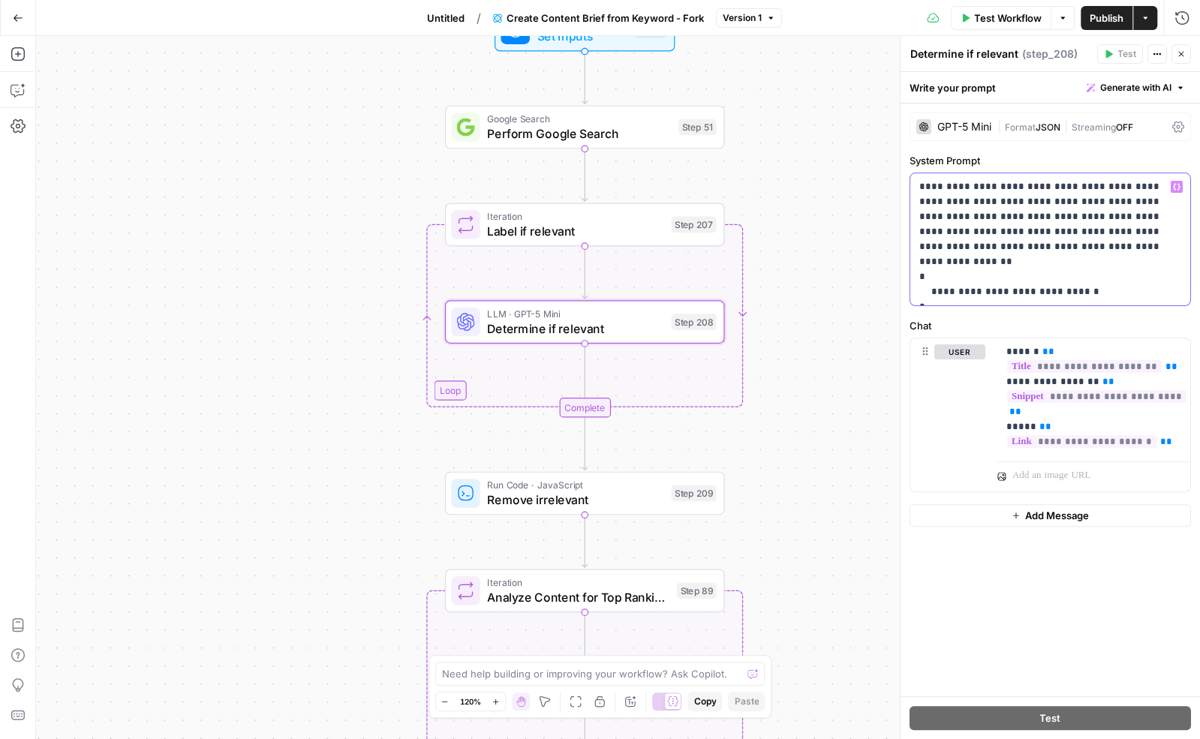
click at [1078, 191] on p "**********" at bounding box center [1050, 239] width 263 height 120
click at [960, 206] on p "**********" at bounding box center [1050, 239] width 263 height 120
click at [1003, 205] on p "**********" at bounding box center [1050, 239] width 263 height 120
click at [1034, 257] on p "**********" at bounding box center [1050, 239] width 263 height 120
click at [834, 290] on div "Workflow Set Inputs Inputs Google Search Perform Google Search Step 51 Loop Ite…" at bounding box center [618, 387] width 1164 height 703
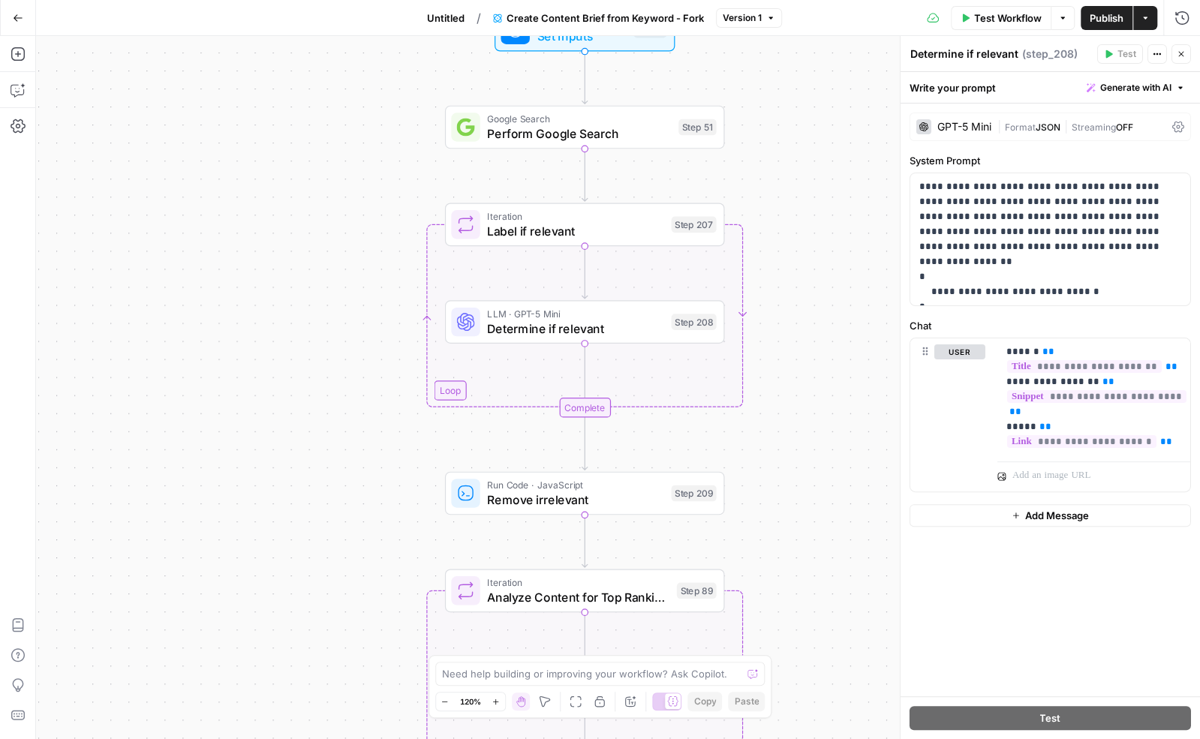
click at [1177, 54] on icon "button" at bounding box center [1181, 54] width 9 height 9
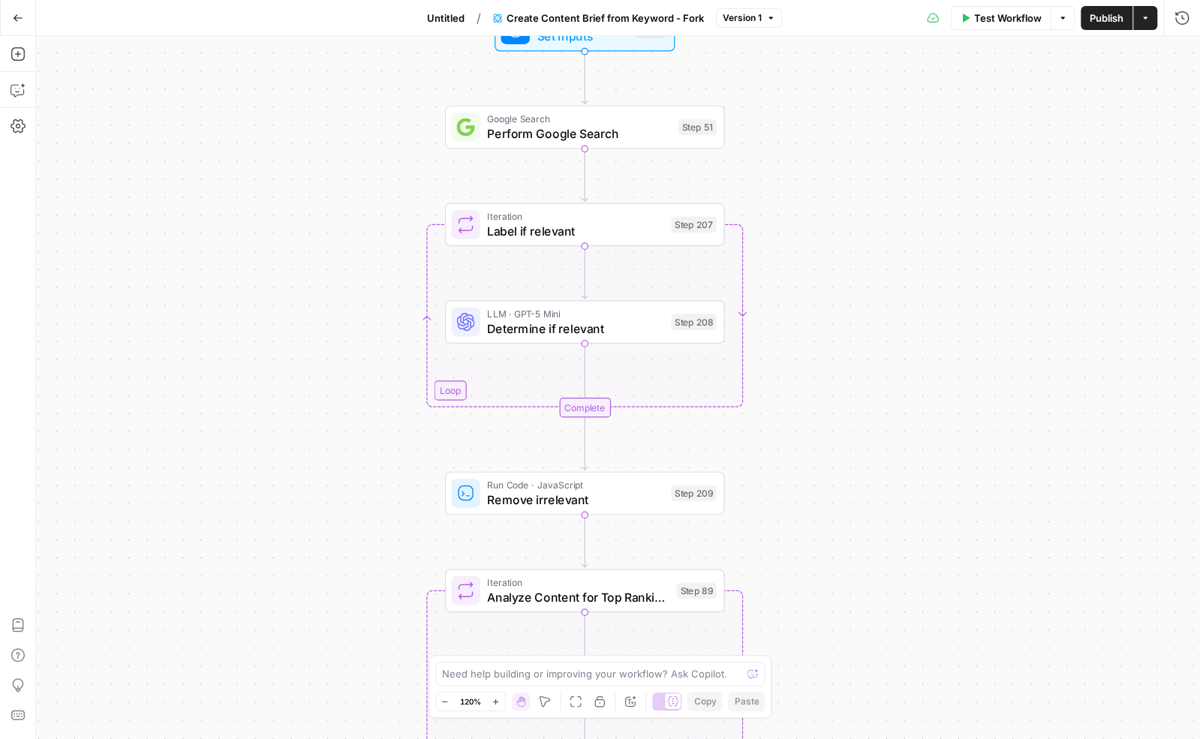
click at [798, 290] on div "Workflow Set Inputs Inputs Google Search Perform Google Search Step 51 Loop Ite…" at bounding box center [618, 387] width 1164 height 703
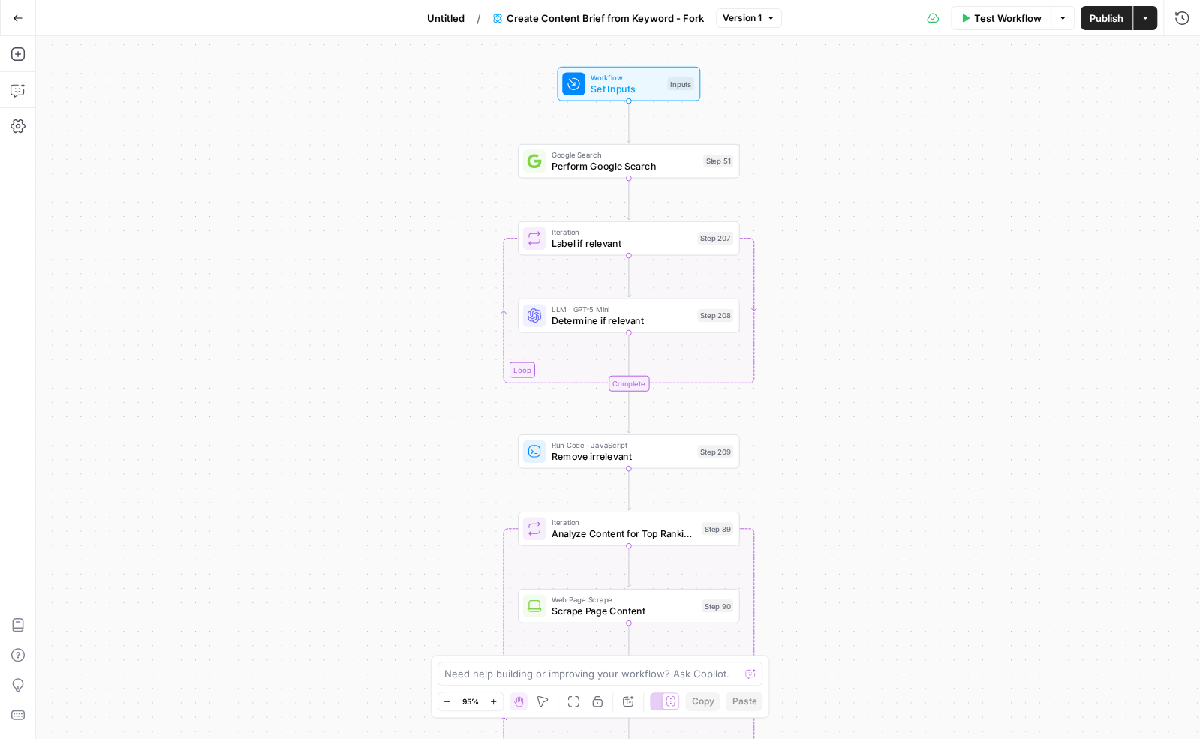
click at [793, 185] on div "Workflow Set Inputs Inputs Google Search Perform Google Search Step 51 Loop Ite…" at bounding box center [618, 387] width 1164 height 703
click at [820, 176] on div "Workflow Set Inputs Inputs Google Search Perform Google Search Step 51 Loop Ite…" at bounding box center [618, 387] width 1164 height 703
click at [17, 92] on icon "button" at bounding box center [17, 92] width 4 height 1
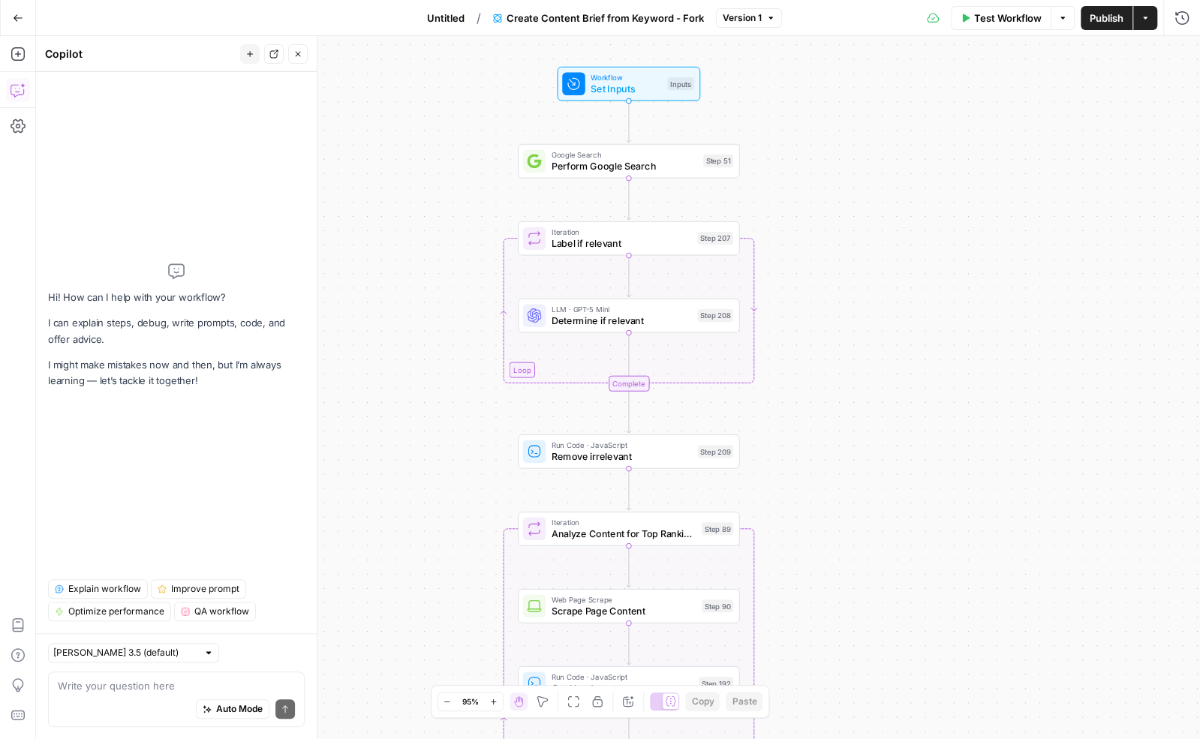
click at [98, 591] on span "Explain workflow" at bounding box center [104, 589] width 73 height 14
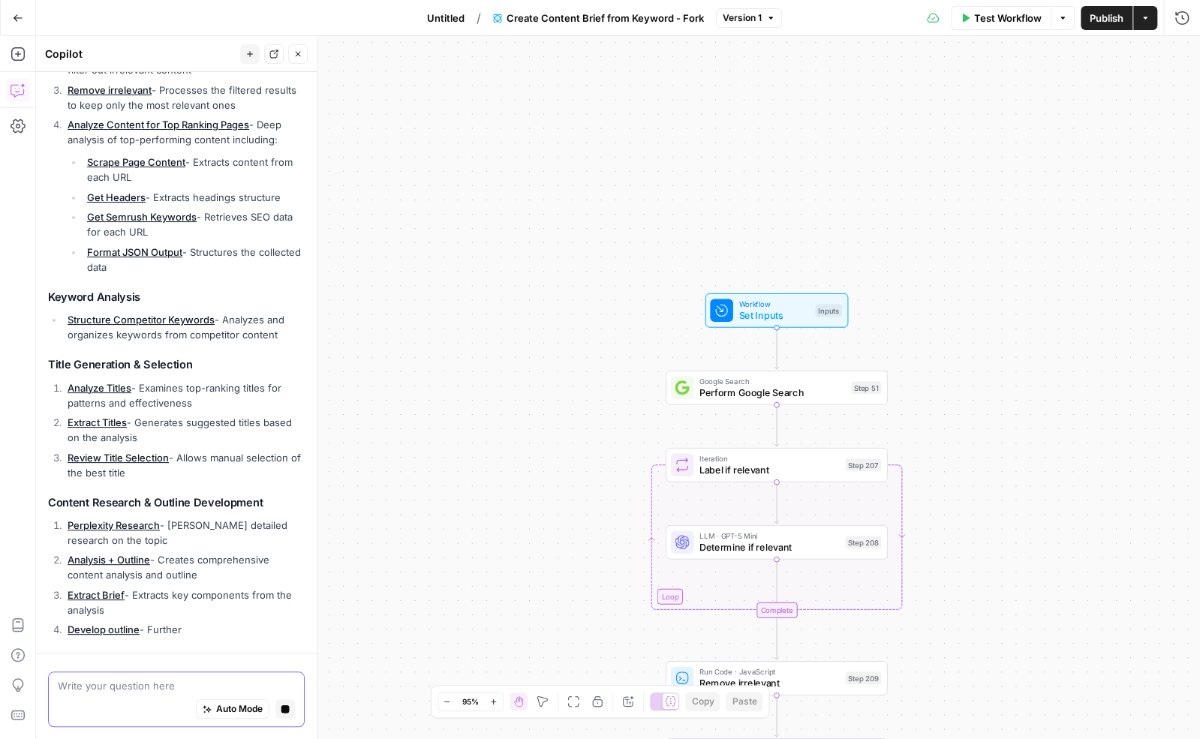
click at [141, 688] on textarea at bounding box center [176, 686] width 237 height 15
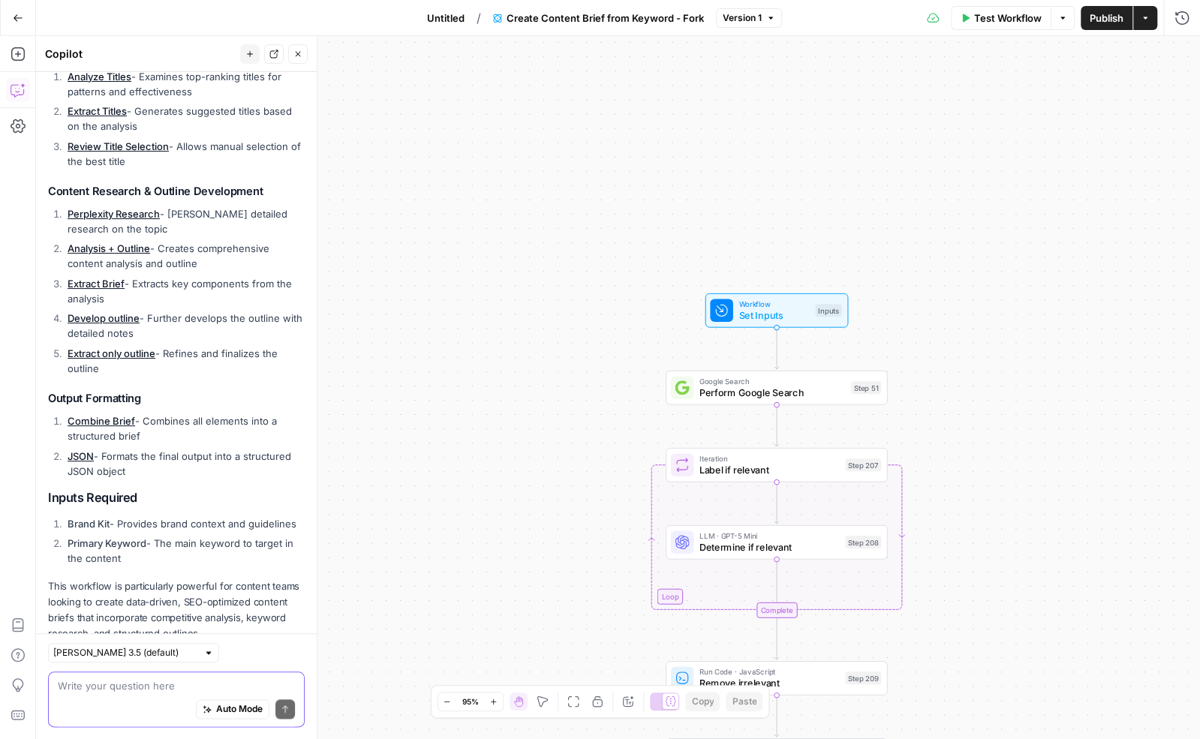
scroll to position [772, 0]
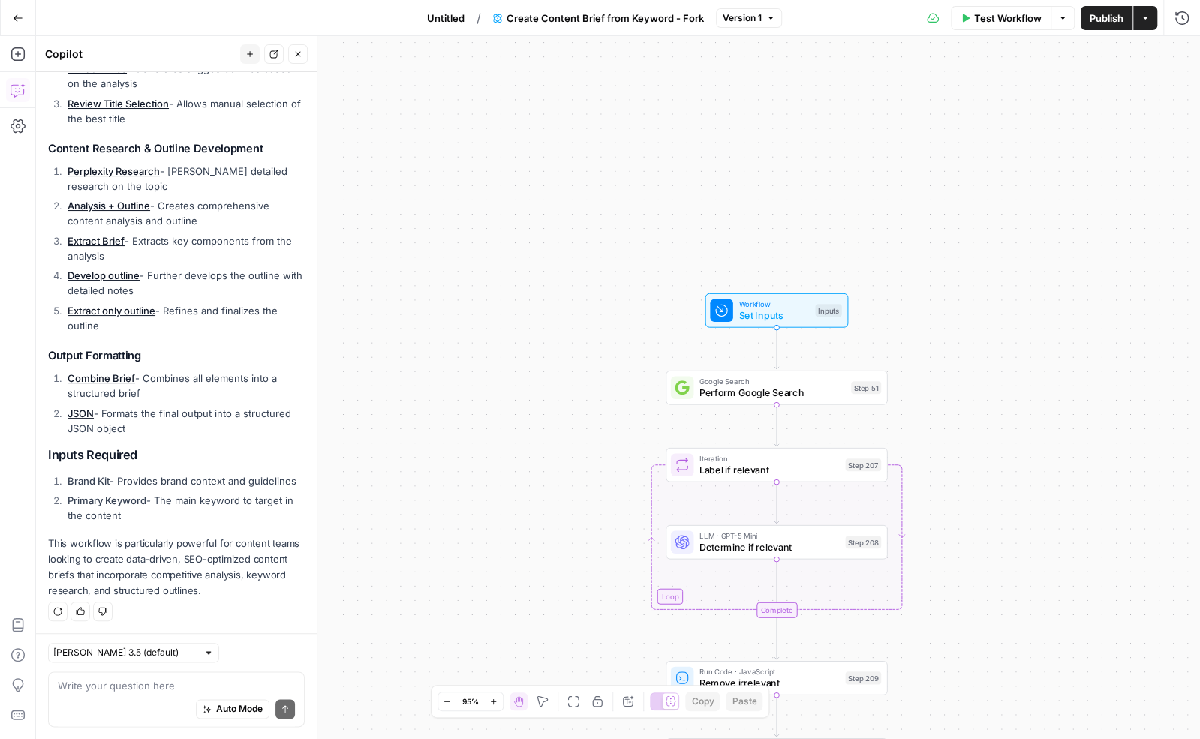
click at [17, 19] on icon "button" at bounding box center [18, 18] width 11 height 11
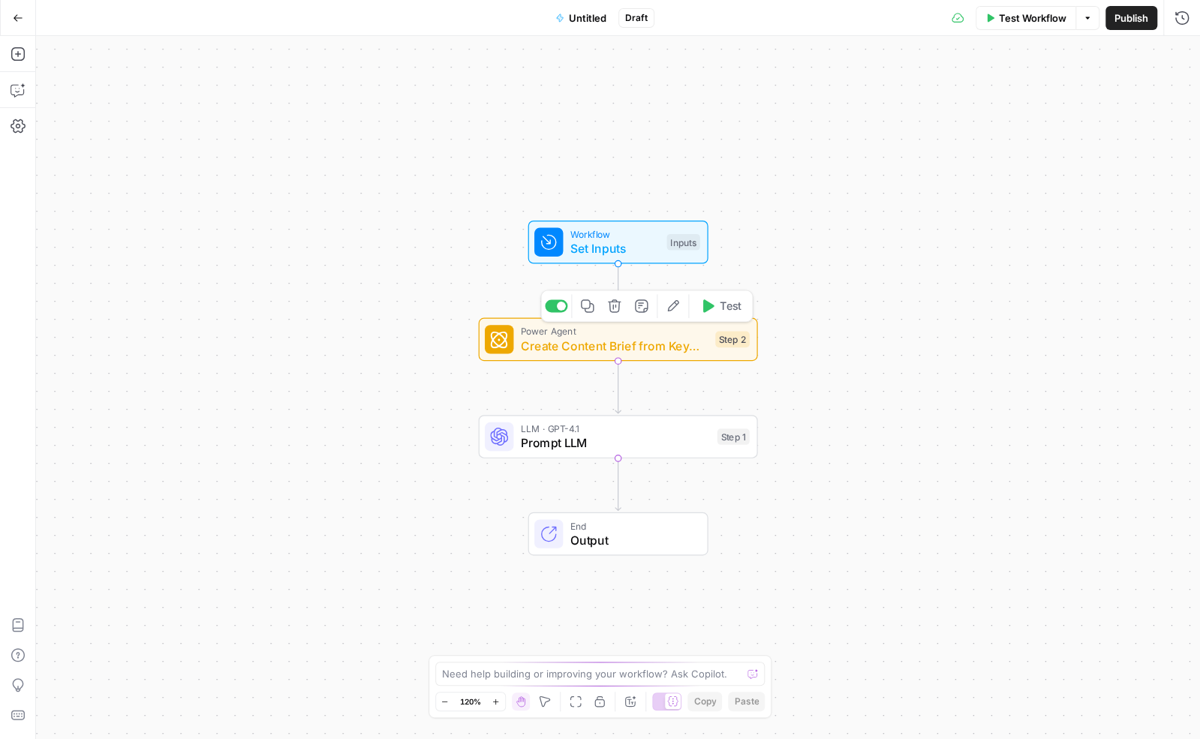
click at [619, 310] on icon "button" at bounding box center [614, 305] width 13 height 13
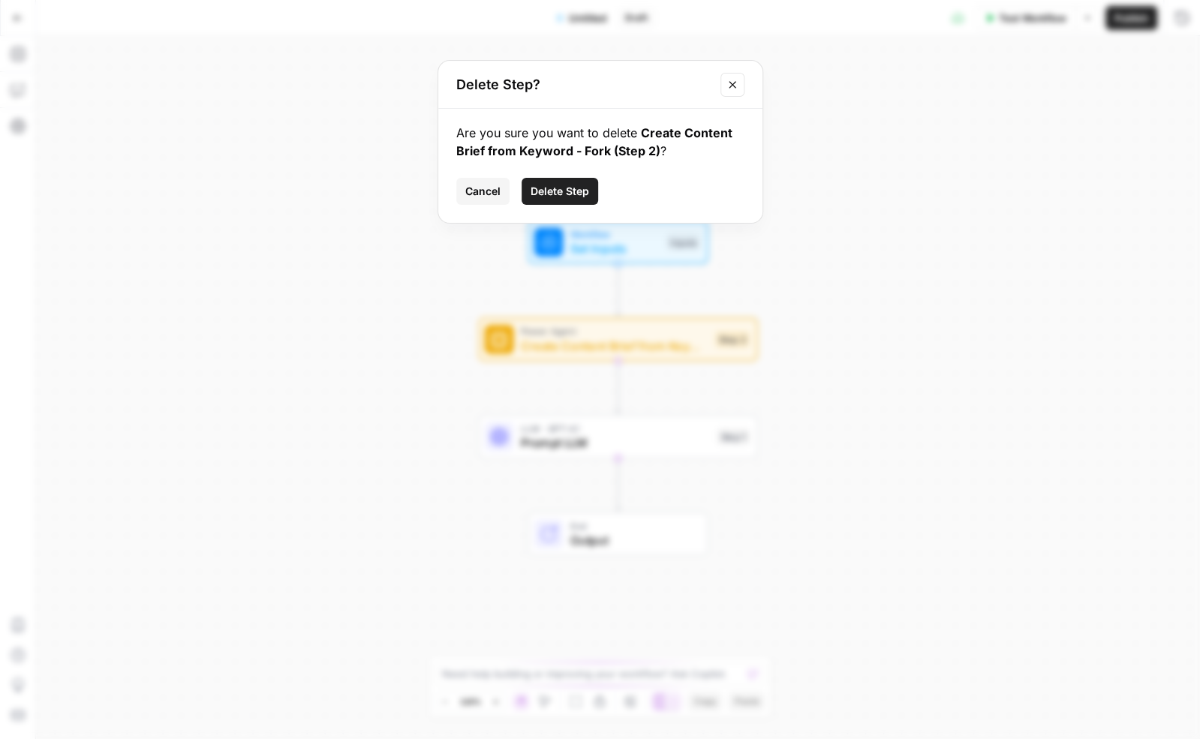
click at [561, 170] on div "Are you sure you want to delete Create Content Brief from Keyword - Fork (Step …" at bounding box center [600, 166] width 324 height 114
click at [561, 190] on span "Delete Step" at bounding box center [560, 191] width 59 height 15
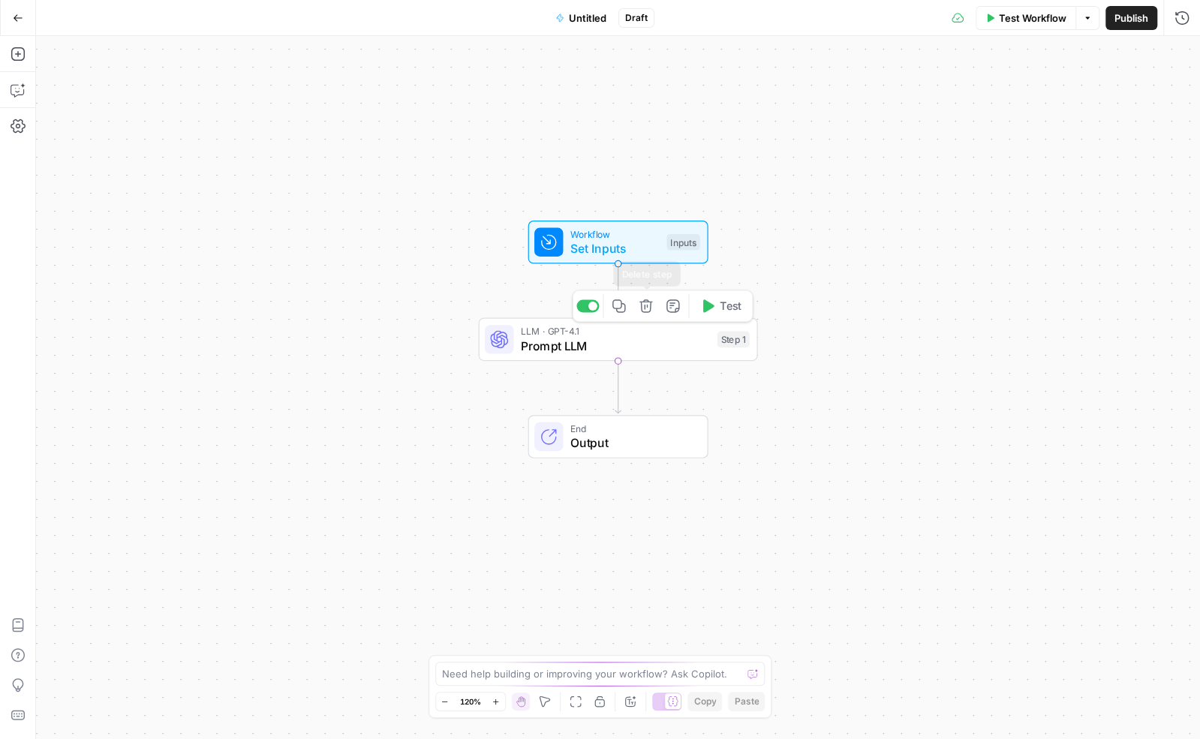
click at [649, 308] on icon "button" at bounding box center [646, 306] width 14 height 14
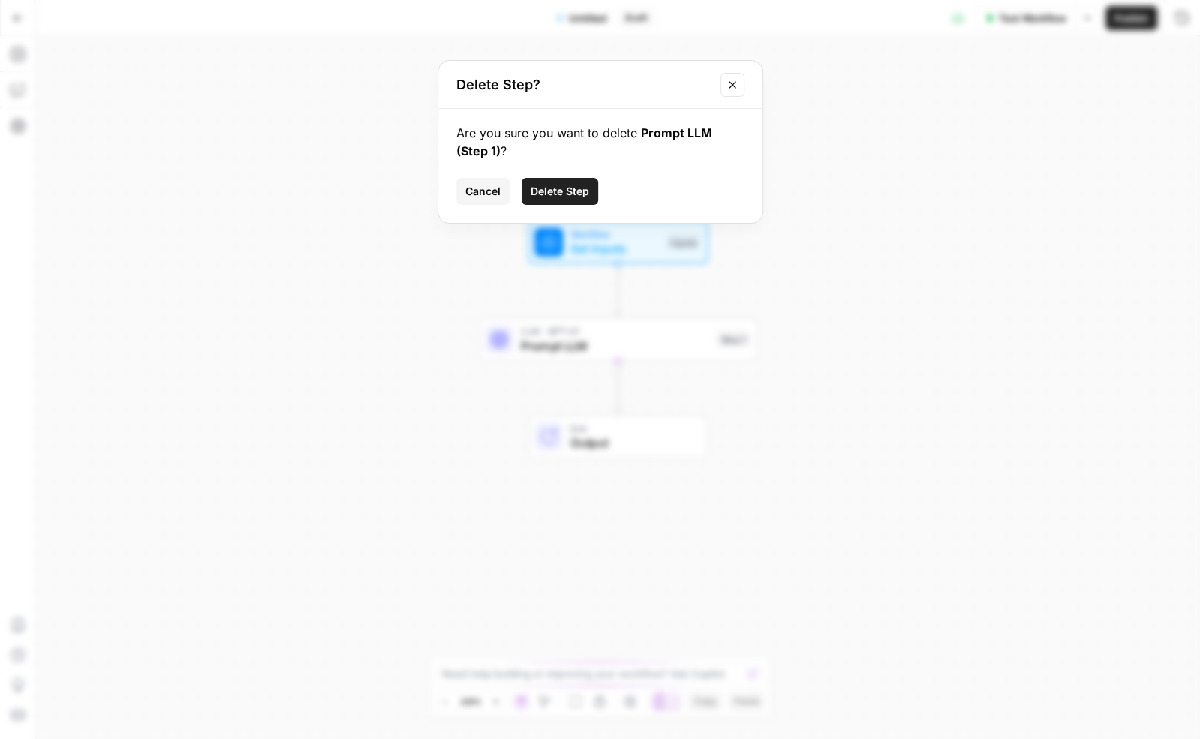
click at [559, 186] on span "Delete Step" at bounding box center [560, 191] width 59 height 15
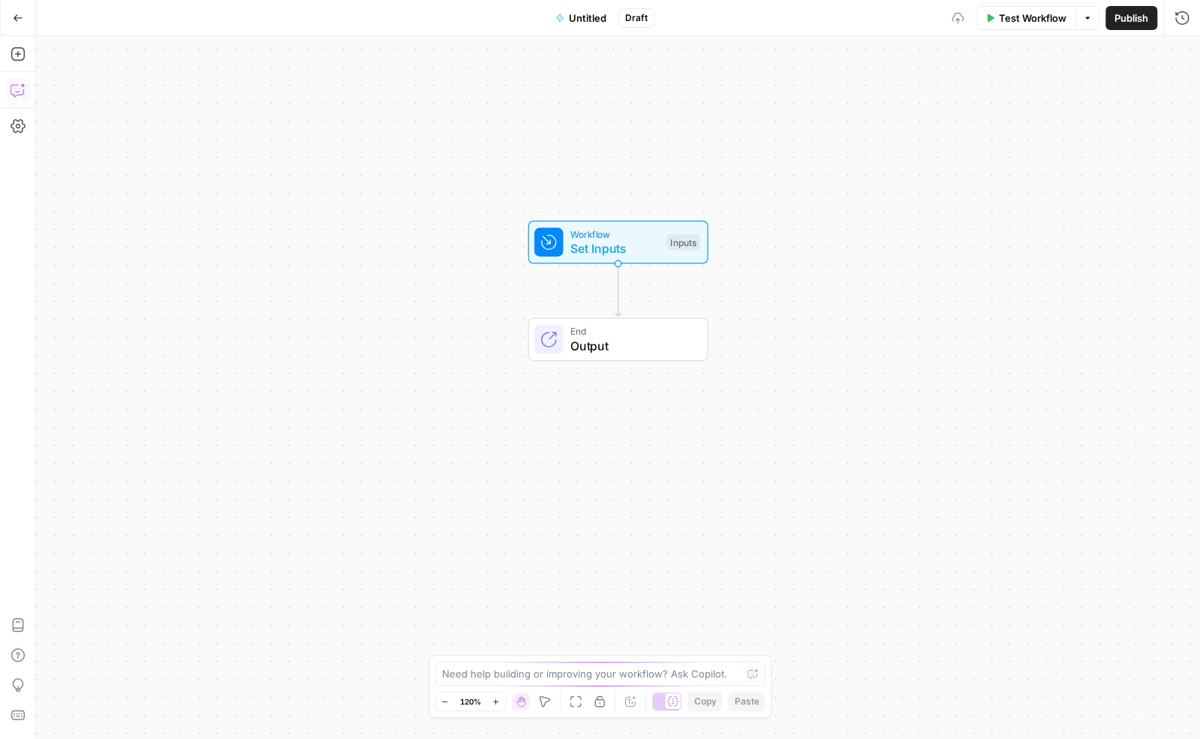
click at [13, 92] on icon "button" at bounding box center [18, 90] width 15 height 15
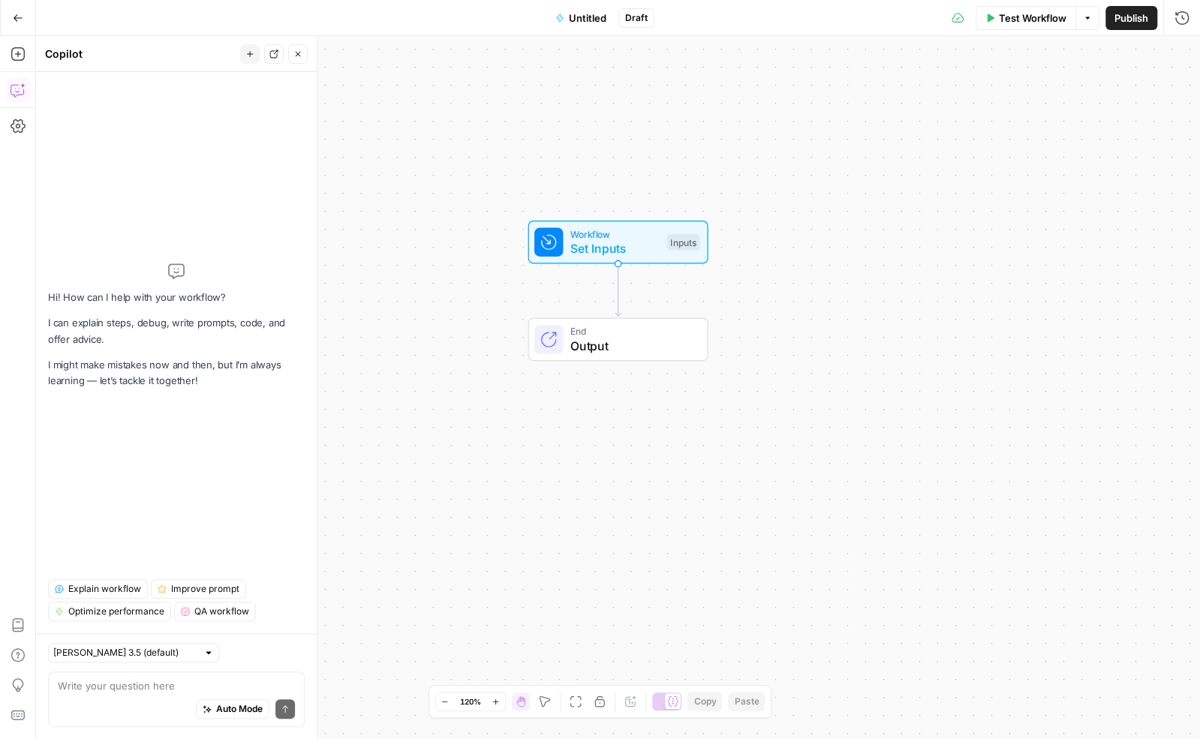
click at [106, 682] on textarea at bounding box center [176, 686] width 237 height 15
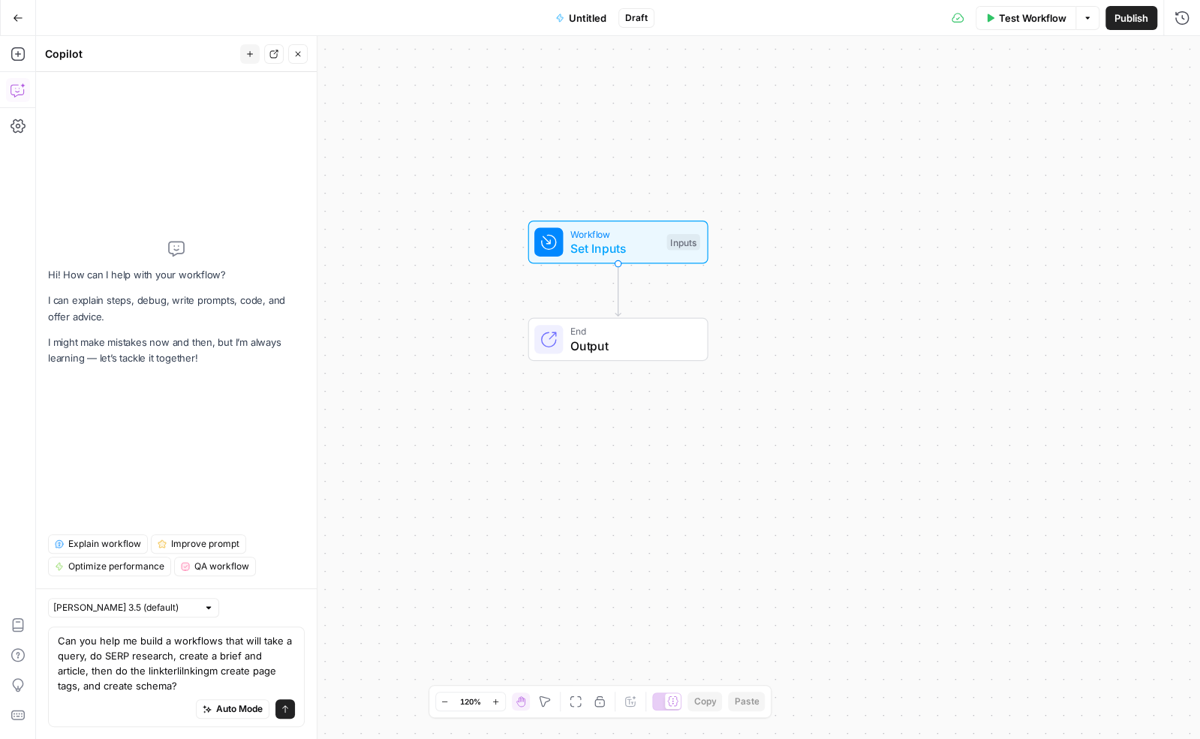
click at [125, 670] on textarea "Can you help me build a workflows that will take a query, do SERP research, cre…" at bounding box center [176, 664] width 237 height 60
type textarea "Can you help me build a workflows that will take a query, do SERP research, cre…"
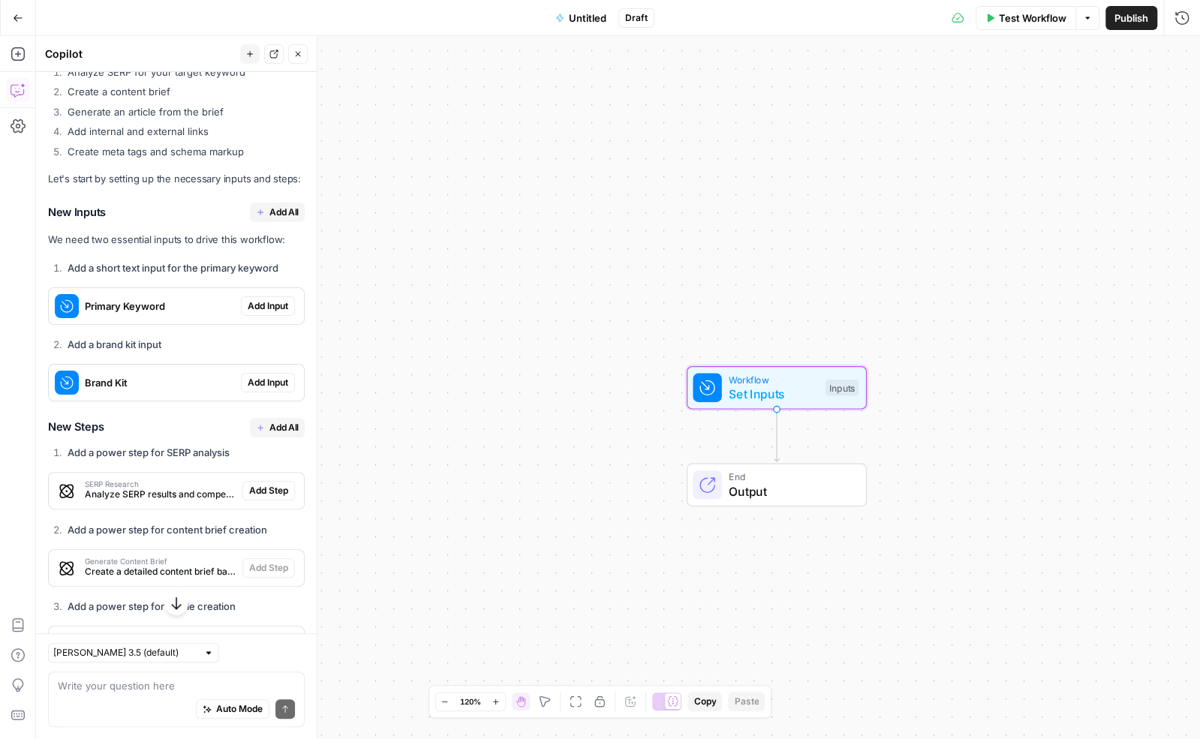
scroll to position [329, 0]
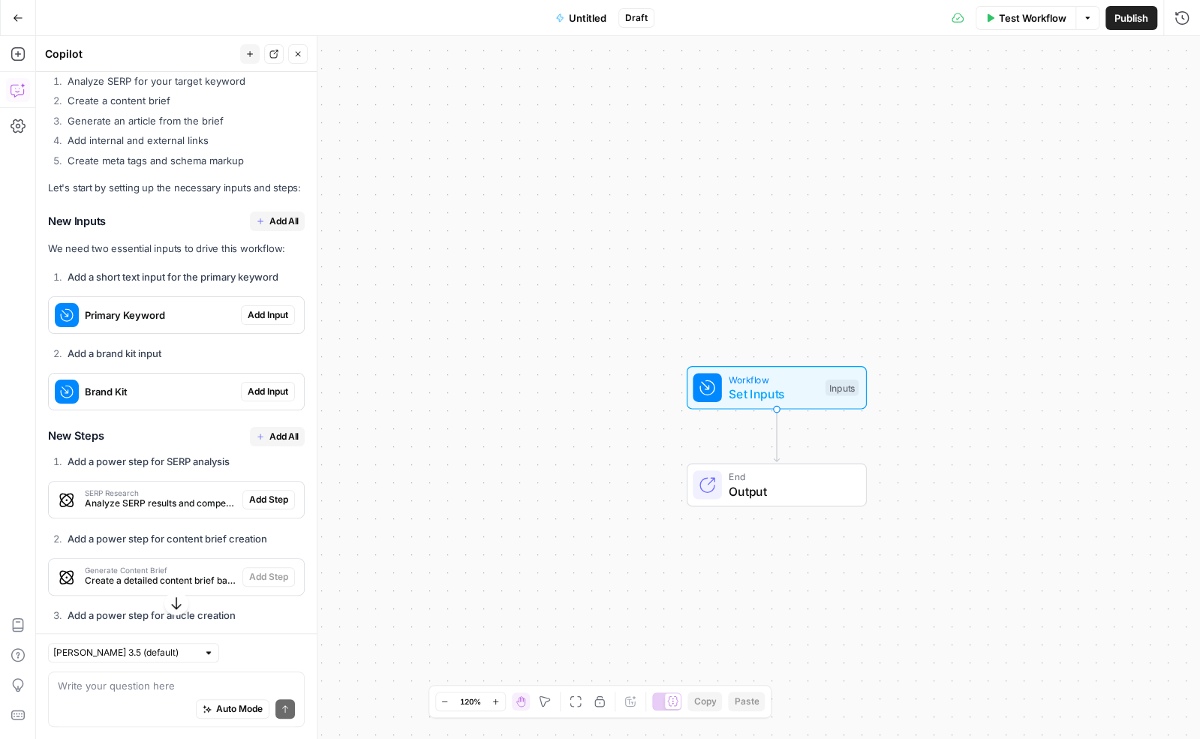
click at [275, 224] on span "Add All" at bounding box center [283, 222] width 29 height 14
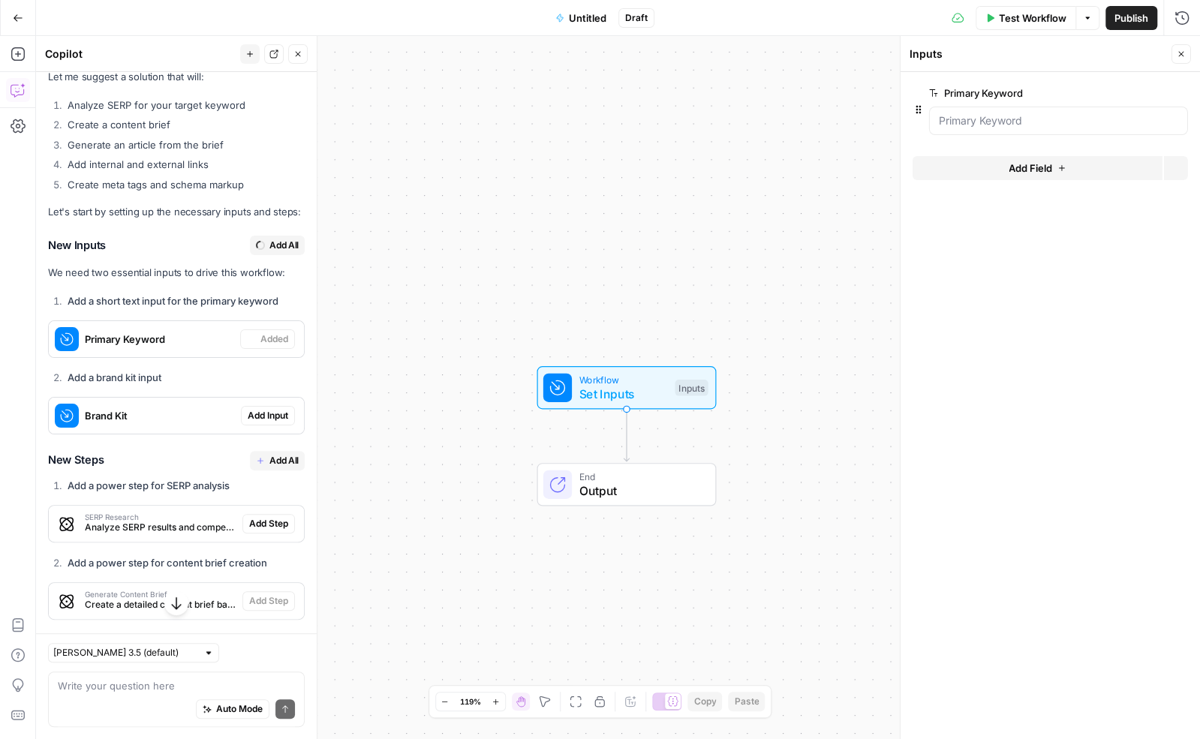
scroll to position [353, 0]
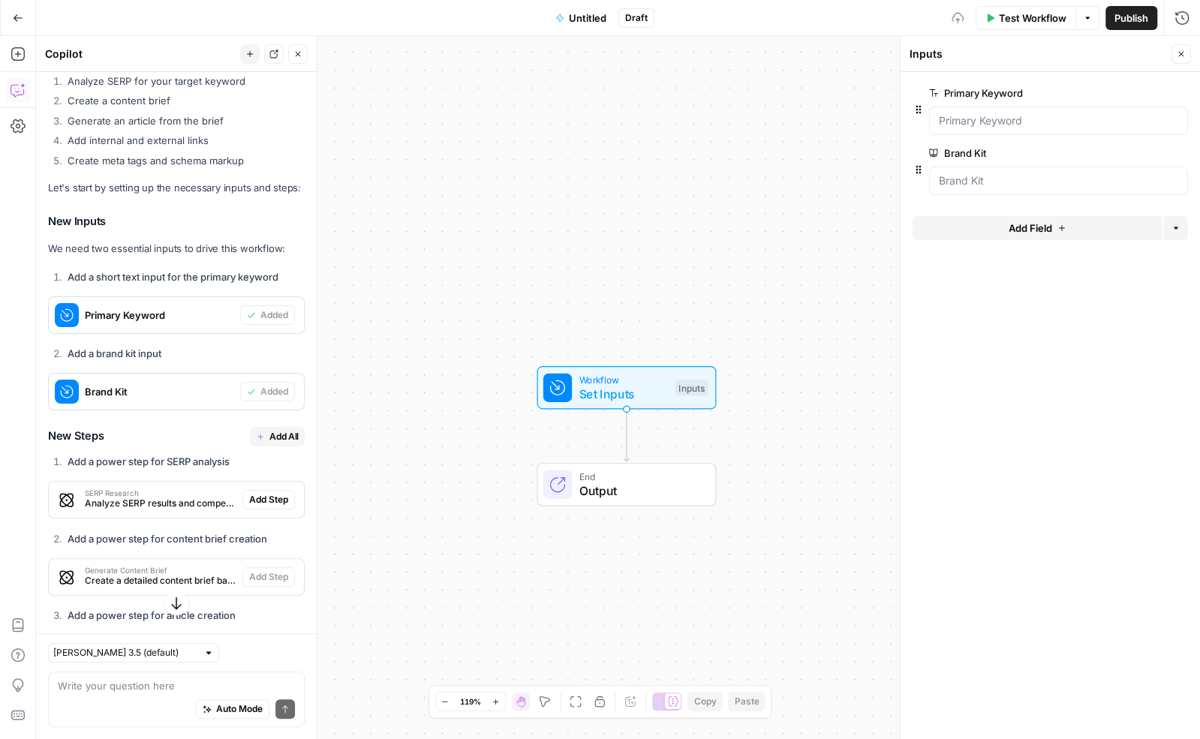
click at [269, 437] on button "Add All" at bounding box center [277, 437] width 55 height 20
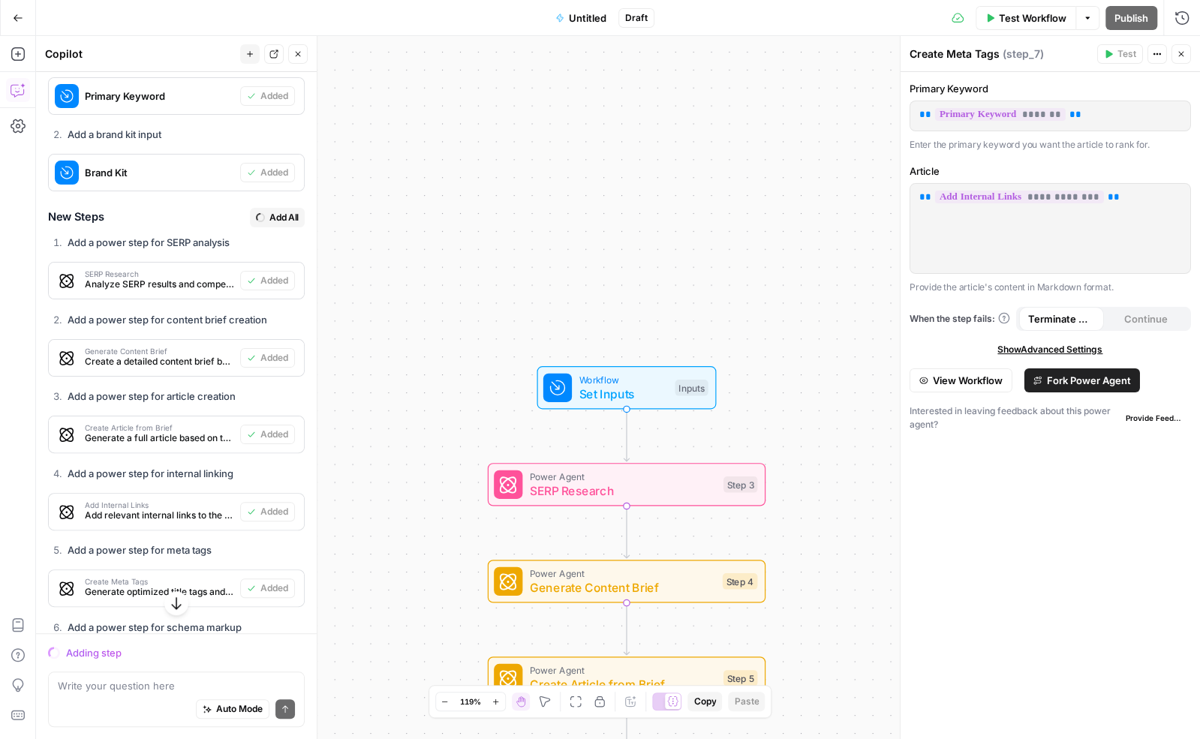
scroll to position [556, 0]
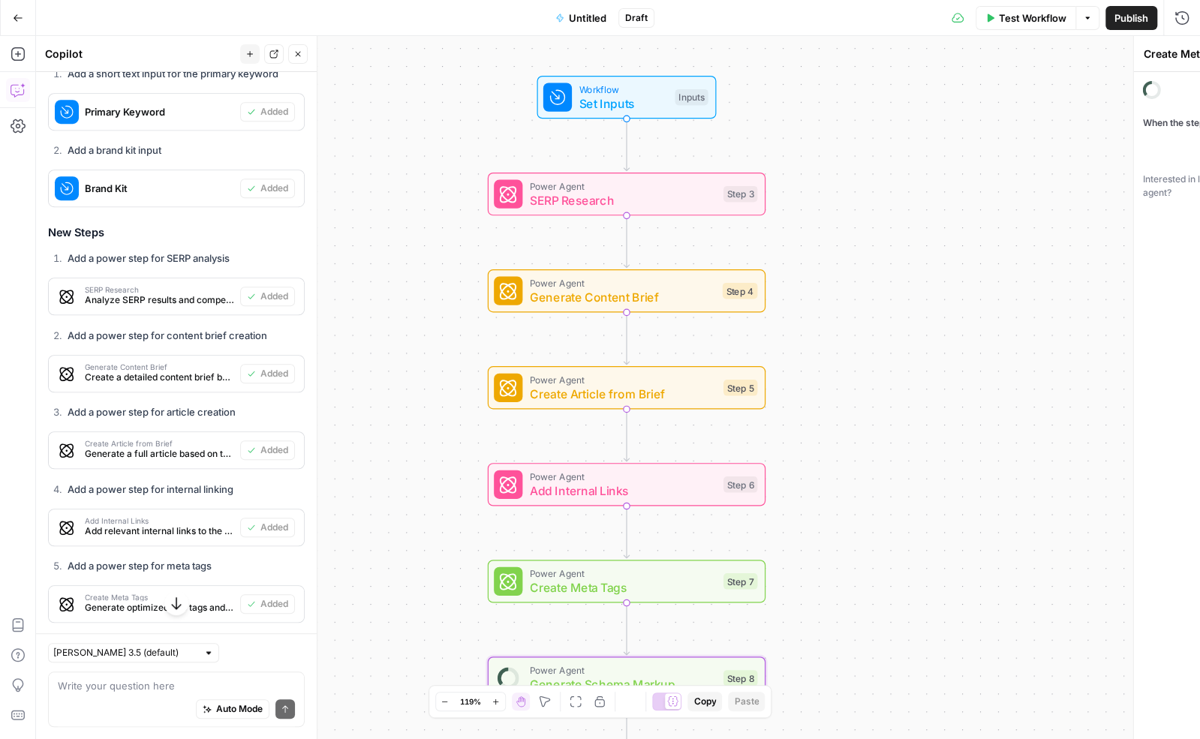
type textarea "Generate Schema Markup"
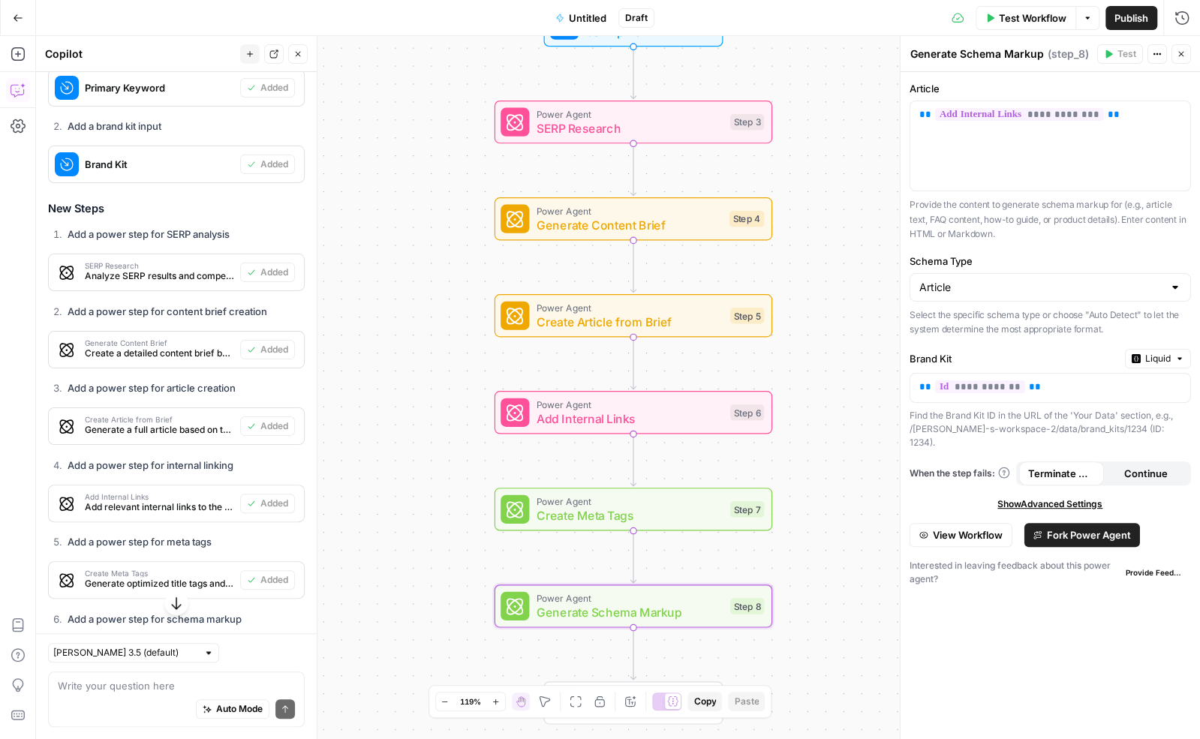
drag, startPoint x: 419, startPoint y: 502, endPoint x: 426, endPoint y: 430, distance: 72.4
click at [426, 430] on div "Workflow Set Inputs Inputs Power Agent SERP Research Step 3 Power Agent Generat…" at bounding box center [618, 387] width 1164 height 703
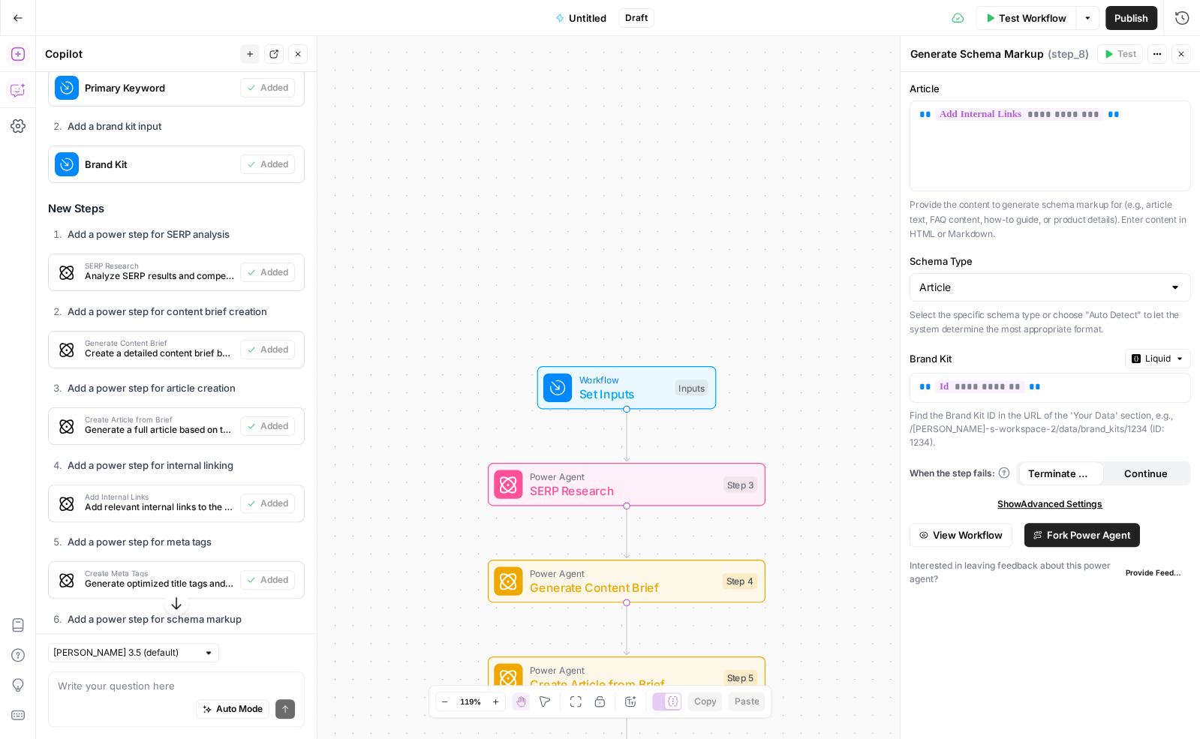
click at [19, 47] on icon "button" at bounding box center [18, 54] width 14 height 14
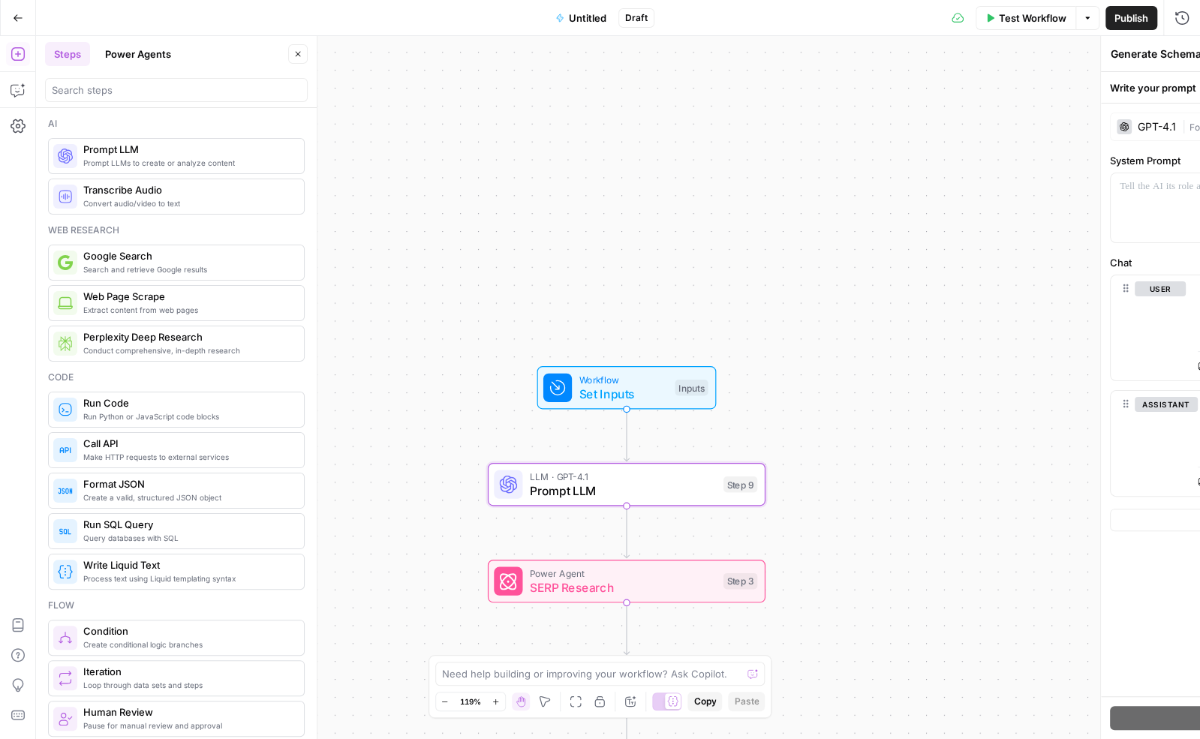
type textarea "Prompt LLM"
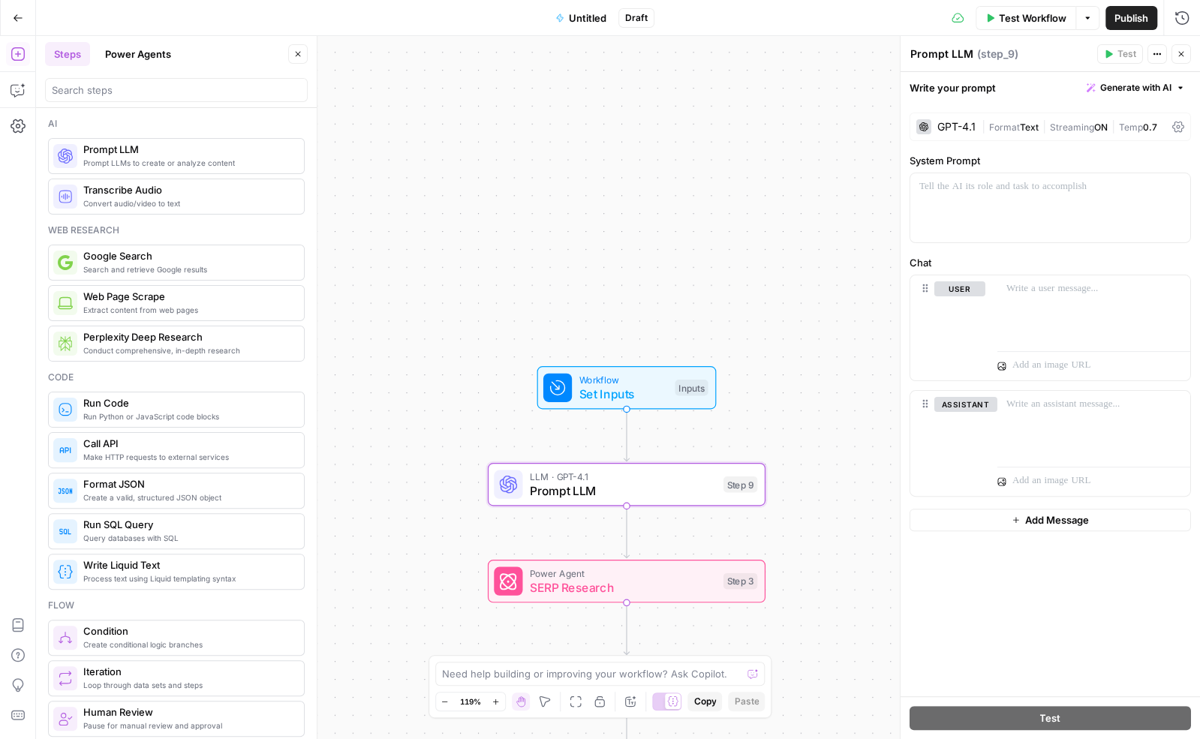
click at [1125, 82] on span "Generate with AI" at bounding box center [1135, 88] width 71 height 14
click at [1091, 133] on div "Use AI to build your prompt" at bounding box center [1119, 135] width 116 height 14
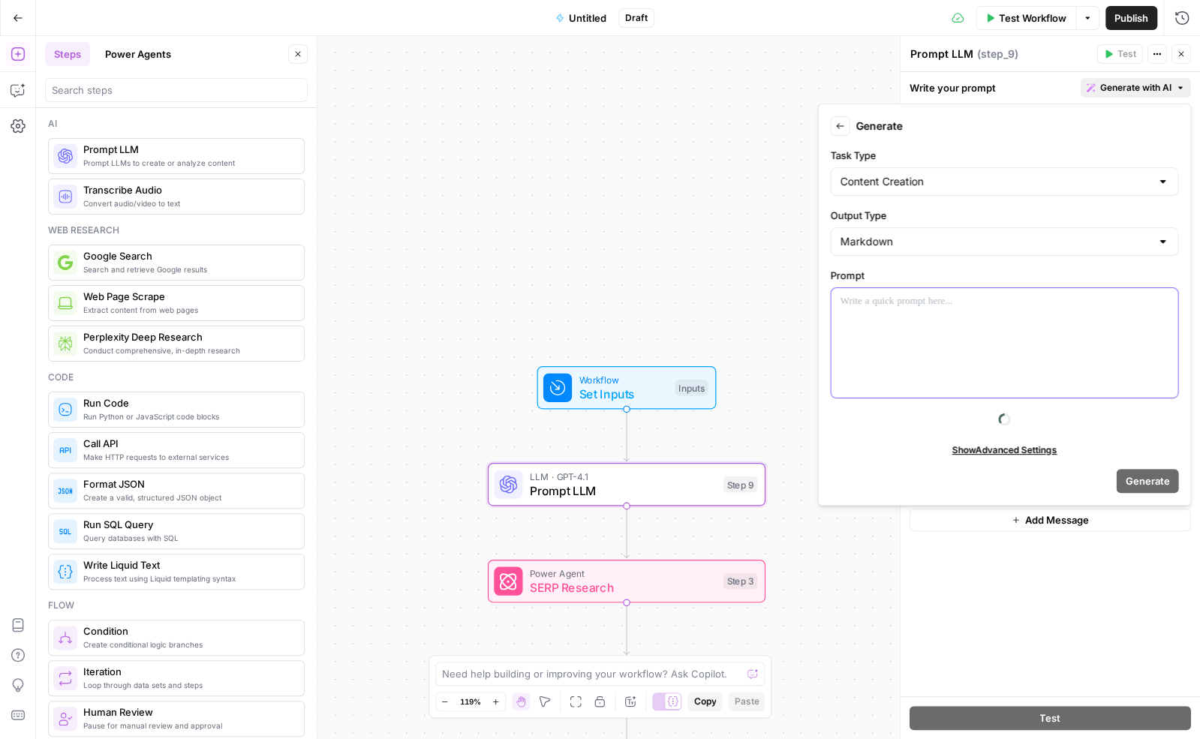
click at [933, 322] on div at bounding box center [1004, 343] width 347 height 110
click at [946, 554] on div "GPT-4.1 | Format Text | Streaming ON | Temp 0.7 System Prompt Chat user assista…" at bounding box center [1050, 400] width 299 height 593
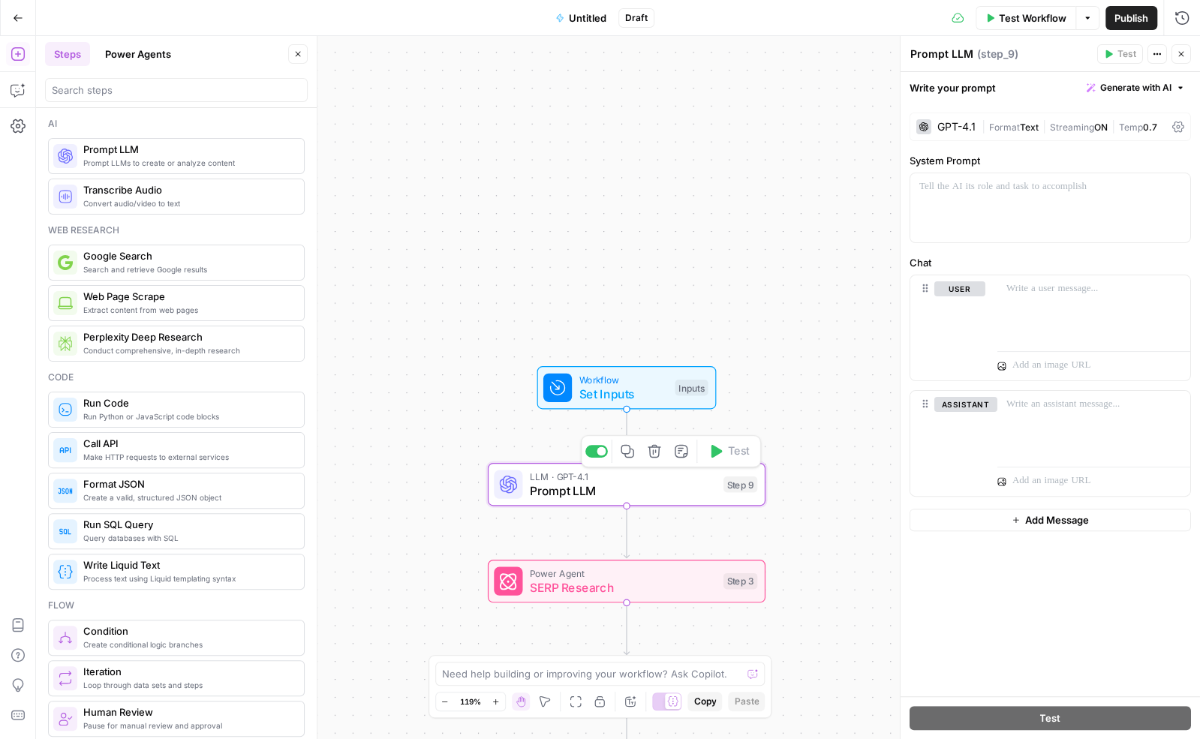
click at [652, 478] on span "LLM · GPT-4.1" at bounding box center [623, 476] width 186 height 14
click at [652, 447] on icon "button" at bounding box center [654, 451] width 13 height 13
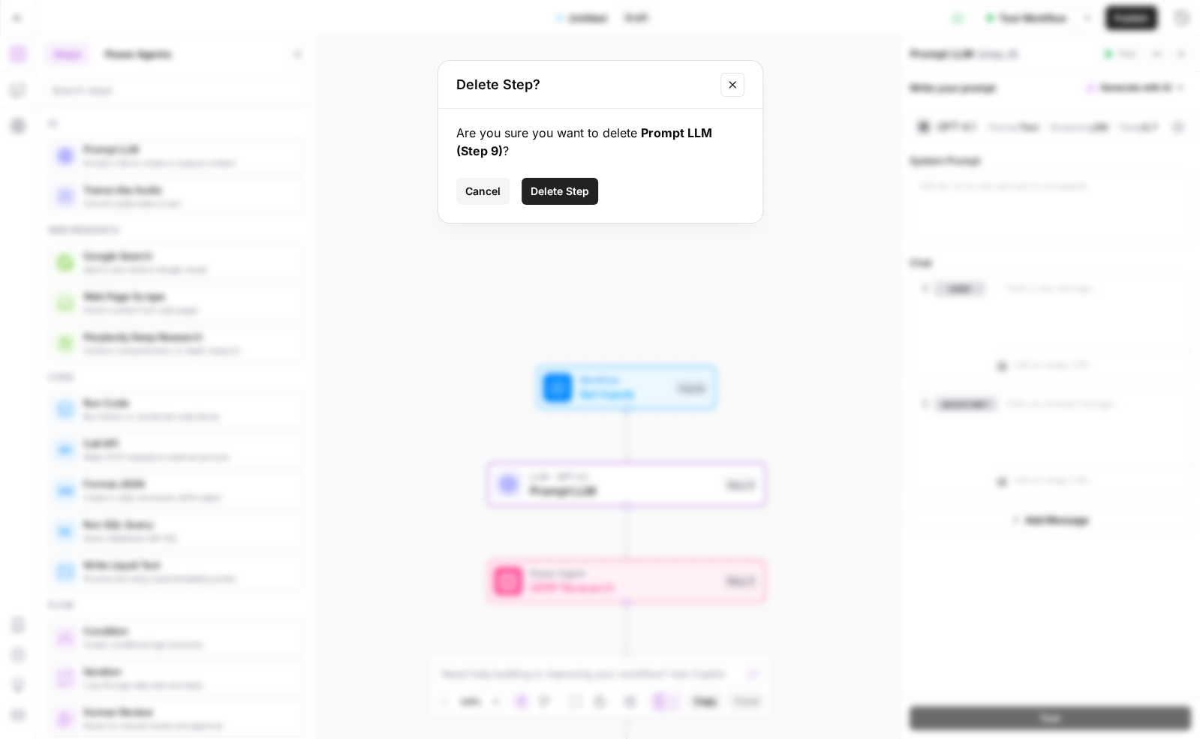
click at [569, 189] on span "Delete Step" at bounding box center [560, 191] width 59 height 15
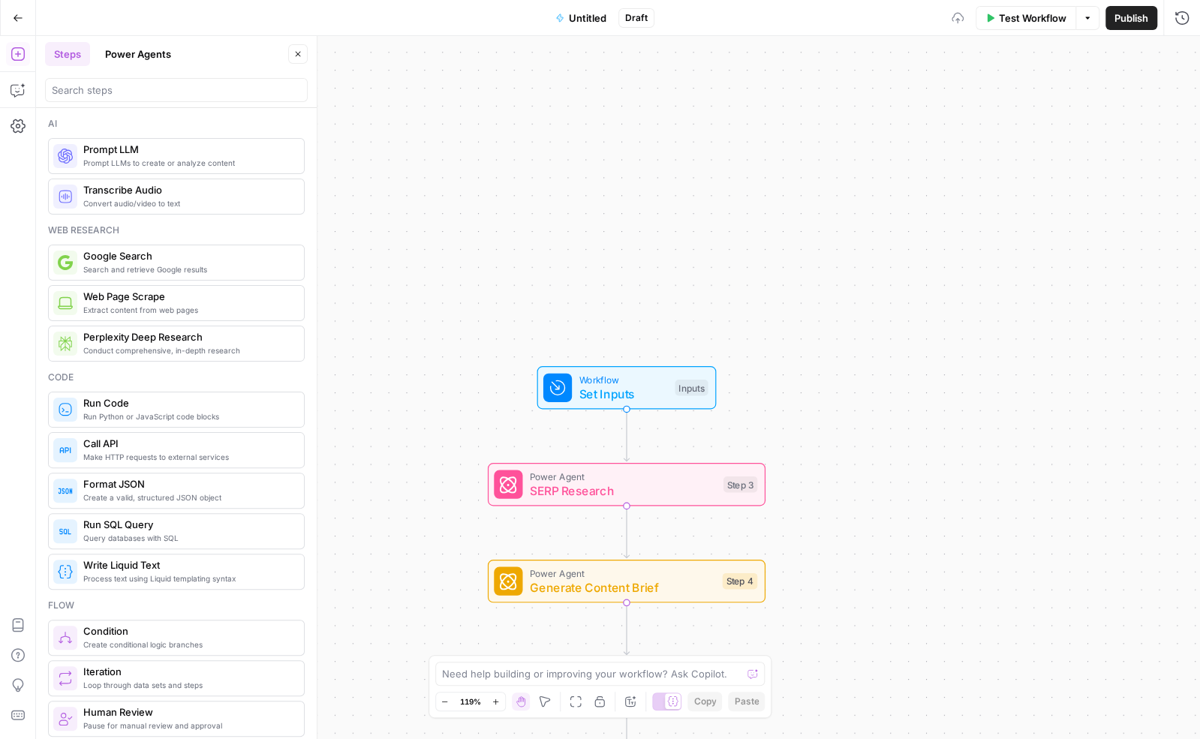
click at [697, 243] on div "Workflow Set Inputs Inputs Power Agent SERP Research Step 3 Power Agent Generat…" at bounding box center [618, 387] width 1164 height 703
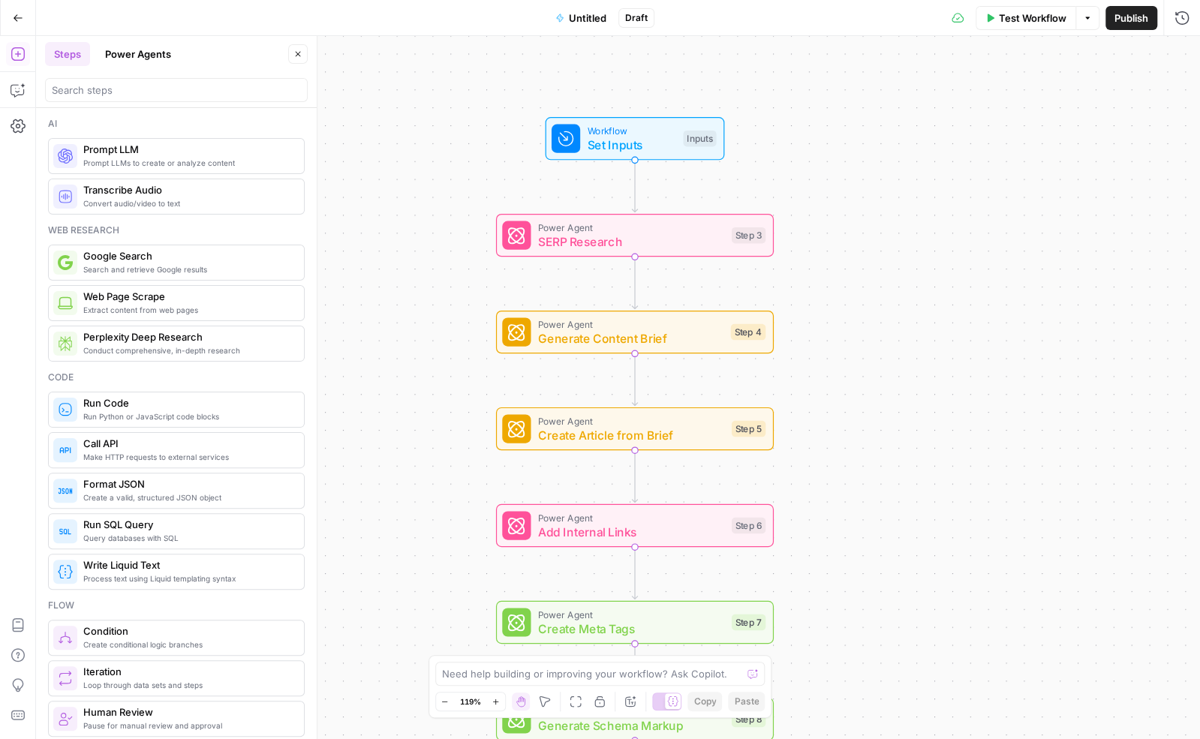
drag, startPoint x: 837, startPoint y: 495, endPoint x: 844, endPoint y: 245, distance: 249.3
click at [844, 245] on div "Workflow Set Inputs Inputs Power Agent SERP Research Step 3 Power Agent Generat…" at bounding box center [618, 387] width 1164 height 703
click at [298, 53] on icon "button" at bounding box center [298, 54] width 5 height 5
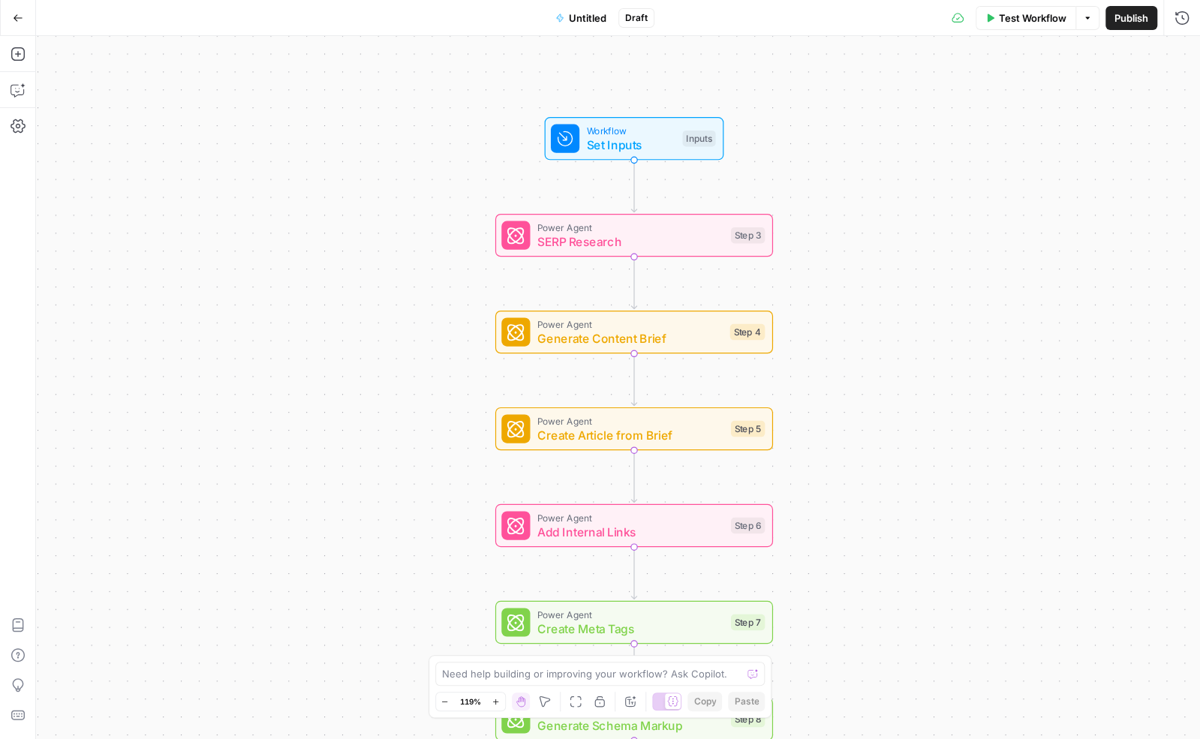
click at [435, 282] on div "Workflow Set Inputs Inputs Power Agent SERP Research Step 3 Power Agent Generat…" at bounding box center [618, 387] width 1164 height 703
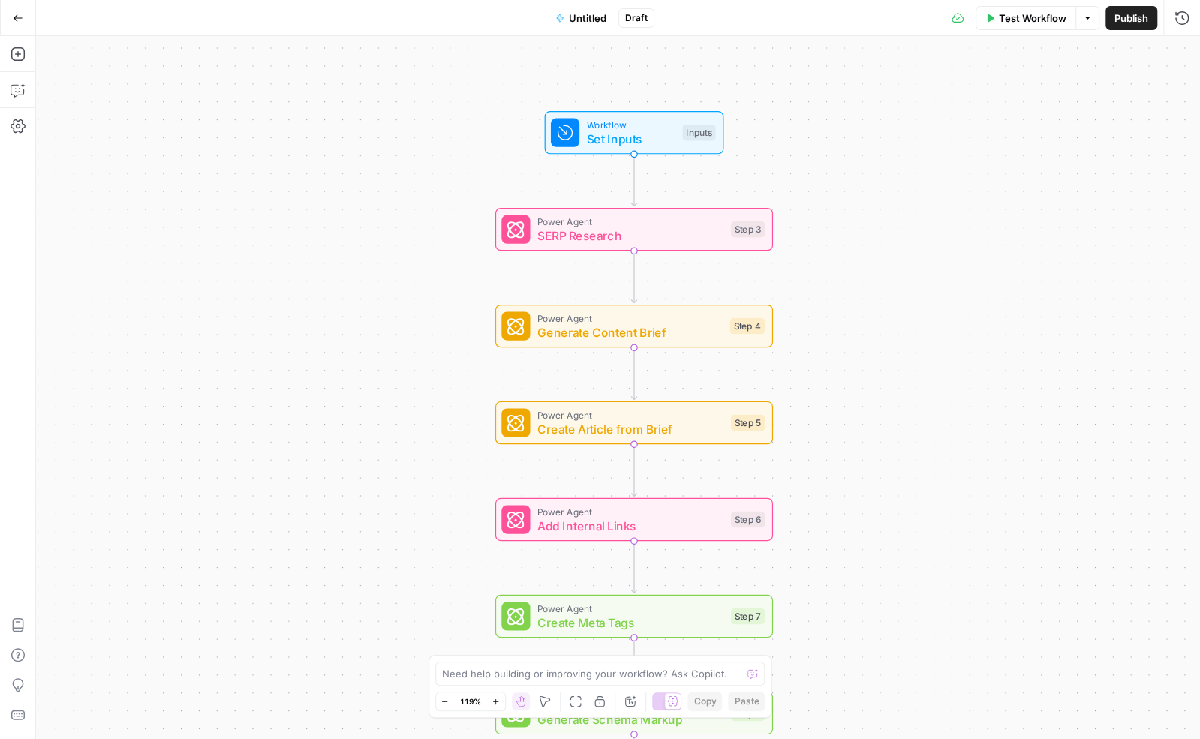
click at [439, 477] on div "Workflow Set Inputs Inputs Power Agent SERP Research Step 3 Power Agent Generat…" at bounding box center [618, 387] width 1164 height 703
click at [14, 49] on icon "button" at bounding box center [18, 54] width 15 height 15
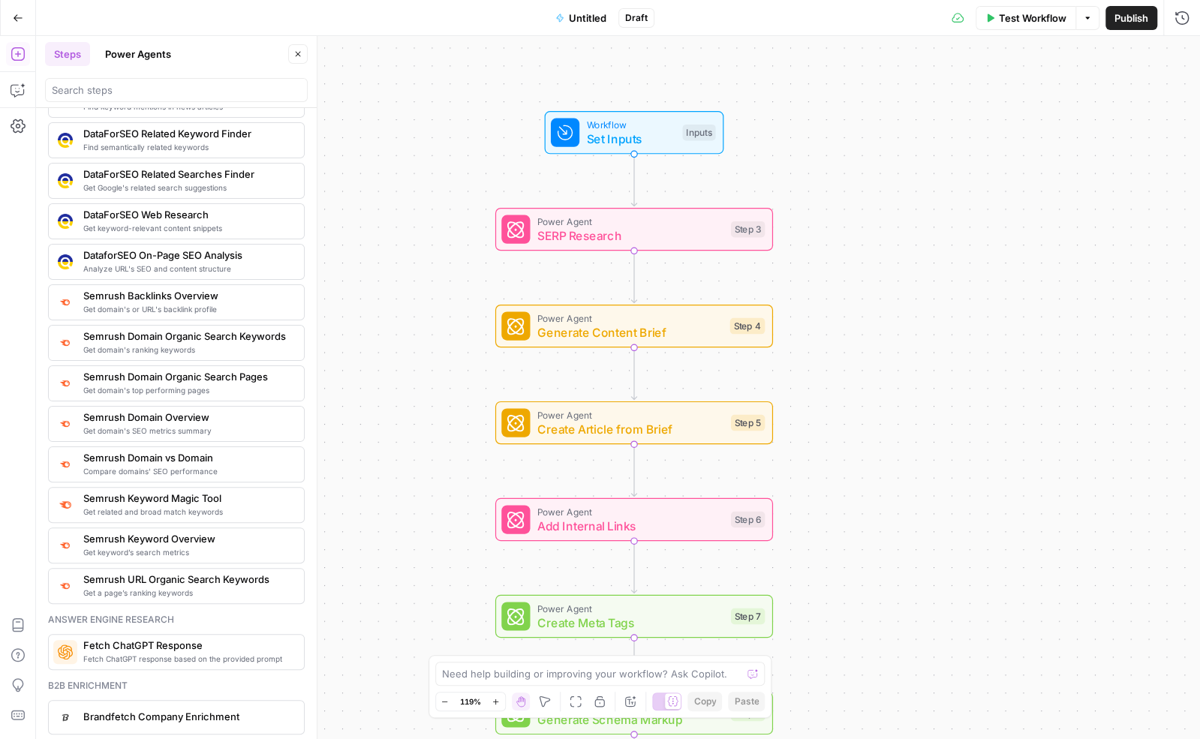
scroll to position [1534, 0]
click at [296, 50] on icon "button" at bounding box center [297, 54] width 9 height 9
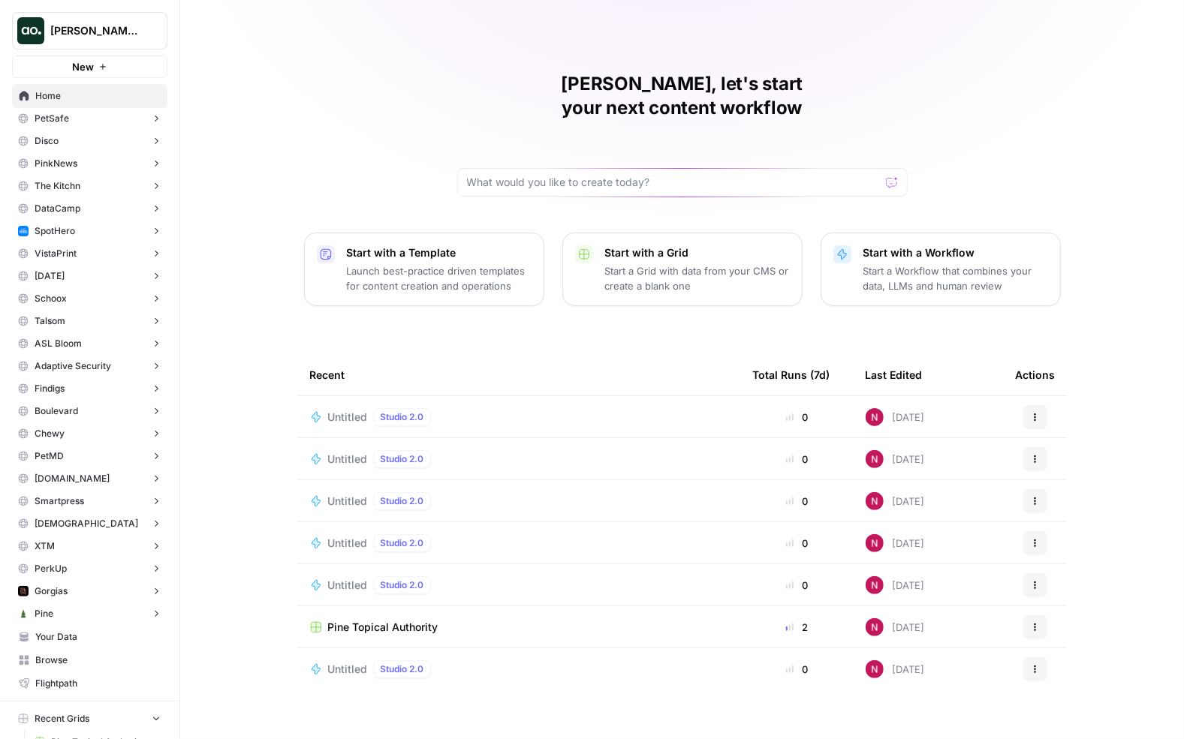
click at [129, 34] on span "[PERSON_NAME]'s Workspace" at bounding box center [95, 30] width 91 height 15
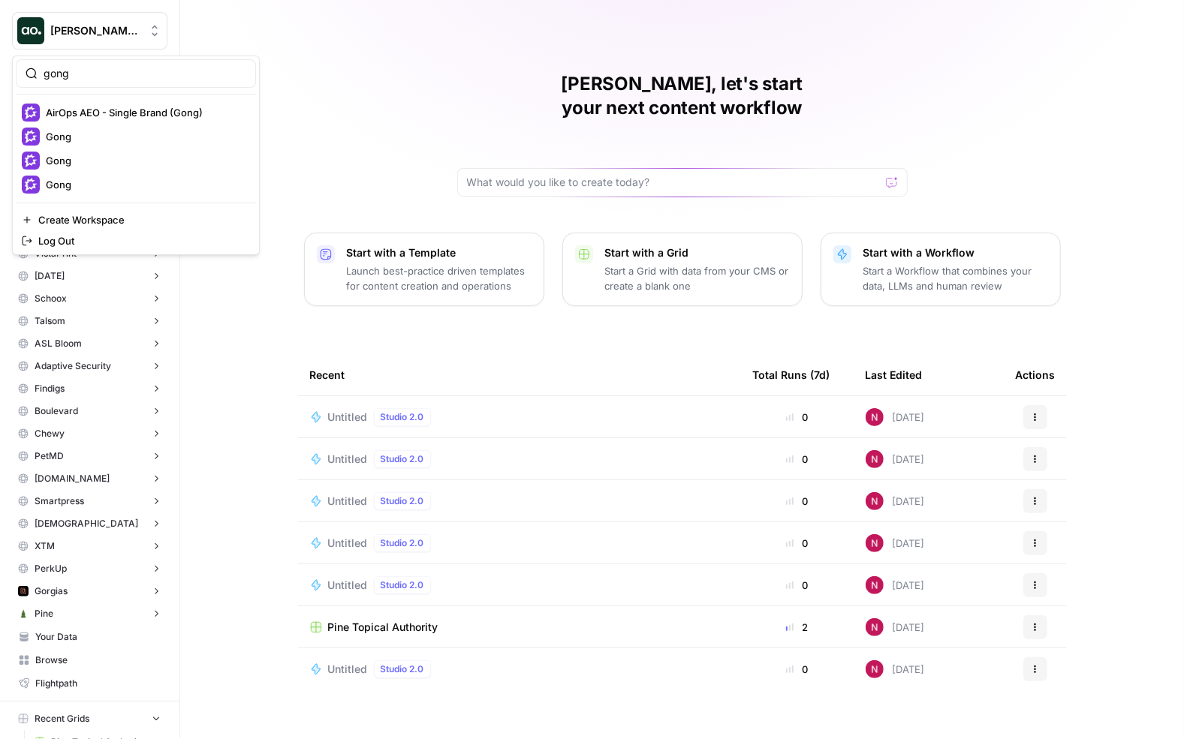
type input "gong"
click at [128, 116] on span "AirOps AEO - Single Brand (Gong)" at bounding box center [145, 112] width 198 height 15
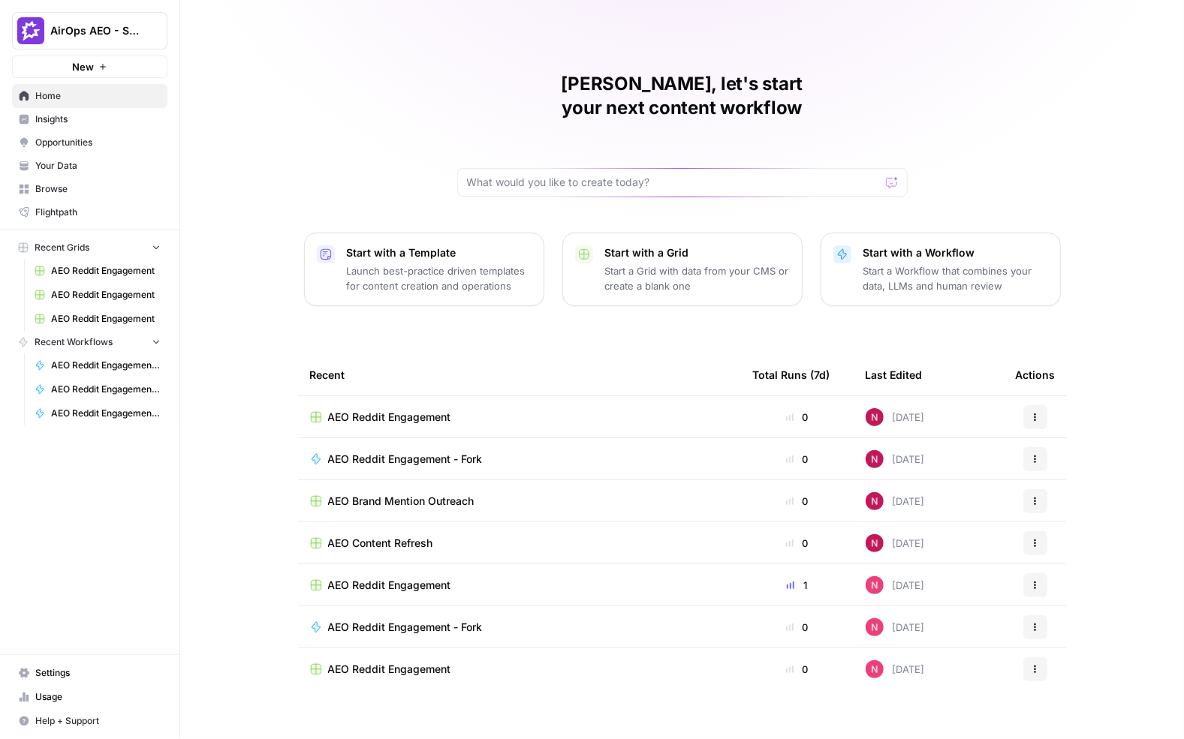
click at [113, 271] on span "AEO Reddit Engagement" at bounding box center [106, 271] width 110 height 14
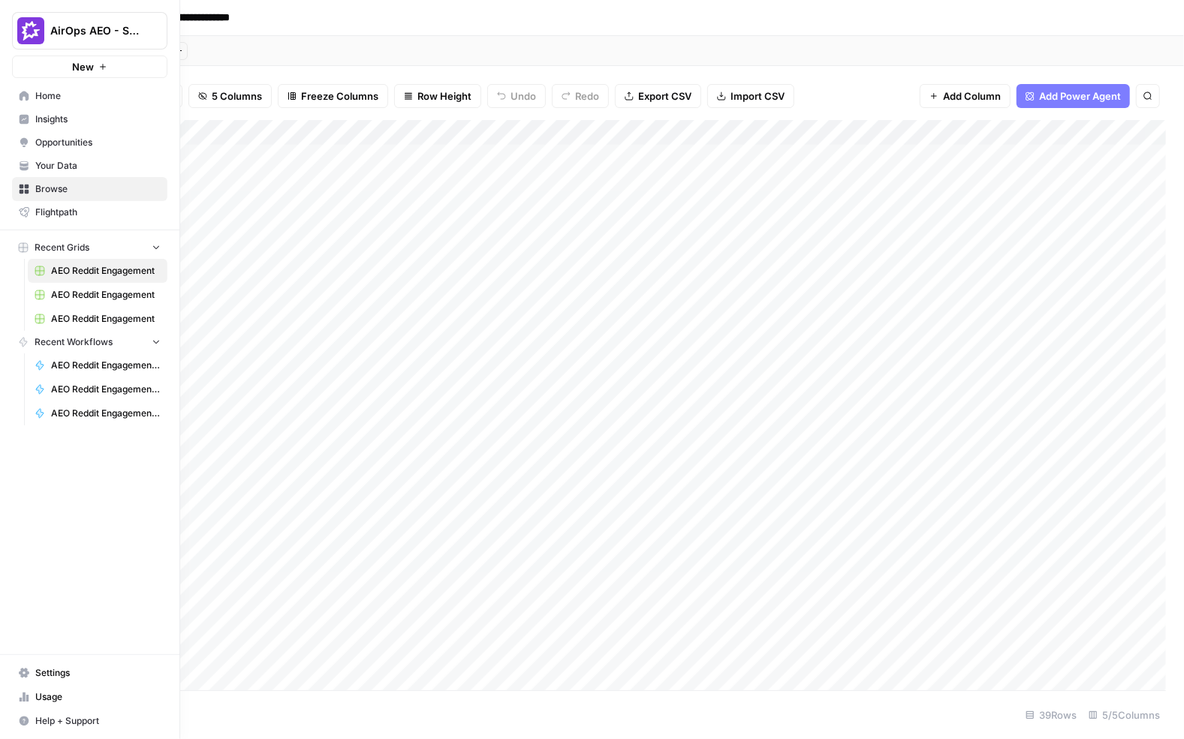
click at [26, 139] on icon at bounding box center [24, 141] width 8 height 7
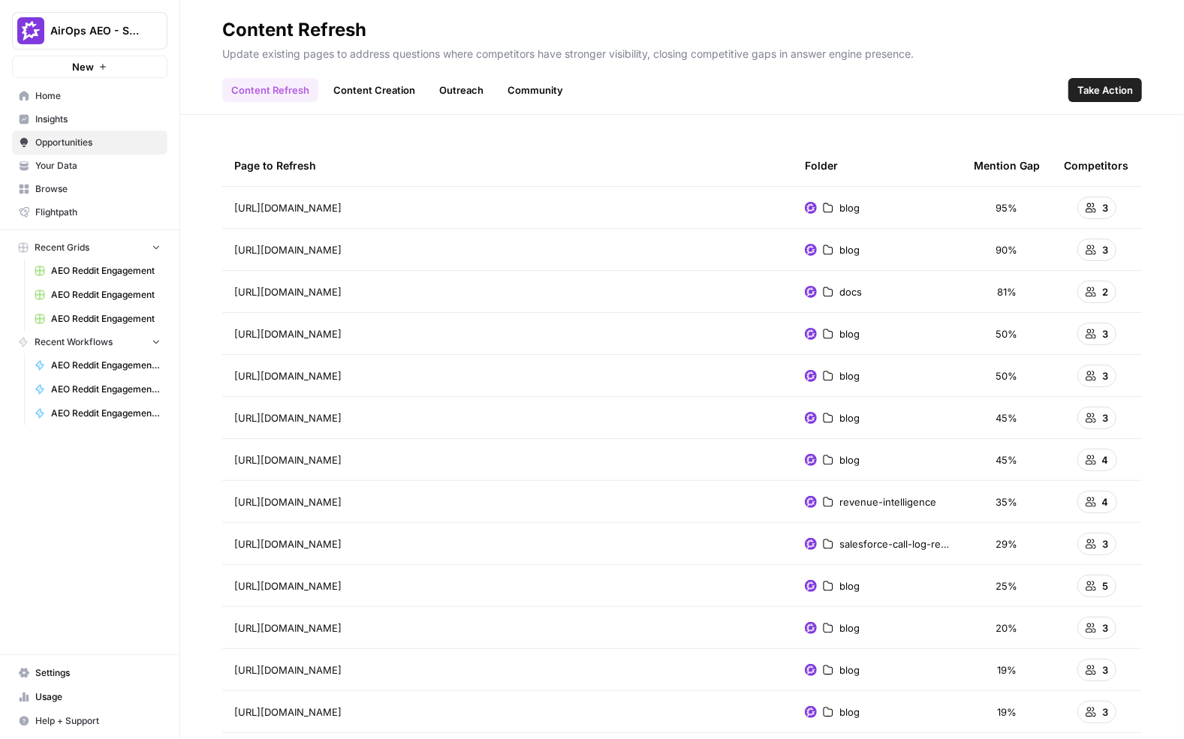
click at [377, 103] on header "Content Refresh Update existing pages to address questions where competitors ha…" at bounding box center [682, 57] width 1004 height 115
click at [376, 91] on link "Content Creation" at bounding box center [374, 90] width 100 height 24
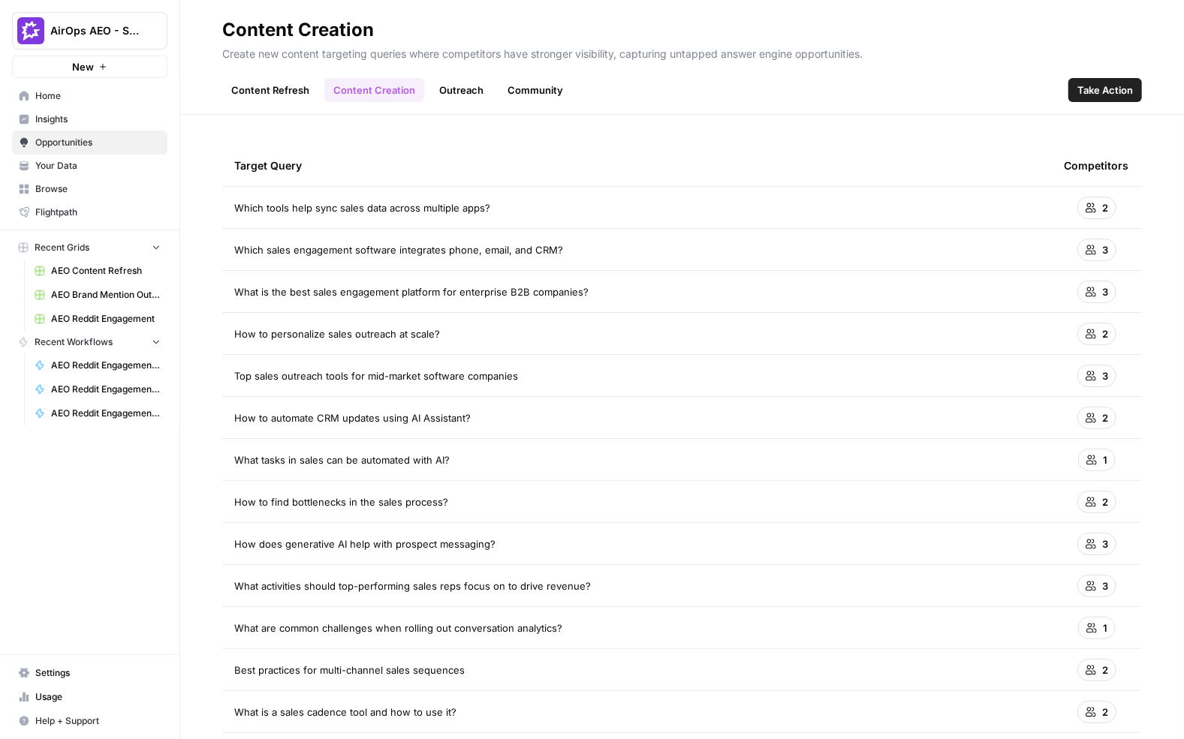
click at [545, 194] on td "Which tools help sync sales data across multiple apps?" at bounding box center [636, 207] width 829 height 41
click at [529, 215] on td "Which tools help sync sales data across multiple apps?" at bounding box center [636, 207] width 829 height 41
click at [596, 289] on div "What is the best sales engagement platform for enterprise B2B companies?" at bounding box center [636, 291] width 805 height 15
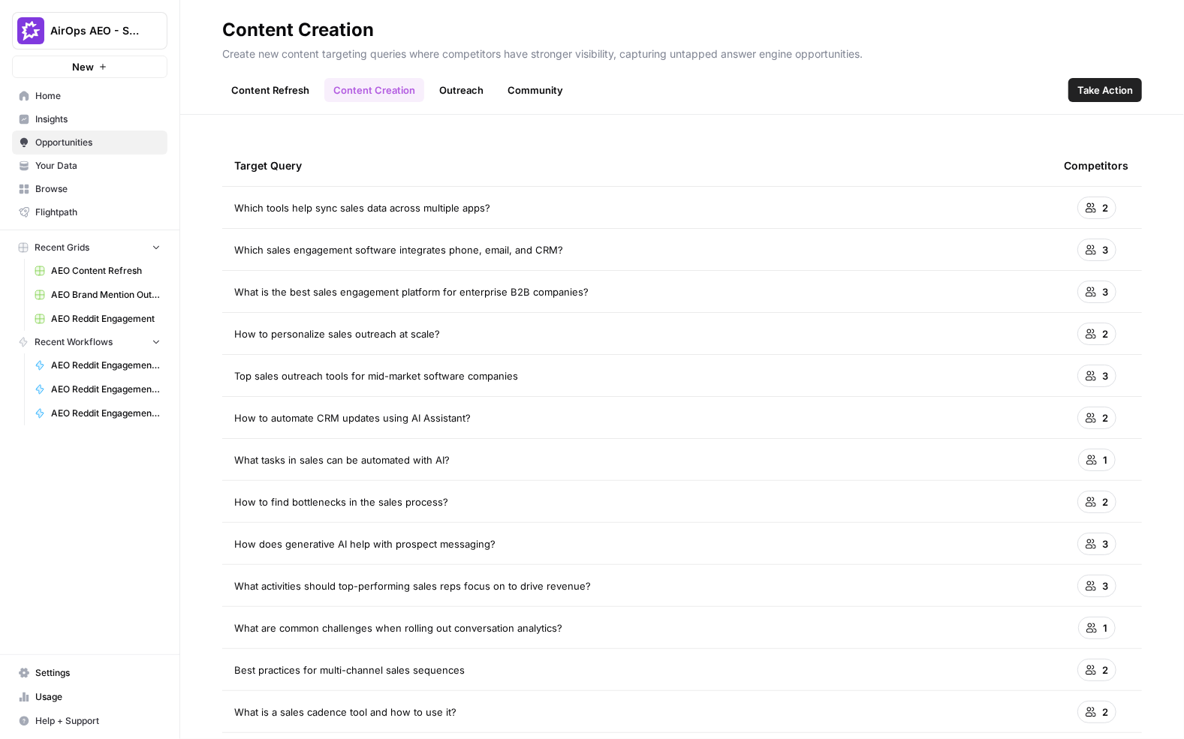
click at [596, 289] on div "What is the best sales engagement platform for enterprise B2B companies?" at bounding box center [636, 291] width 805 height 15
click at [557, 293] on span "What is the best sales engagement platform for enterprise B2B companies?" at bounding box center [411, 291] width 354 height 15
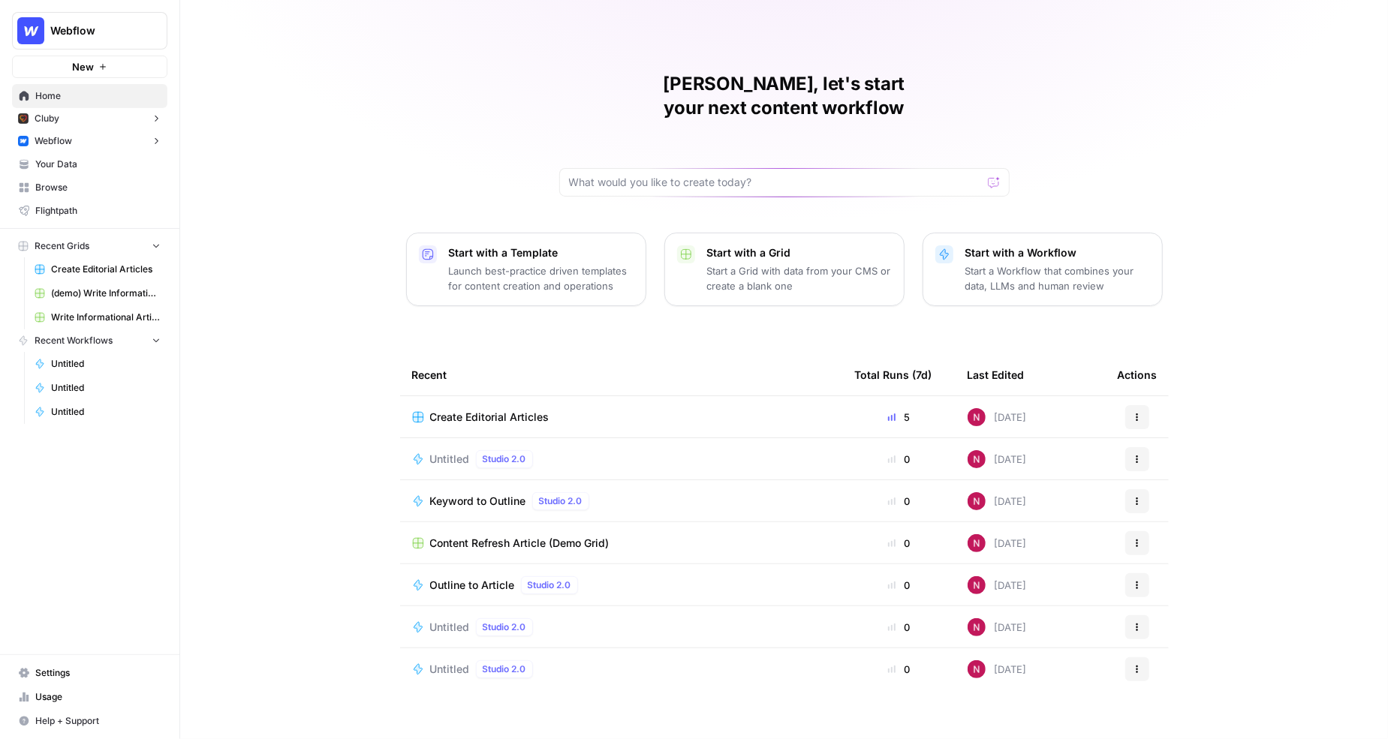
click at [113, 33] on span "Webflow" at bounding box center [95, 30] width 91 height 15
type input "gong"
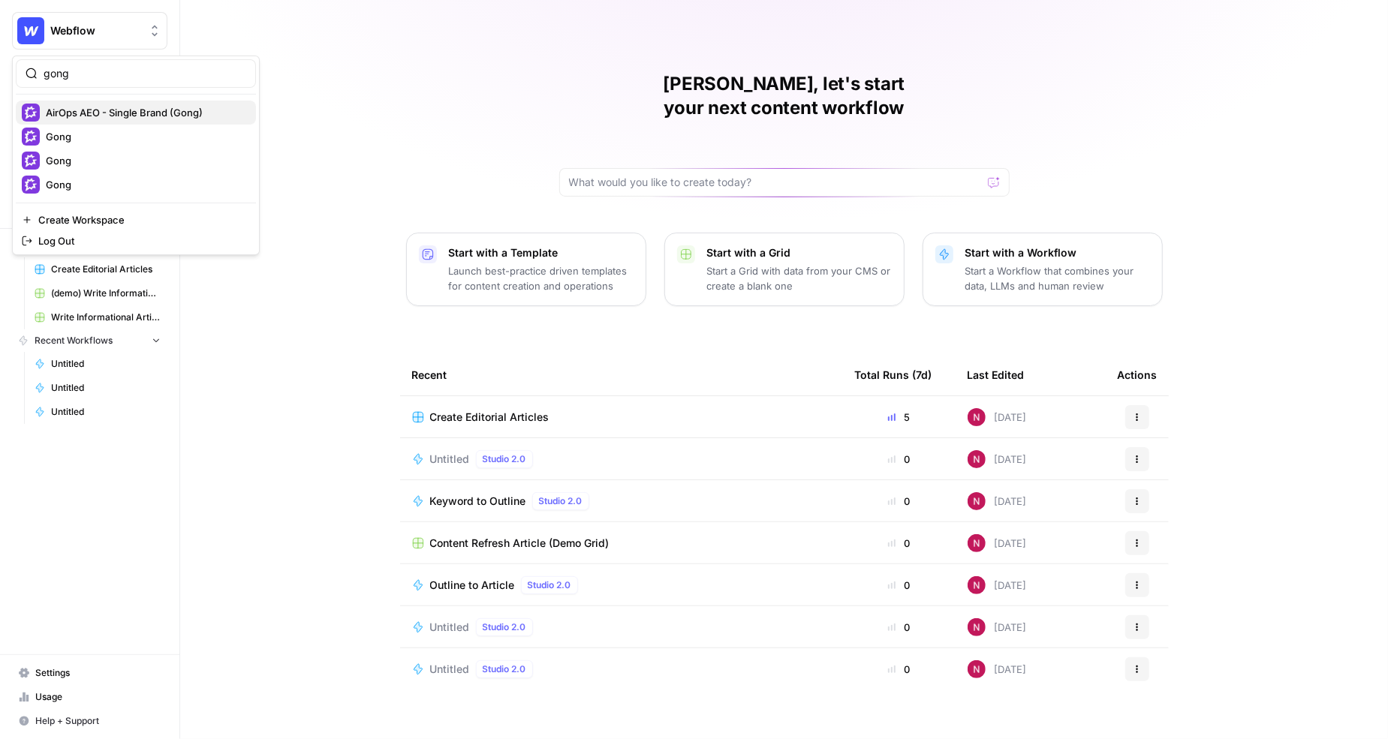
click at [101, 104] on div "AirOps AEO - Single Brand (Gong)" at bounding box center [136, 113] width 228 height 18
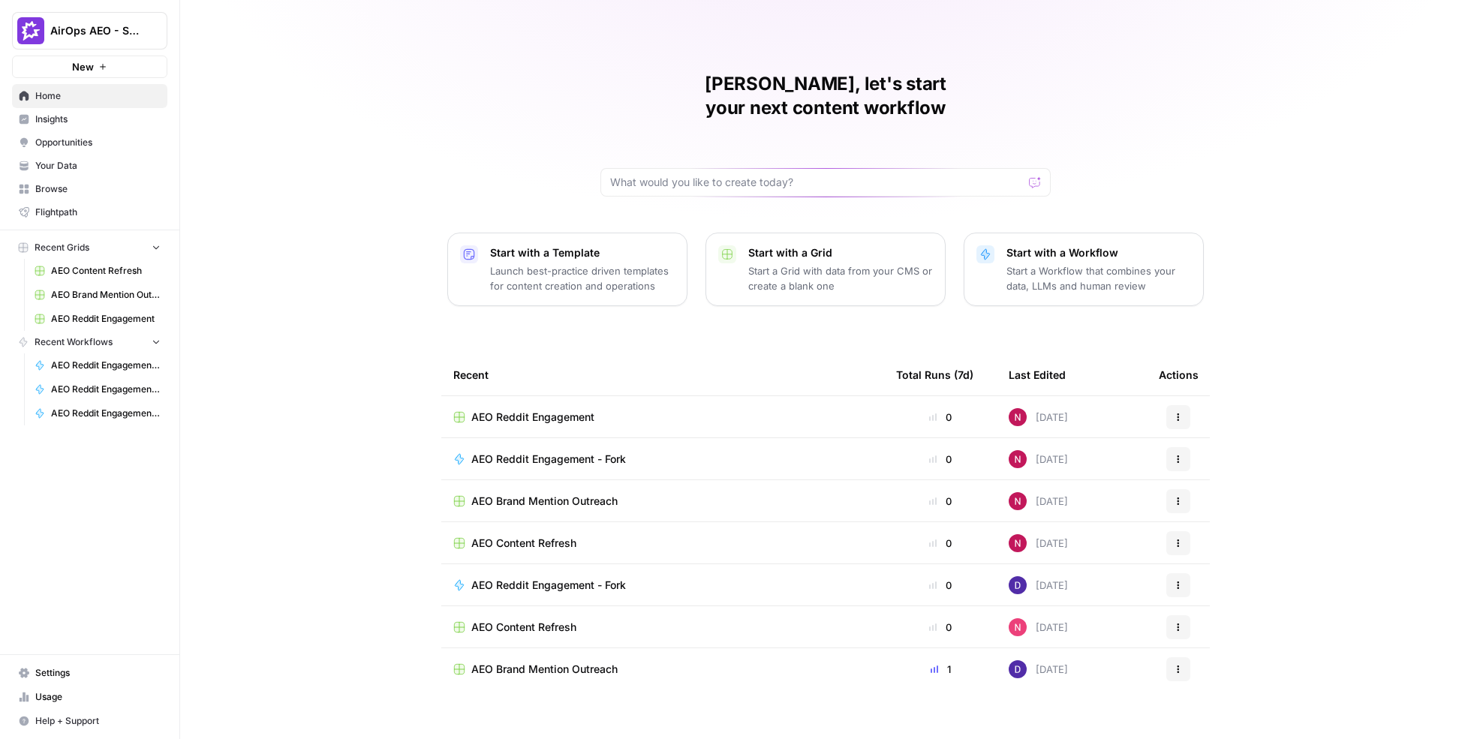
click at [100, 113] on span "Insights" at bounding box center [97, 120] width 125 height 14
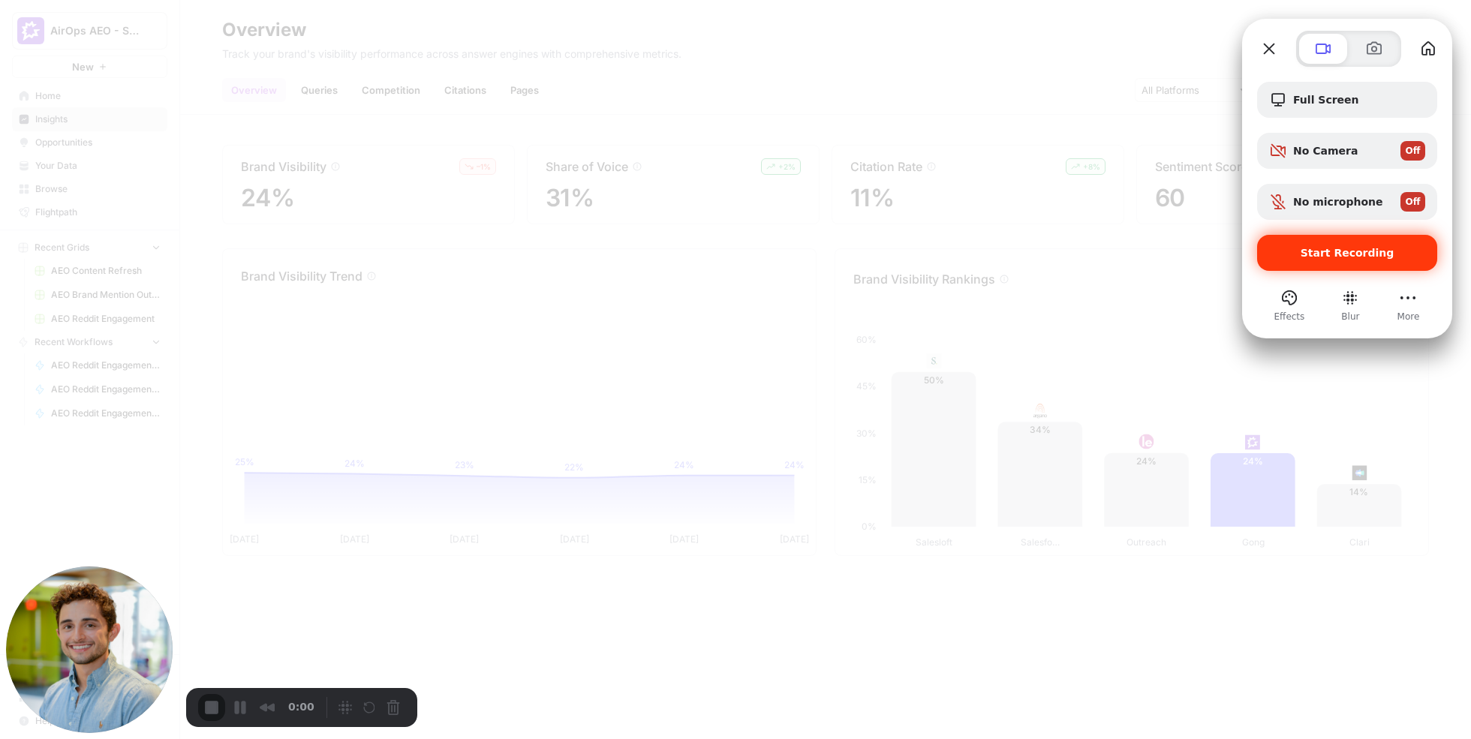
click at [1338, 253] on span "Start Recording" at bounding box center [1348, 253] width 94 height 12
drag, startPoint x: 857, startPoint y: 265, endPoint x: 801, endPoint y: 164, distance: 115.9
click at [1346, 197] on span "No microphone" at bounding box center [1338, 202] width 90 height 12
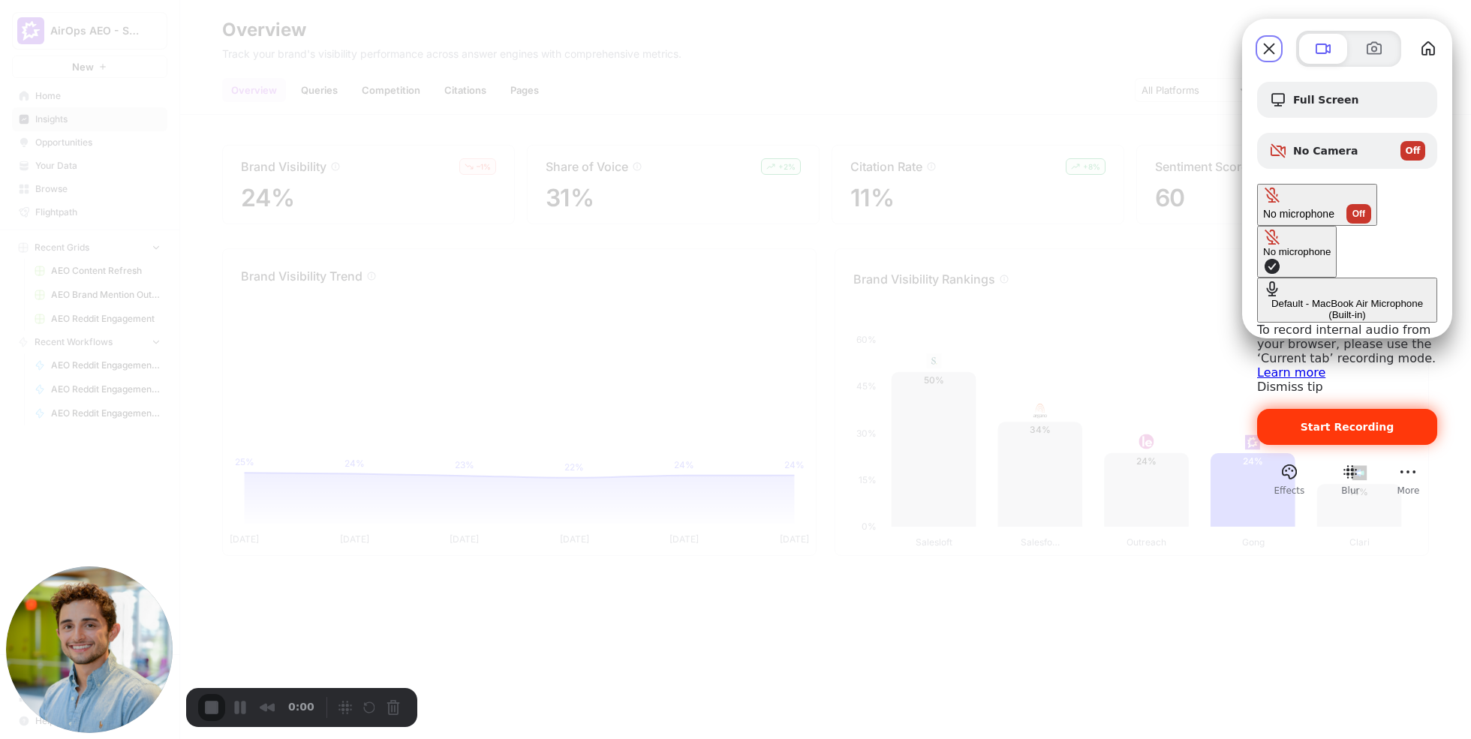
click at [1263, 298] on div "Default - MacBook Air Microphone (Built-in)" at bounding box center [1347, 309] width 168 height 23
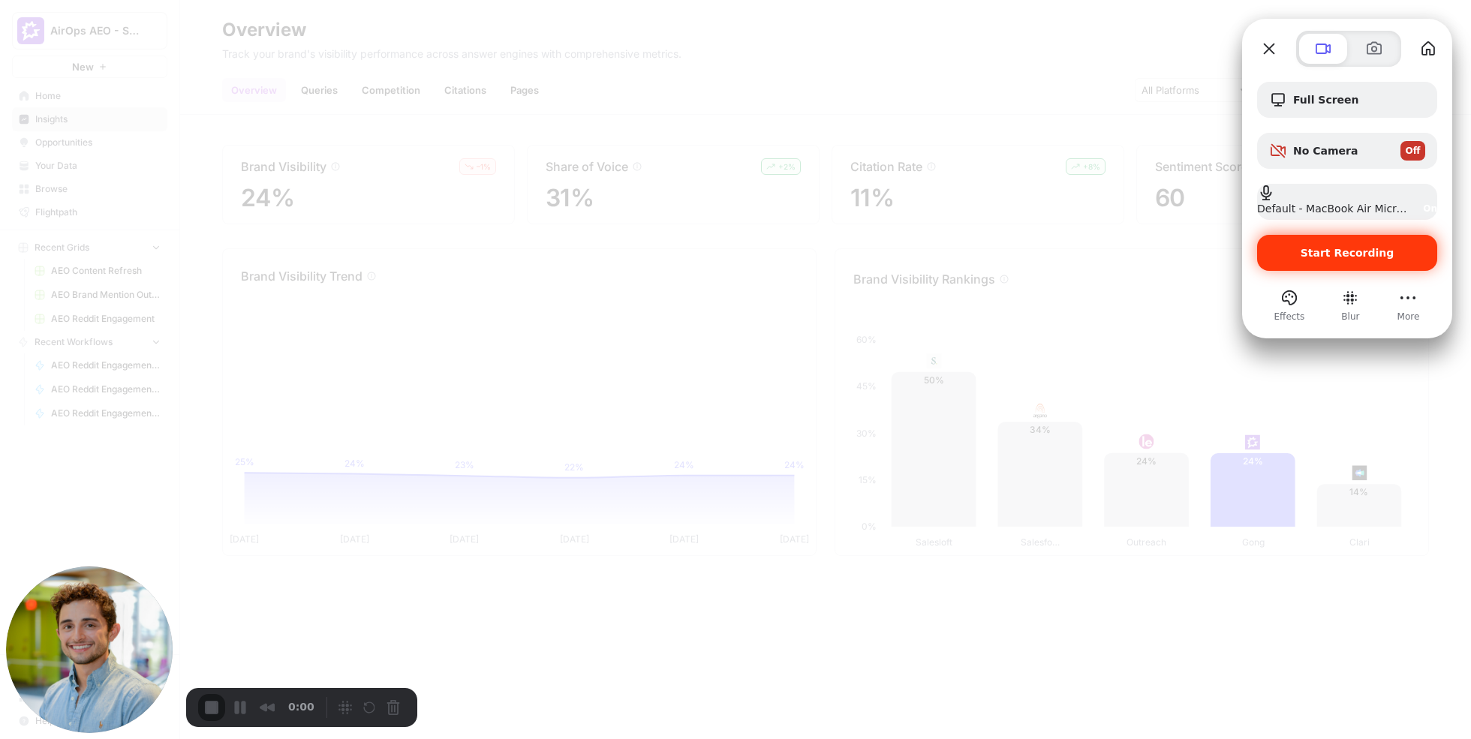
click at [1329, 251] on span "Start Recording" at bounding box center [1348, 253] width 94 height 12
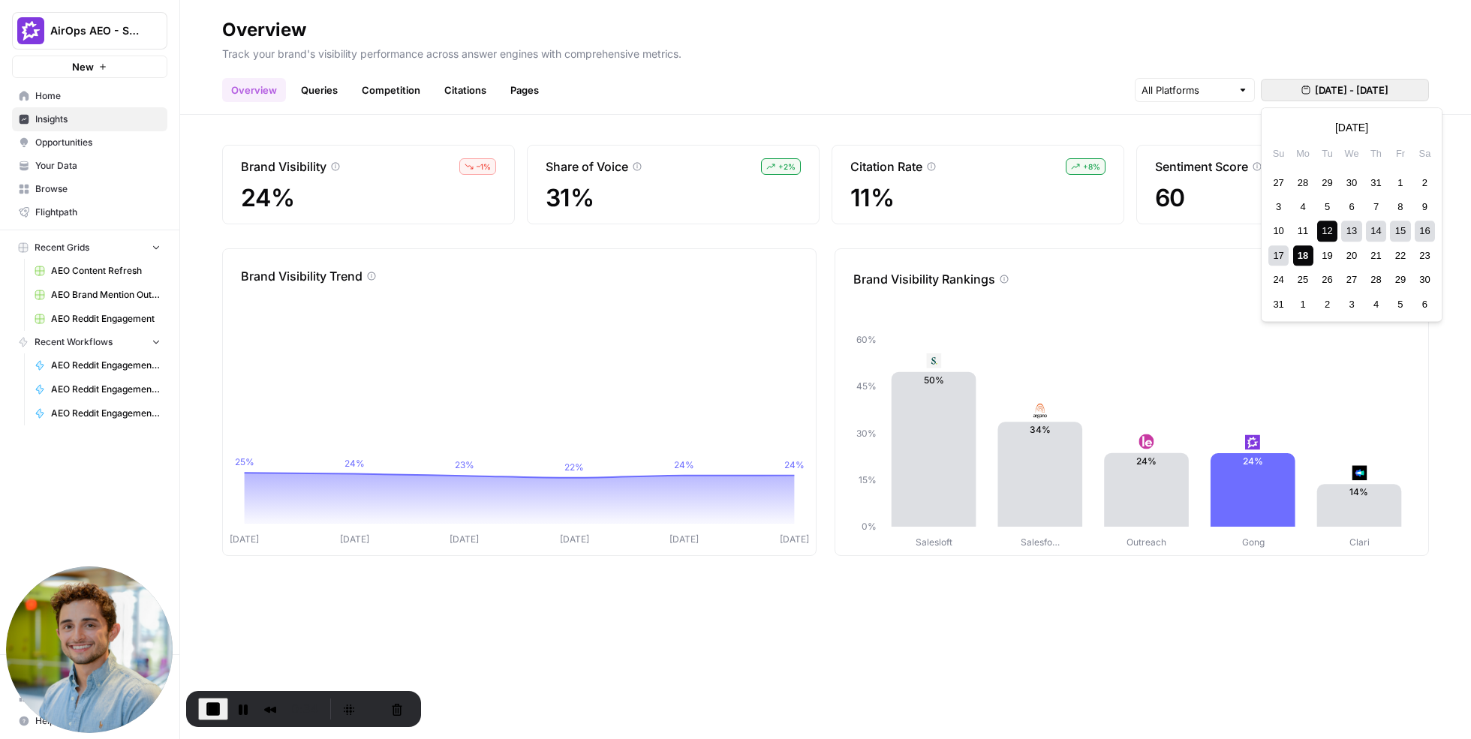
click at [1337, 90] on span "Aug 12, 2025 - Aug 18, 2025" at bounding box center [1352, 90] width 74 height 15
click at [1181, 91] on input "text" at bounding box center [1187, 90] width 90 height 15
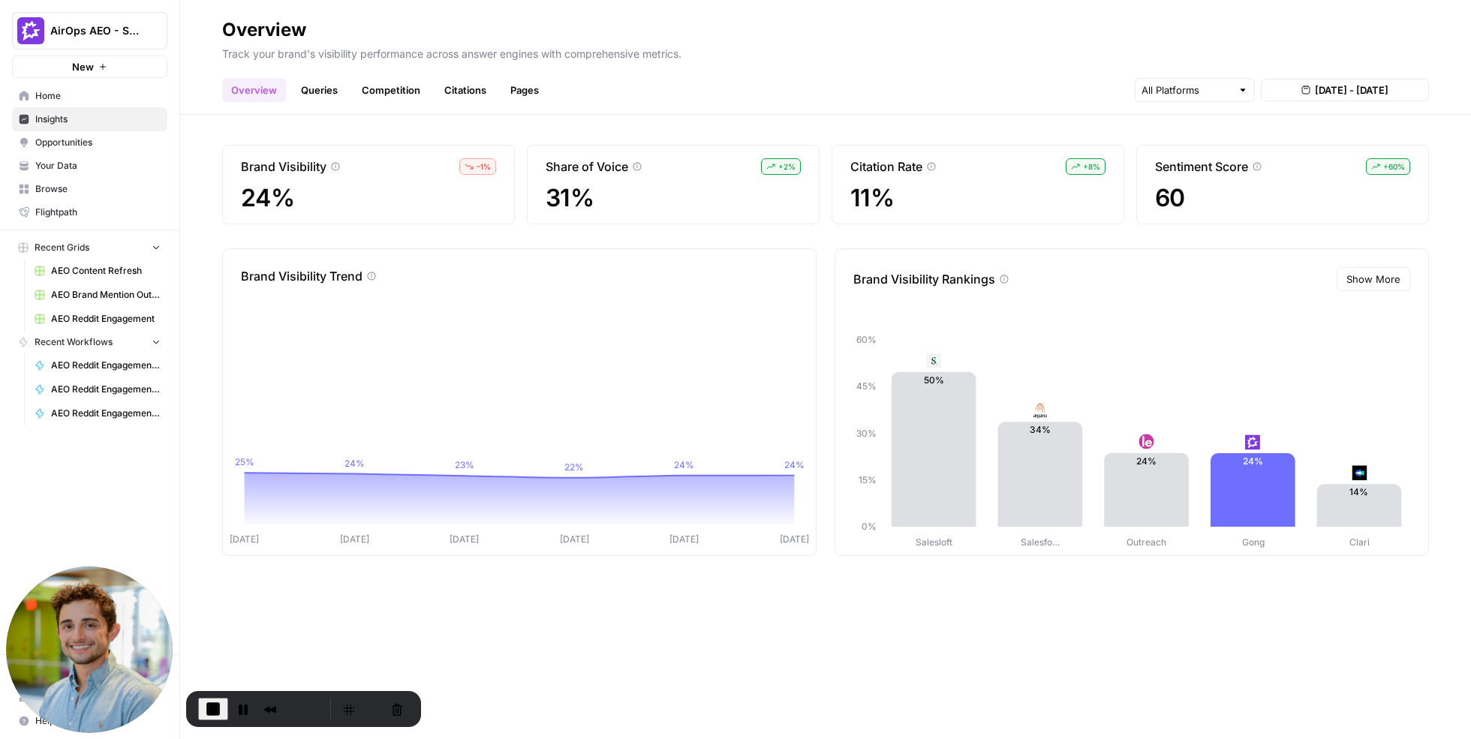
click at [1055, 111] on header "Overview Track your brand's visibility performance across answer engines with c…" at bounding box center [825, 57] width 1291 height 115
click at [313, 100] on link "Queries" at bounding box center [319, 90] width 55 height 24
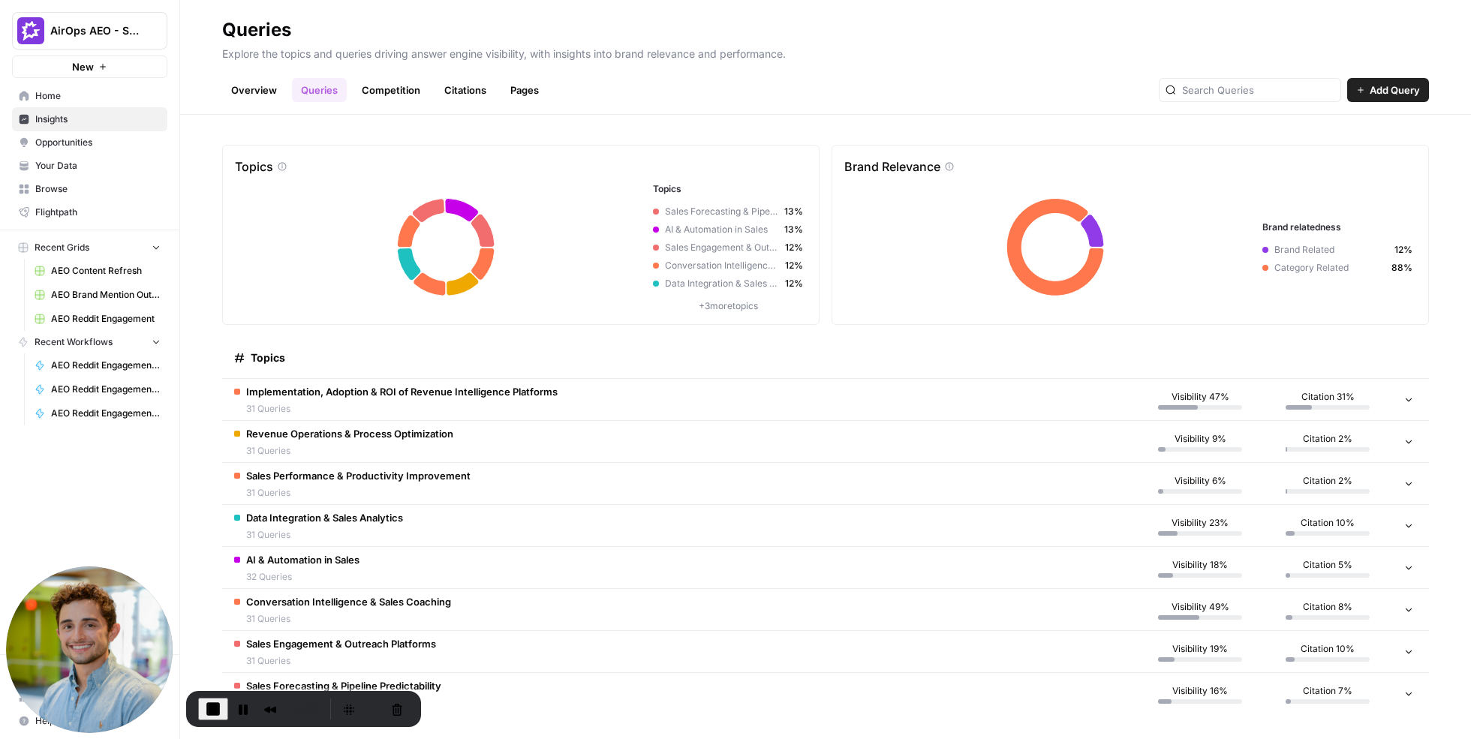
click at [1097, 406] on td "Implementation, Adoption & ROI of Revenue Intelligence Platforms 31 Queries" at bounding box center [679, 399] width 914 height 41
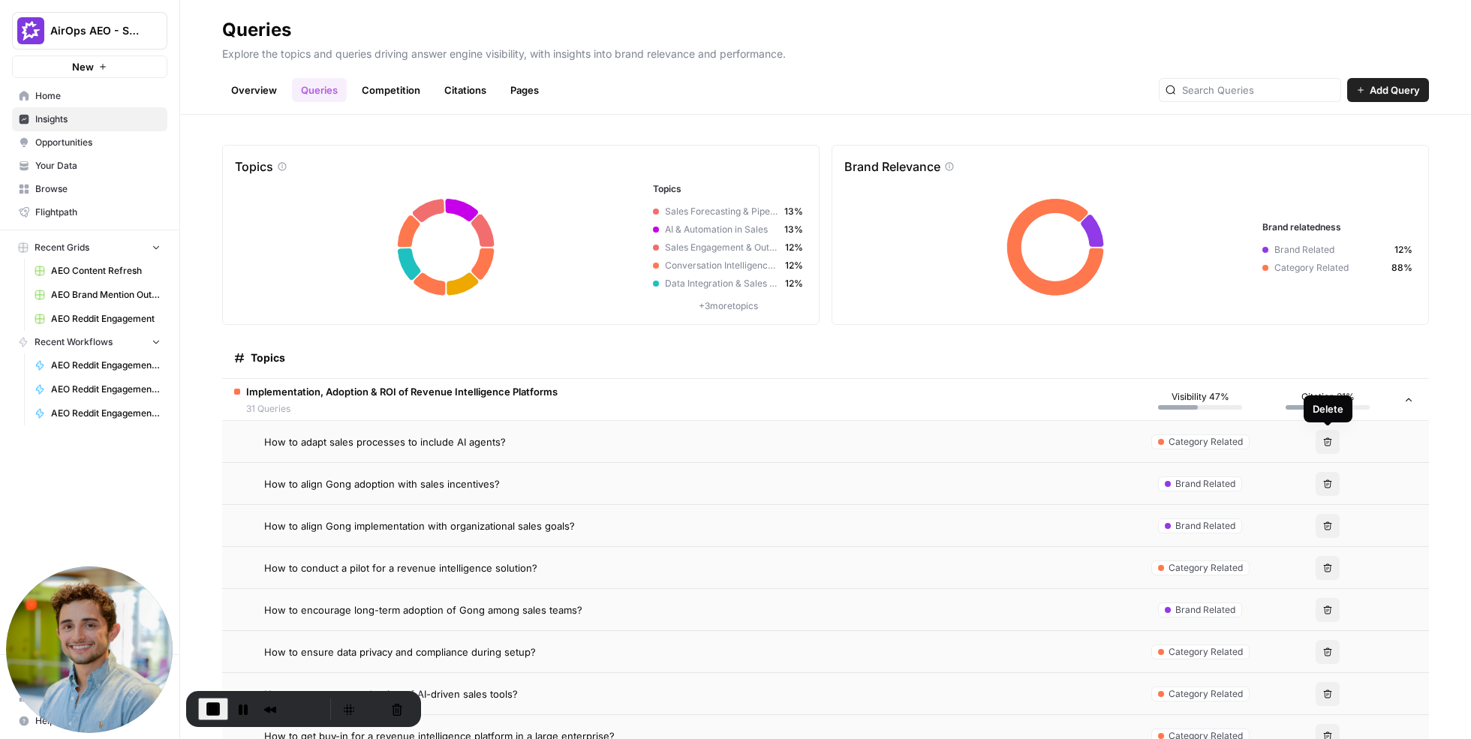
click at [1387, 97] on span "Add Query" at bounding box center [1395, 90] width 50 height 15
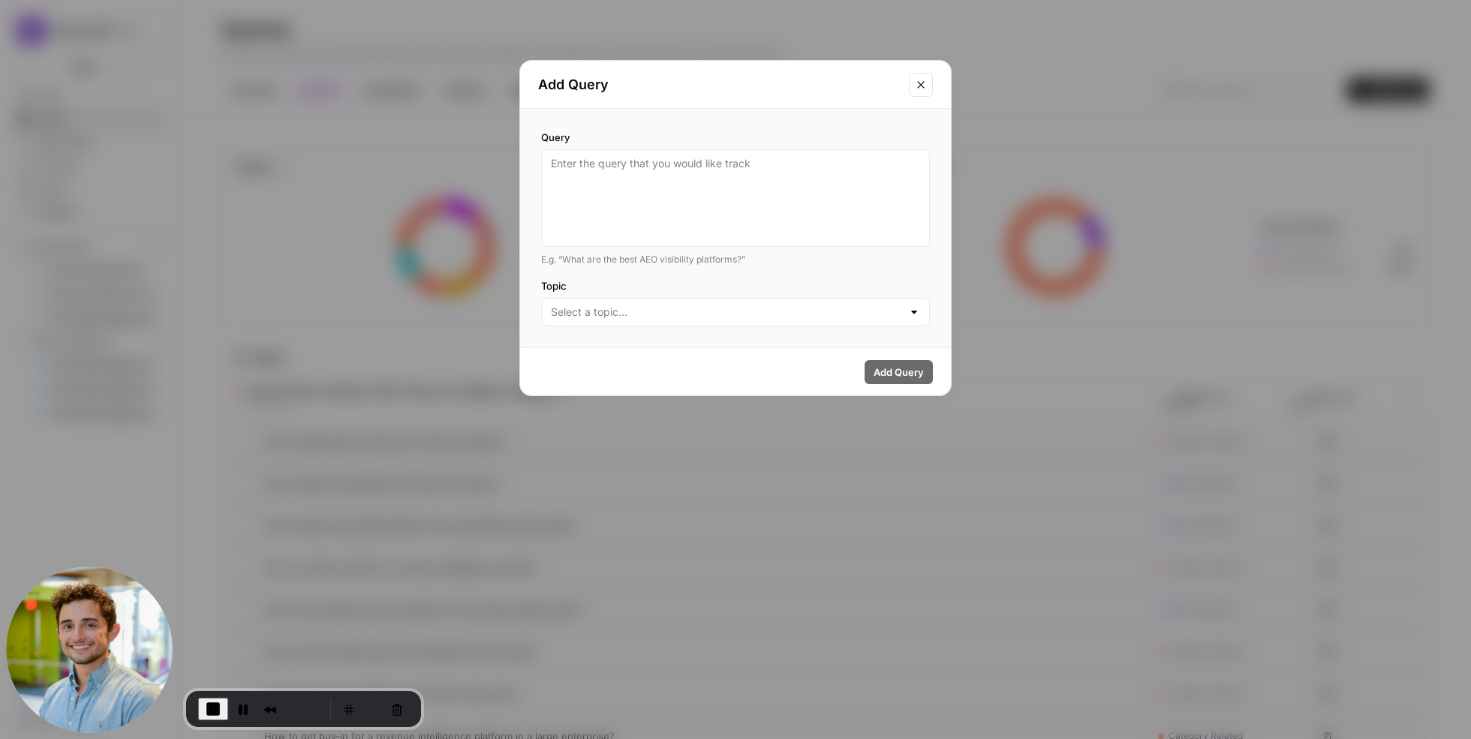
click at [918, 83] on icon "Close modal" at bounding box center [921, 85] width 12 height 12
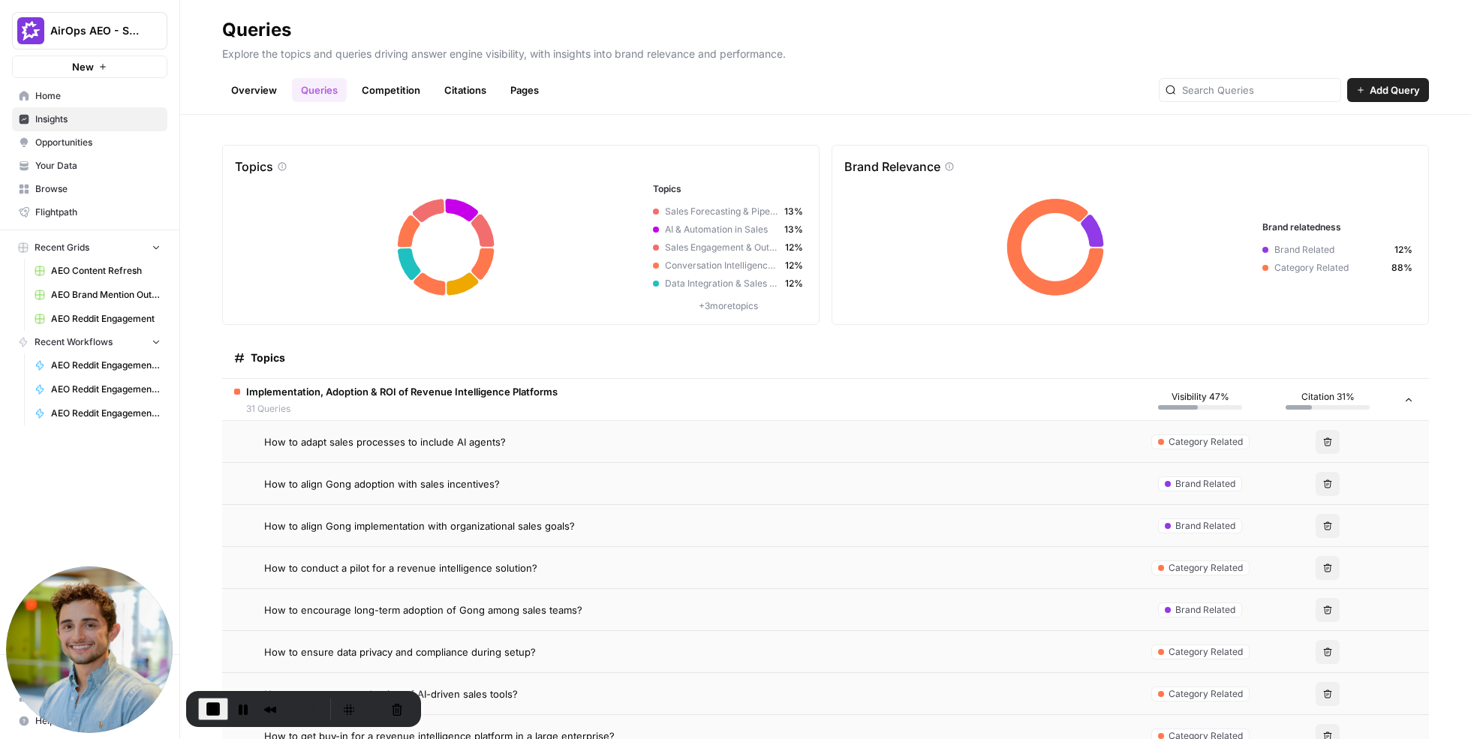
click at [550, 444] on div "How to adapt sales processes to include AI agents?" at bounding box center [694, 442] width 860 height 15
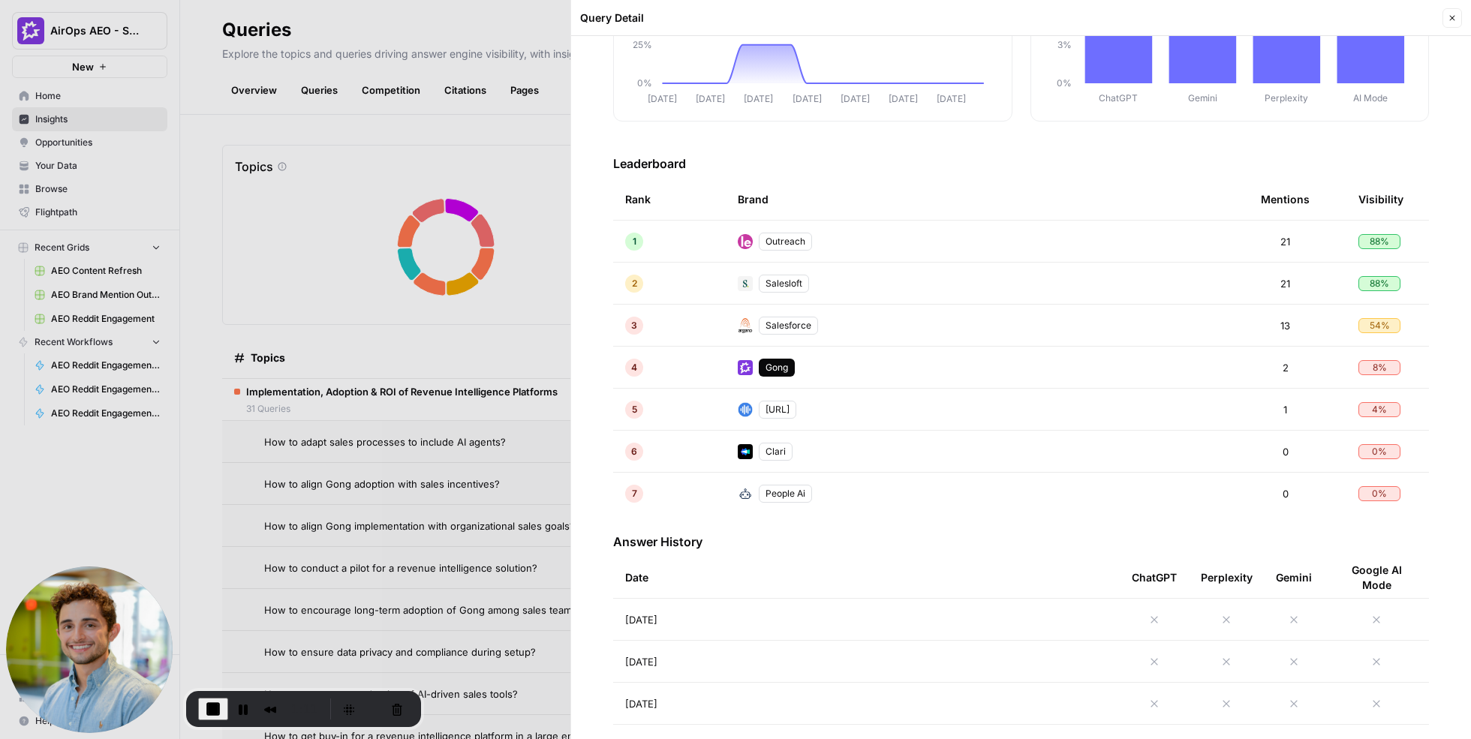
scroll to position [471, 0]
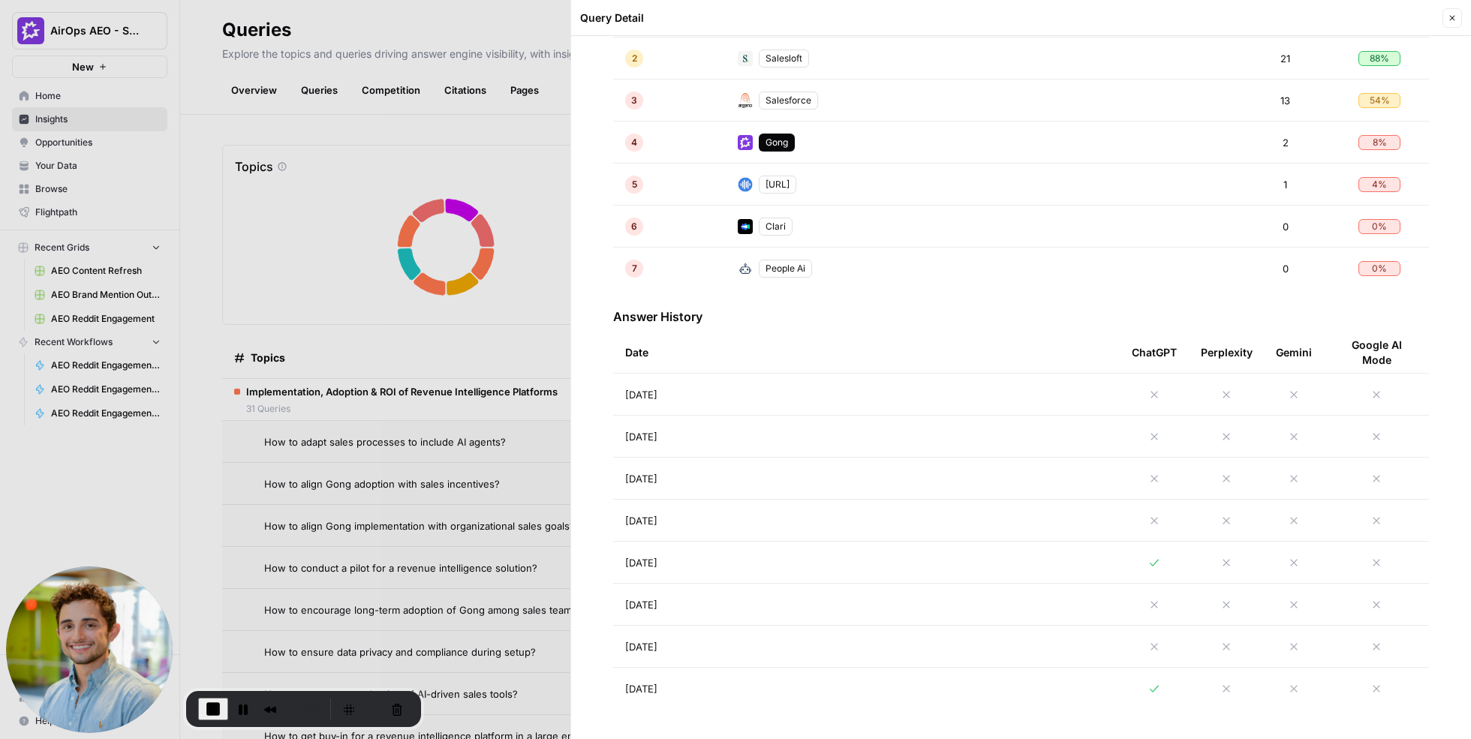
click at [1019, 564] on td "Aug 14, 2025" at bounding box center [866, 562] width 507 height 41
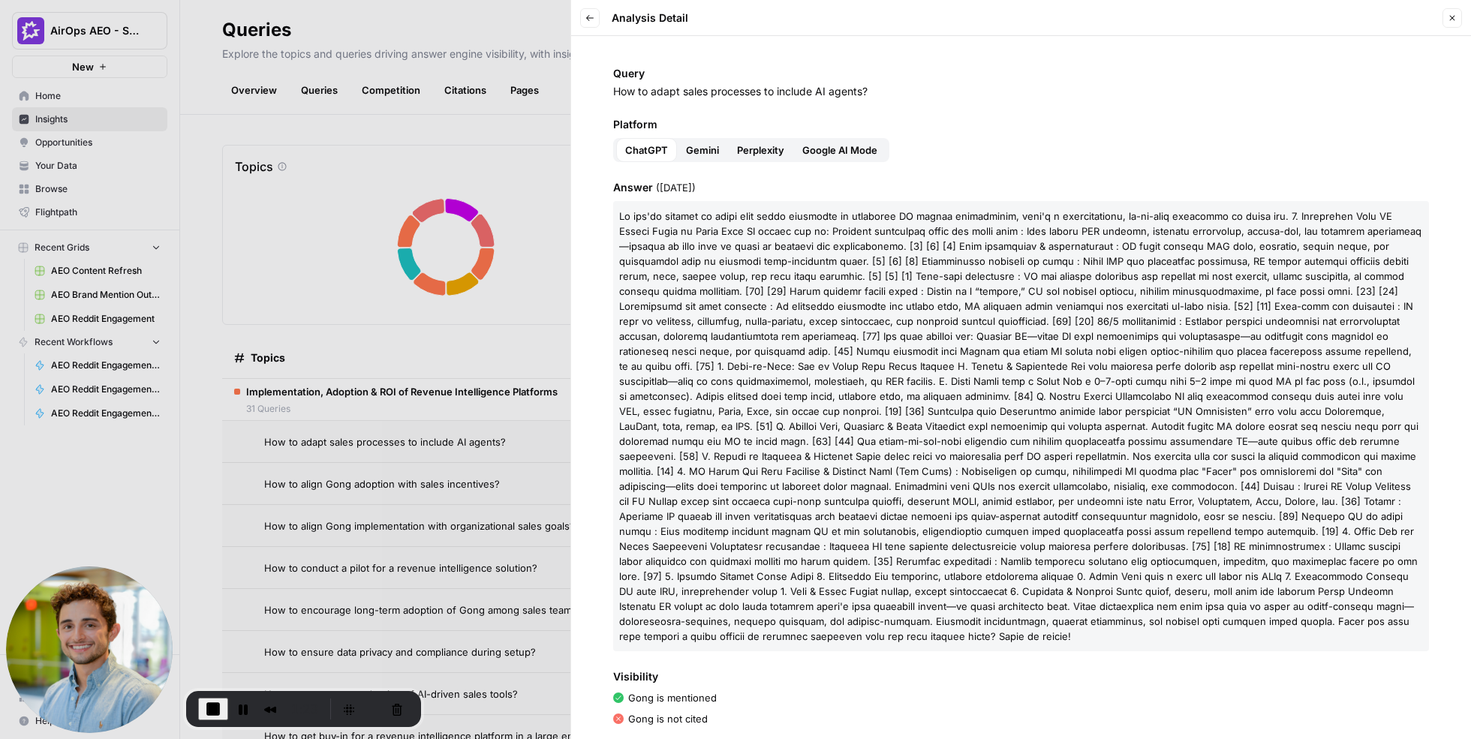
click at [586, 12] on button "Back" at bounding box center [590, 18] width 20 height 20
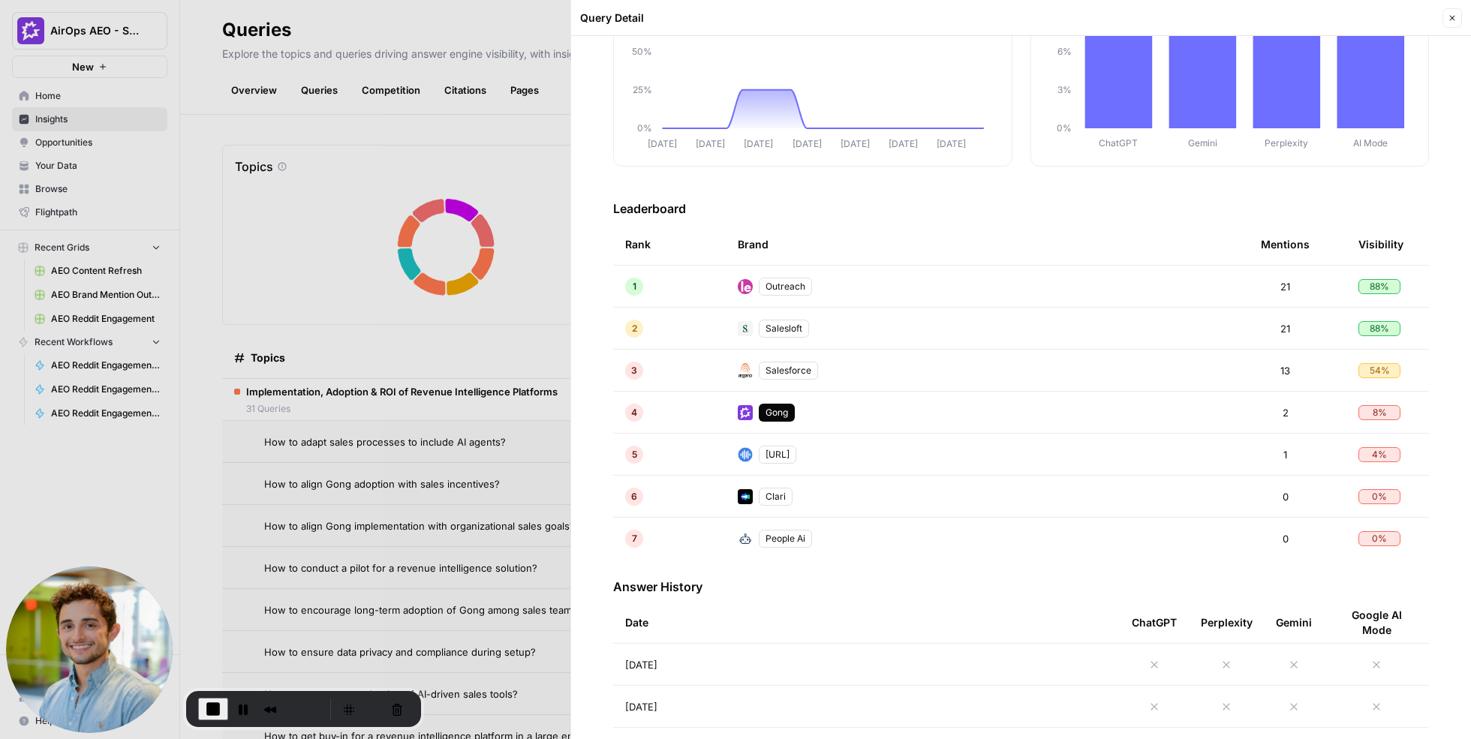
scroll to position [203, 0]
click at [394, 249] on div at bounding box center [735, 369] width 1471 height 739
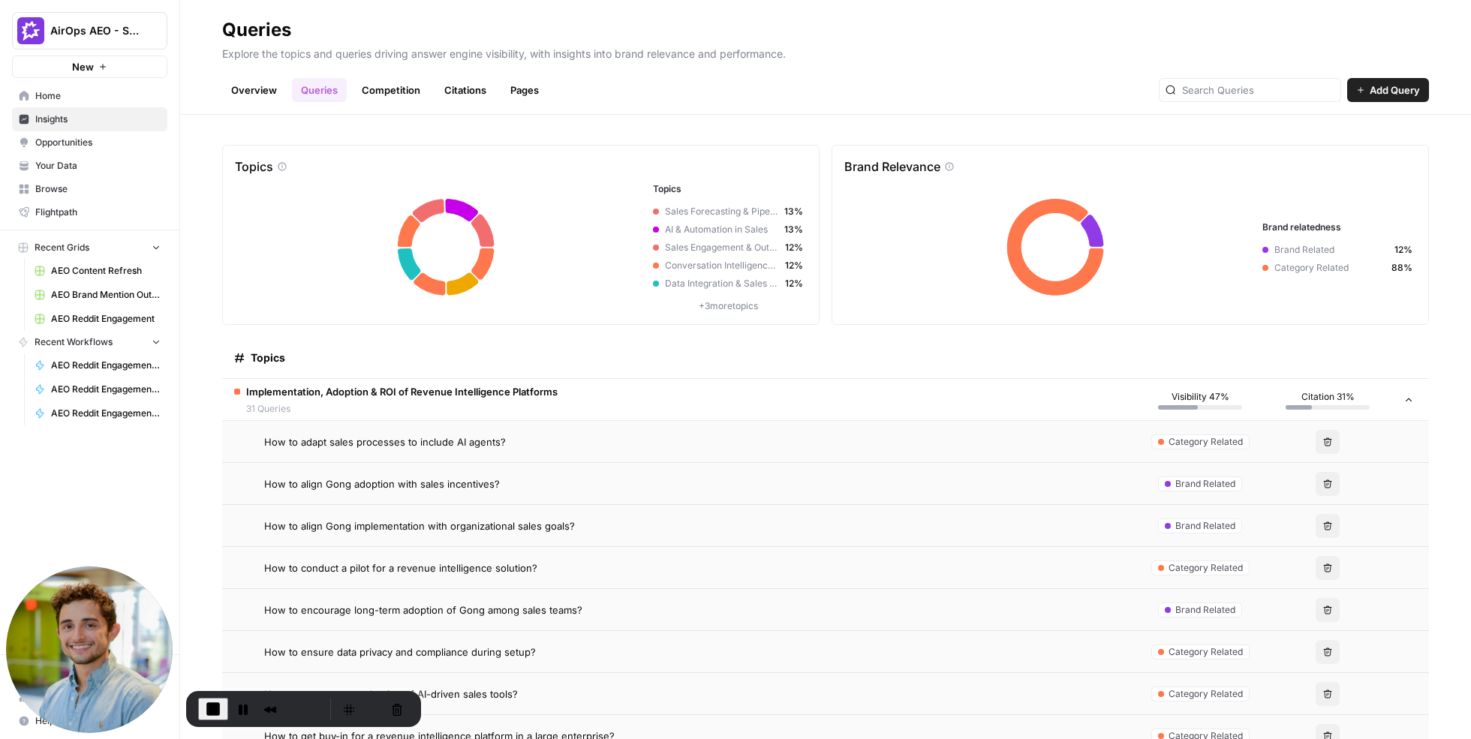
click at [407, 92] on link "Competition" at bounding box center [391, 90] width 77 height 24
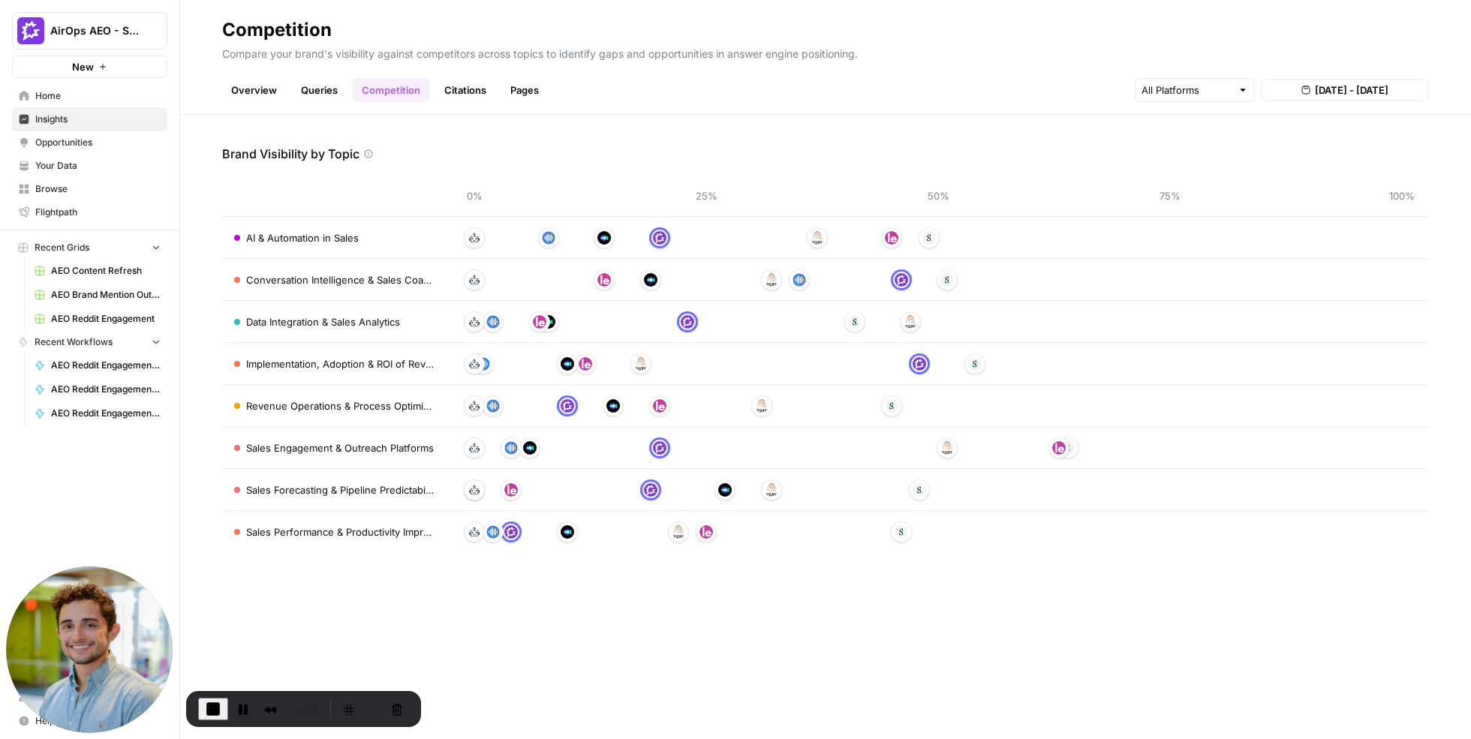
click at [459, 98] on link "Citations" at bounding box center [465, 90] width 60 height 24
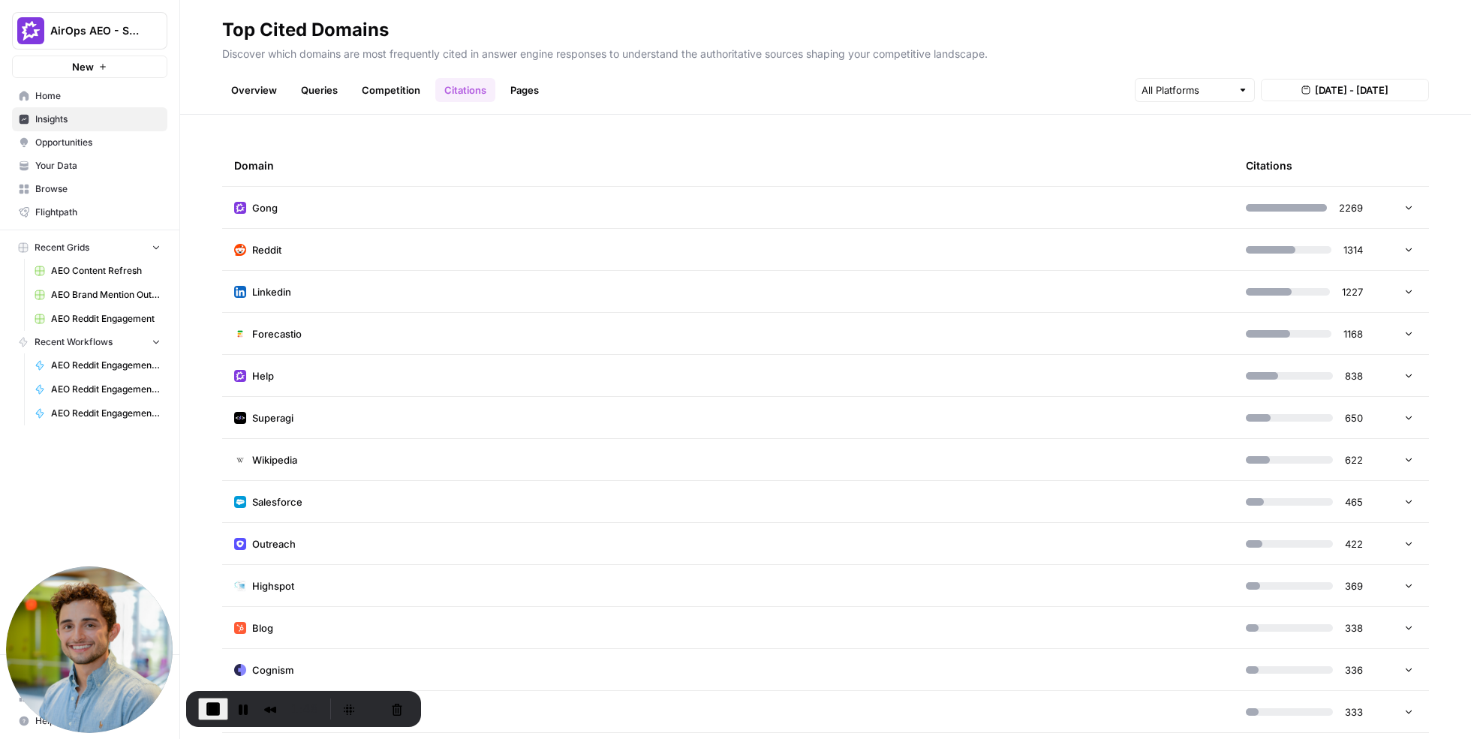
click at [576, 243] on td "Reddit" at bounding box center [728, 249] width 1012 height 41
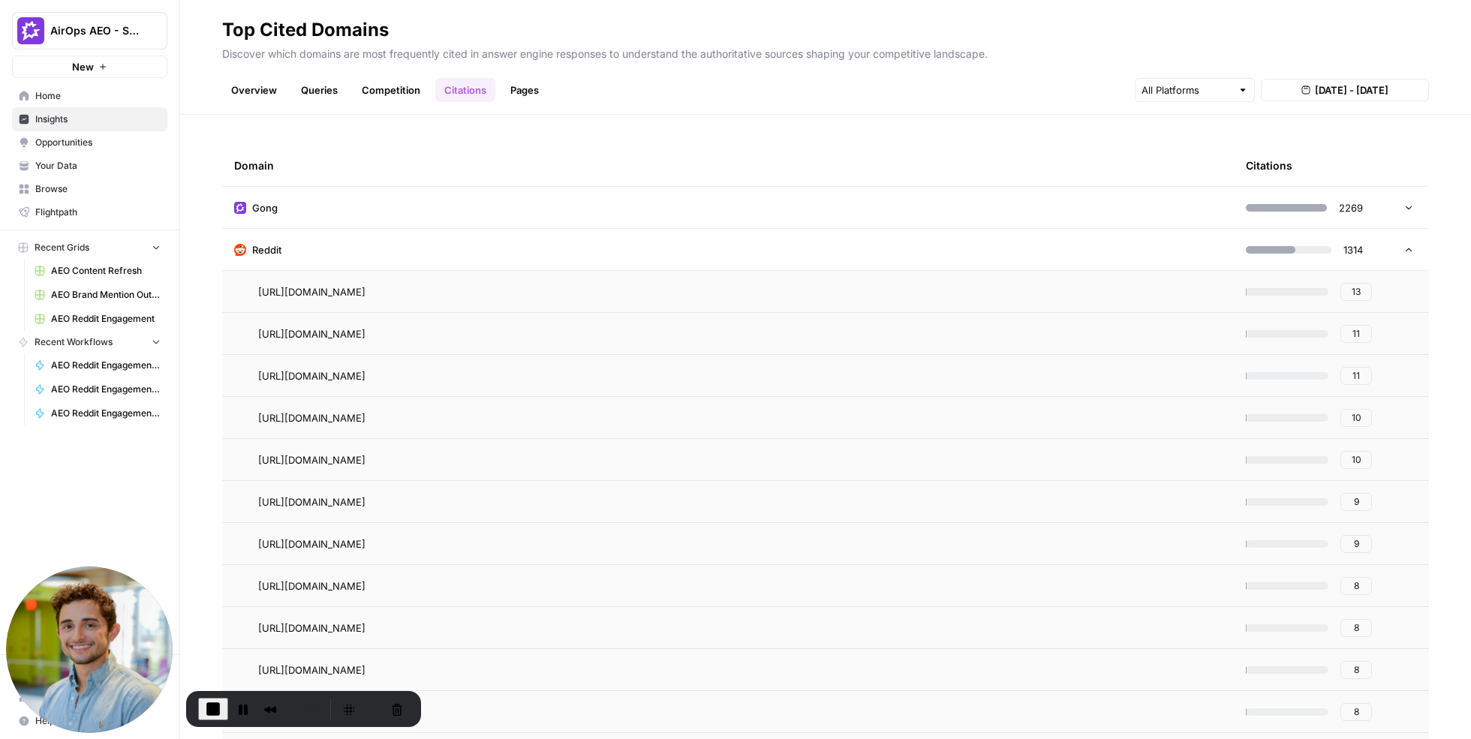
click at [1356, 293] on span "13" at bounding box center [1356, 292] width 9 height 14
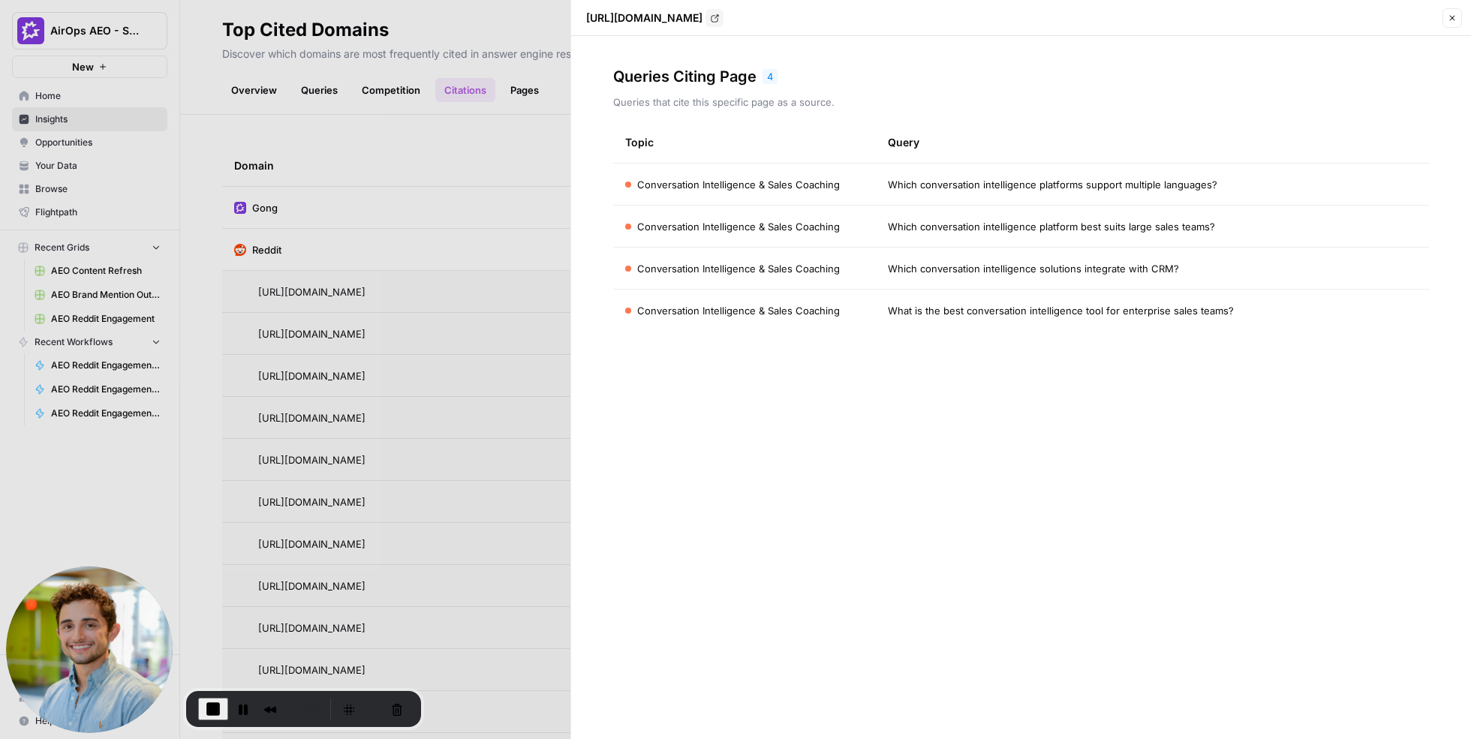
click at [481, 204] on div at bounding box center [735, 369] width 1471 height 739
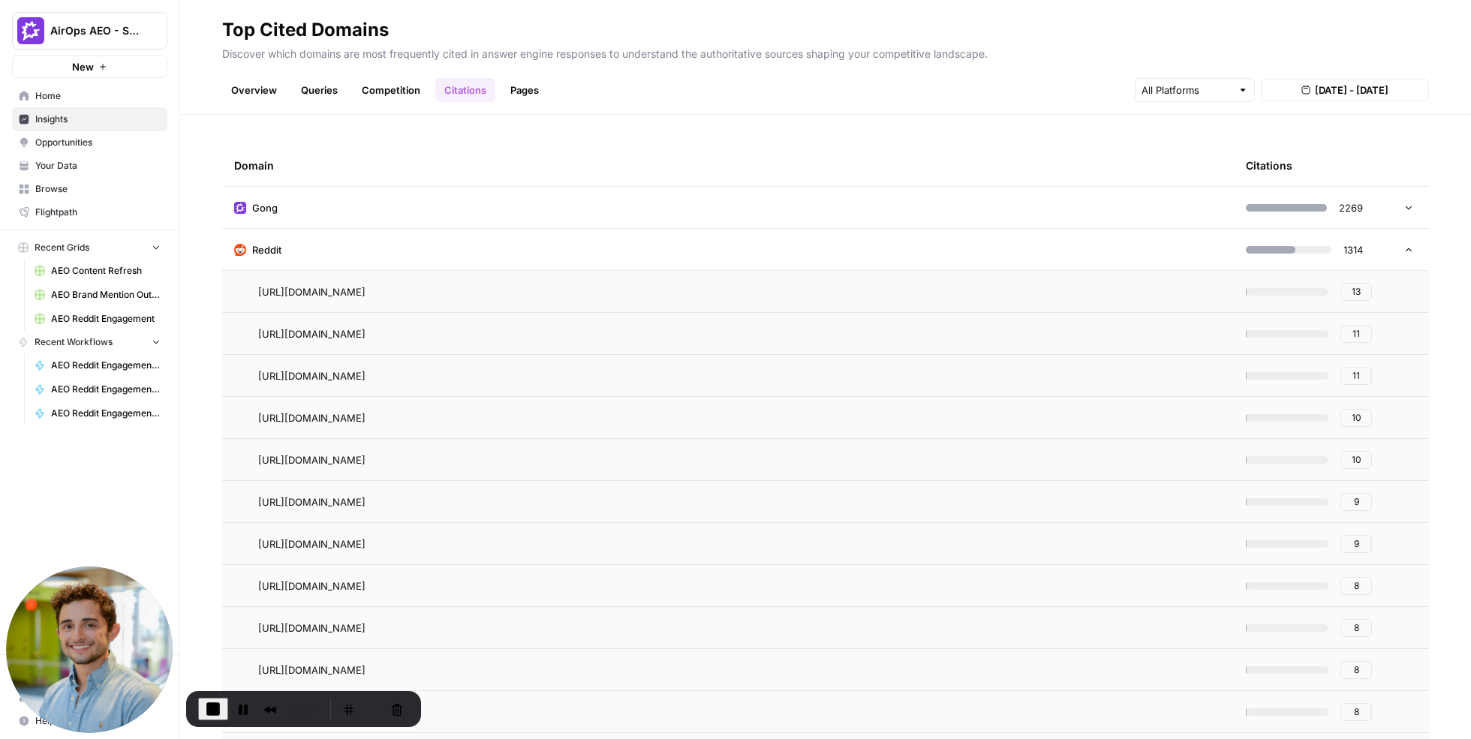
click at [426, 244] on td "Reddit" at bounding box center [728, 249] width 1012 height 41
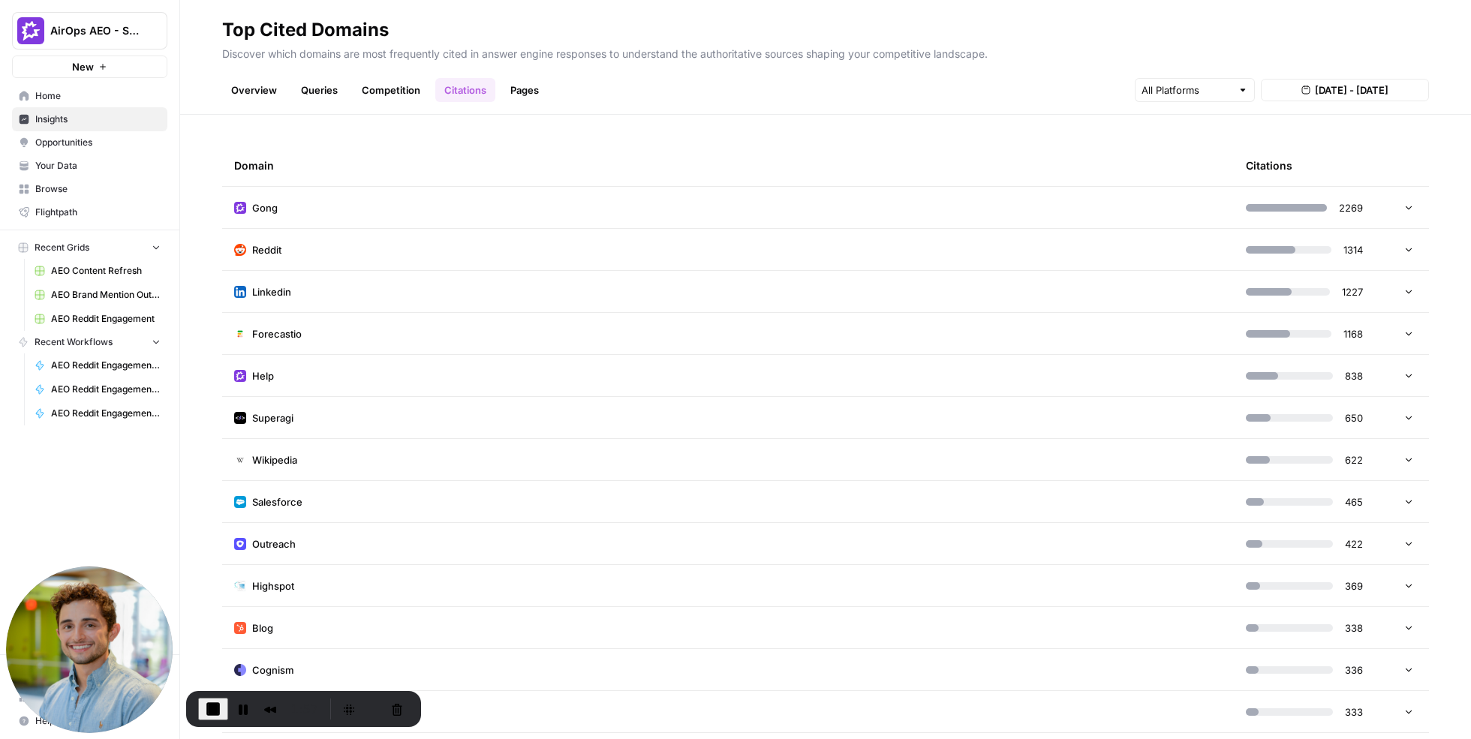
click at [517, 85] on link "Pages" at bounding box center [524, 90] width 47 height 24
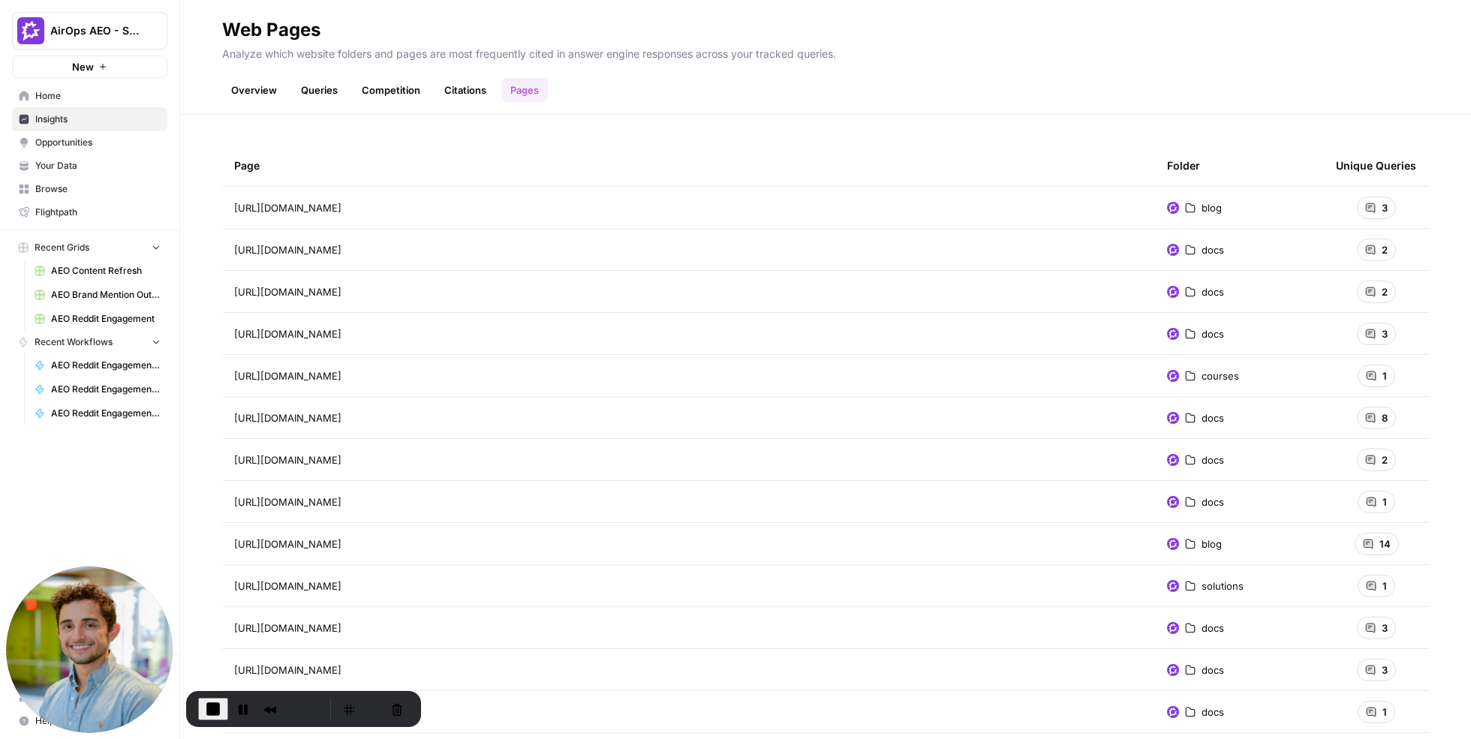
click at [468, 86] on link "Citations" at bounding box center [465, 90] width 60 height 24
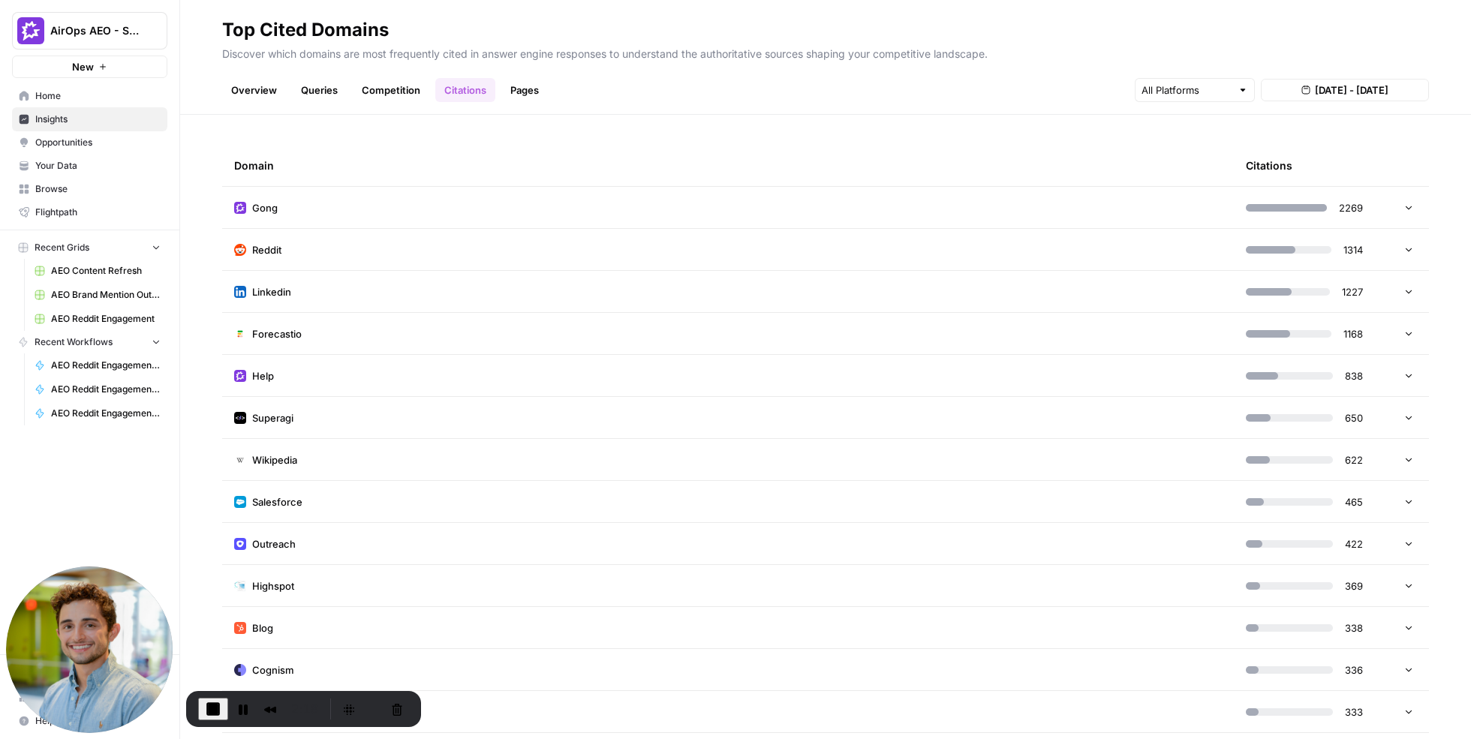
click at [68, 139] on span "Opportunities" at bounding box center [97, 143] width 125 height 14
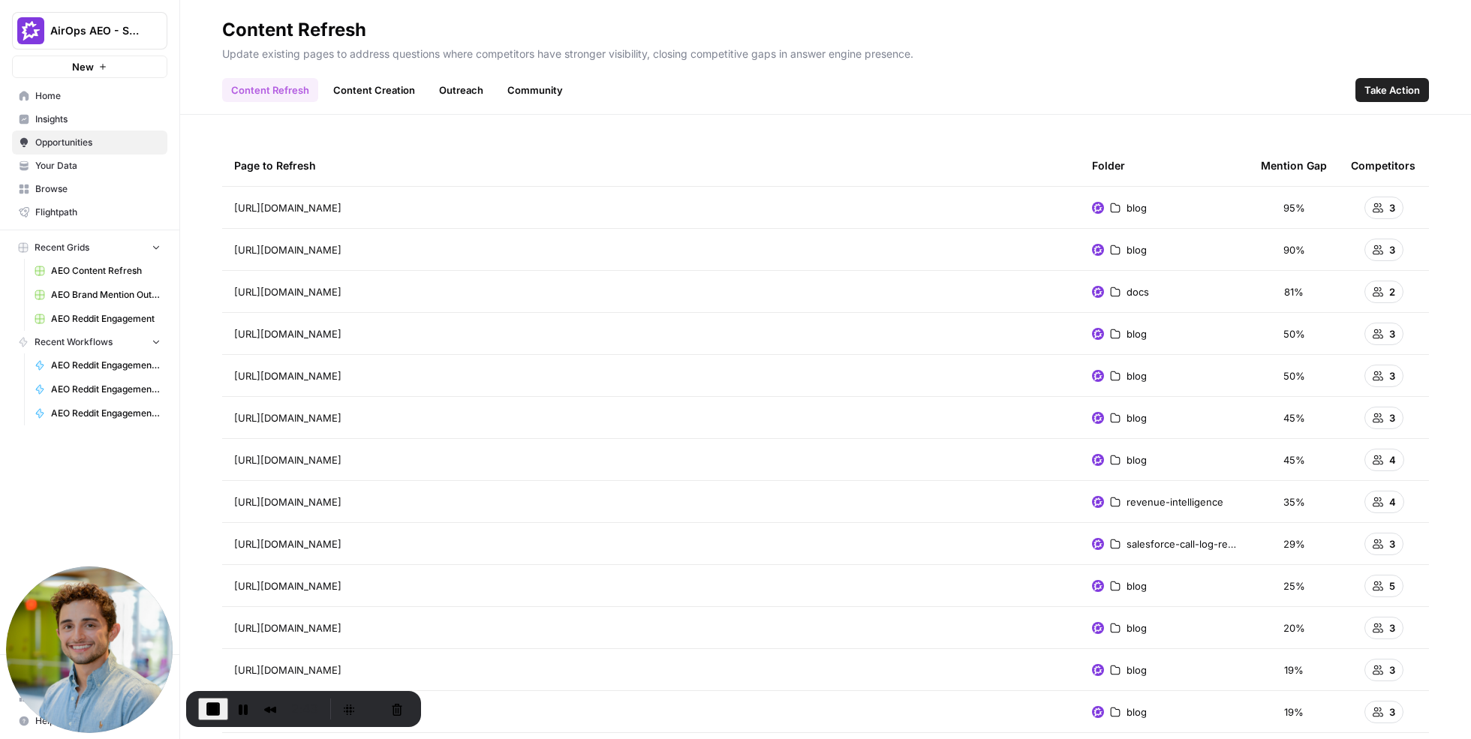
click at [471, 95] on link "Outreach" at bounding box center [461, 90] width 62 height 24
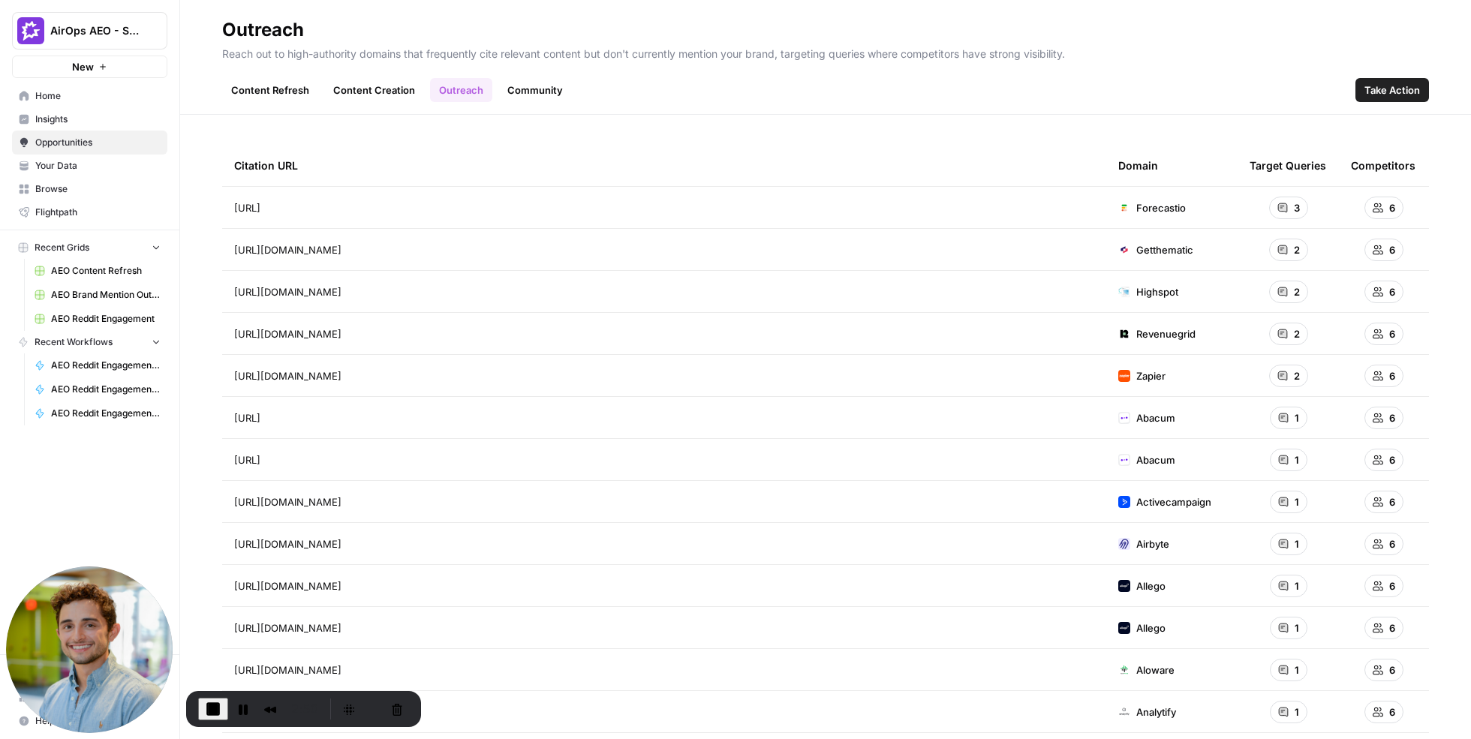
click at [537, 92] on link "Community" at bounding box center [535, 90] width 74 height 24
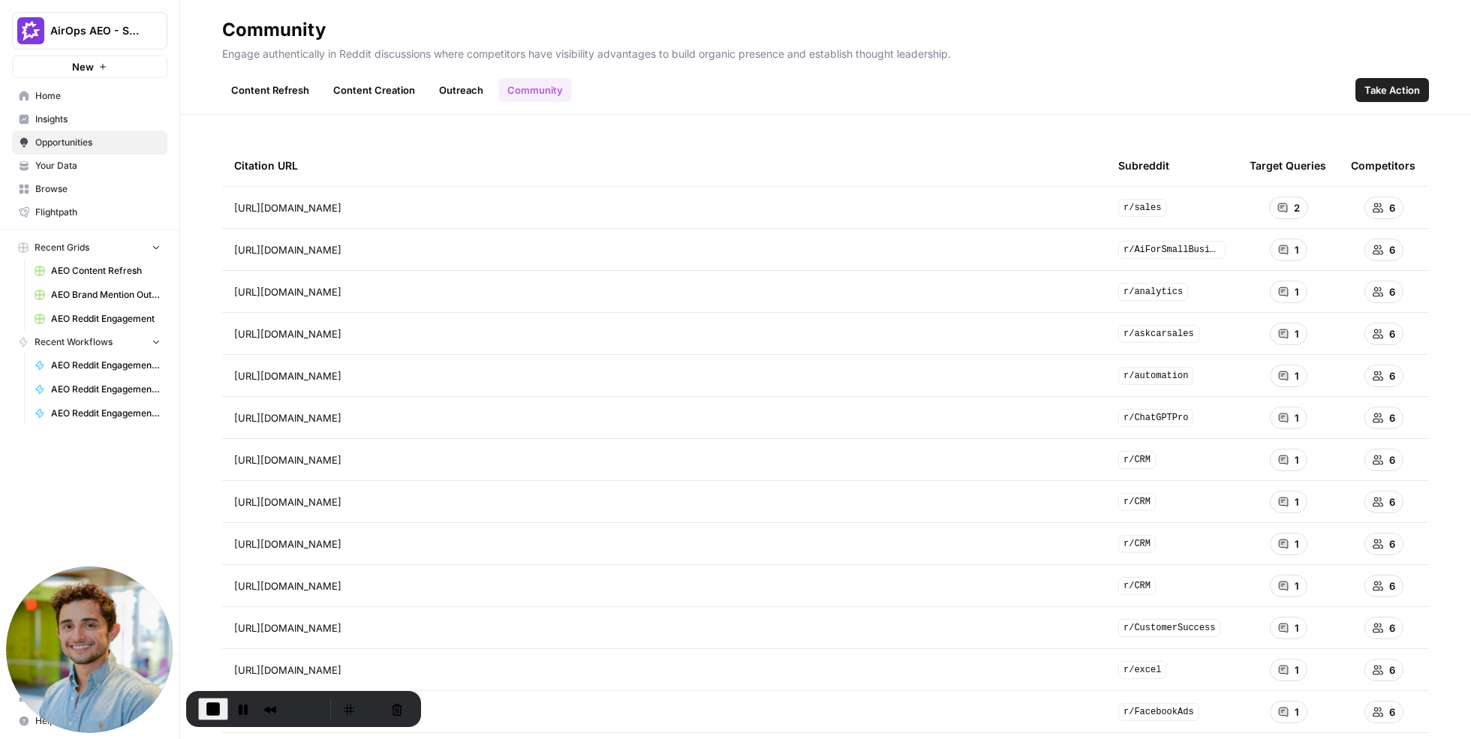
click at [464, 86] on link "Outreach" at bounding box center [461, 90] width 62 height 24
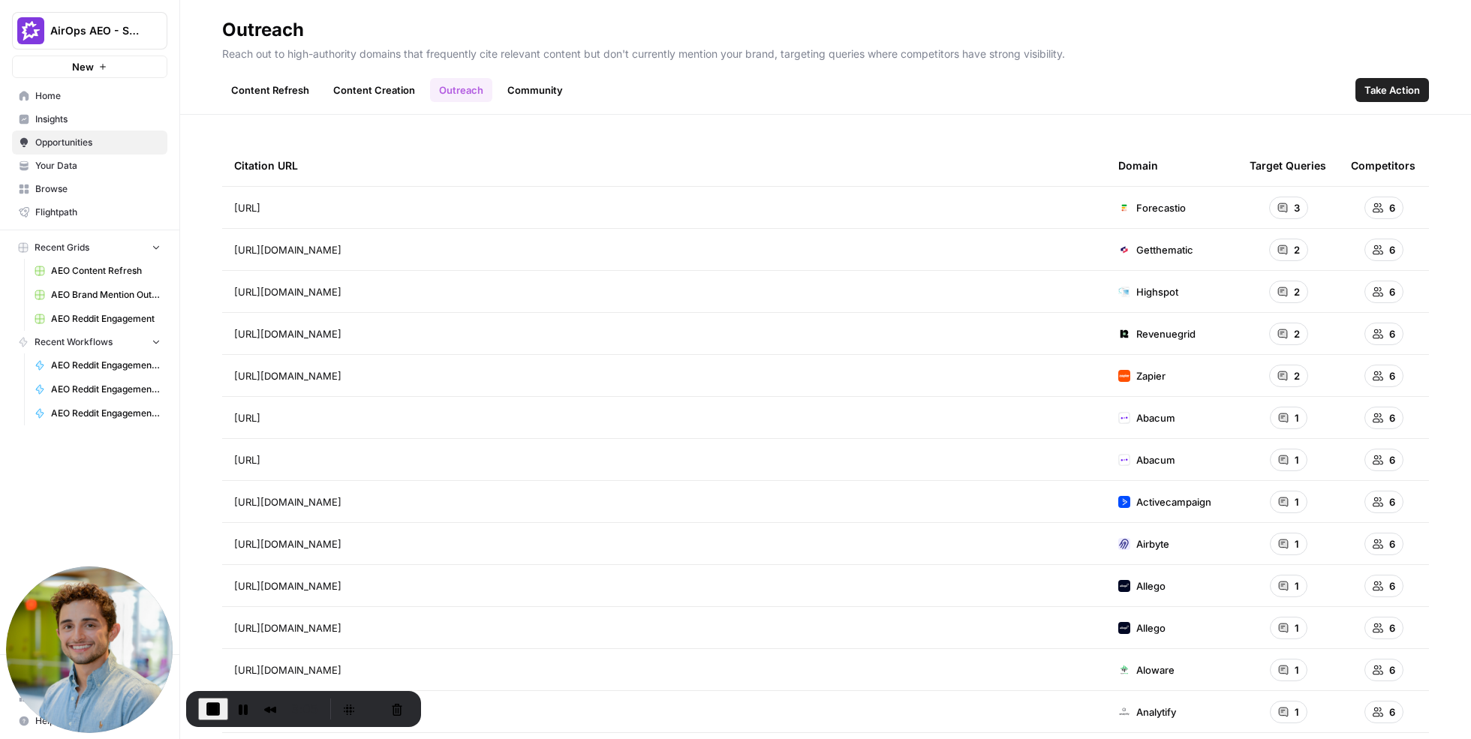
click at [530, 92] on link "Community" at bounding box center [535, 90] width 74 height 24
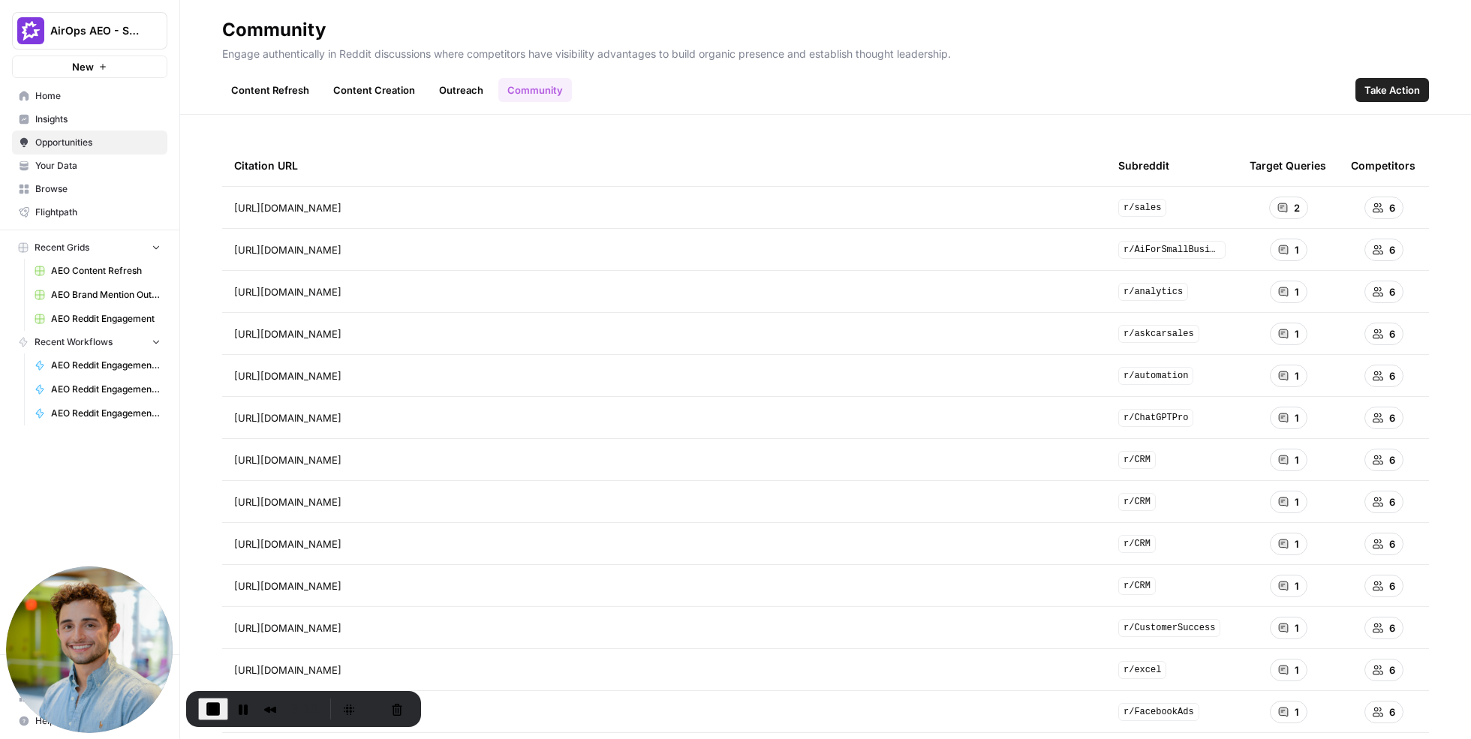
click at [282, 89] on link "Content Refresh" at bounding box center [270, 90] width 96 height 24
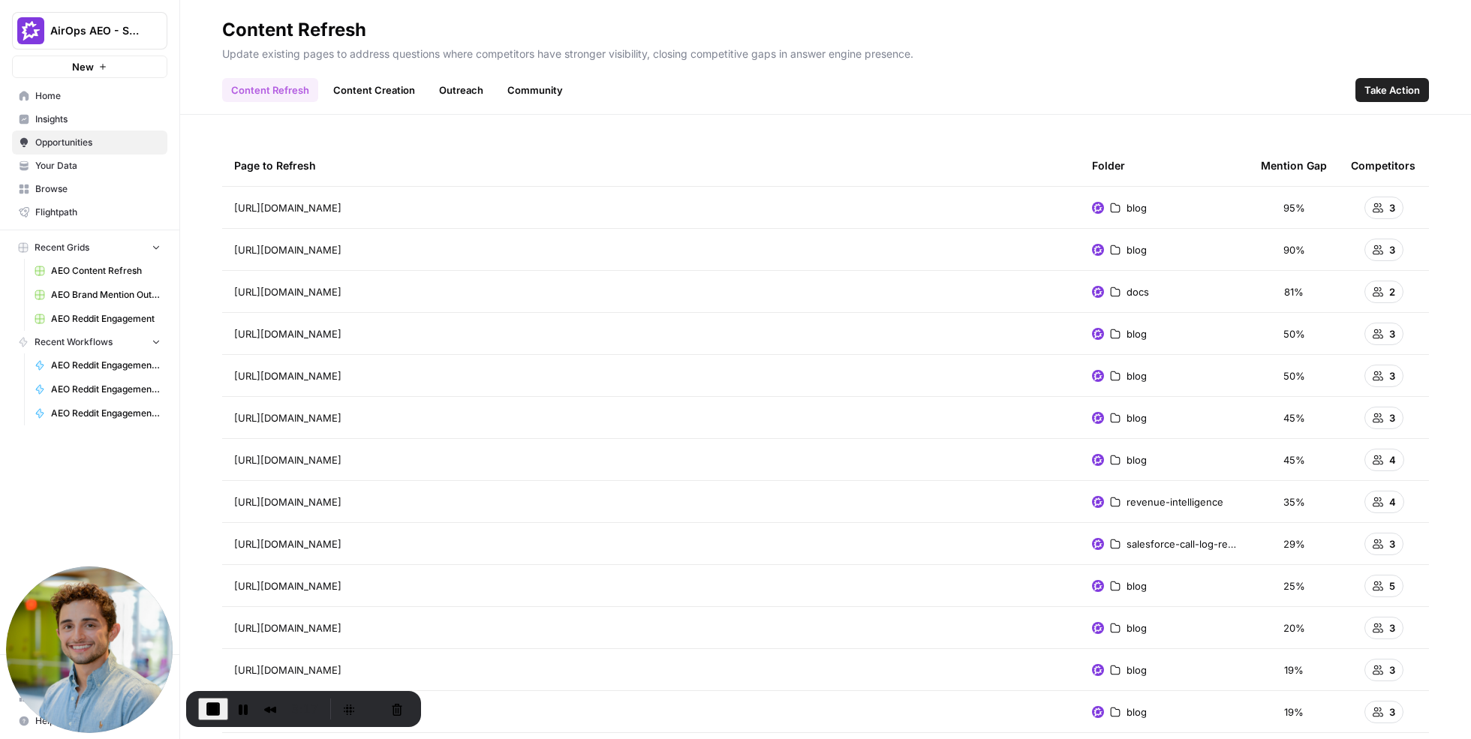
click at [383, 86] on link "Content Creation" at bounding box center [374, 90] width 100 height 24
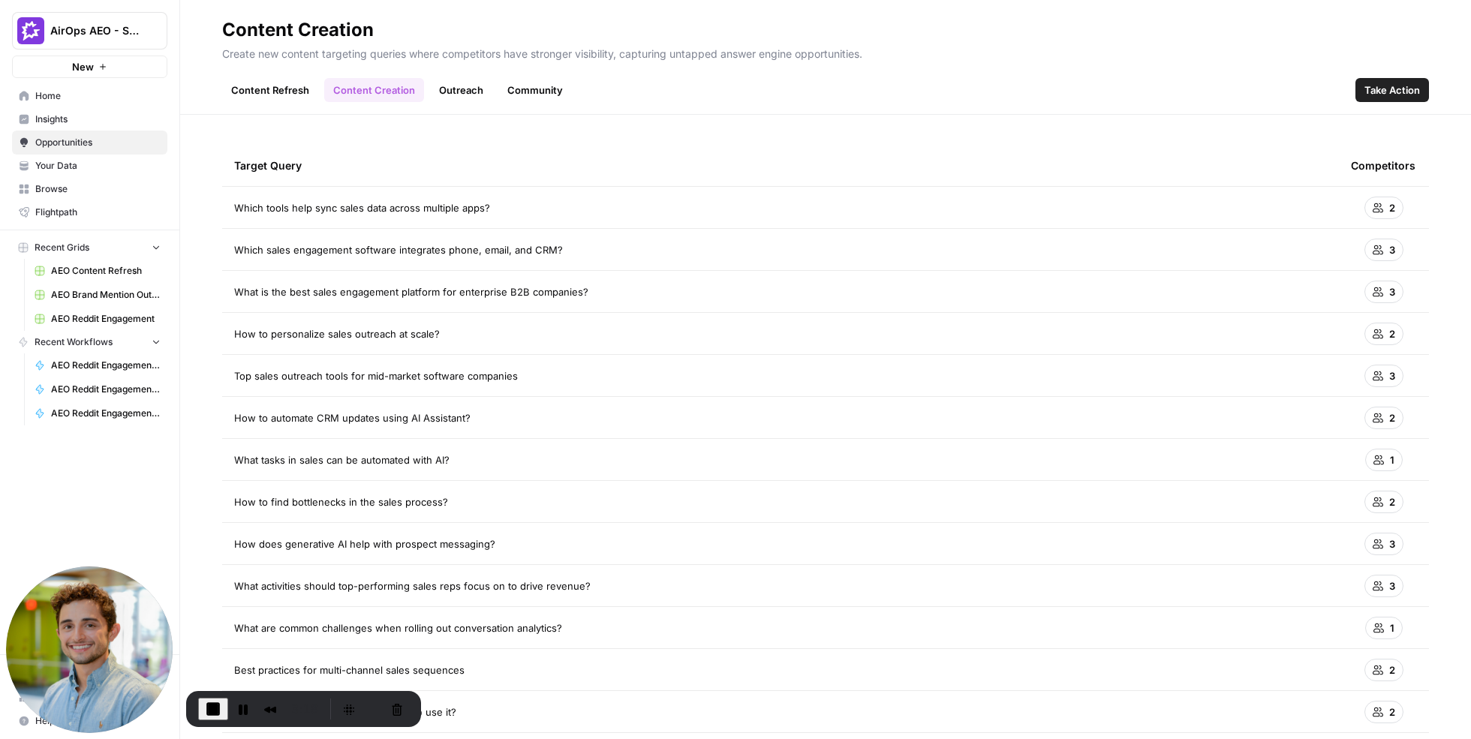
click at [456, 86] on link "Outreach" at bounding box center [461, 90] width 62 height 24
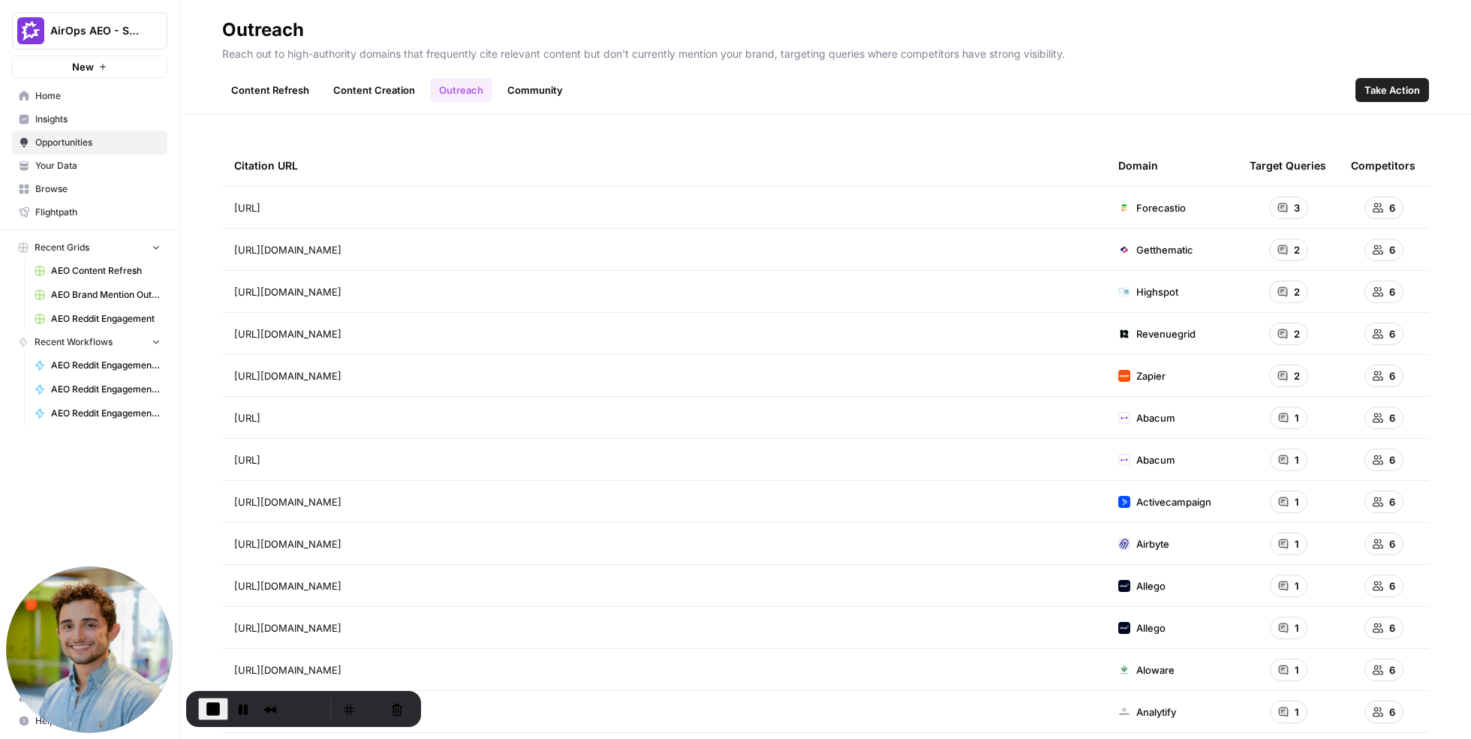
click at [519, 84] on link "Community" at bounding box center [535, 90] width 74 height 24
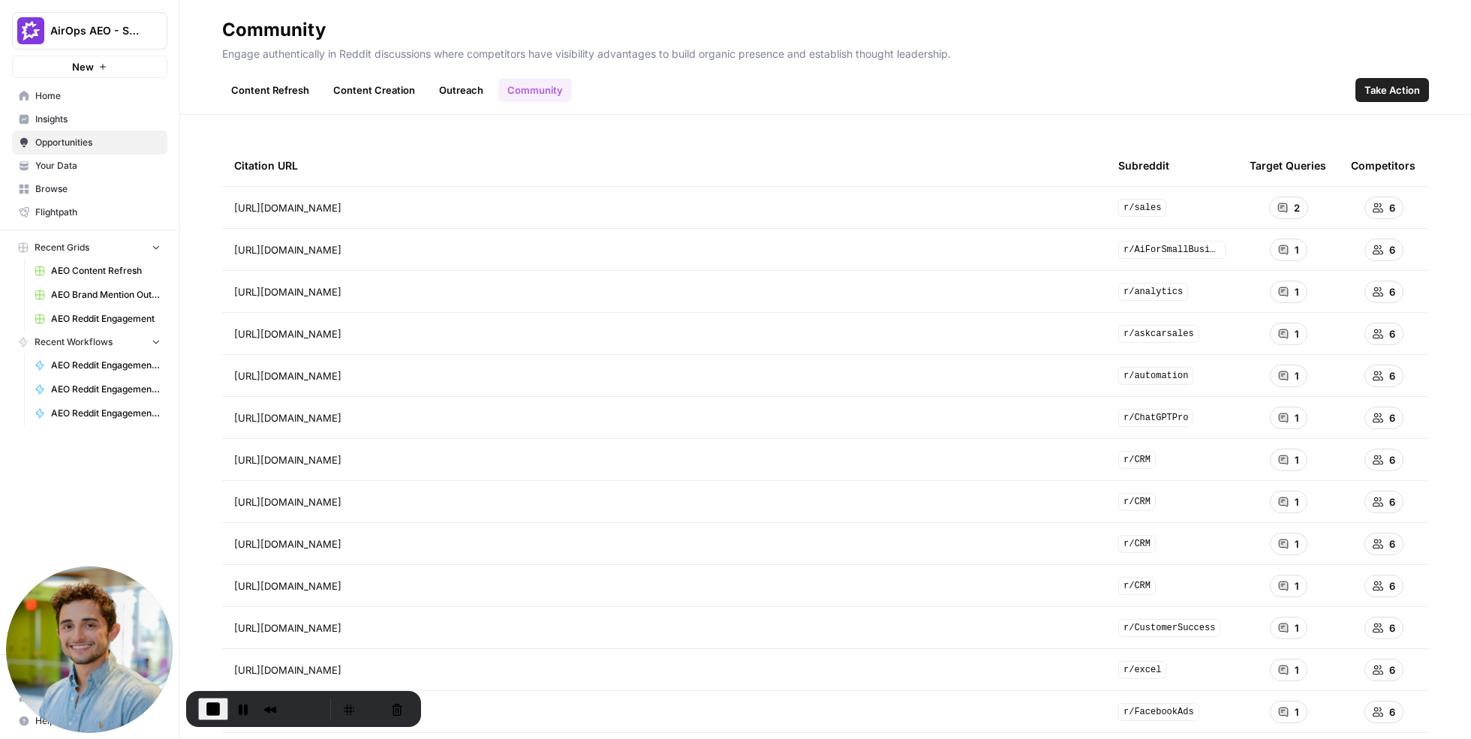
click at [1378, 92] on span "Take Action" at bounding box center [1393, 90] width 56 height 15
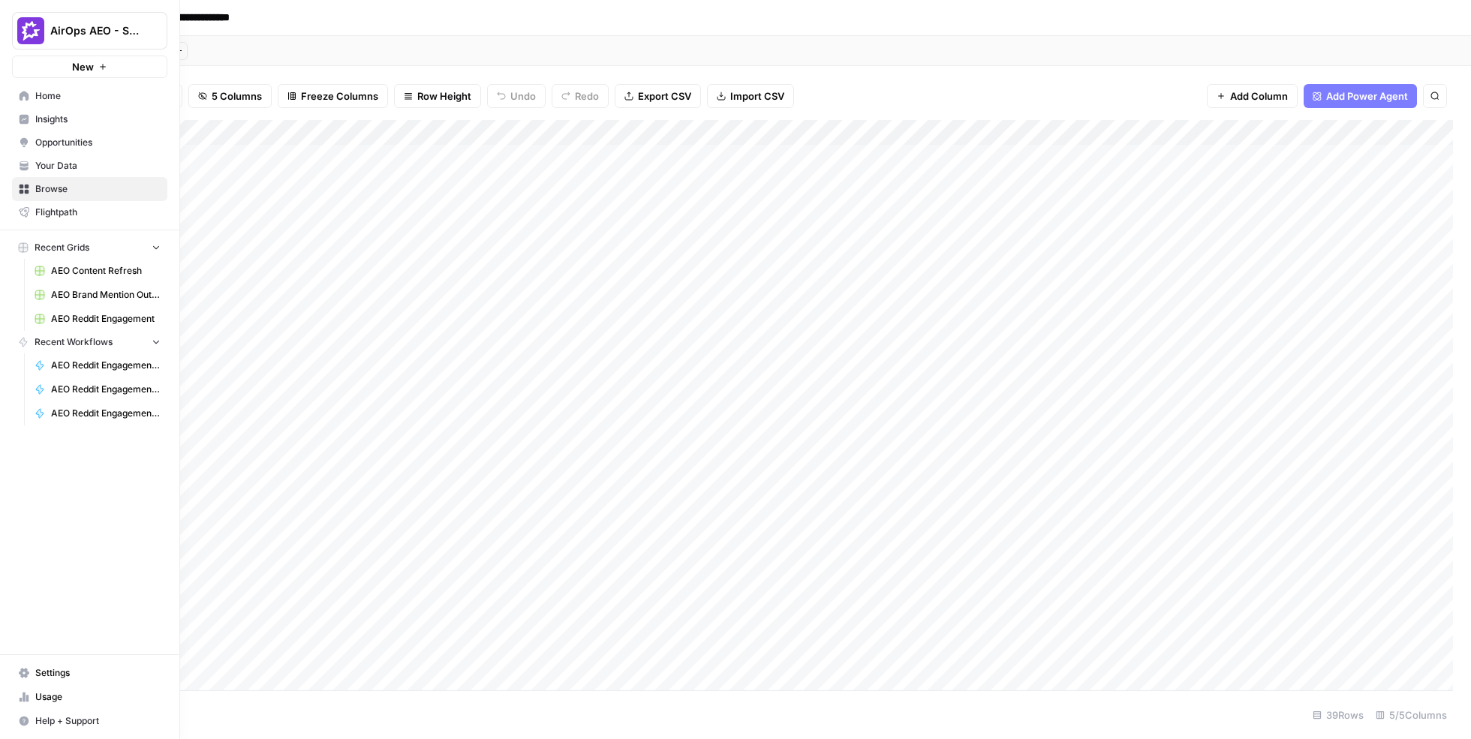
click at [58, 121] on span "Insights" at bounding box center [97, 120] width 125 height 14
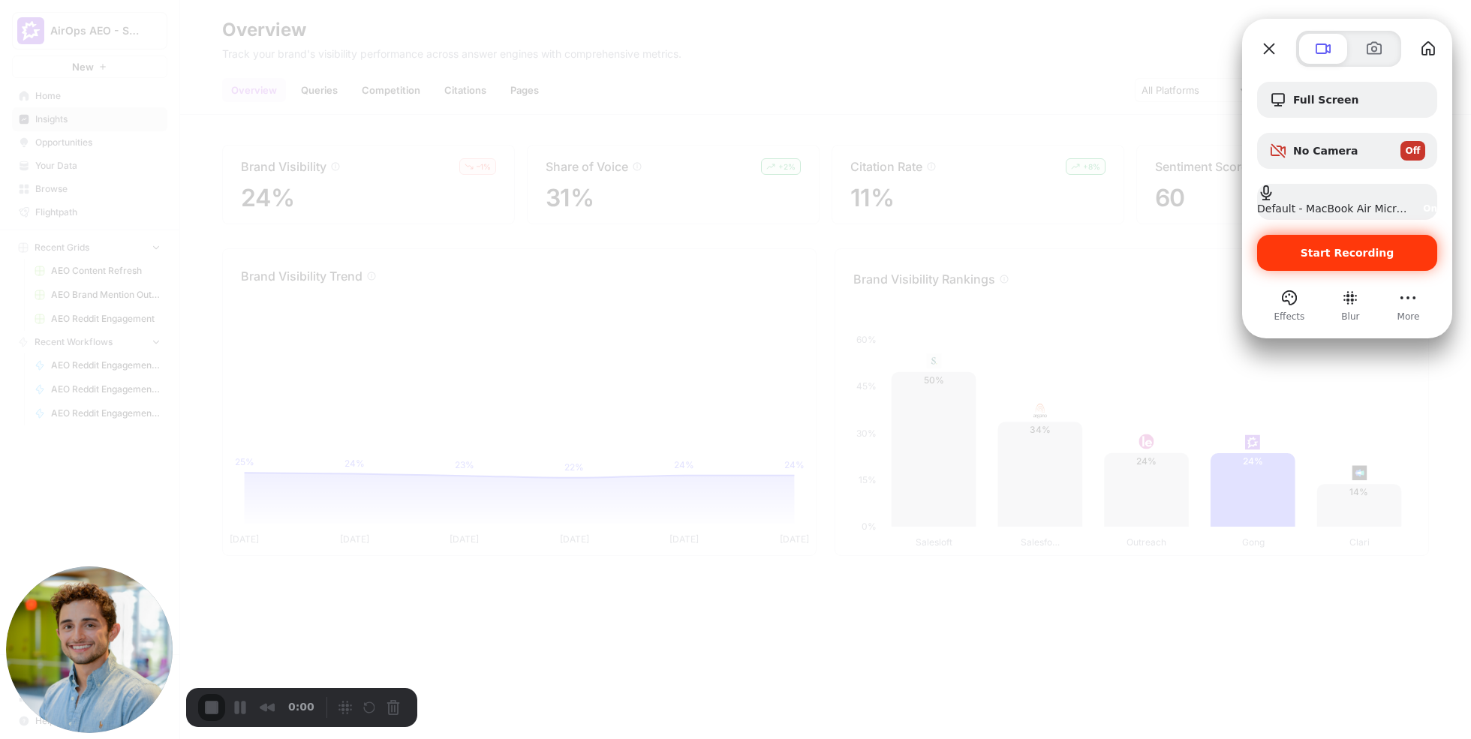
click at [1332, 254] on span "Start Recording" at bounding box center [1348, 253] width 94 height 12
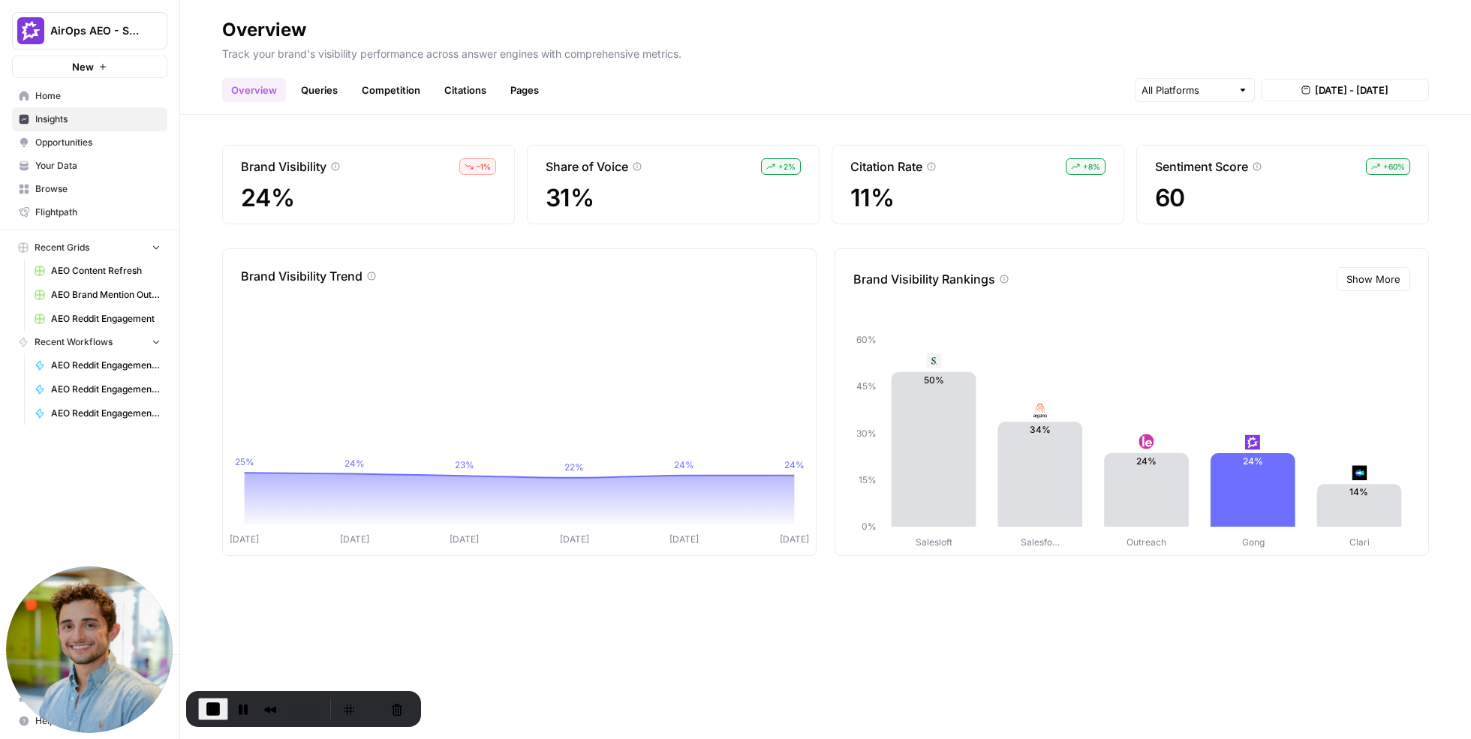
click at [941, 195] on span "11%" at bounding box center [977, 198] width 255 height 27
click at [1315, 92] on span "Aug 12, 2025 - Aug 18, 2025" at bounding box center [1352, 90] width 74 height 15
click at [1211, 92] on input "text" at bounding box center [1187, 90] width 90 height 15
click at [1097, 89] on div "Overview Queries Competition Citations Pages Aug 12, 2025 - Aug 18, 2025" at bounding box center [825, 84] width 1207 height 36
click at [325, 88] on link "Queries" at bounding box center [319, 90] width 55 height 24
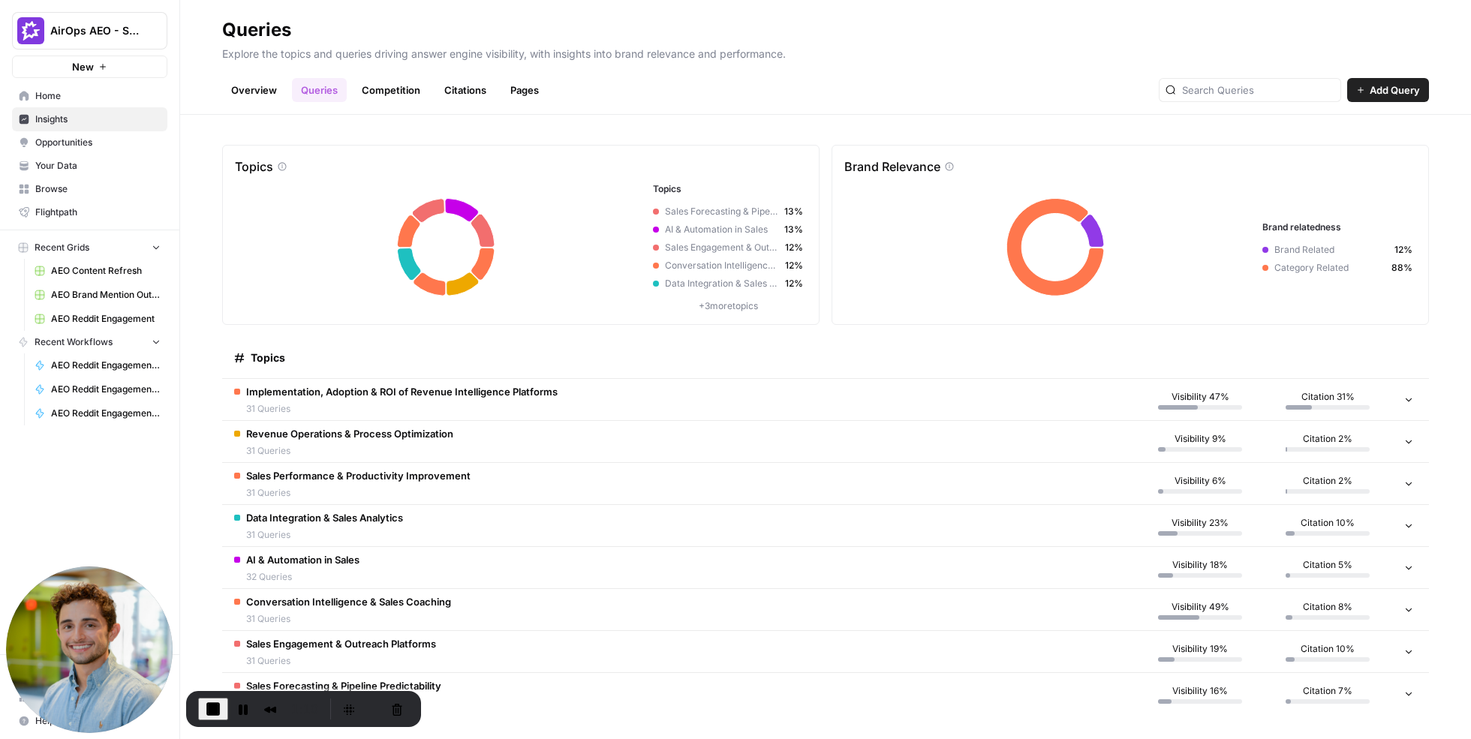
click at [1026, 396] on td "Implementation, Adoption & ROI of Revenue Intelligence Platforms 31 Queries" at bounding box center [679, 399] width 914 height 41
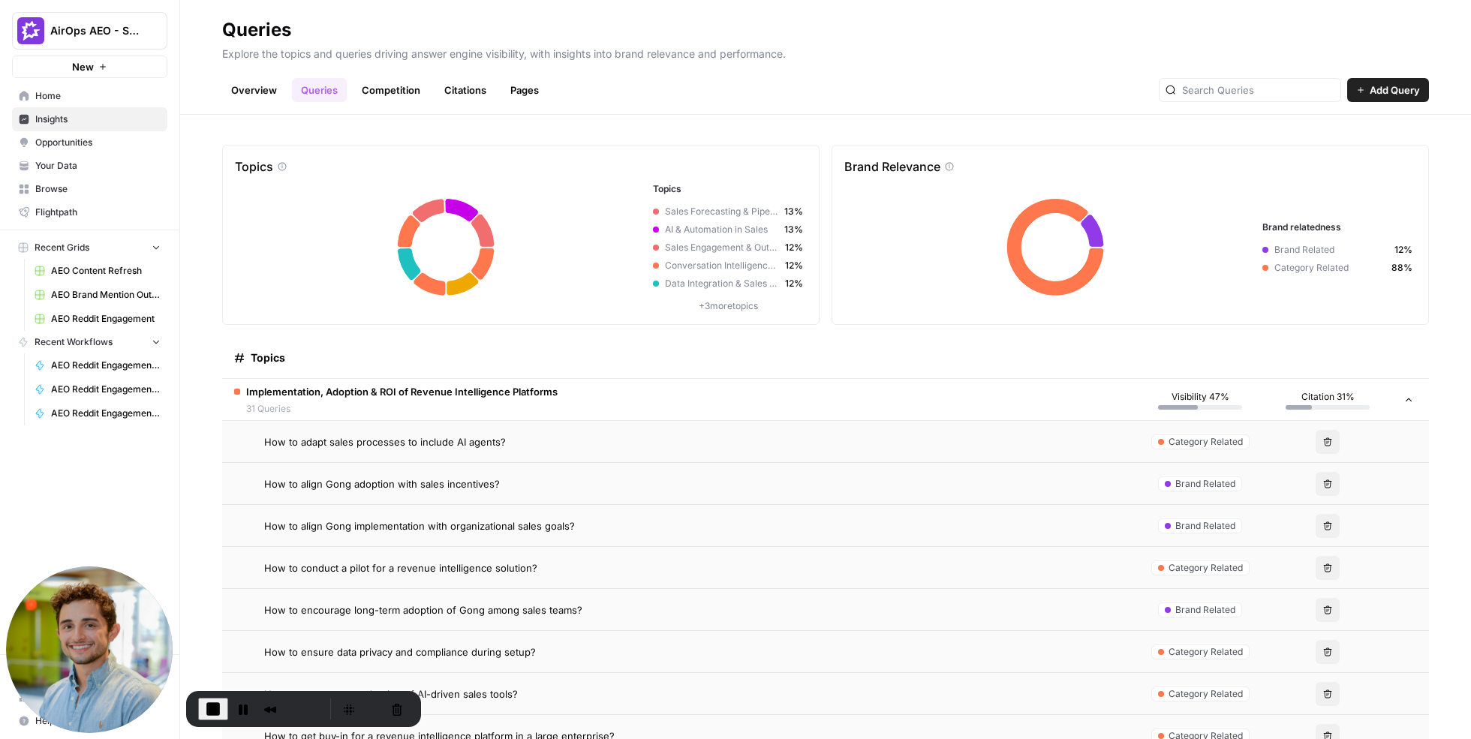
click at [1380, 87] on span "Add Query" at bounding box center [1395, 90] width 50 height 15
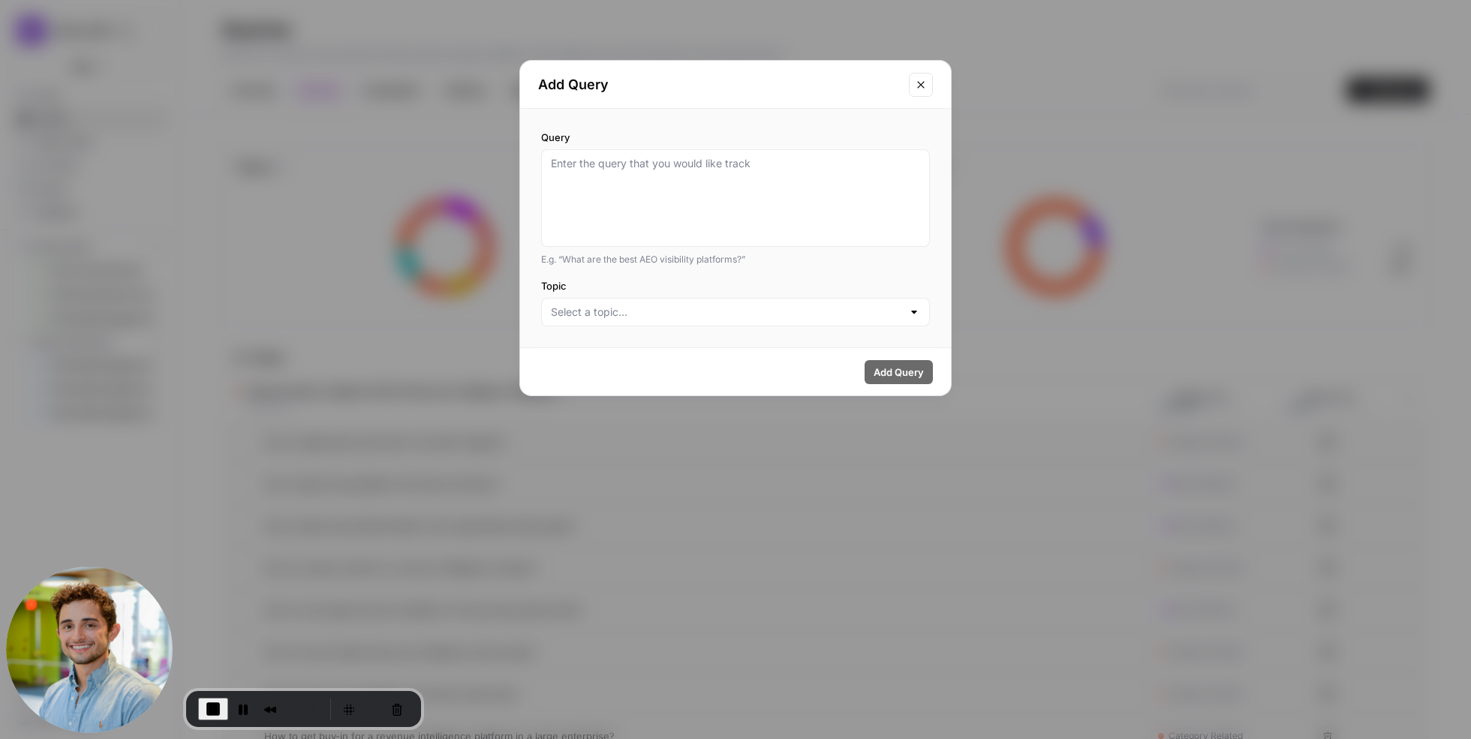
click at [924, 85] on icon "Close modal" at bounding box center [921, 85] width 12 height 12
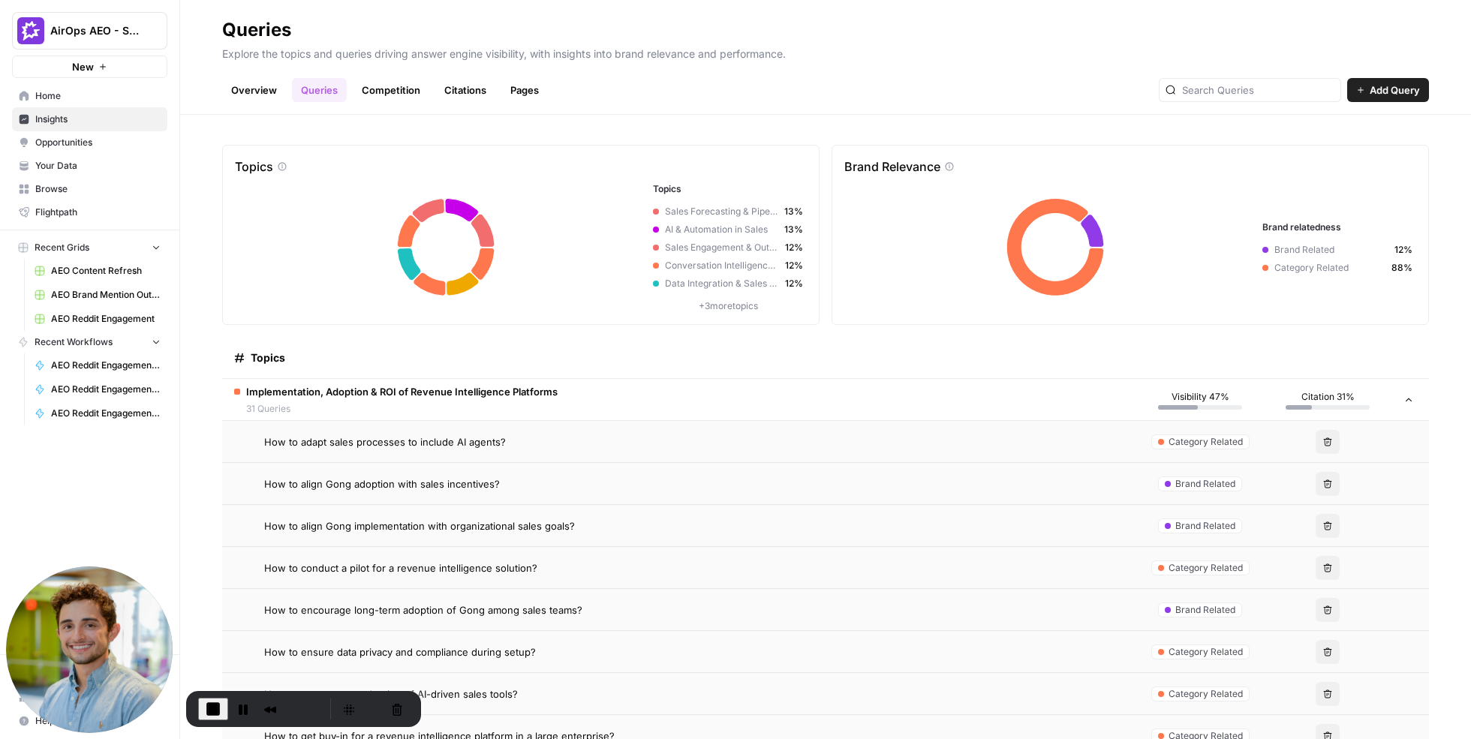
click at [597, 442] on div "How to adapt sales processes to include AI agents?" at bounding box center [694, 442] width 860 height 15
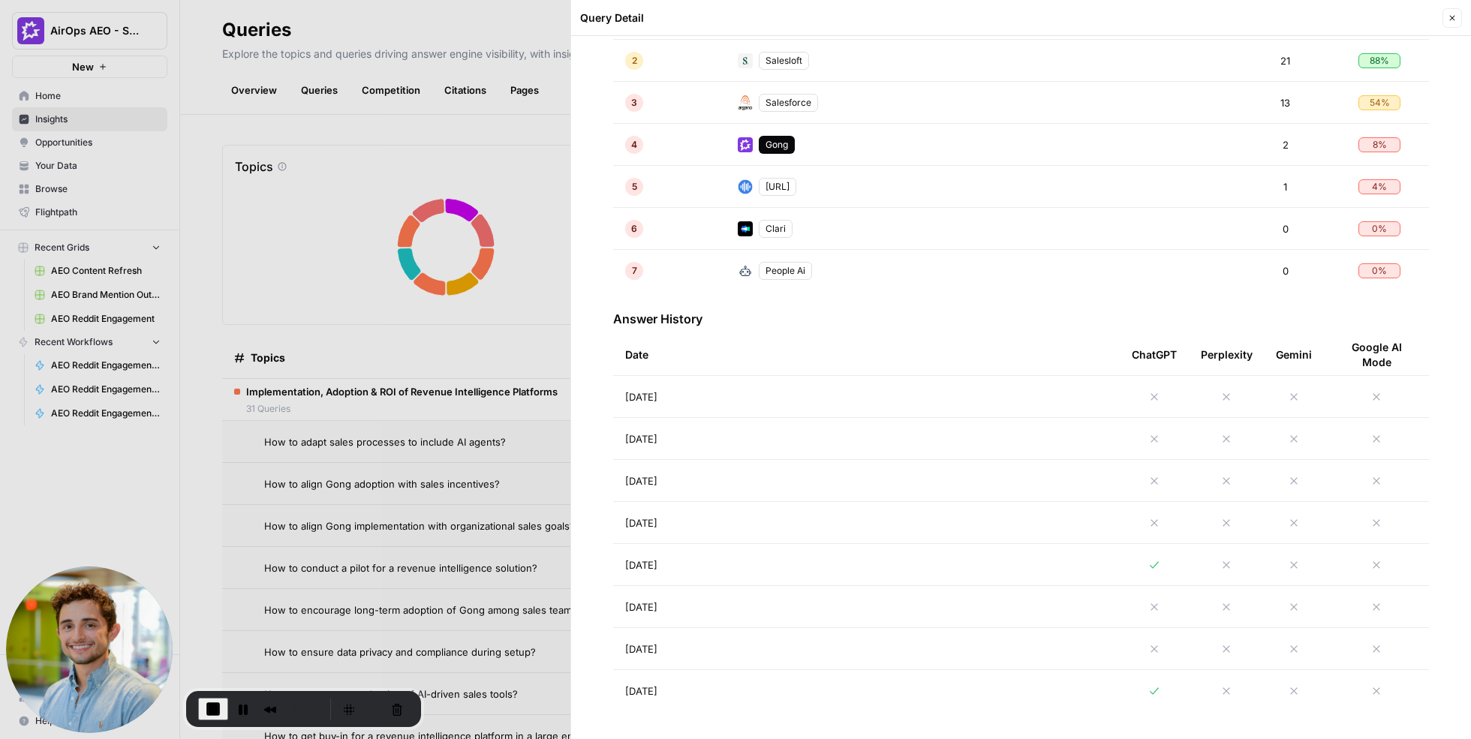
scroll to position [471, 0]
click at [956, 566] on td "Aug 14, 2025" at bounding box center [866, 562] width 507 height 41
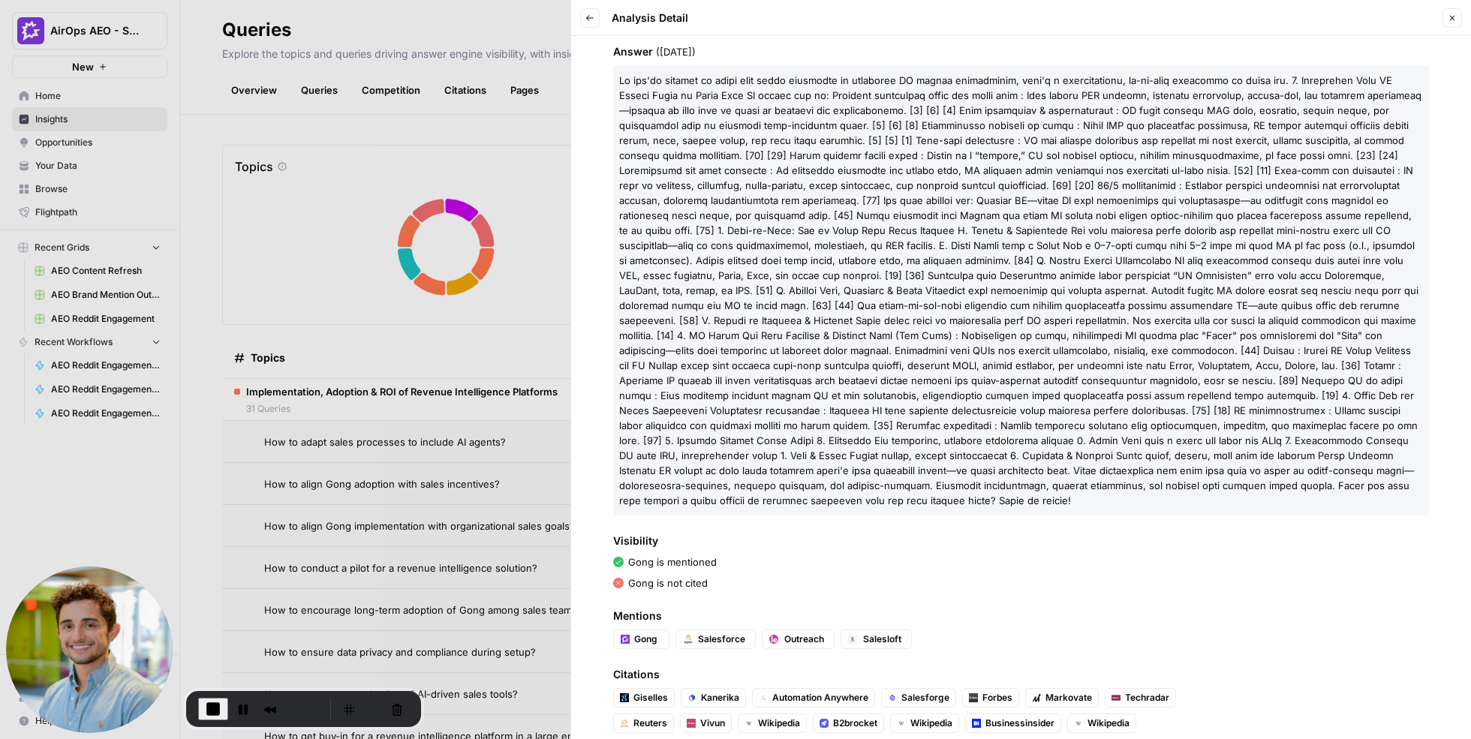
scroll to position [168, 0]
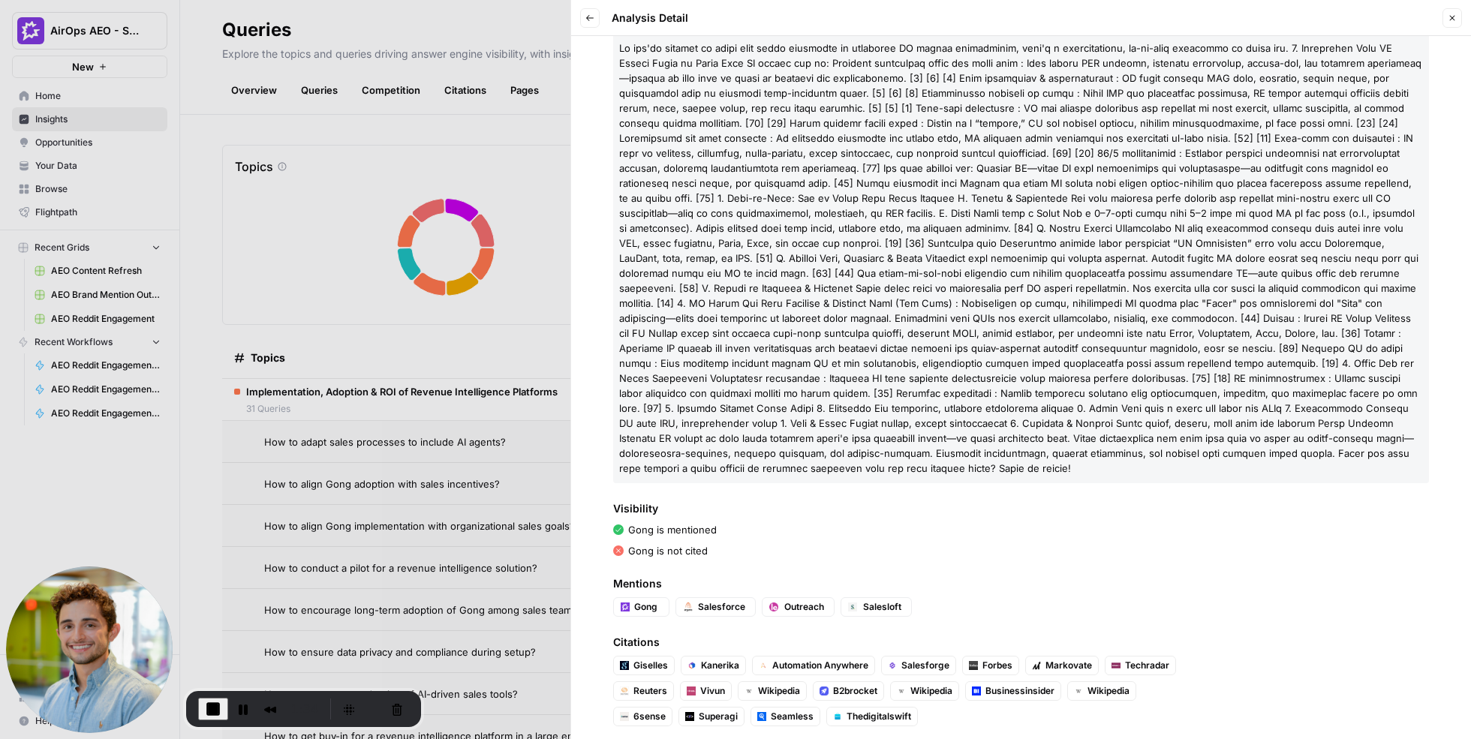
click at [539, 240] on div at bounding box center [735, 369] width 1471 height 739
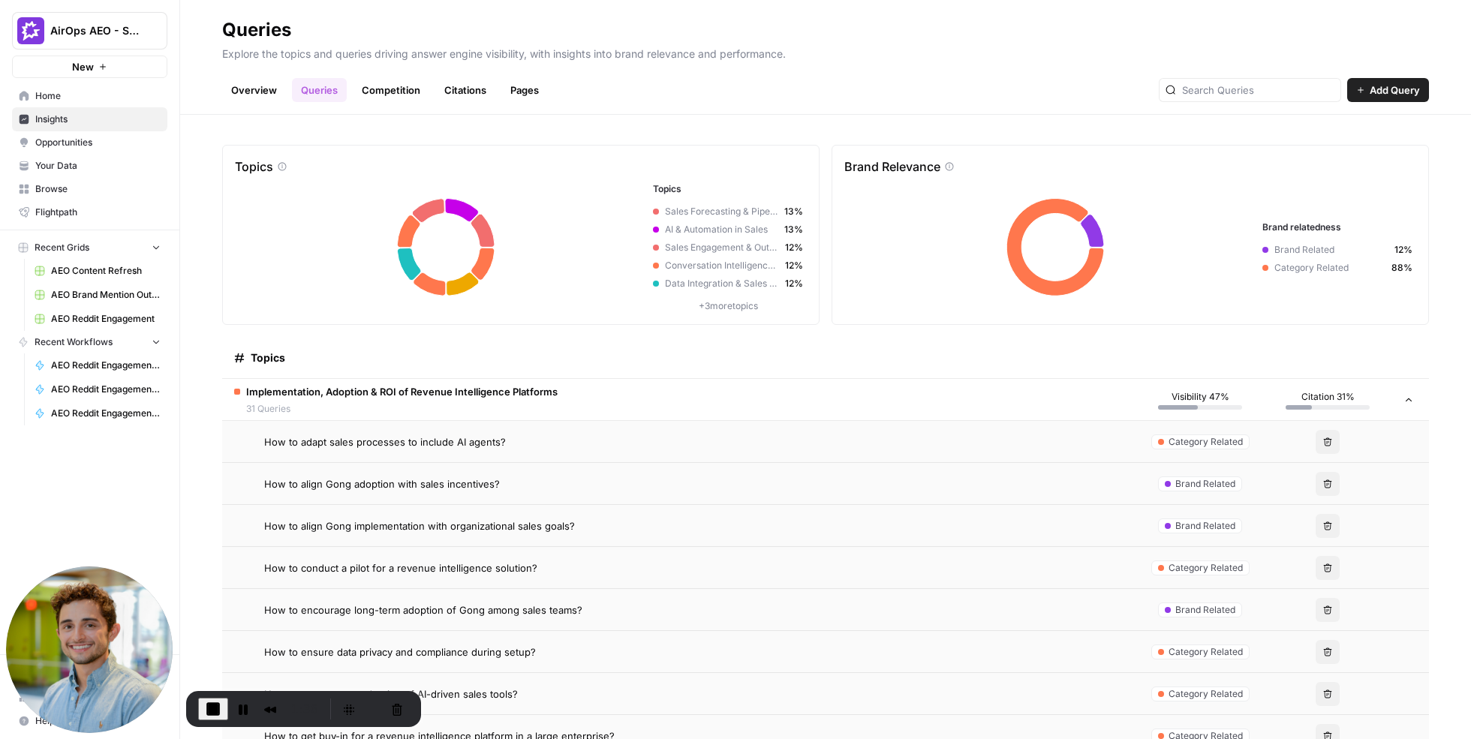
click at [623, 444] on div "How to adapt sales processes to include AI agents?" at bounding box center [694, 442] width 860 height 15
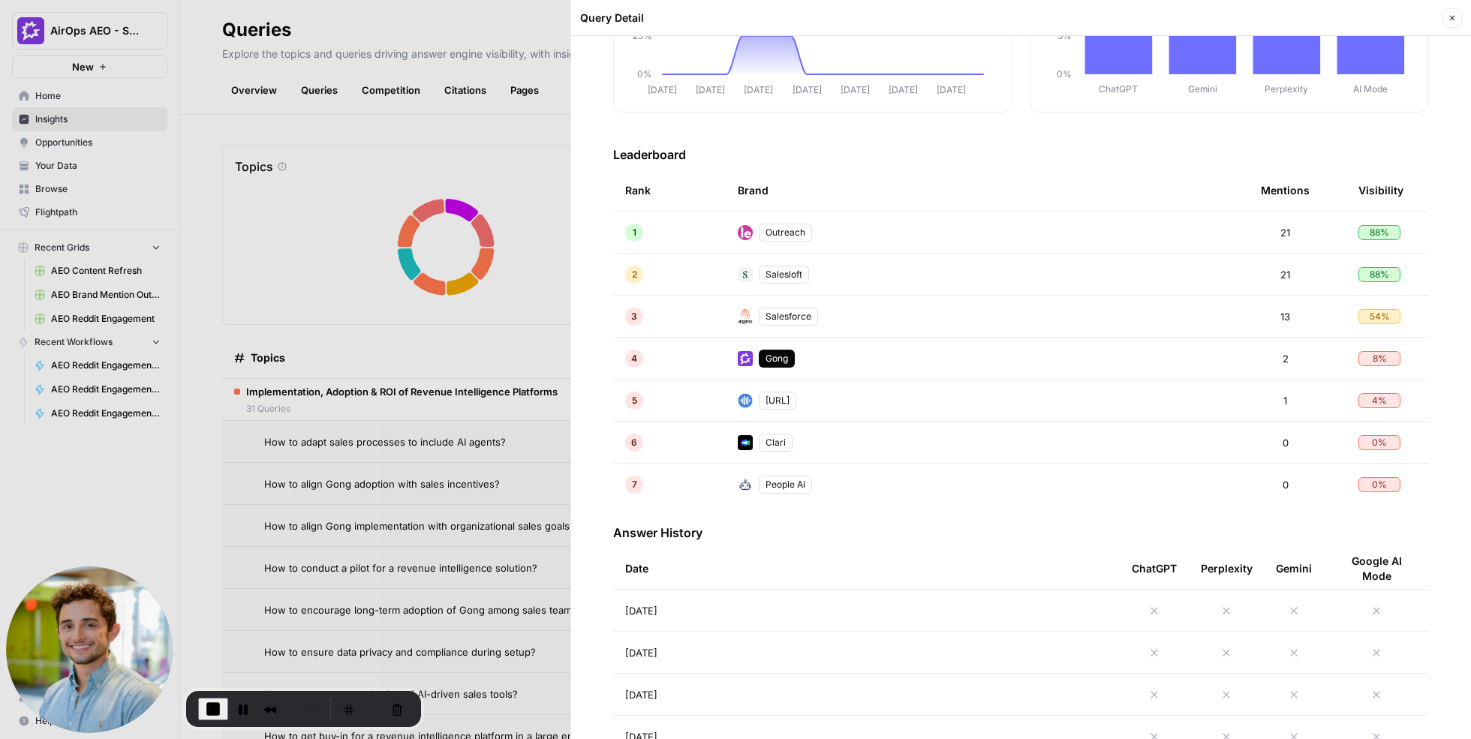
scroll to position [261, 0]
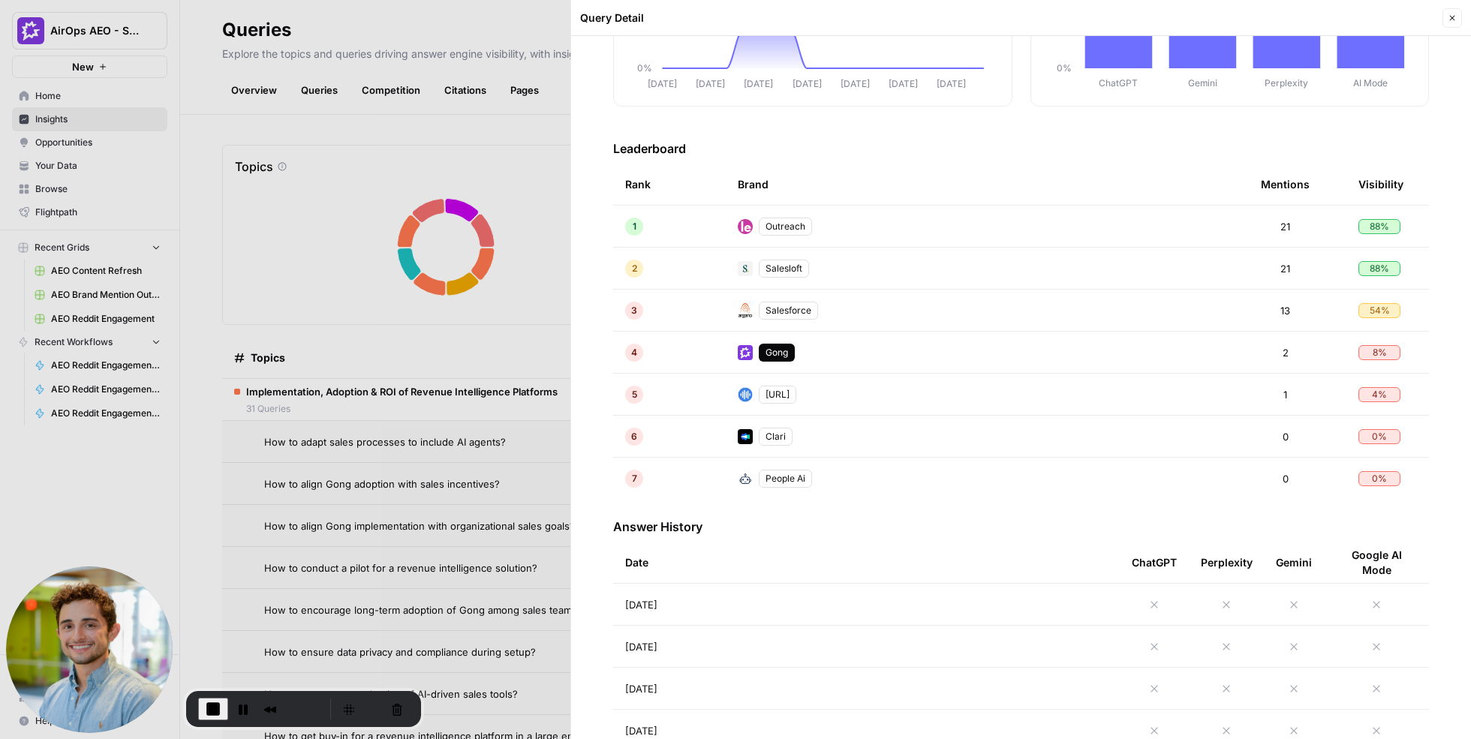
click at [453, 281] on div at bounding box center [735, 369] width 1471 height 739
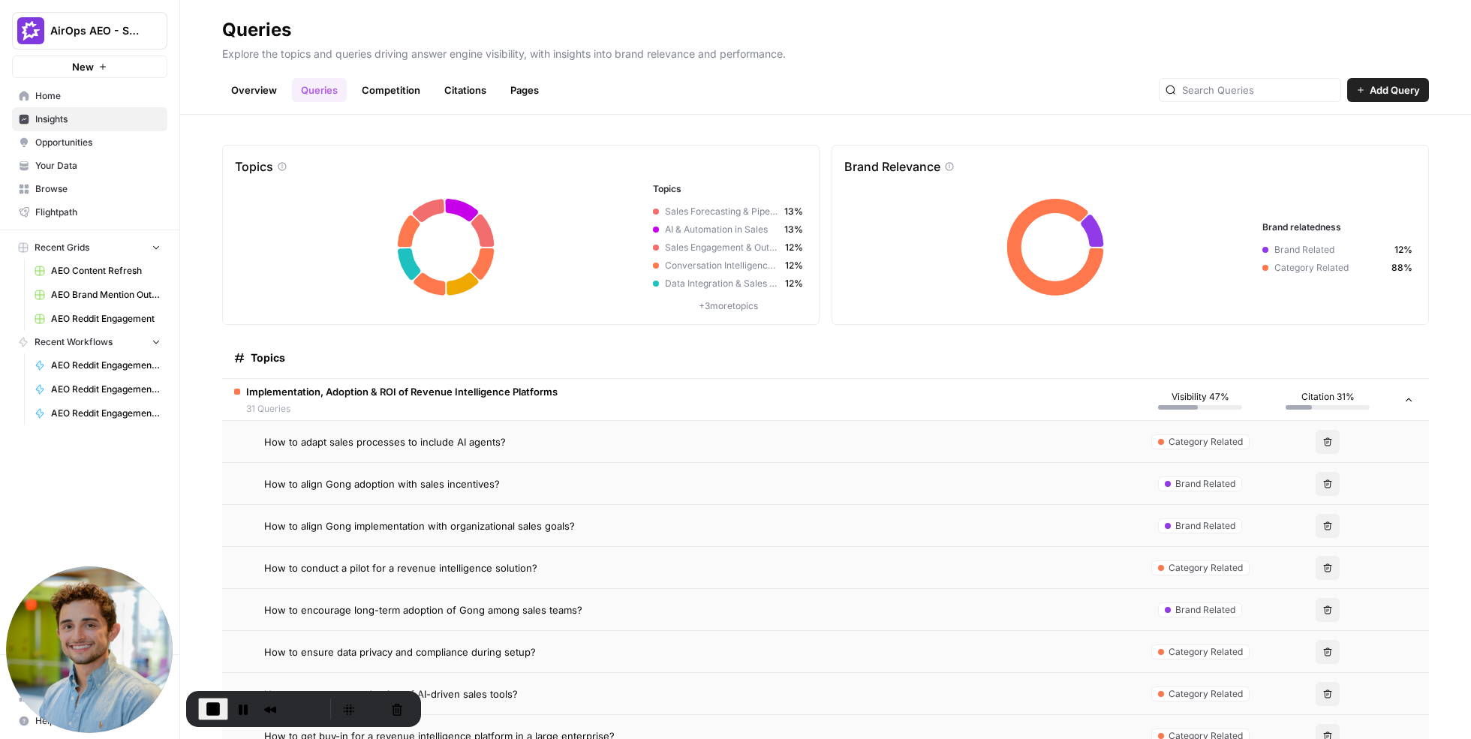
click at [386, 90] on link "Competition" at bounding box center [391, 90] width 77 height 24
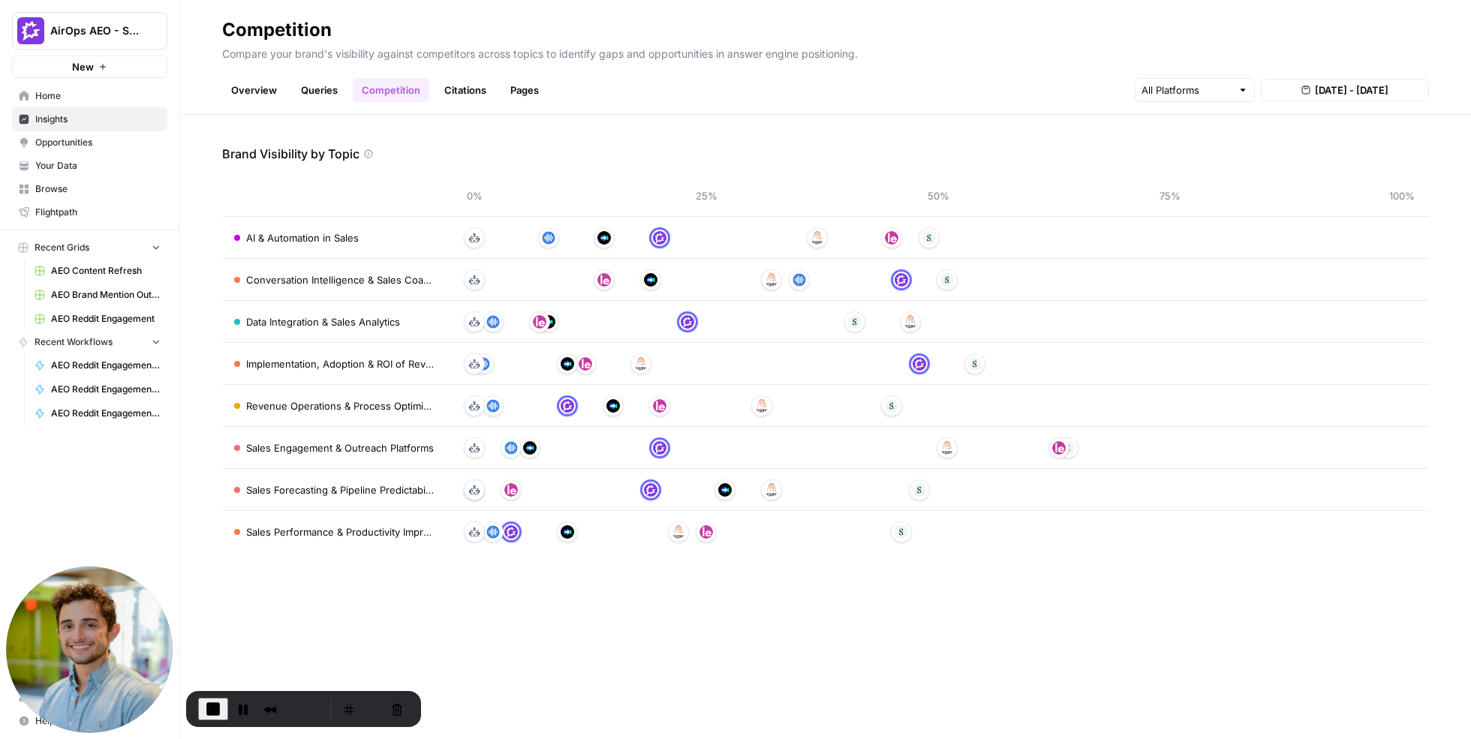
click at [471, 95] on link "Citations" at bounding box center [465, 90] width 60 height 24
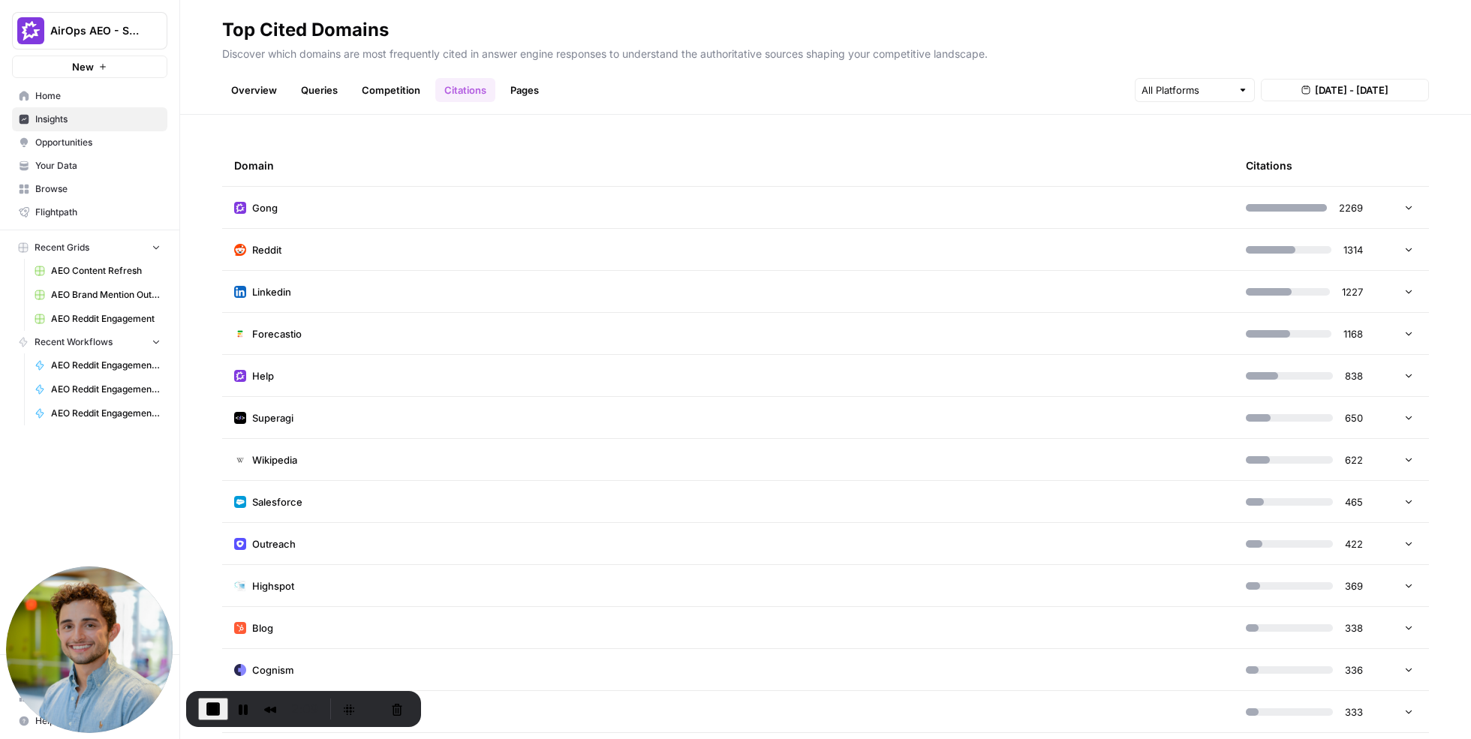
click at [949, 253] on td "Reddit" at bounding box center [728, 249] width 1012 height 41
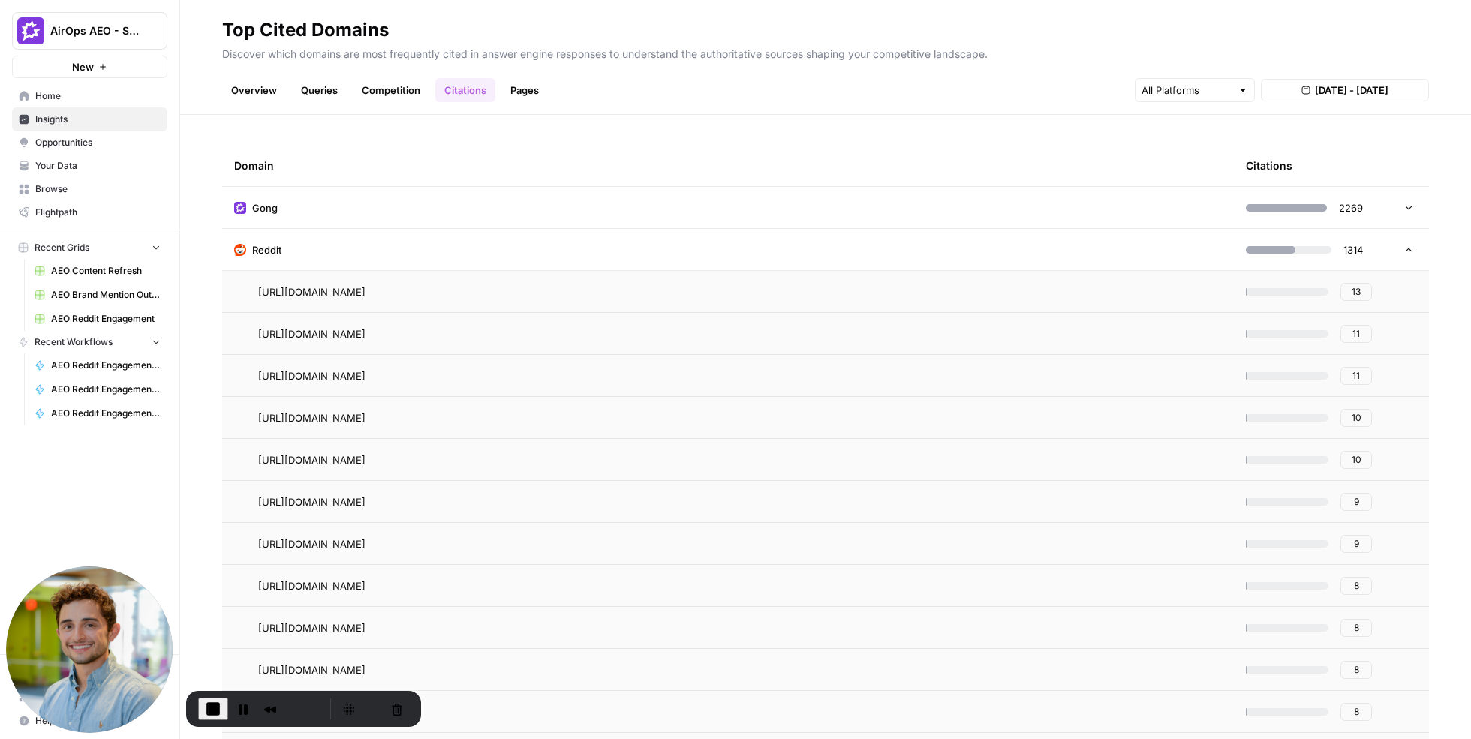
click at [1354, 289] on span "13" at bounding box center [1356, 292] width 9 height 14
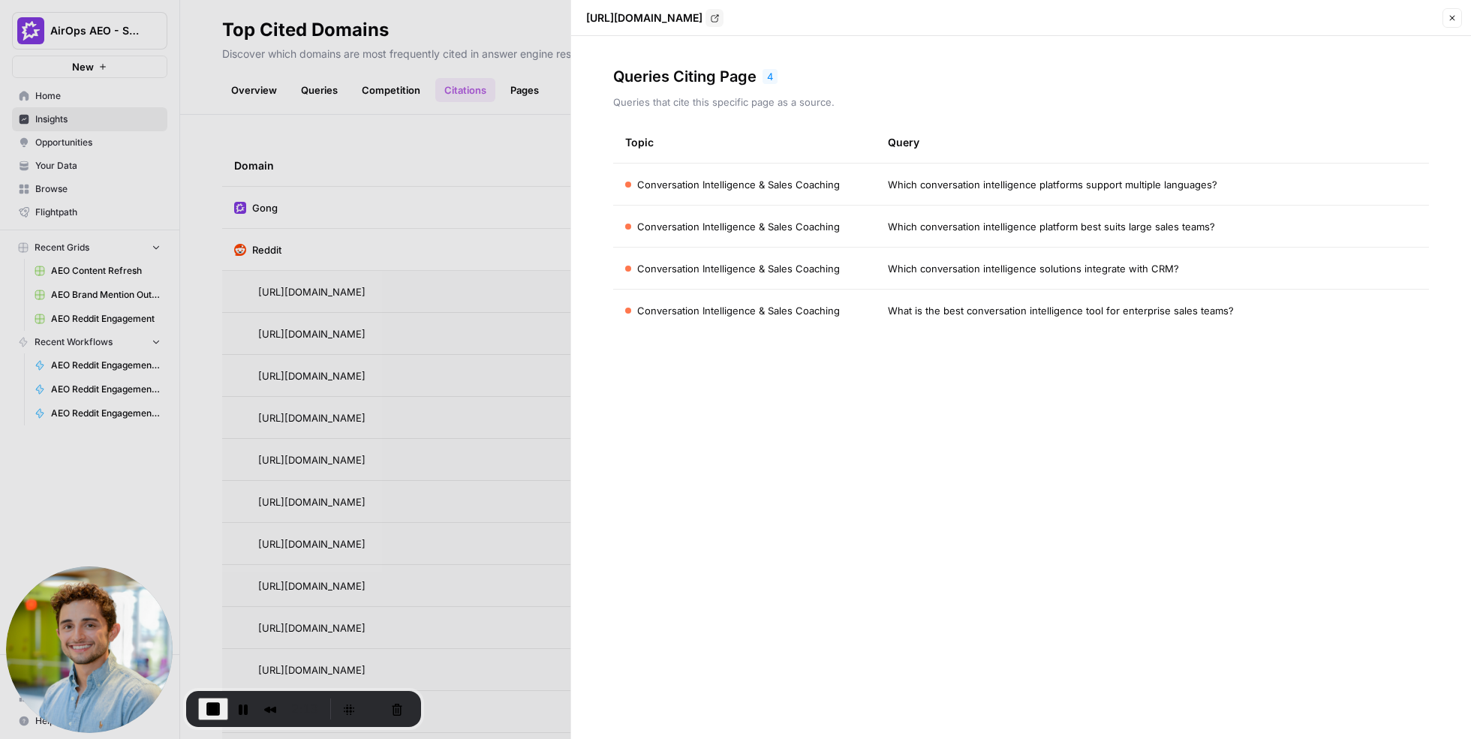
click at [457, 208] on div at bounding box center [735, 369] width 1471 height 739
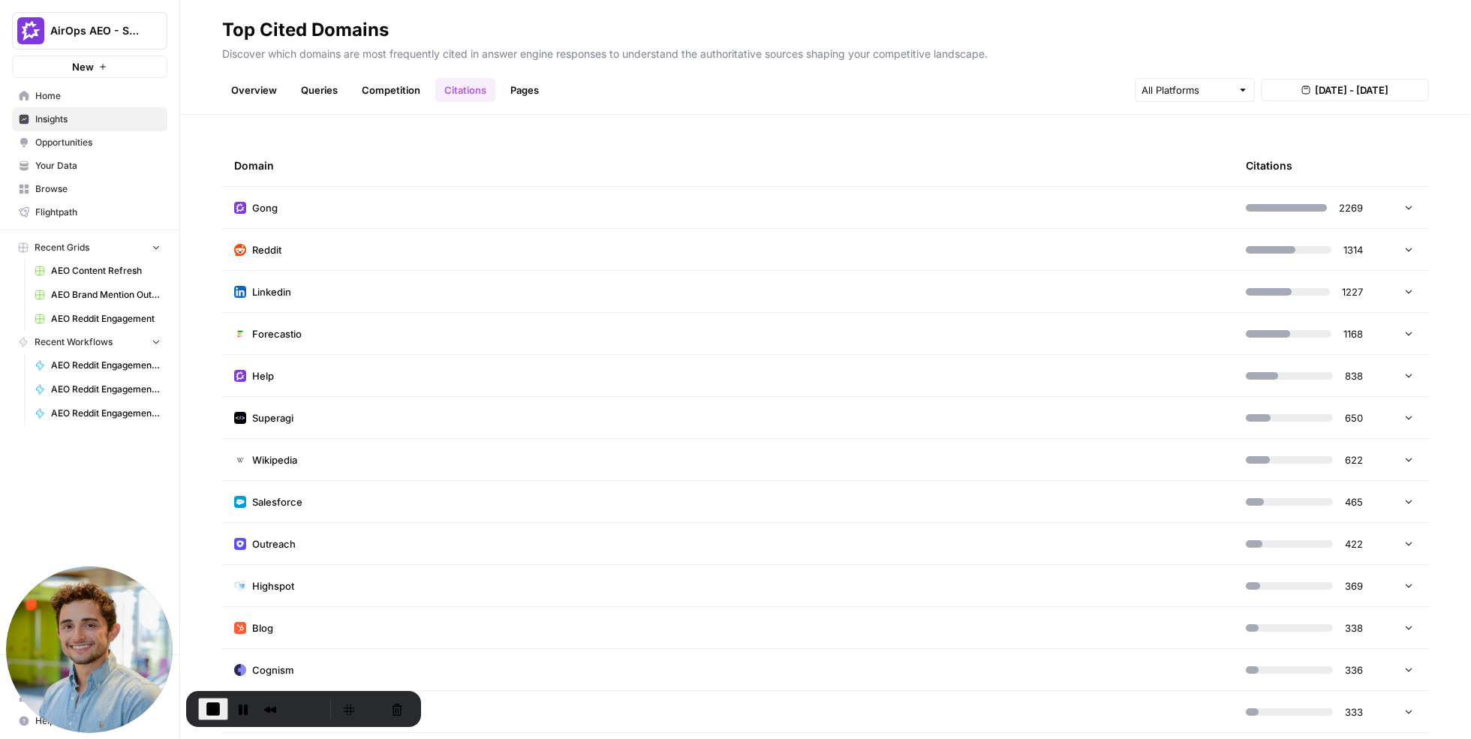
click at [525, 83] on link "Pages" at bounding box center [524, 90] width 47 height 24
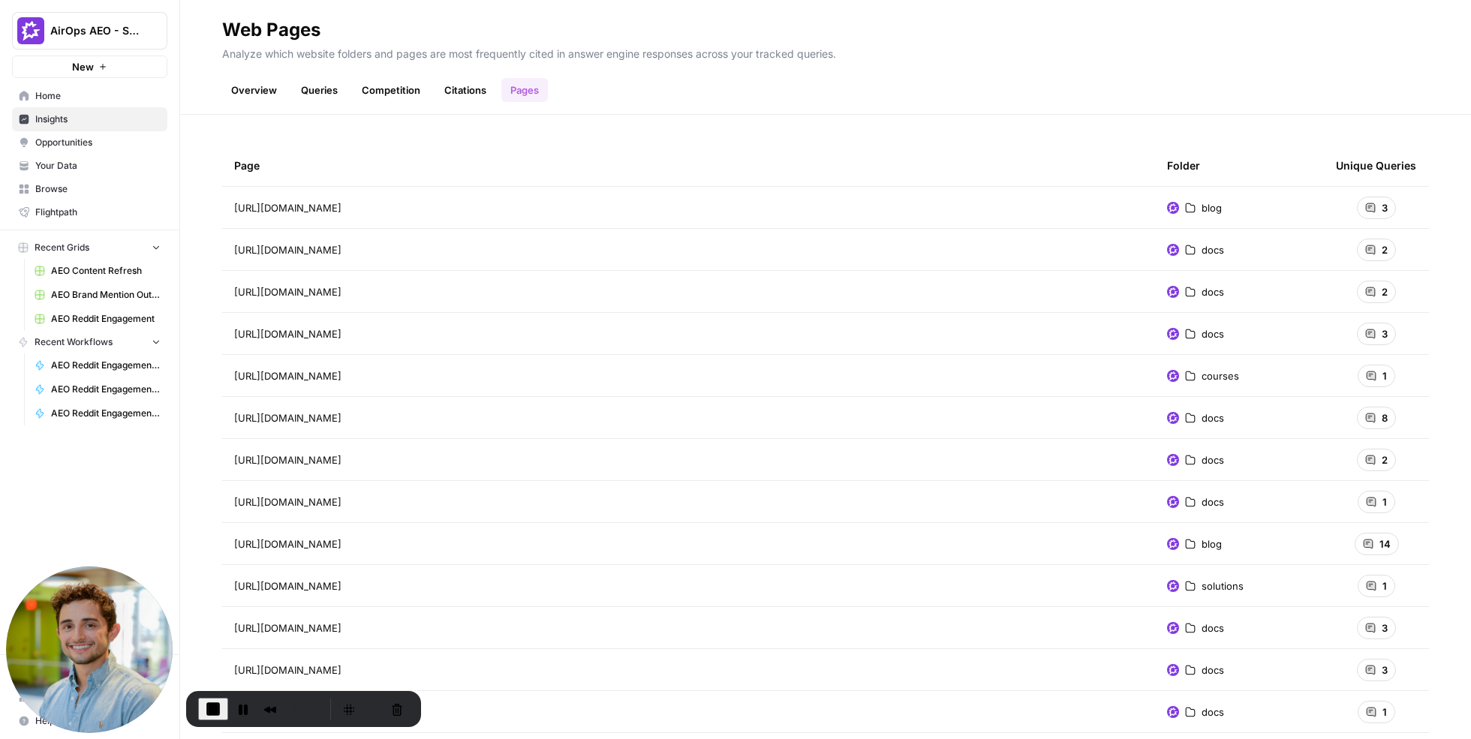
click at [461, 87] on link "Citations" at bounding box center [465, 90] width 60 height 24
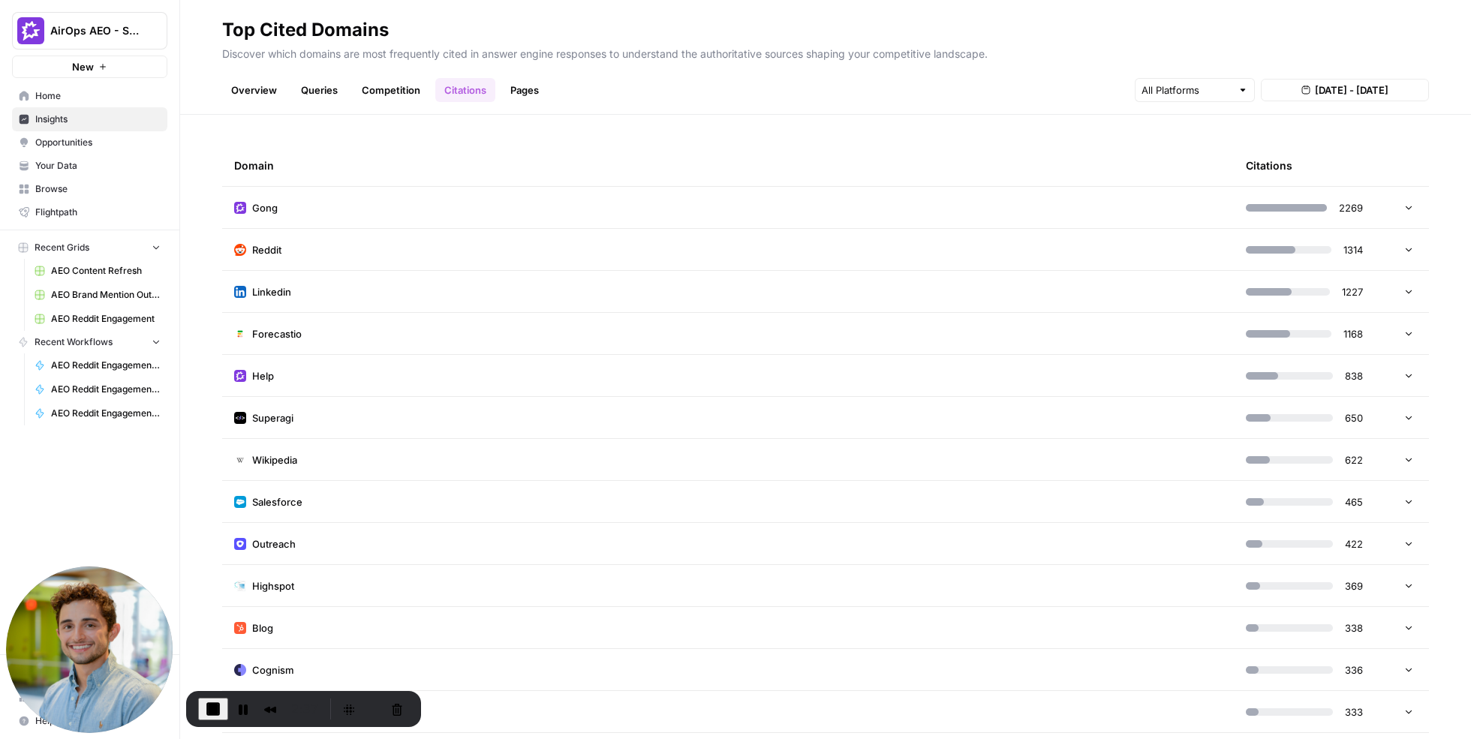
click at [115, 146] on span "Opportunities" at bounding box center [97, 143] width 125 height 14
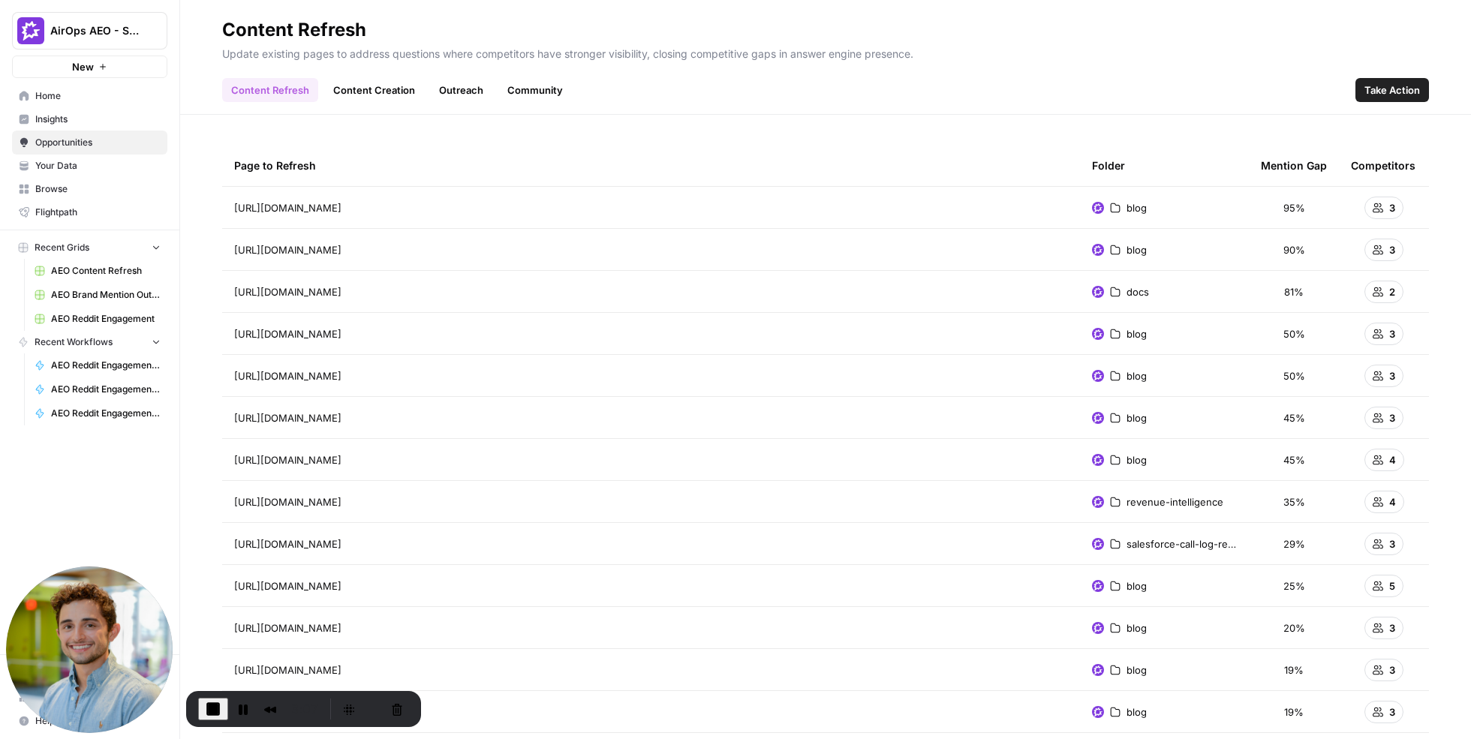
click at [353, 95] on link "Content Creation" at bounding box center [374, 90] width 100 height 24
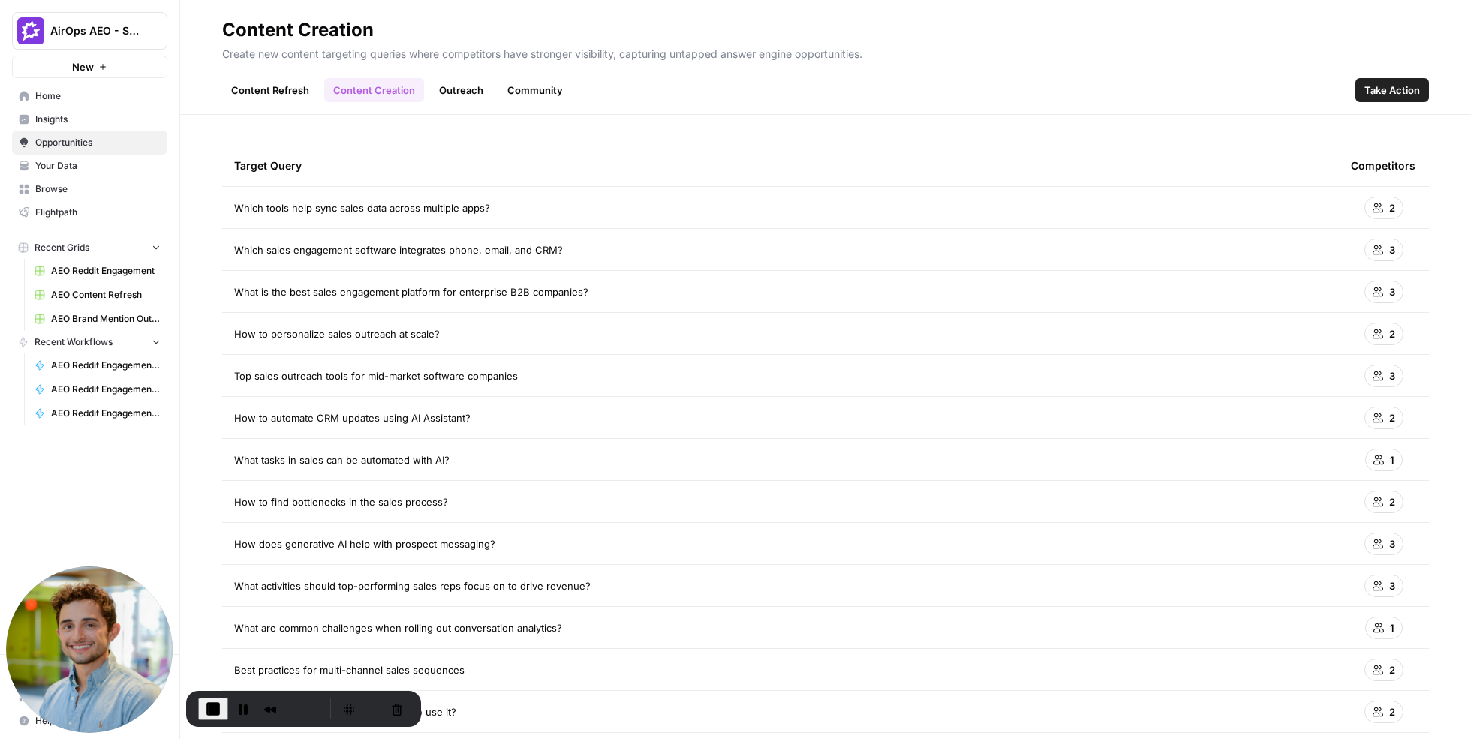
click at [463, 92] on link "Outreach" at bounding box center [461, 90] width 62 height 24
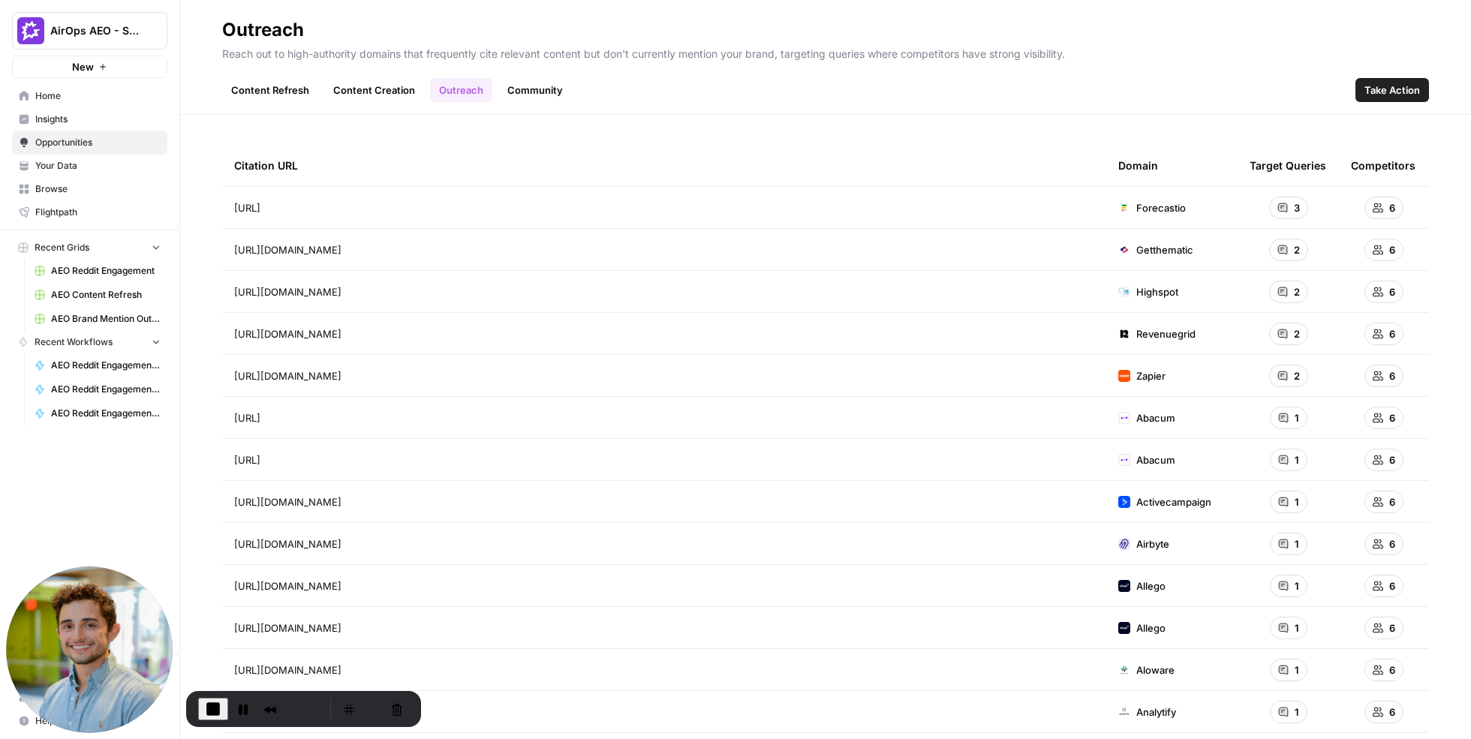
click at [1290, 204] on div "3" at bounding box center [1288, 208] width 39 height 23
click at [537, 82] on link "Community" at bounding box center [535, 90] width 74 height 24
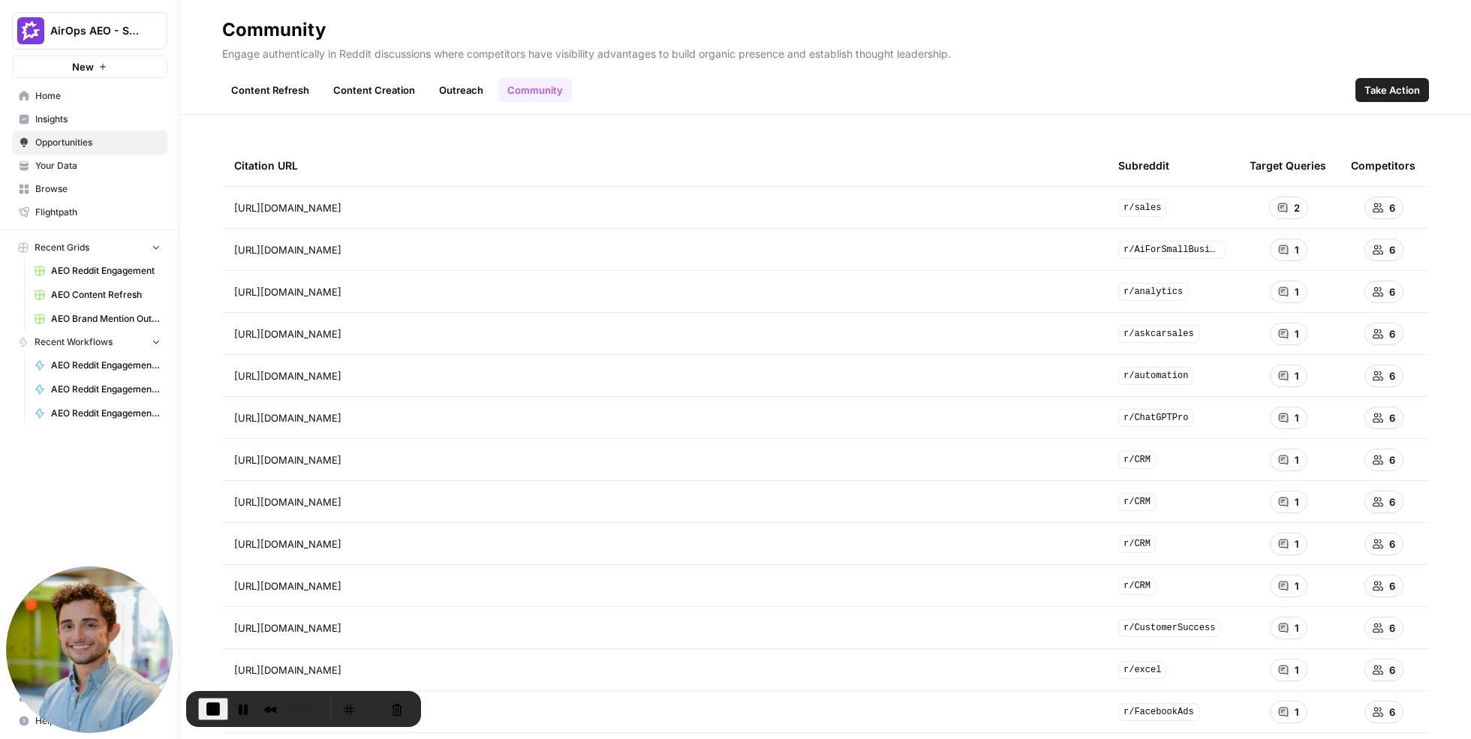
click at [276, 88] on link "Content Refresh" at bounding box center [270, 90] width 96 height 24
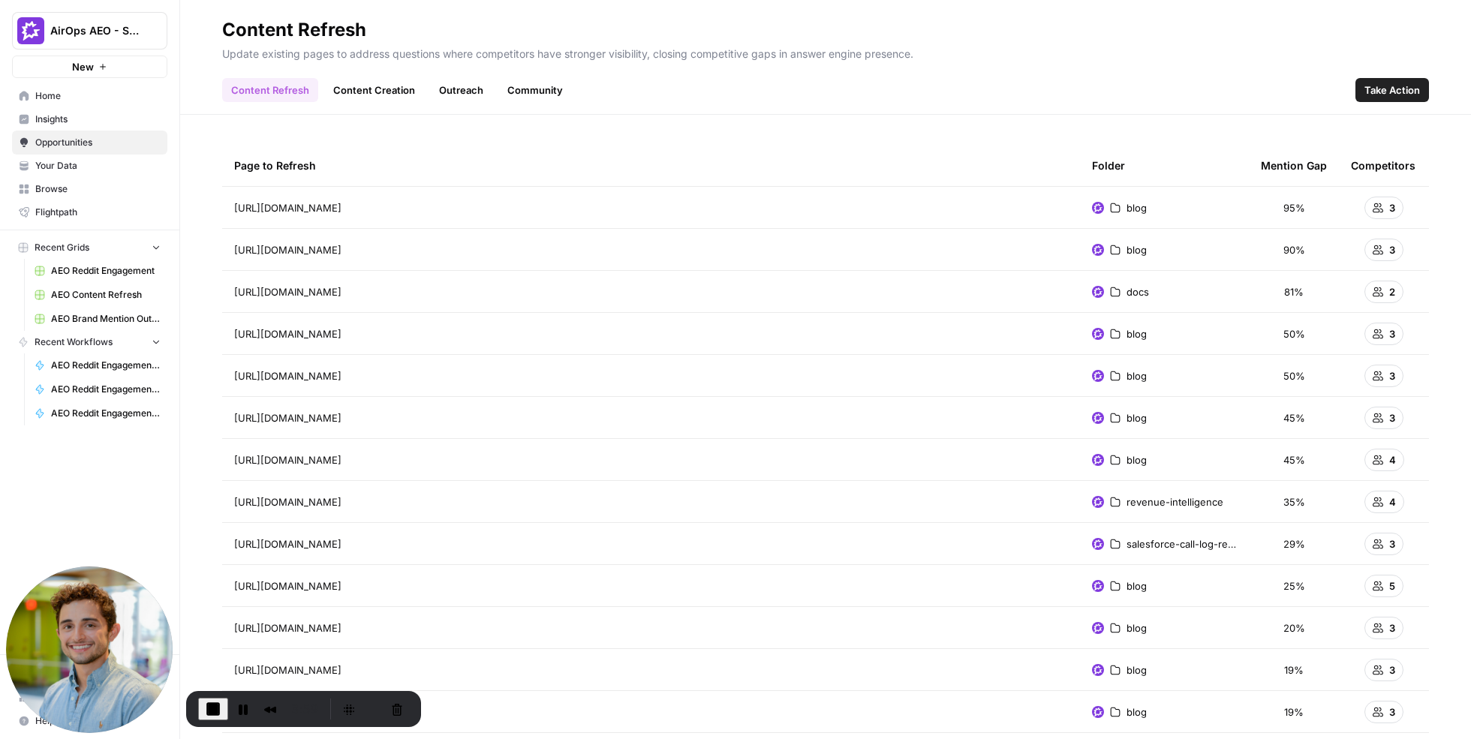
click at [366, 86] on link "Content Creation" at bounding box center [374, 90] width 100 height 24
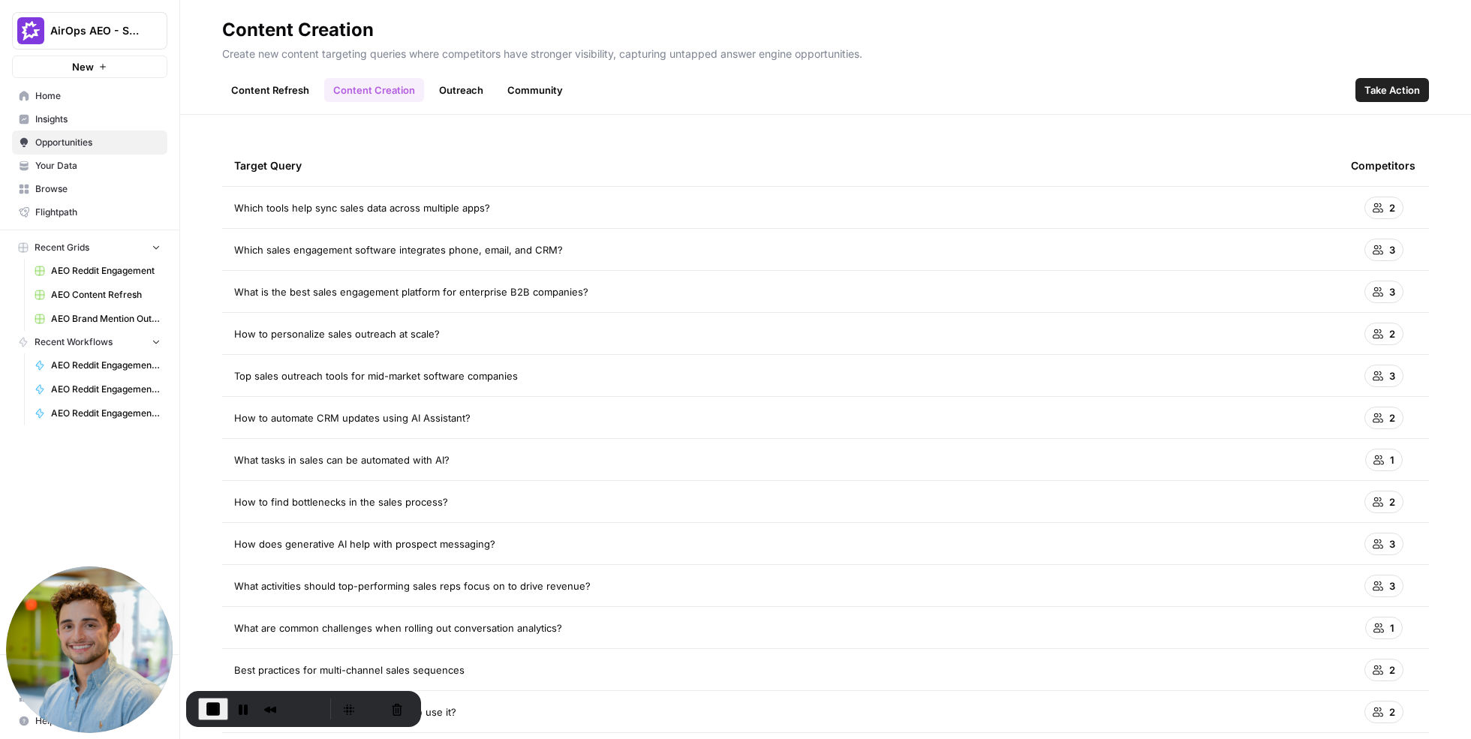
click at [462, 86] on link "Outreach" at bounding box center [461, 90] width 62 height 24
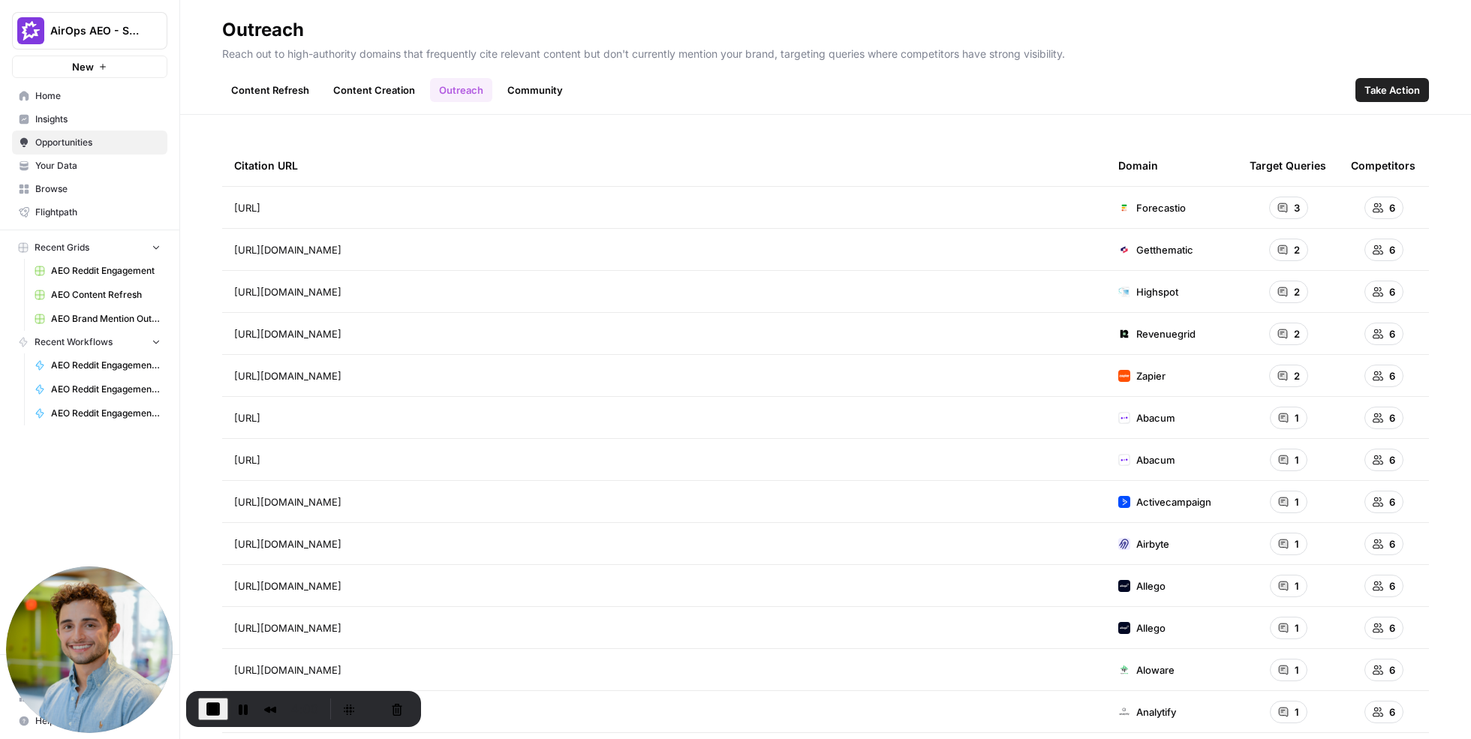
click at [539, 94] on link "Community" at bounding box center [535, 90] width 74 height 24
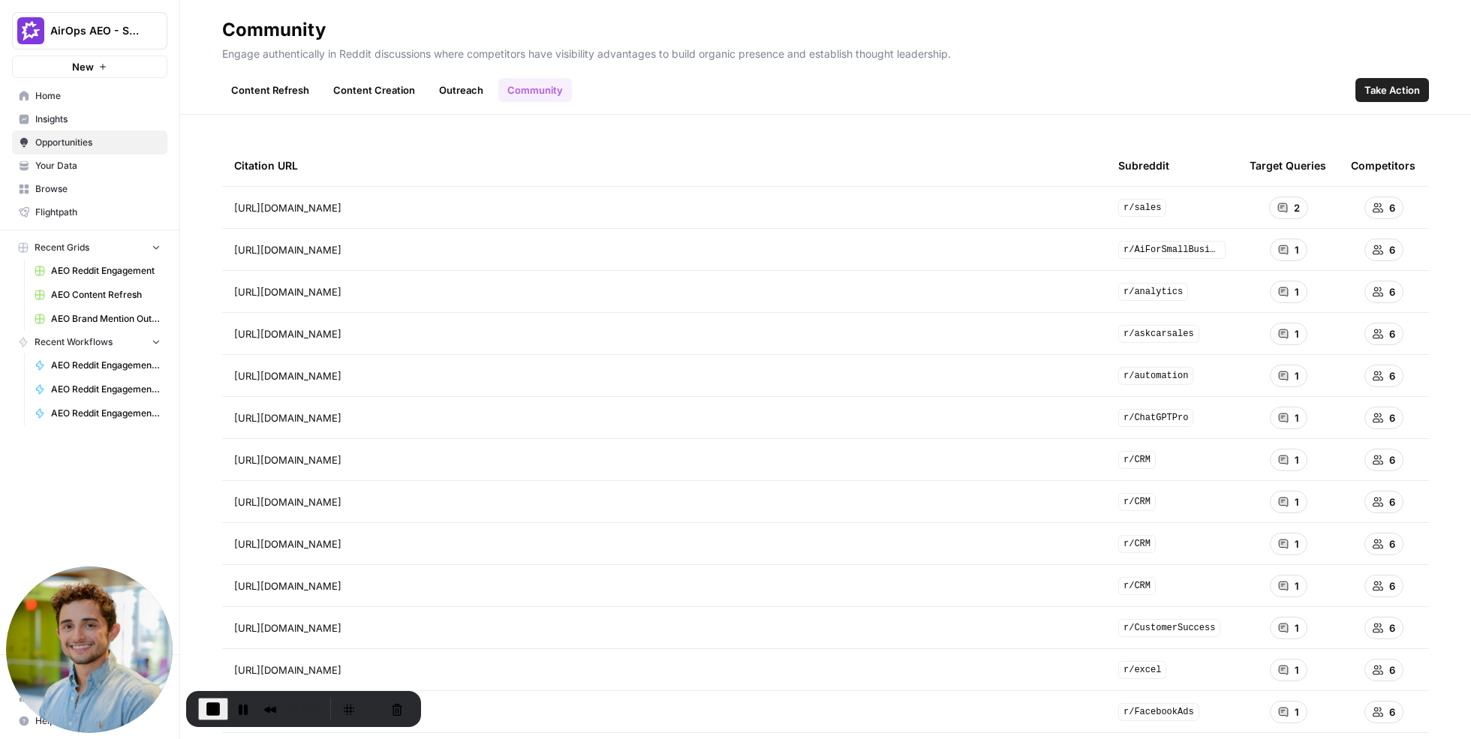
click at [1387, 97] on span "Take Action" at bounding box center [1393, 90] width 56 height 15
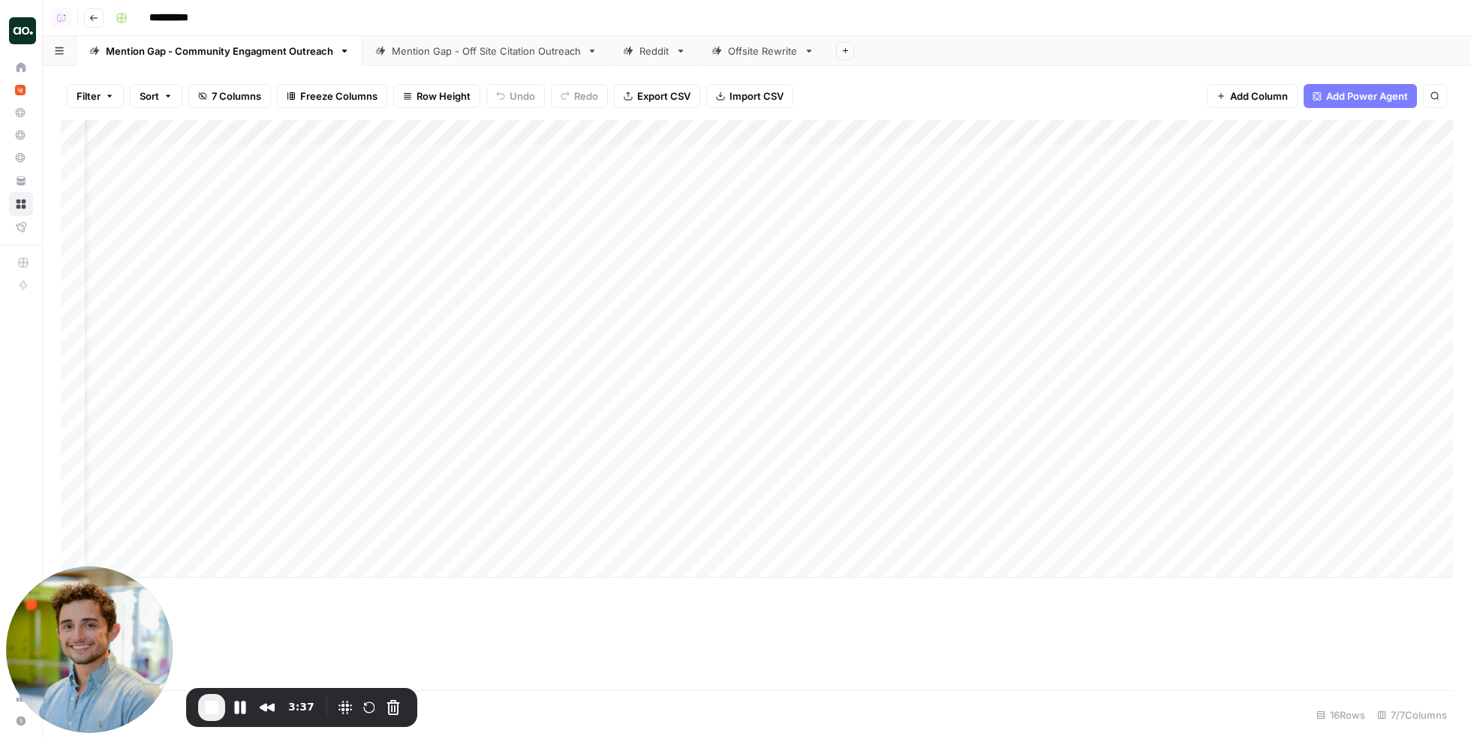
scroll to position [0, 789]
click at [1334, 155] on div "Add Column" at bounding box center [757, 349] width 1392 height 458
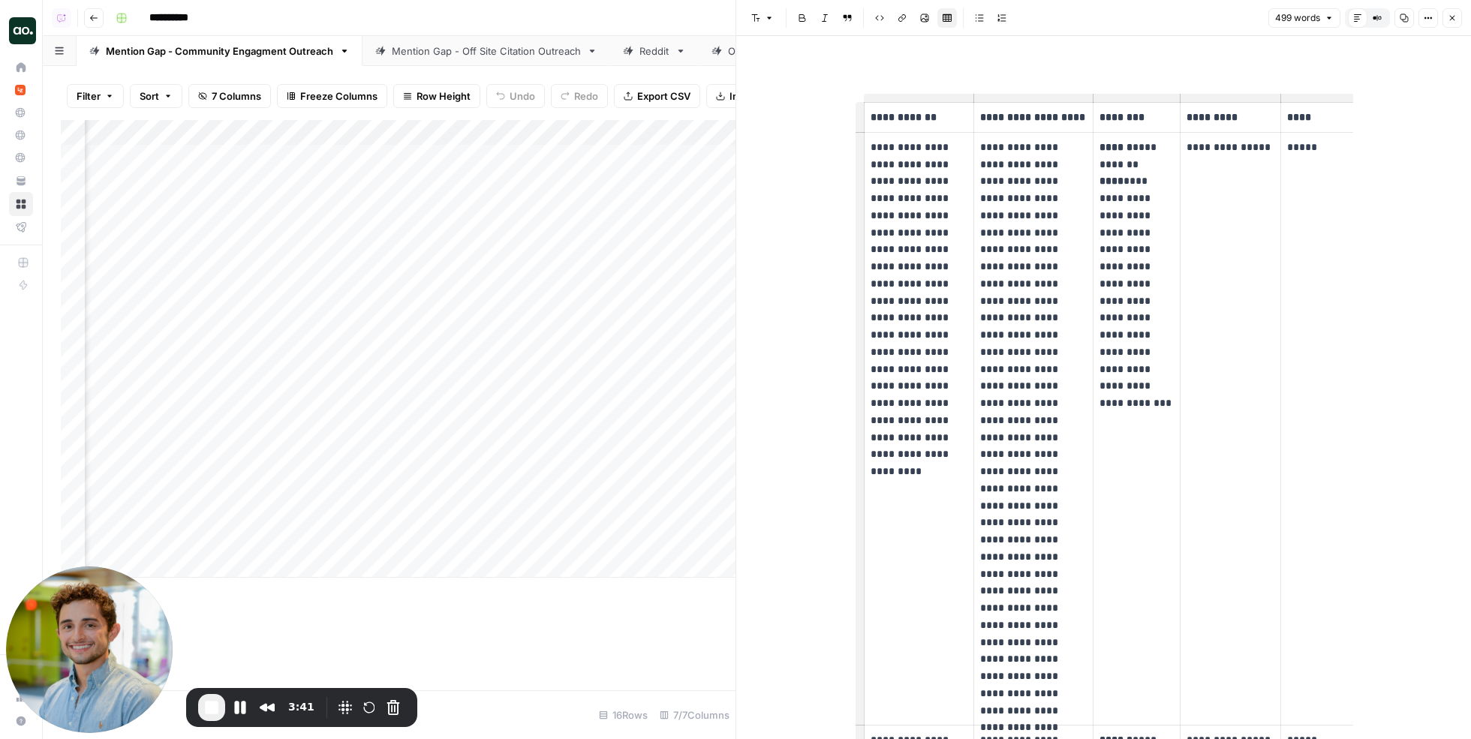
scroll to position [0, 77]
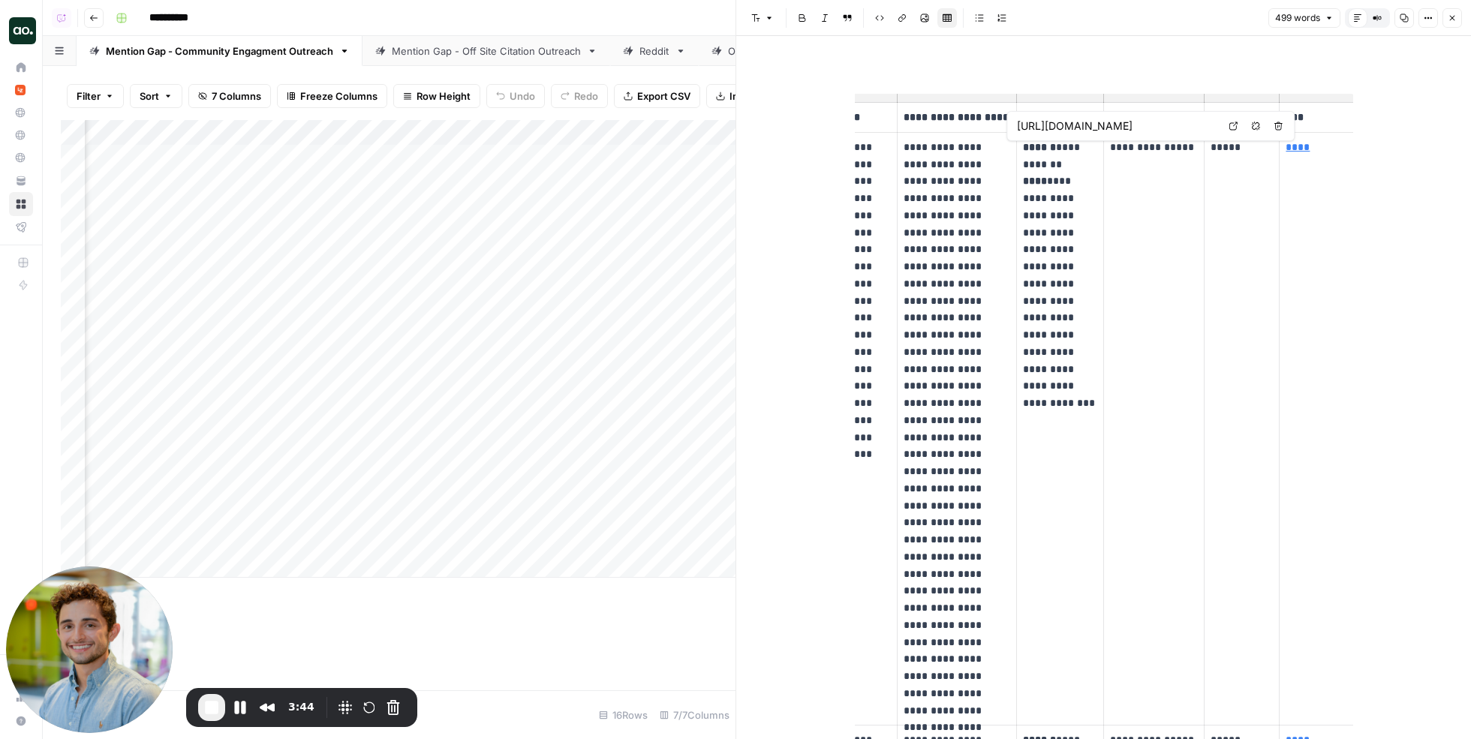
click at [1232, 125] on icon at bounding box center [1233, 126] width 9 height 9
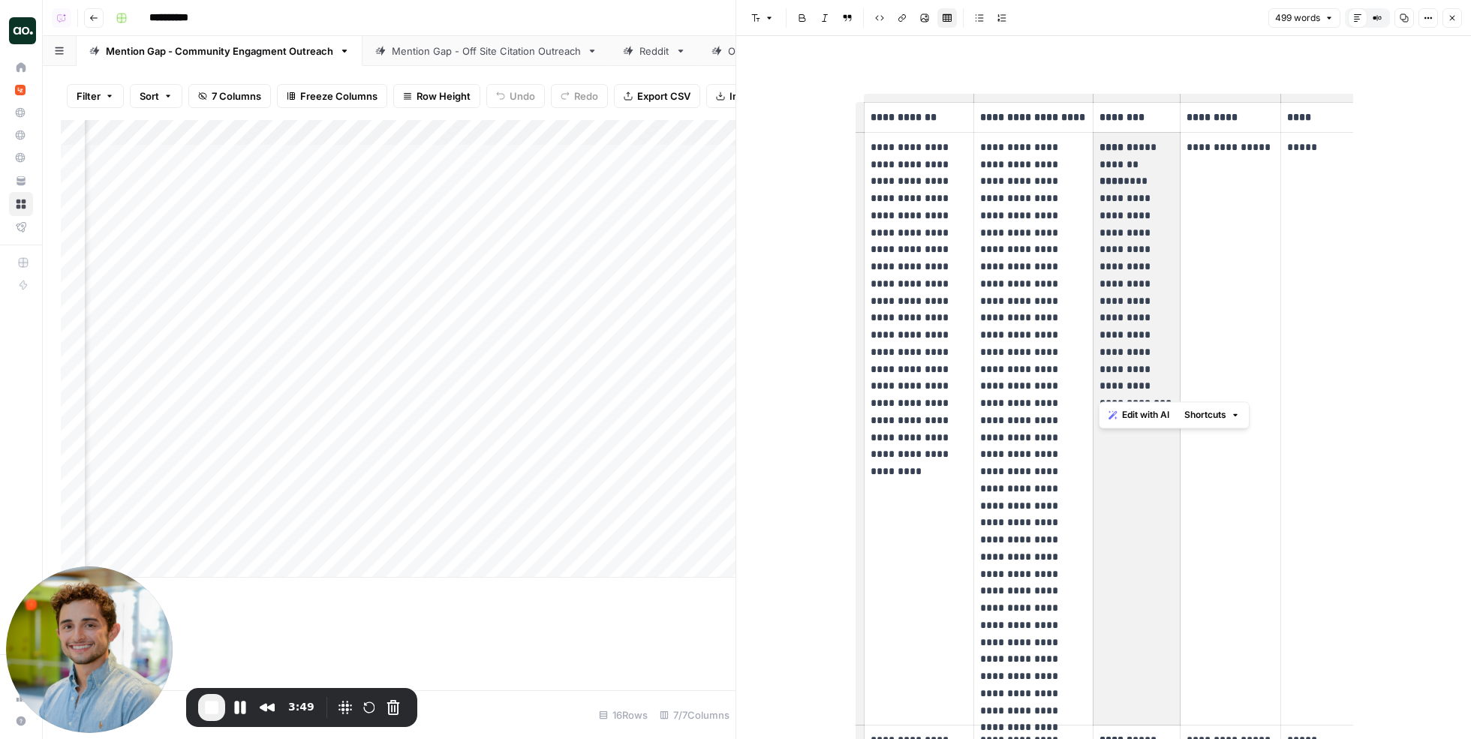
drag, startPoint x: 1100, startPoint y: 149, endPoint x: 1171, endPoint y: 246, distance: 119.8
click at [1171, 246] on p "**********" at bounding box center [1137, 267] width 74 height 256
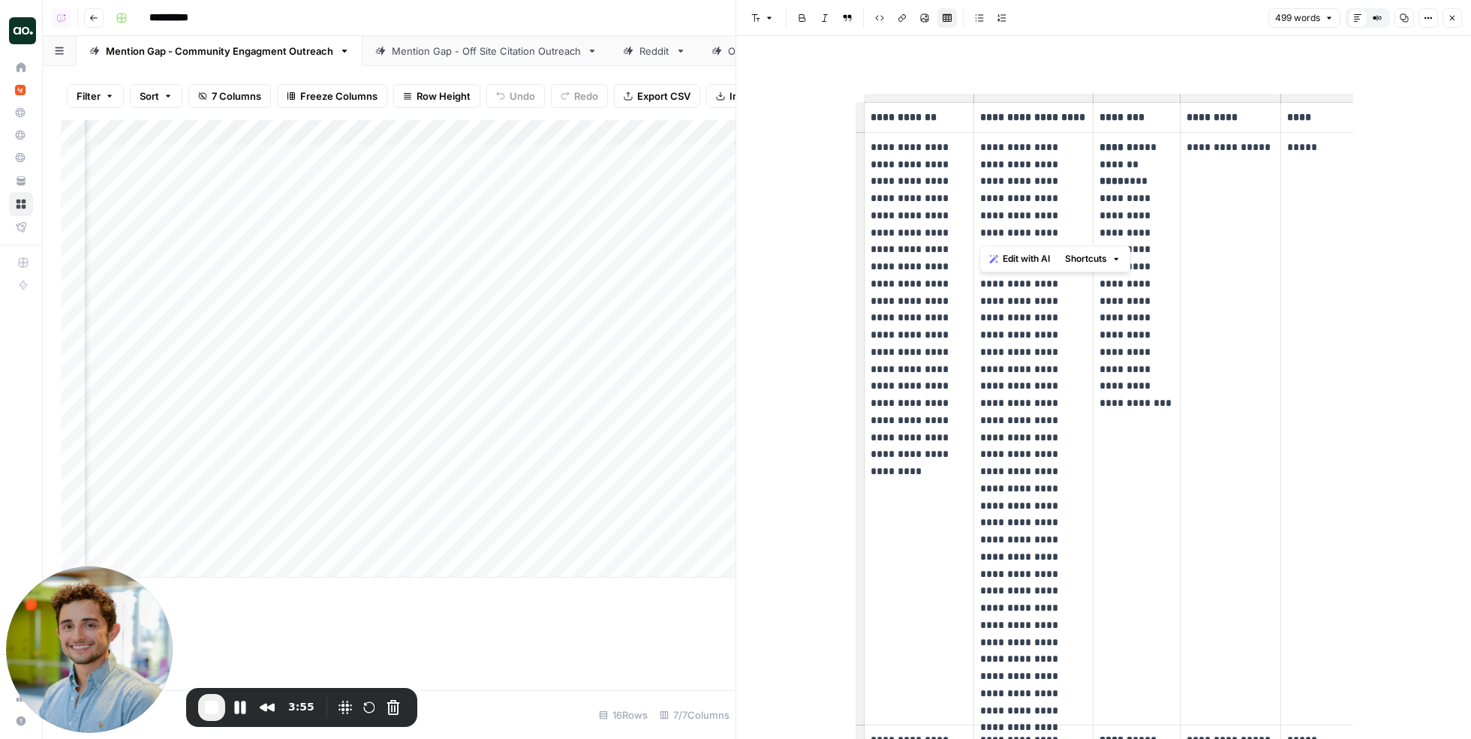
drag, startPoint x: 981, startPoint y: 146, endPoint x: 1074, endPoint y: 239, distance: 132.2
click at [1074, 239] on p "**********" at bounding box center [1033, 429] width 107 height 581
click at [1070, 214] on p "**********" at bounding box center [1033, 429] width 107 height 581
click at [1455, 20] on icon "button" at bounding box center [1452, 18] width 9 height 9
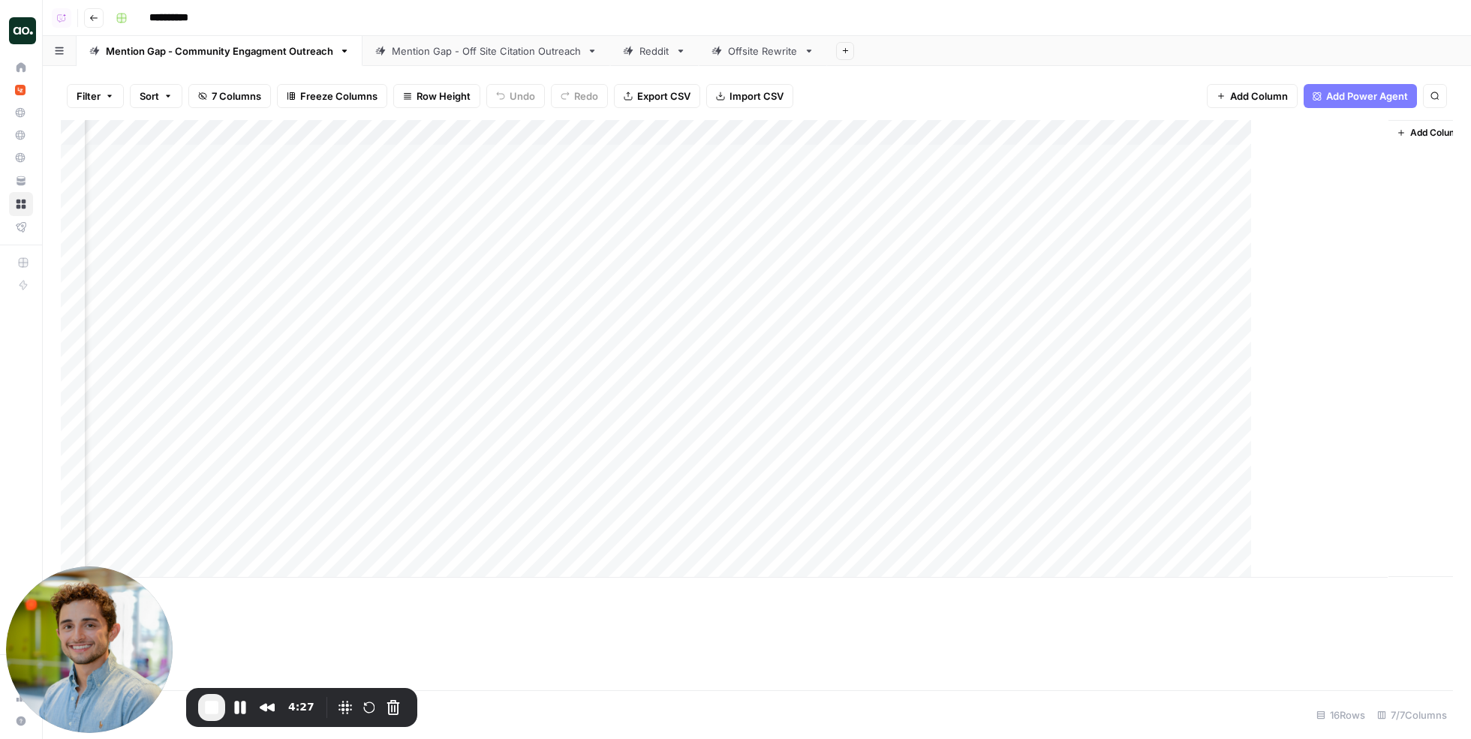
scroll to position [0, 771]
click at [494, 50] on div "Mention Gap - Off Site Citation Outreach" at bounding box center [486, 51] width 189 height 15
click at [398, 703] on button "Cancel Recording" at bounding box center [393, 708] width 24 height 24
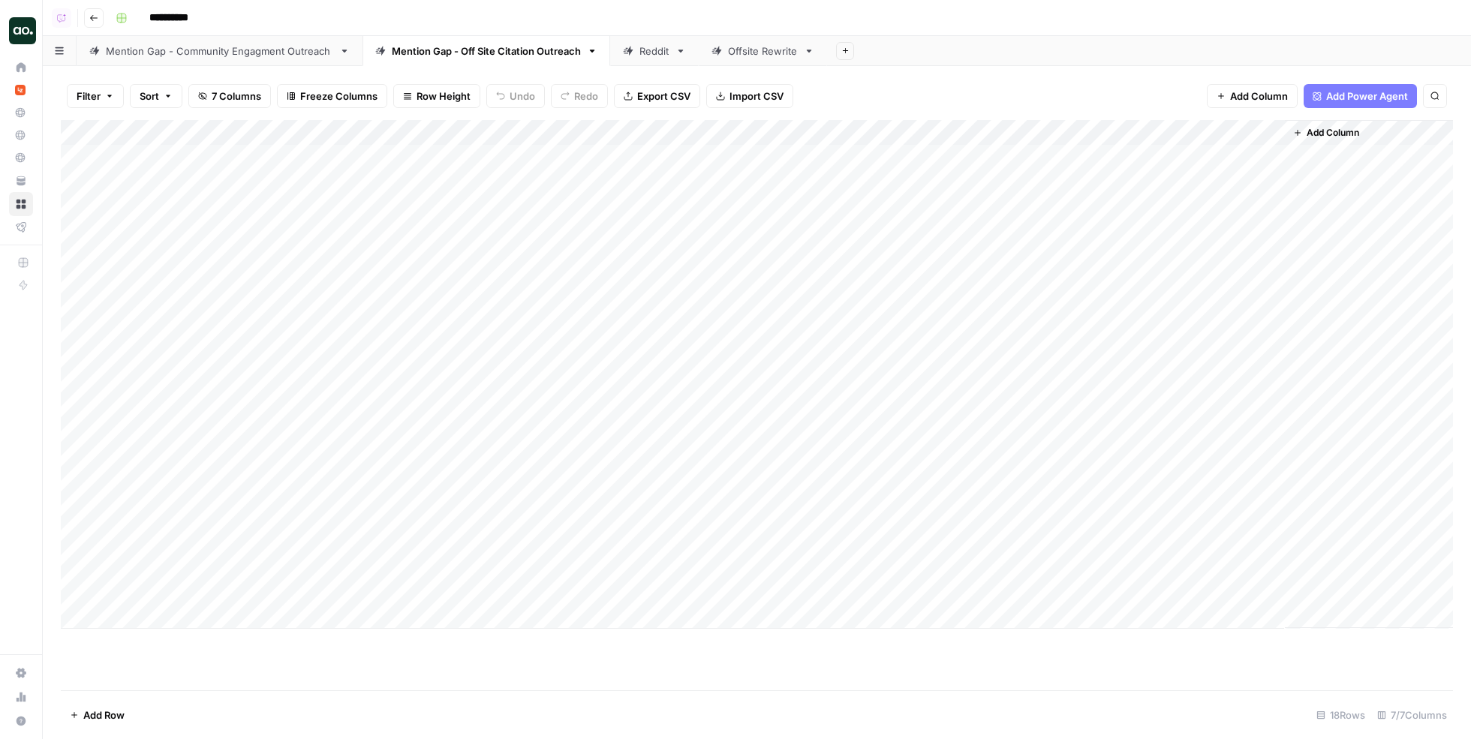
click at [289, 54] on div "Mention Gap - Community Engagment Outreach" at bounding box center [219, 51] width 227 height 15
click at [424, 50] on div "Mention Gap - Off Site Citation Outreach" at bounding box center [486, 51] width 189 height 15
click at [259, 56] on div "Mention Gap - Community Engagment Outreach" at bounding box center [219, 51] width 227 height 15
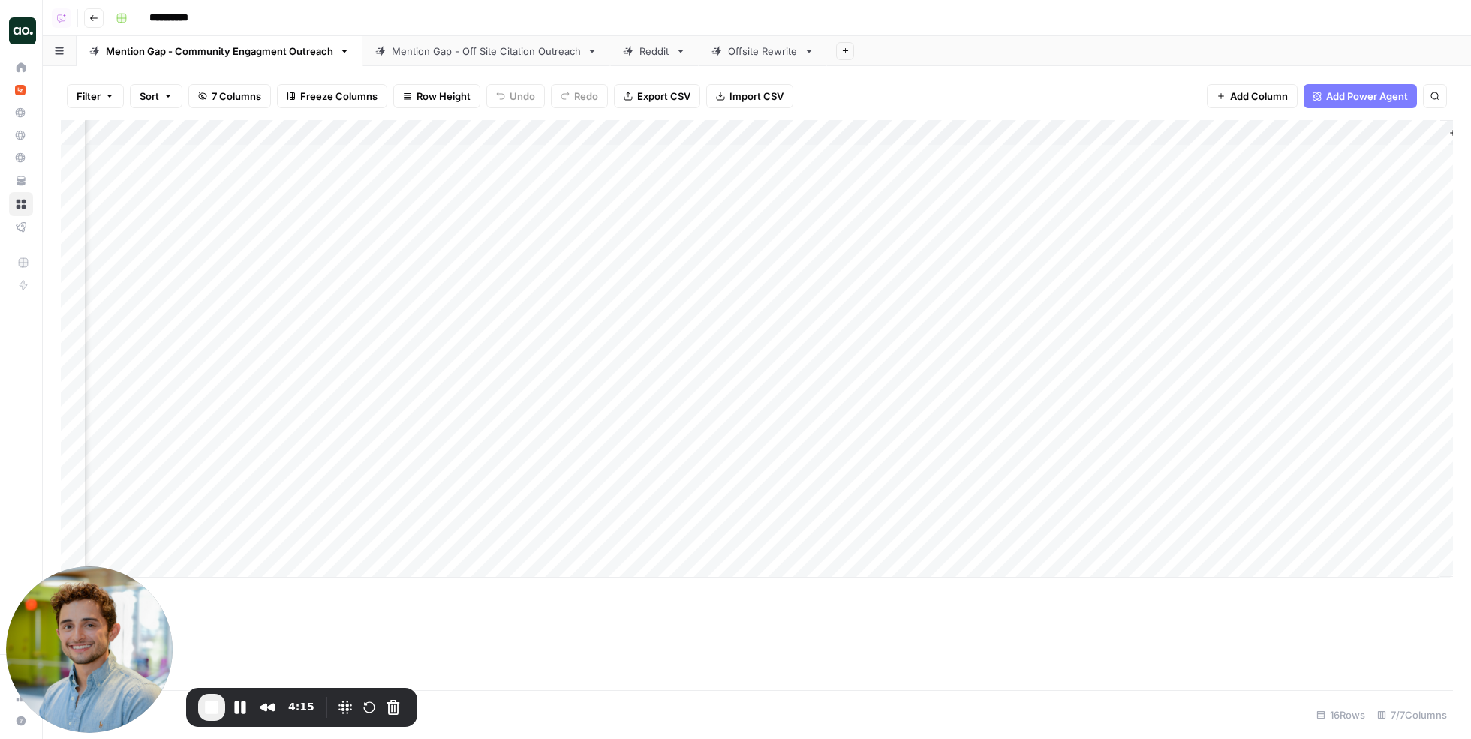
scroll to position [0, 789]
click at [1335, 156] on div "Add Column" at bounding box center [757, 349] width 1392 height 458
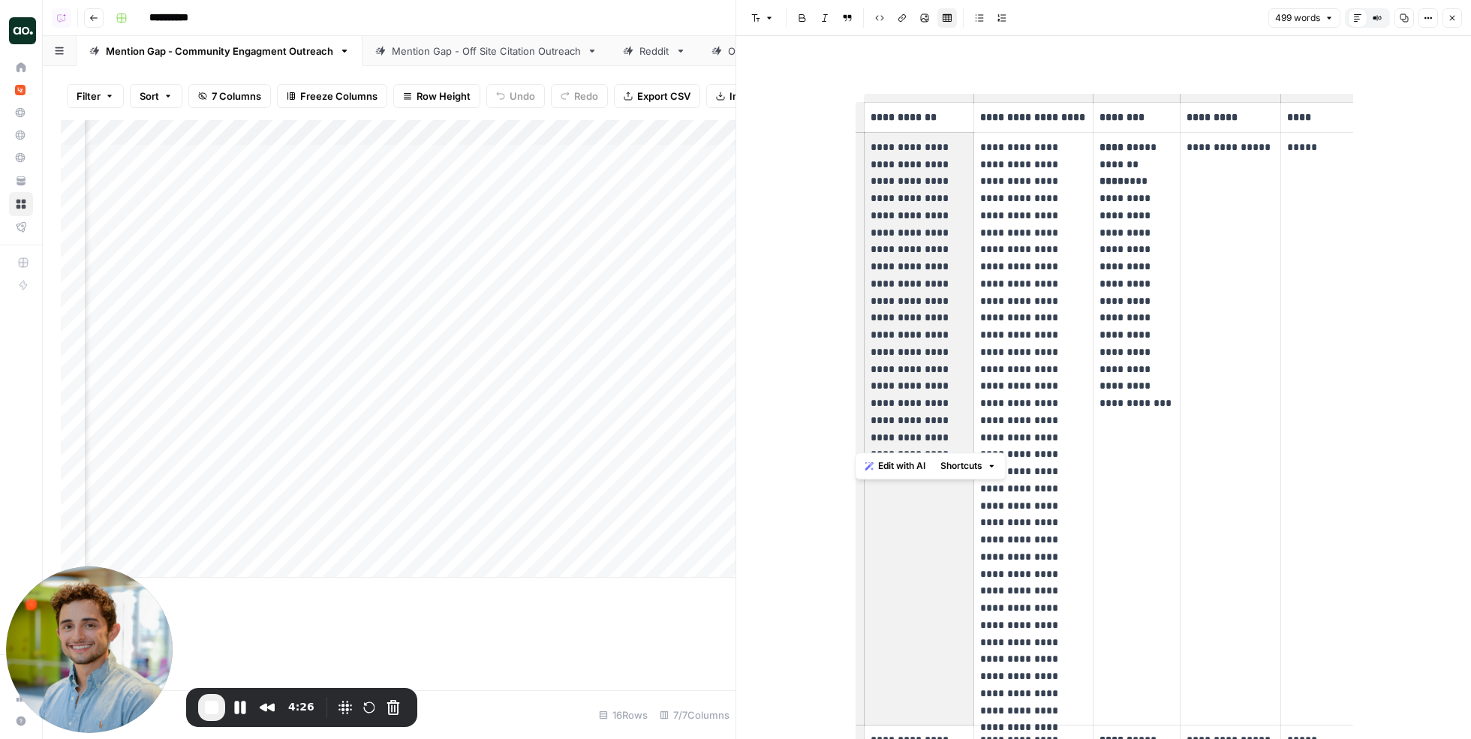
drag, startPoint x: 869, startPoint y: 147, endPoint x: 950, endPoint y: 360, distance: 228.1
click at [950, 360] on p "**********" at bounding box center [920, 293] width 98 height 308
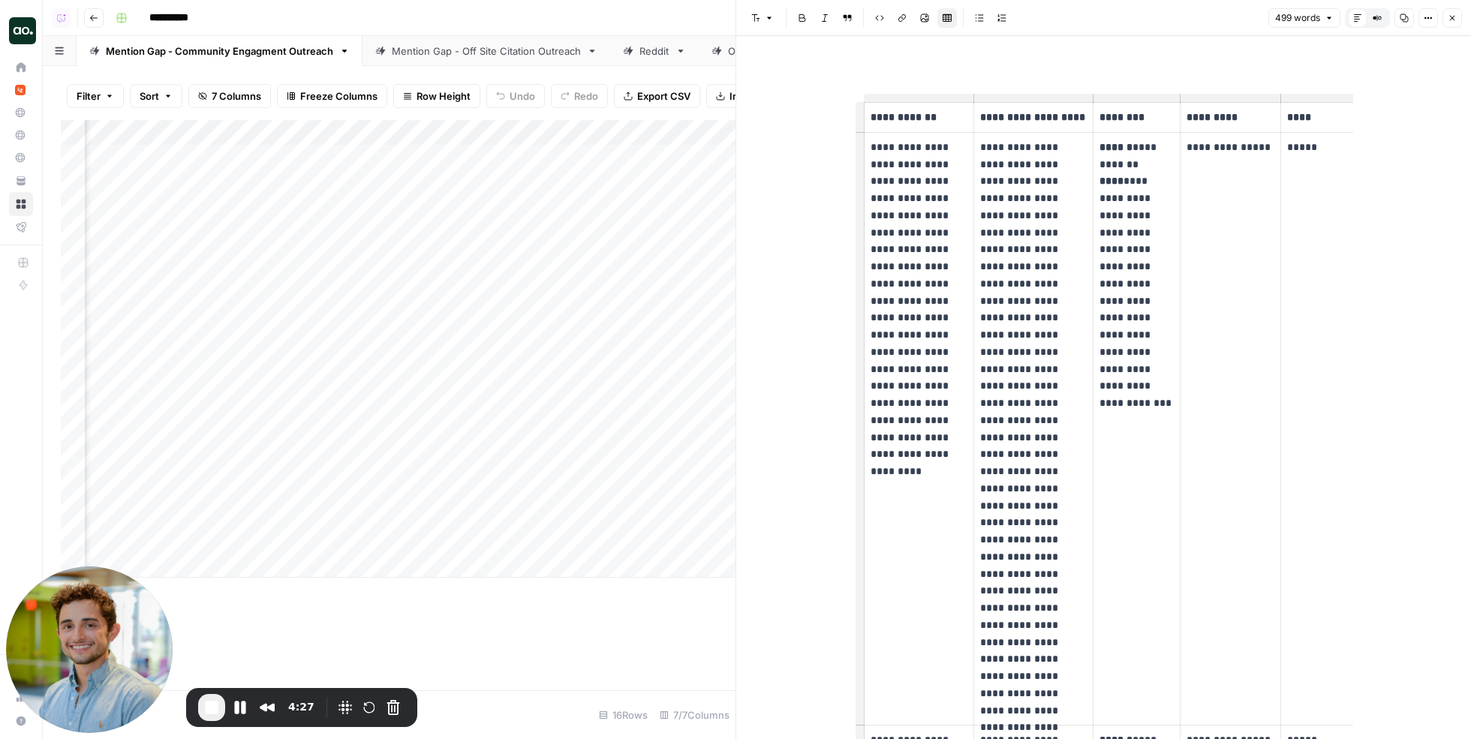
click at [1139, 158] on p "**********" at bounding box center [1137, 267] width 74 height 256
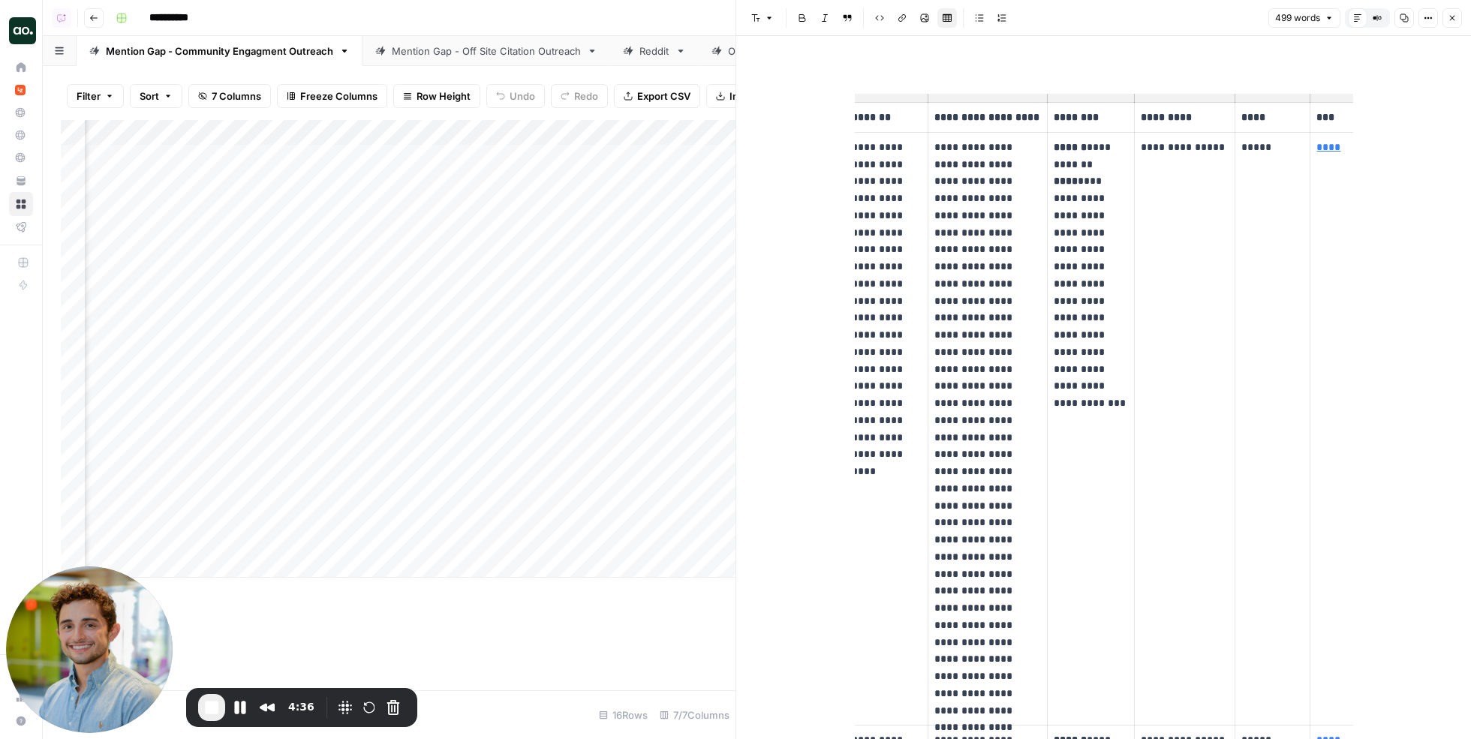
scroll to position [0, 77]
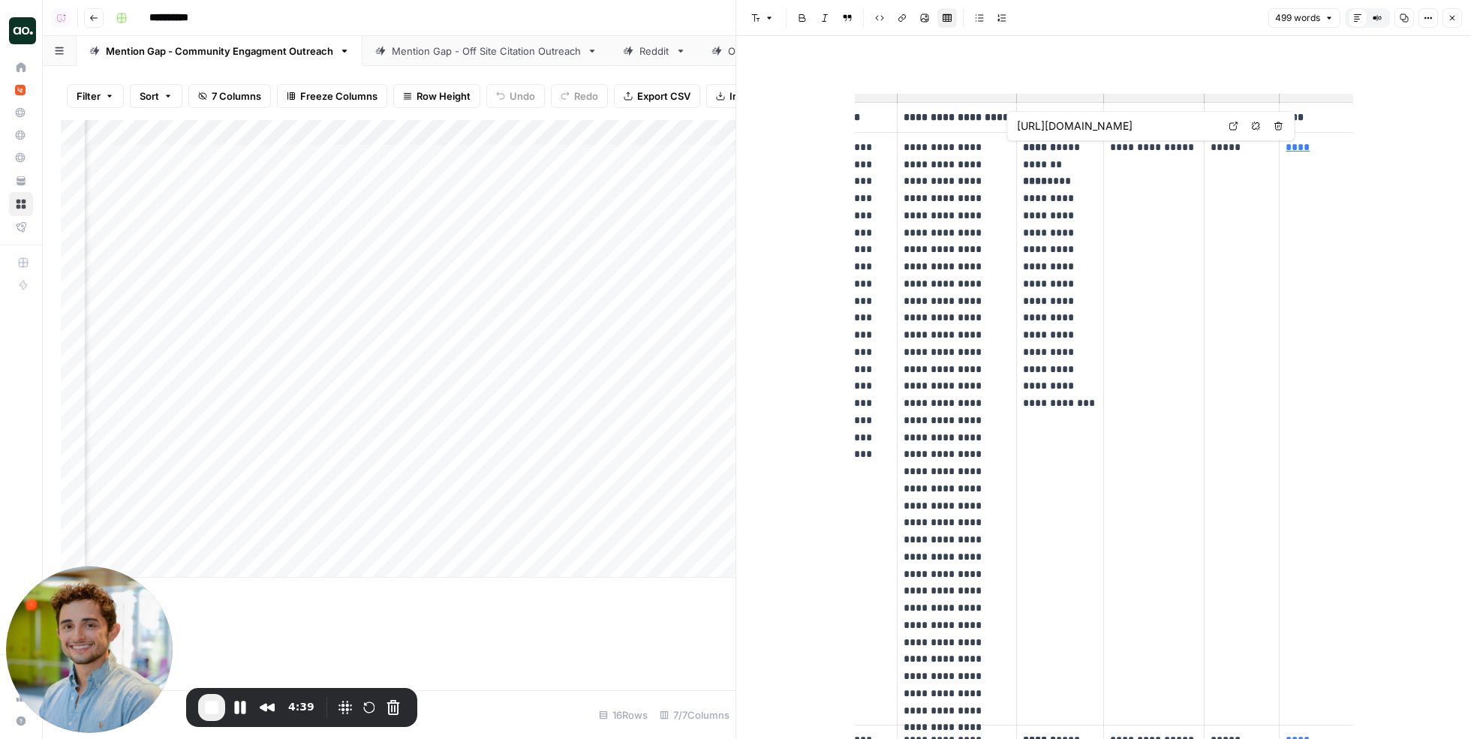
click at [1235, 126] on icon at bounding box center [1233, 126] width 9 height 9
click at [1046, 209] on p "**********" at bounding box center [1060, 267] width 74 height 256
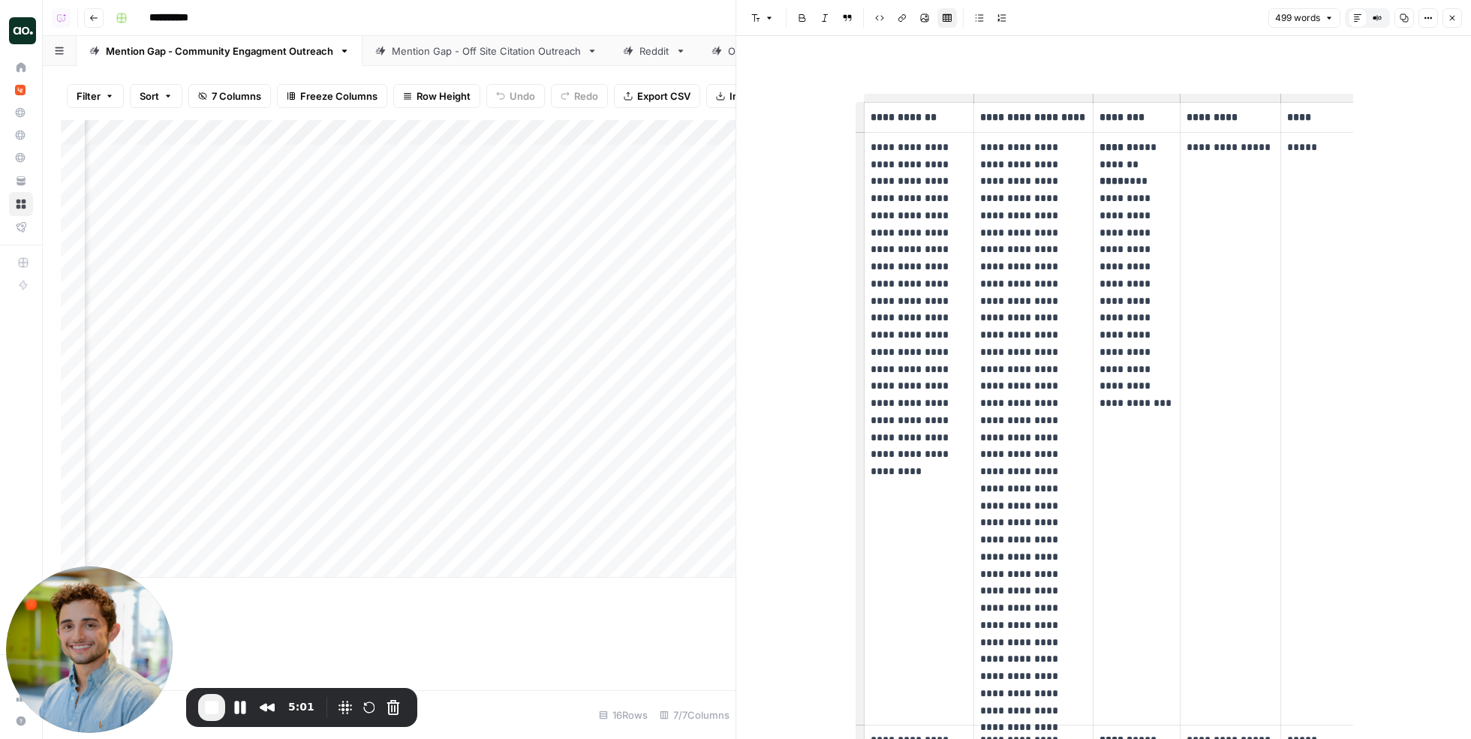
click at [1455, 26] on button "Close" at bounding box center [1453, 18] width 20 height 20
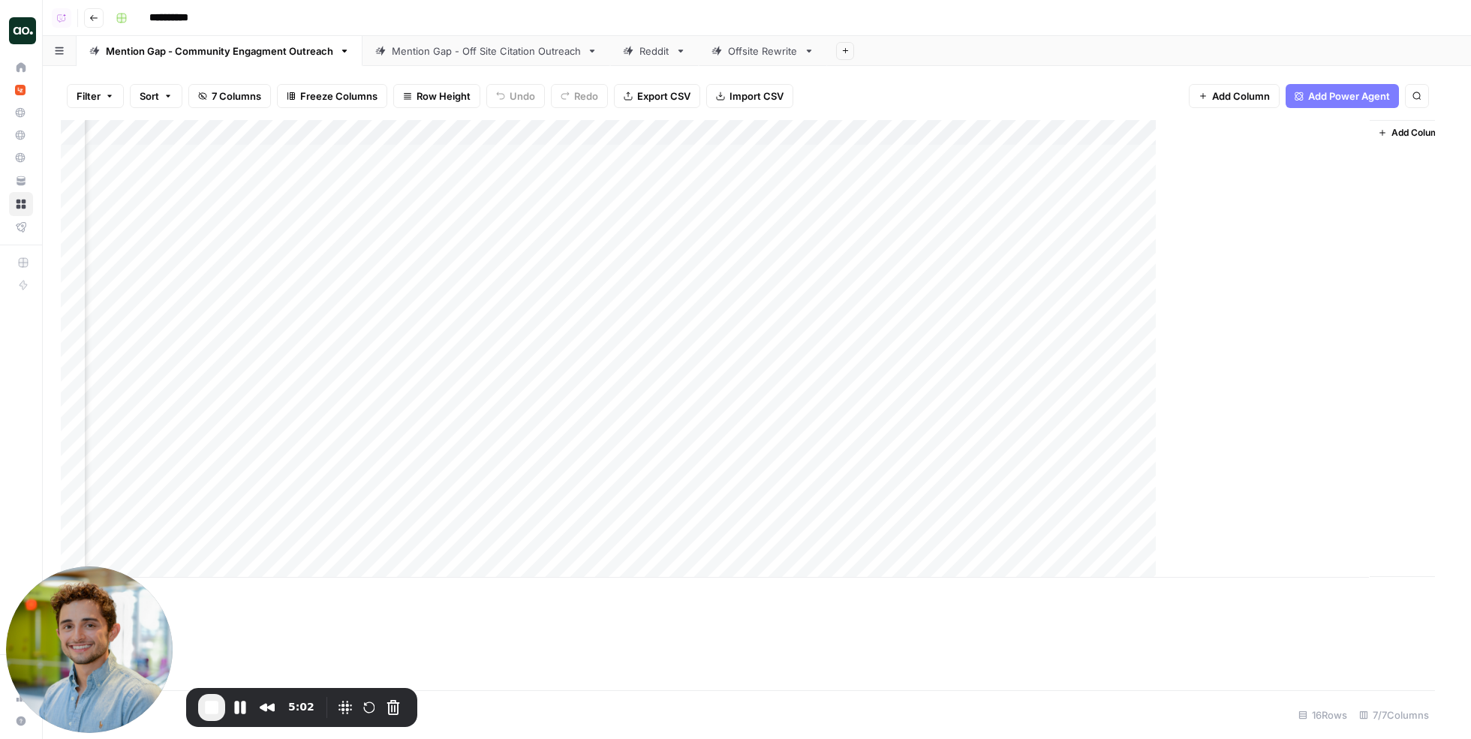
scroll to position [0, 771]
click at [477, 54] on div "Mention Gap - Off Site Citation Outreach" at bounding box center [486, 51] width 189 height 15
click at [1253, 158] on div "Add Column" at bounding box center [757, 374] width 1392 height 509
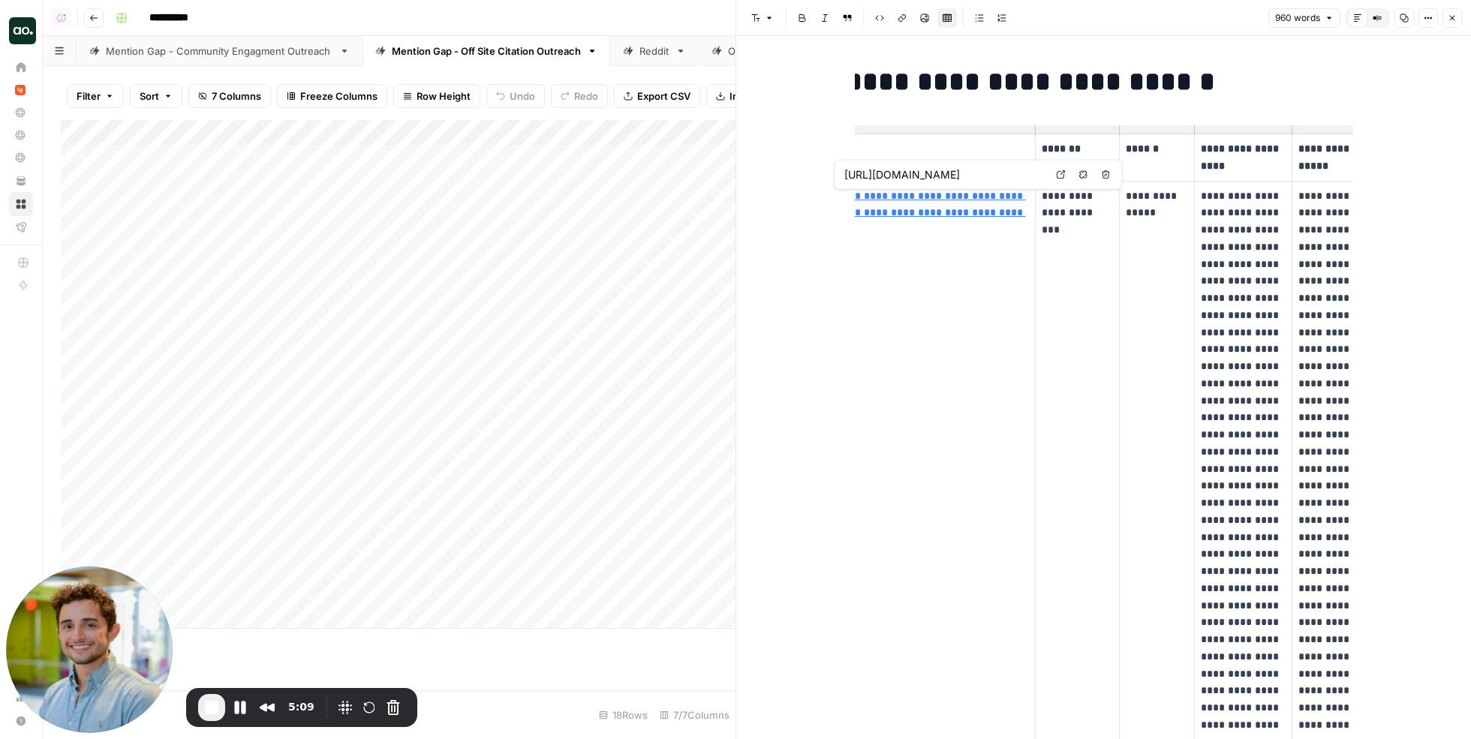
scroll to position [0, 116]
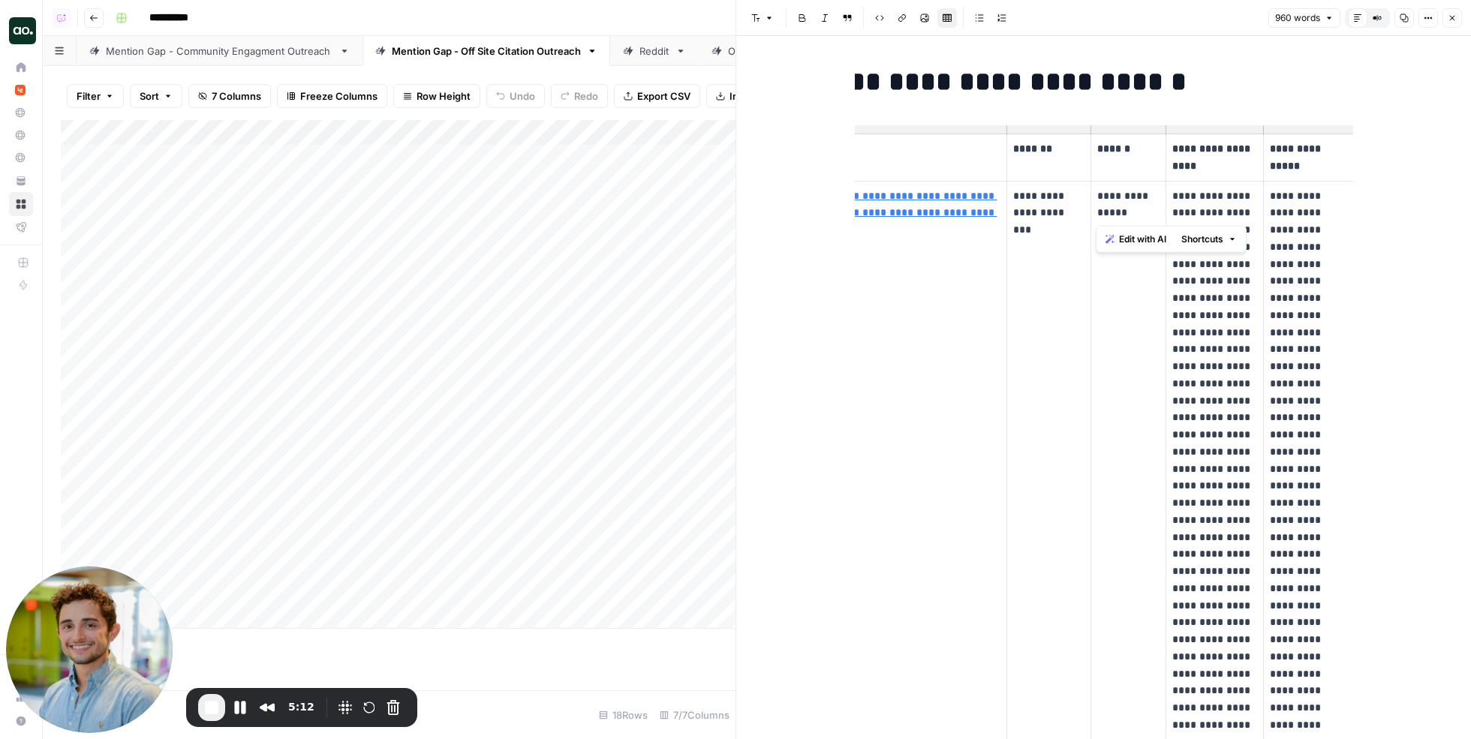
drag, startPoint x: 1142, startPoint y: 215, endPoint x: 1093, endPoint y: 193, distance: 54.4
click at [1093, 193] on td "**********" at bounding box center [1128, 554] width 75 height 747
click at [1112, 188] on p "**********" at bounding box center [1128, 205] width 62 height 35
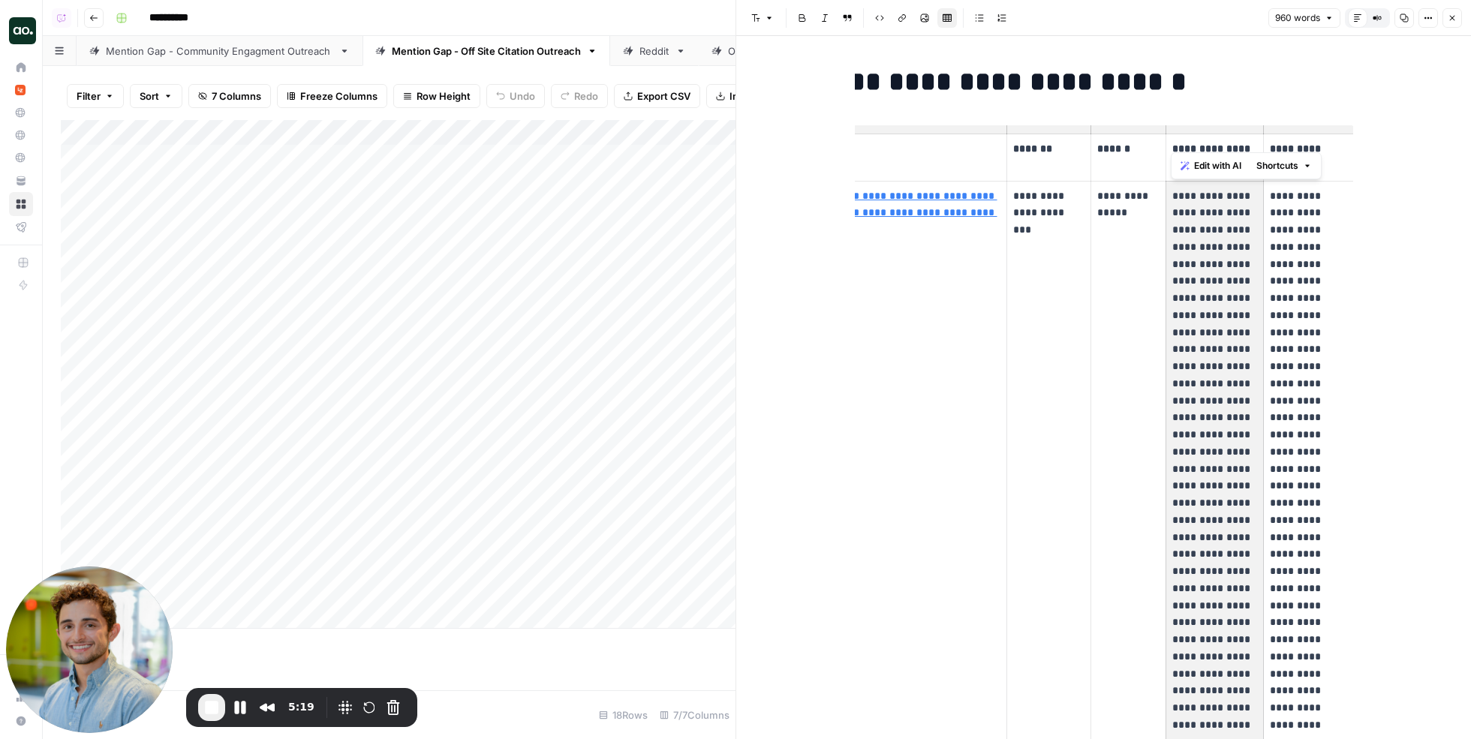
drag, startPoint x: 1169, startPoint y: 194, endPoint x: 1229, endPoint y: 363, distance: 179.7
click at [1229, 363] on td "**********" at bounding box center [1215, 554] width 98 height 747
click at [1229, 363] on p "**********" at bounding box center [1214, 555] width 85 height 734
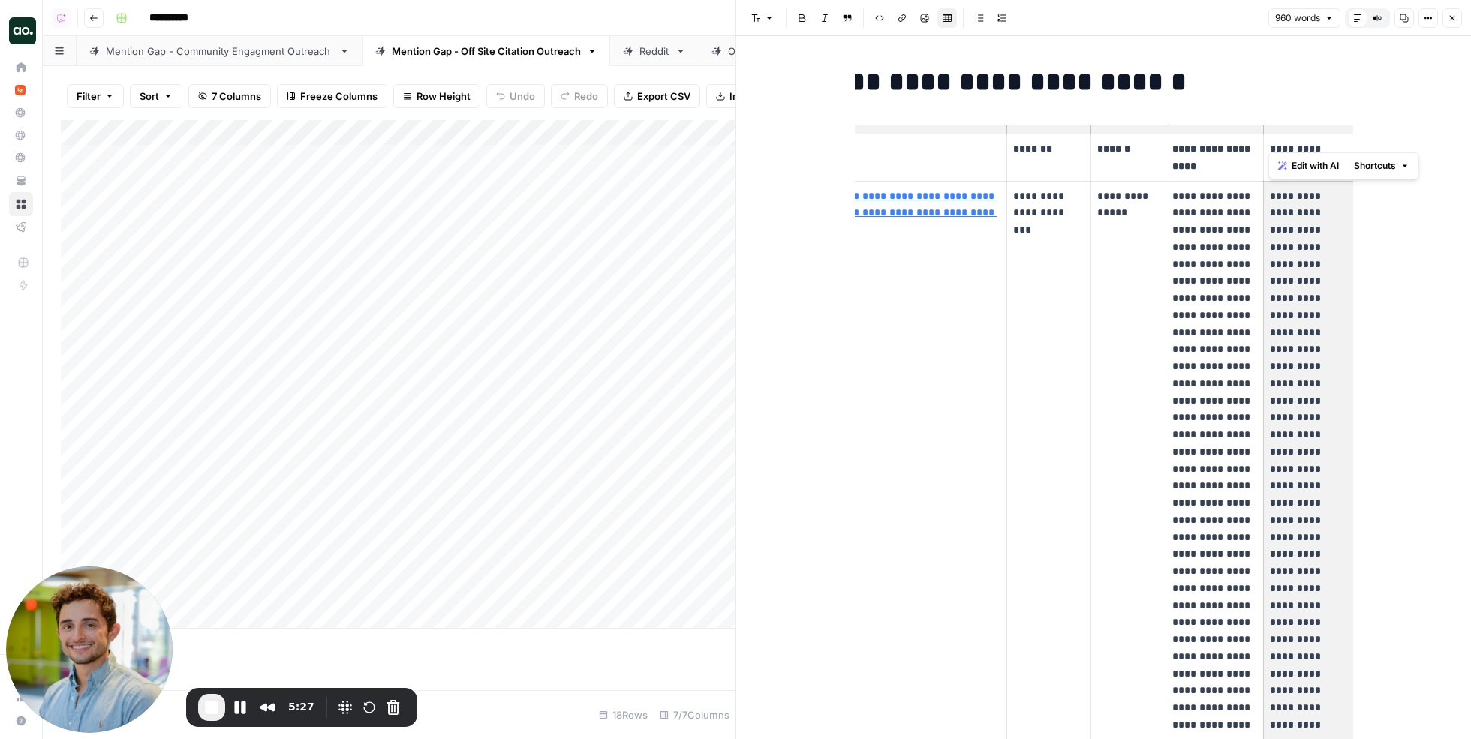
drag, startPoint x: 1269, startPoint y: 194, endPoint x: 1322, endPoint y: 460, distance: 270.9
click at [1322, 460] on p "**********" at bounding box center [1309, 538] width 78 height 700
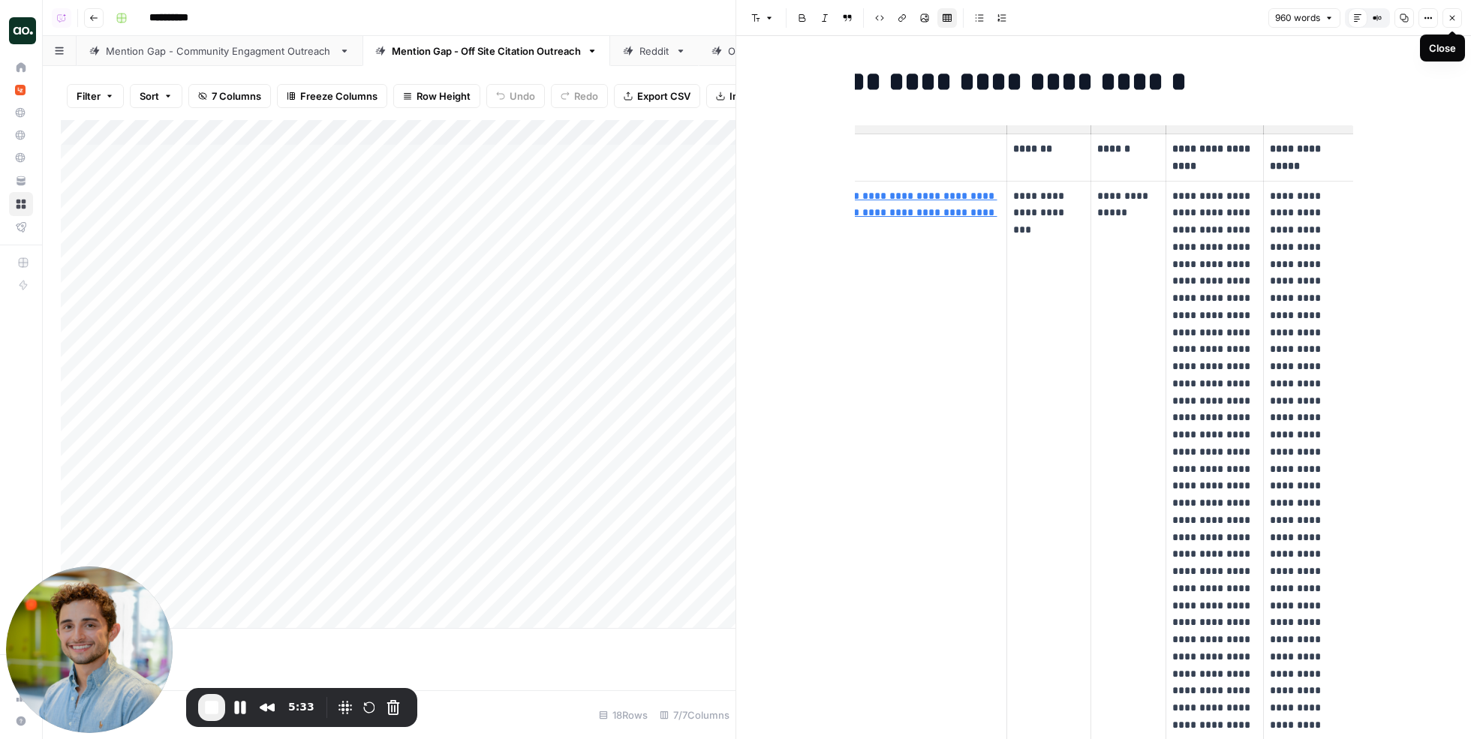
click at [1454, 20] on icon "button" at bounding box center [1452, 18] width 9 height 9
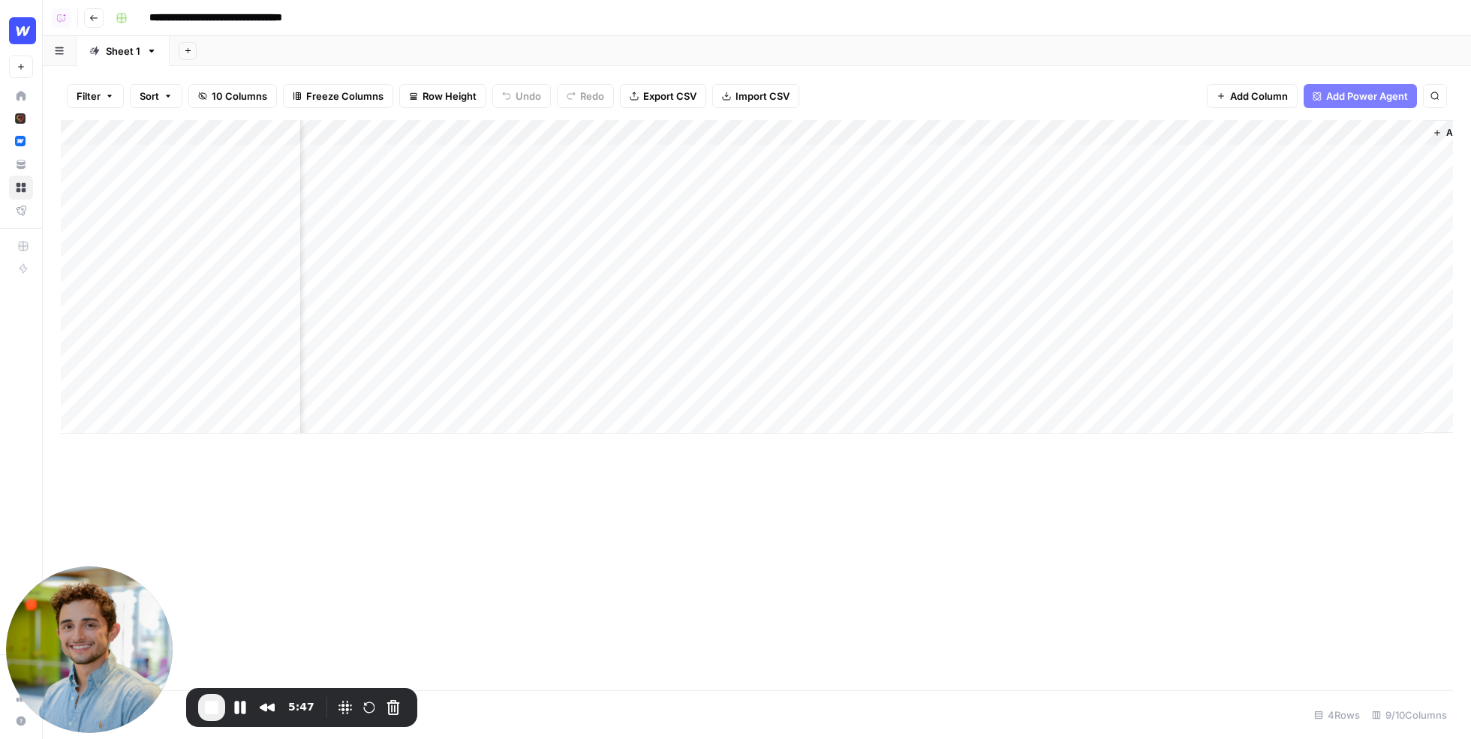
scroll to position [0, 513]
click at [1317, 158] on div "Add Column" at bounding box center [757, 277] width 1392 height 314
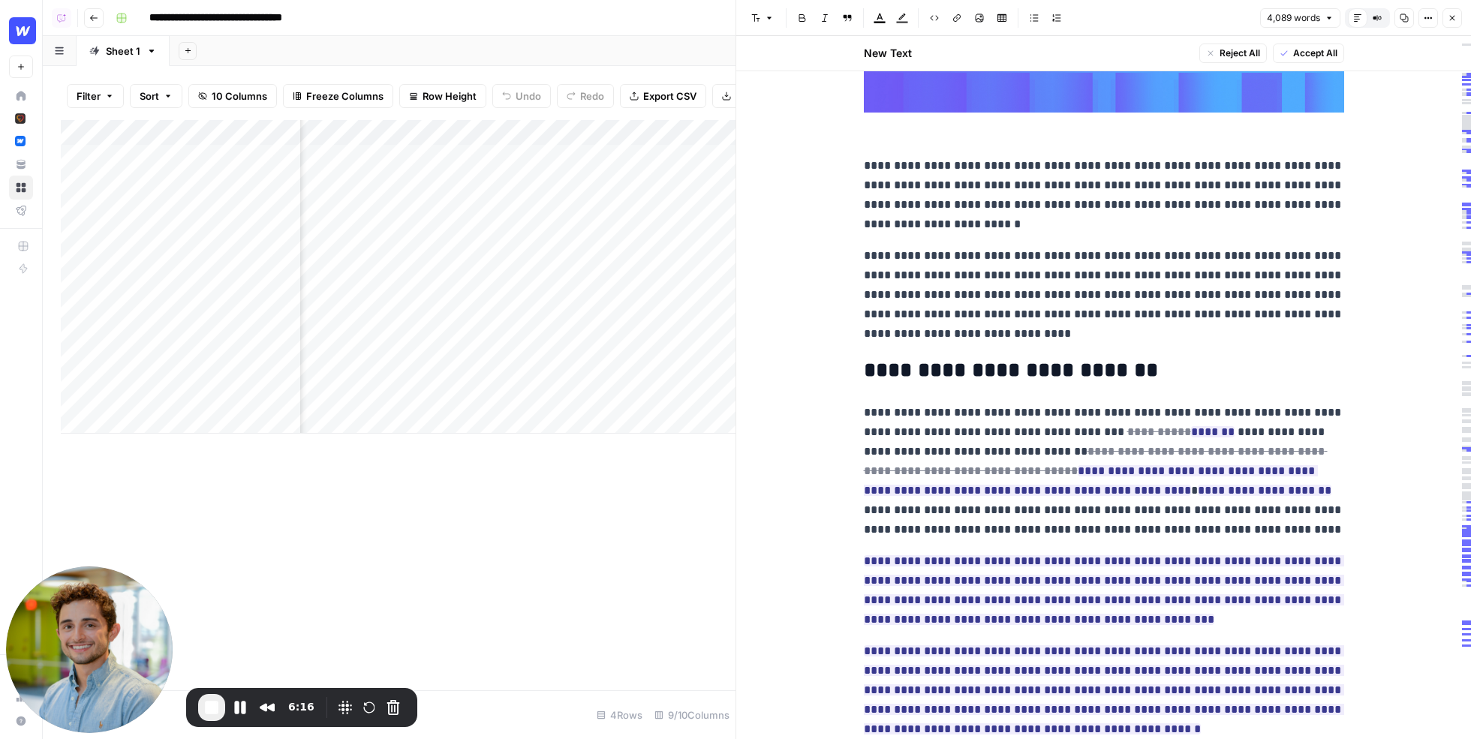
scroll to position [417, 0]
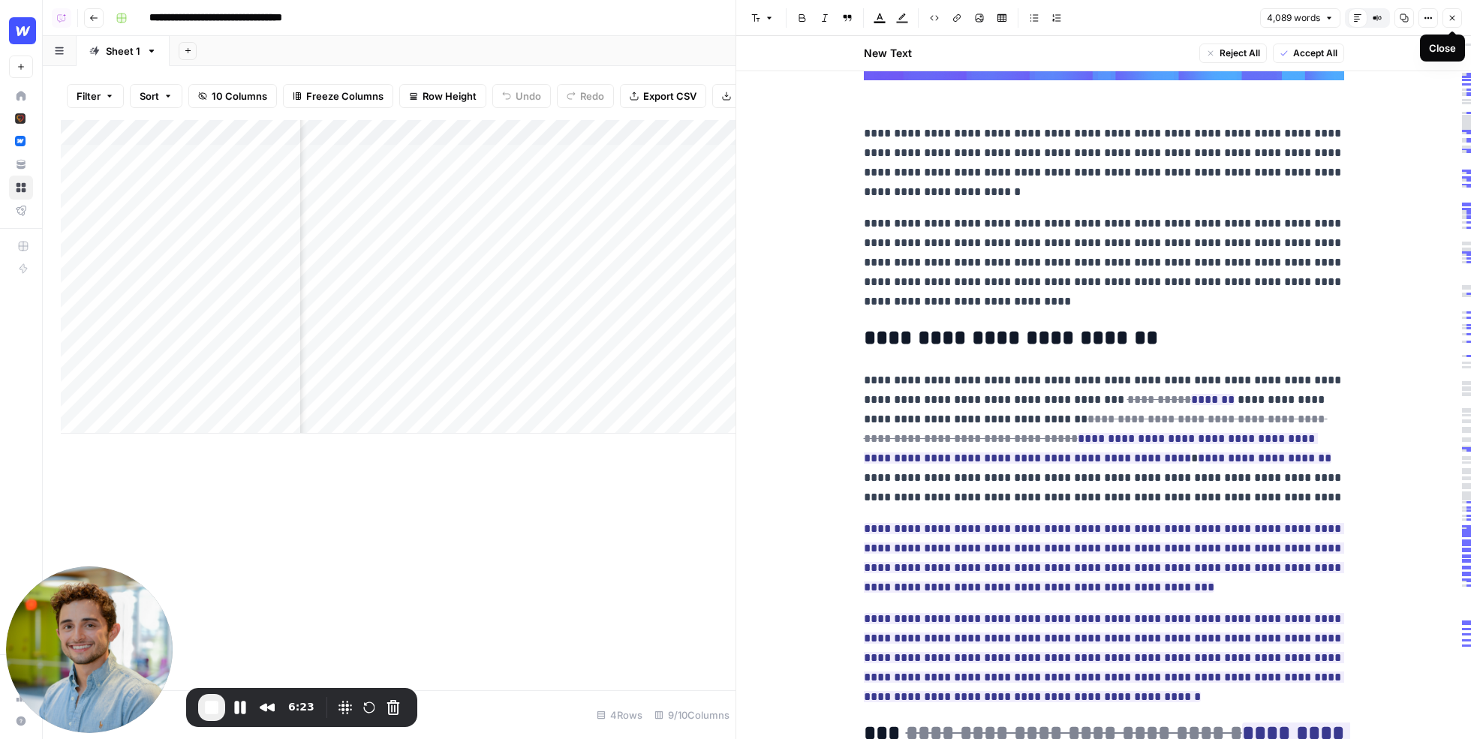
click at [1454, 17] on icon "button" at bounding box center [1452, 18] width 9 height 9
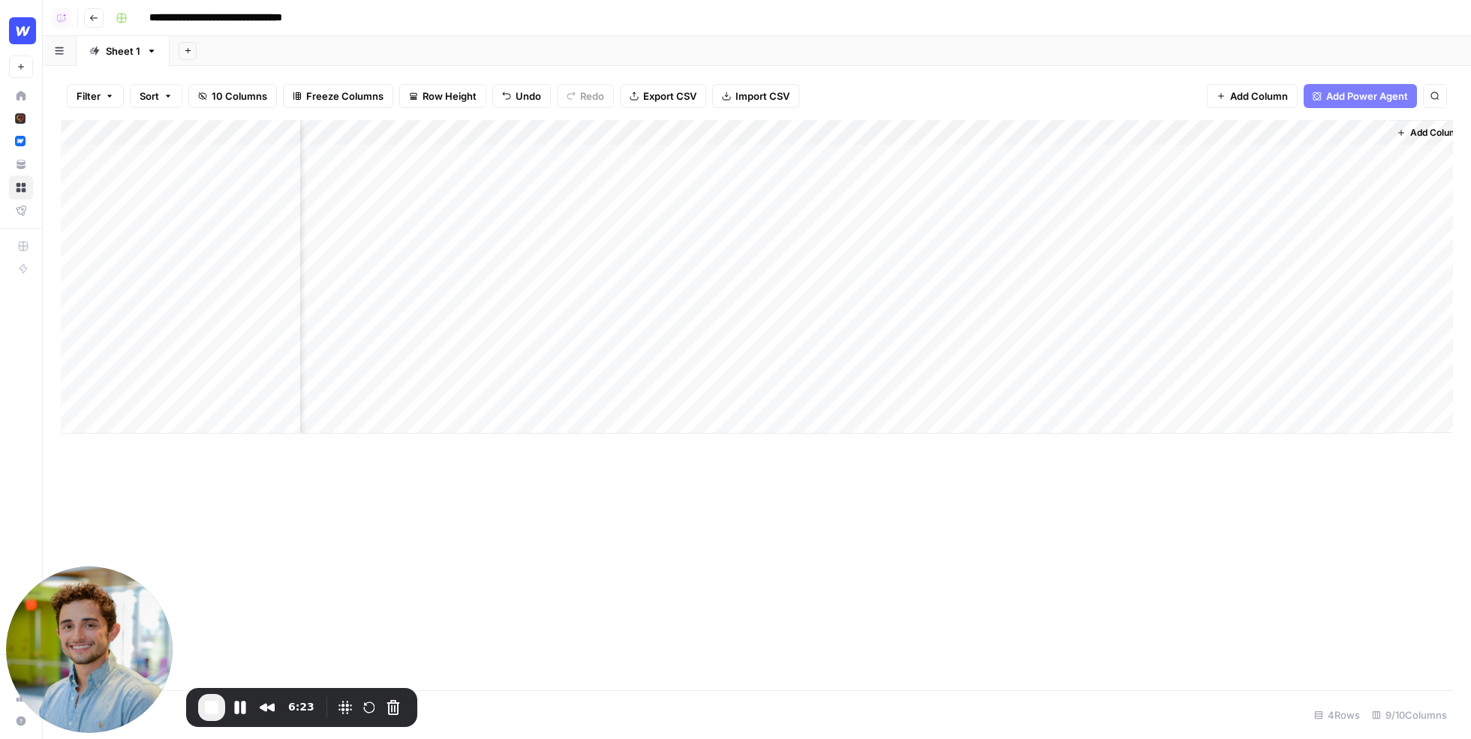
scroll to position [0, 495]
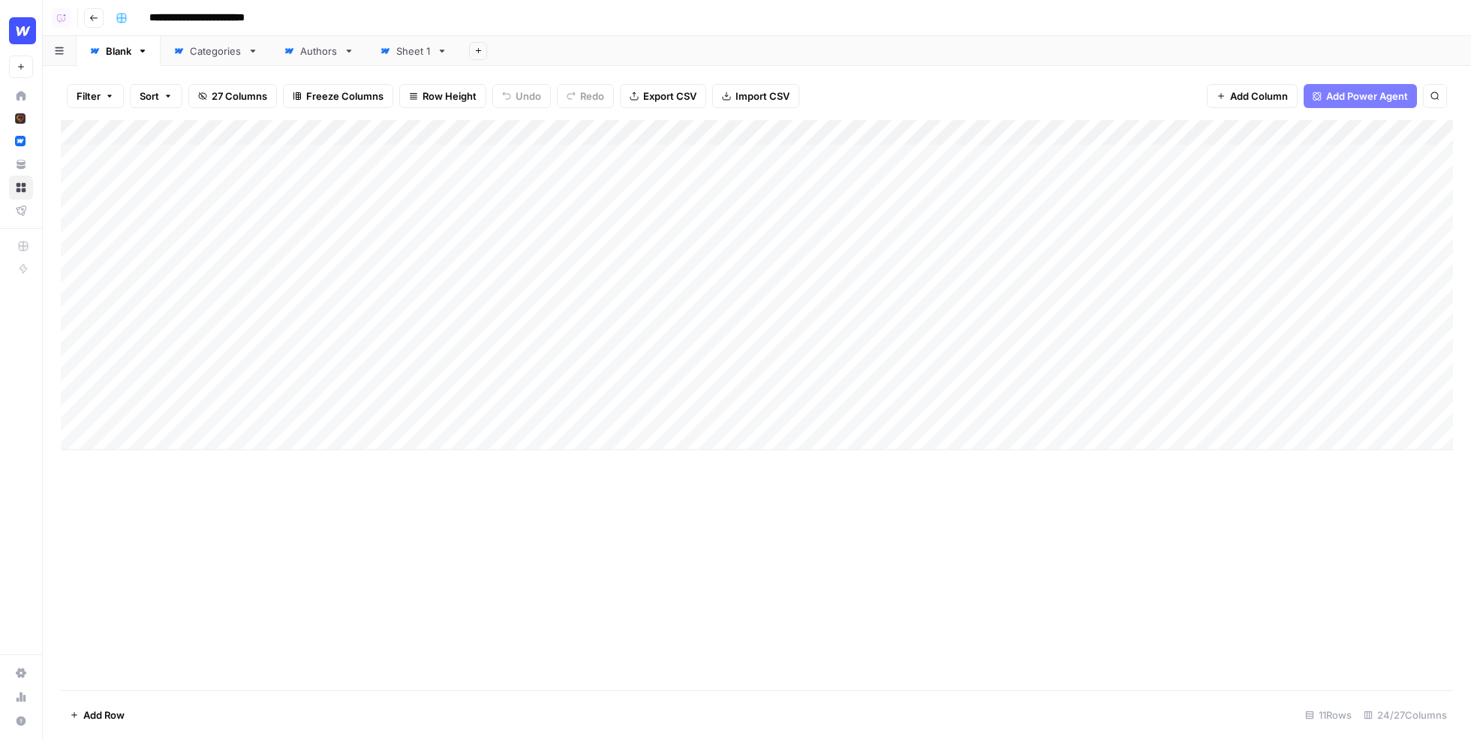
drag, startPoint x: 141, startPoint y: 157, endPoint x: 169, endPoint y: 415, distance: 259.7
click at [170, 415] on div "Add Column" at bounding box center [757, 285] width 1392 height 330
click at [832, 105] on div "Filter Sort 27 Columns Freeze Columns Row Height Undo Redo Export CSV Import CS…" at bounding box center [757, 96] width 1392 height 48
click at [921, 185] on div "Add Column" at bounding box center [757, 285] width 1392 height 330
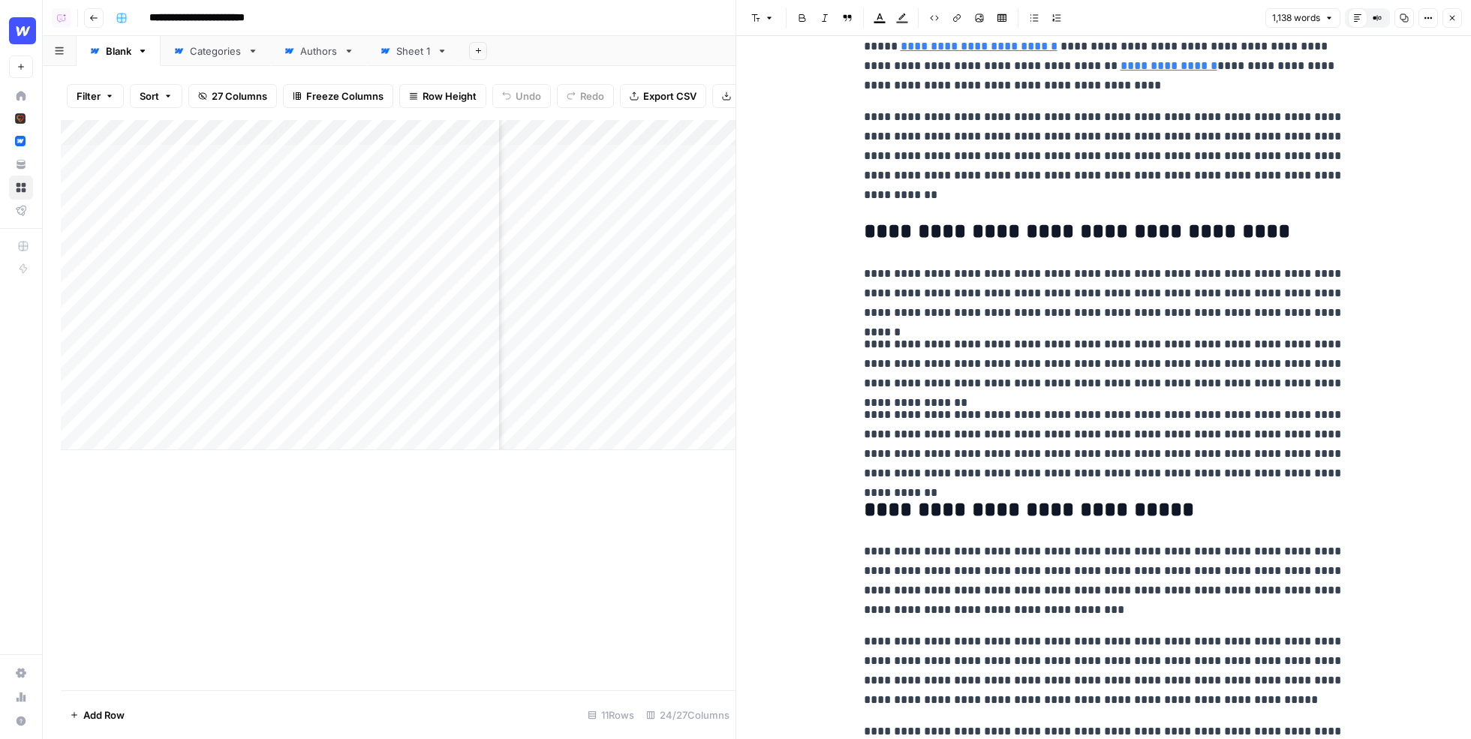
scroll to position [145, 0]
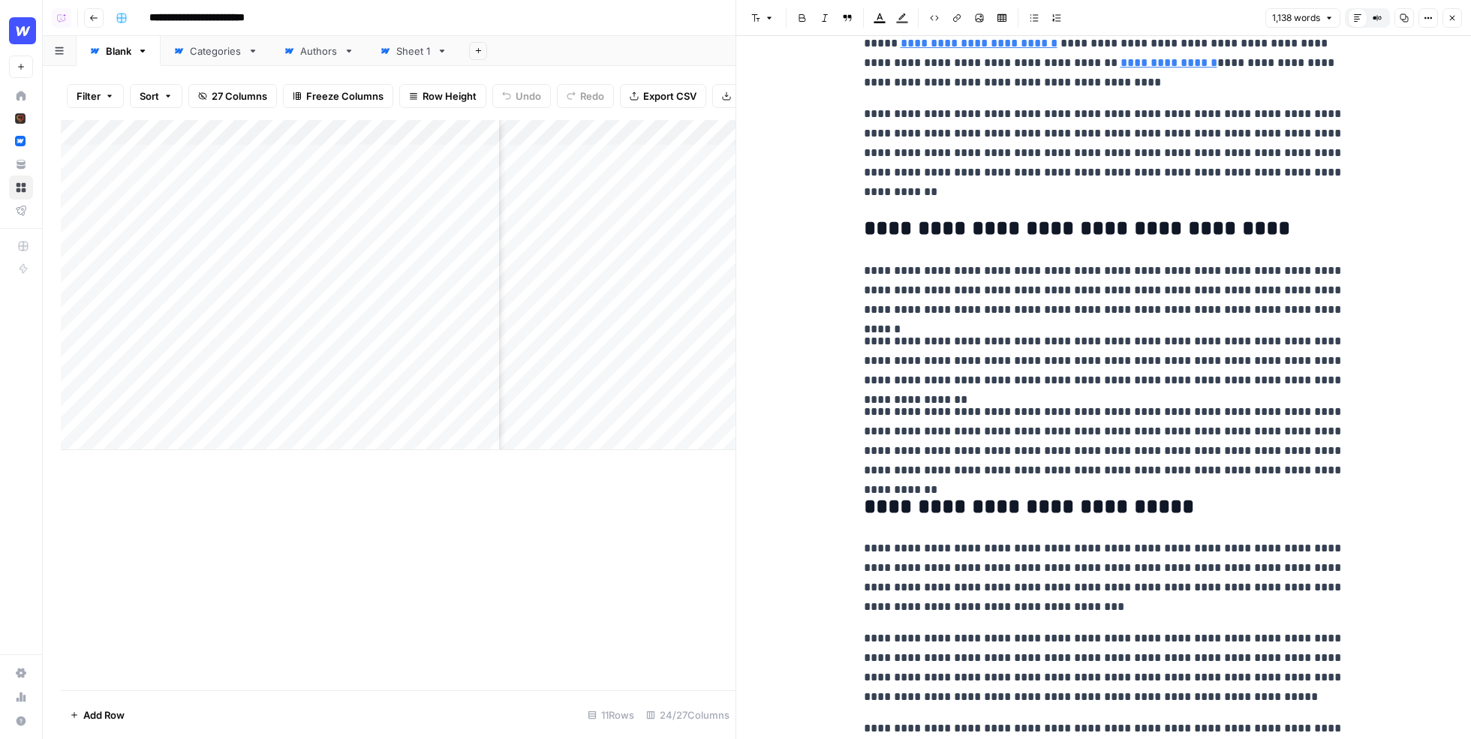
click at [1042, 193] on p "**********" at bounding box center [1104, 153] width 480 height 98
click at [943, 191] on p "**********" at bounding box center [1104, 153] width 480 height 98
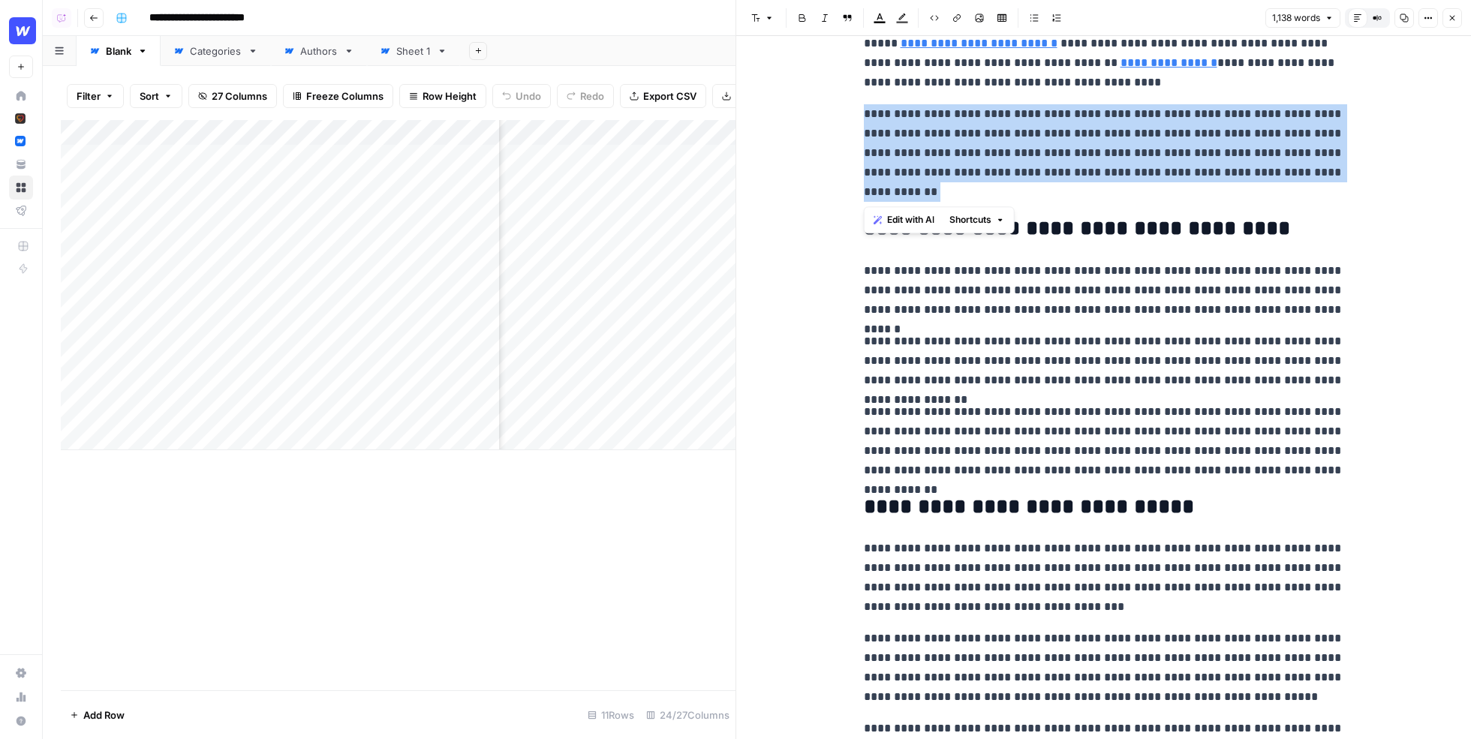
drag, startPoint x: 913, startPoint y: 189, endPoint x: 860, endPoint y: 113, distance: 92.9
click at [928, 227] on span "Edit with AI" at bounding box center [910, 220] width 47 height 14
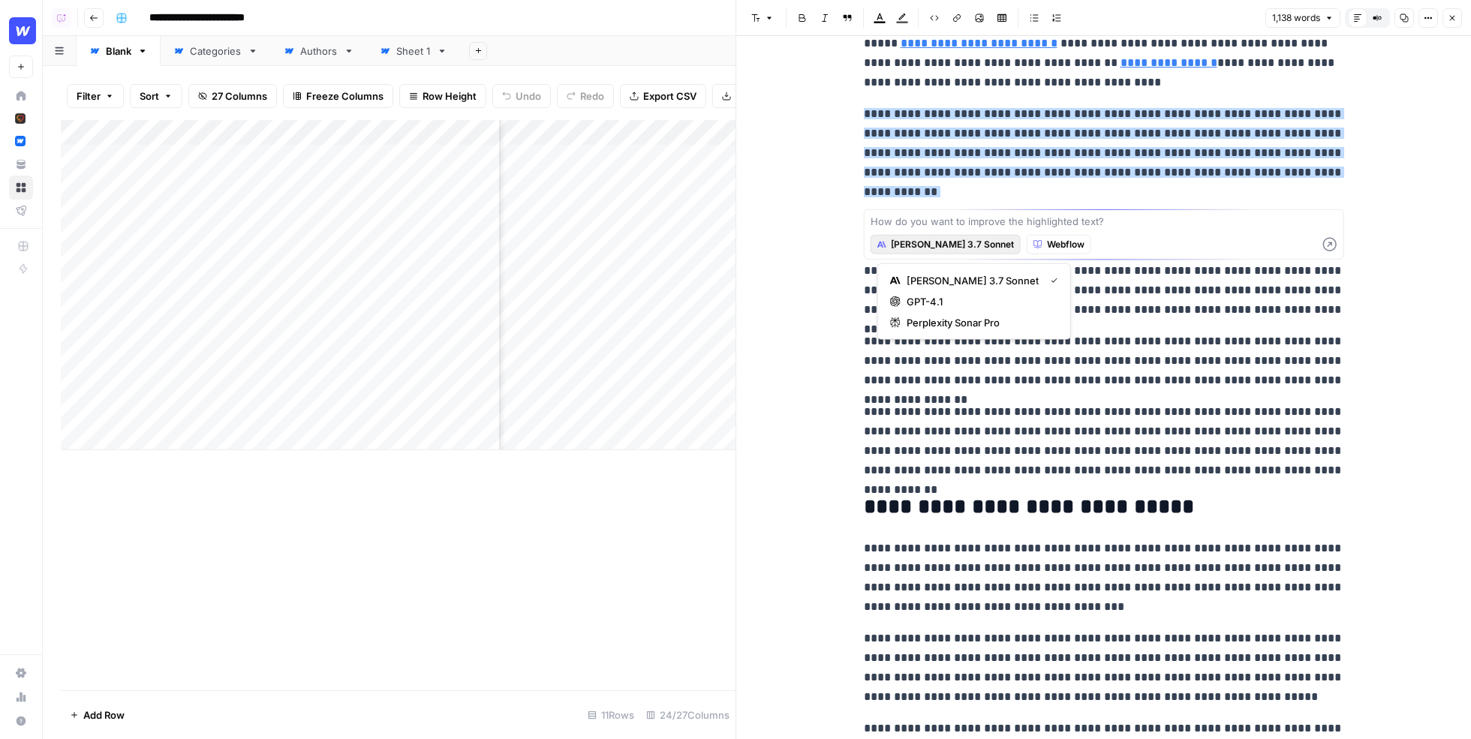
click at [936, 251] on span "[PERSON_NAME] 3.7 Sonnet" at bounding box center [952, 245] width 123 height 14
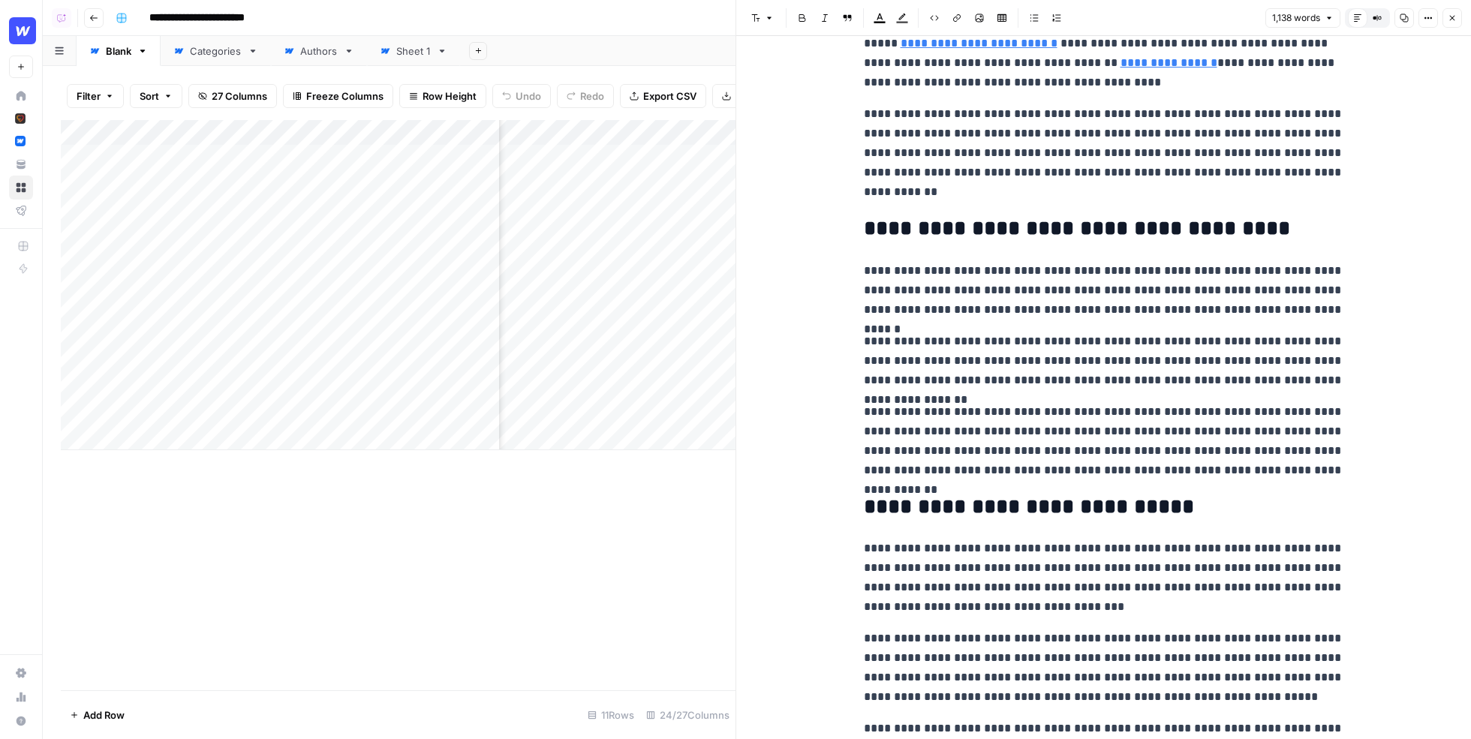
click at [1457, 15] on button "Close" at bounding box center [1453, 18] width 20 height 20
